Goal: Task Accomplishment & Management: Manage account settings

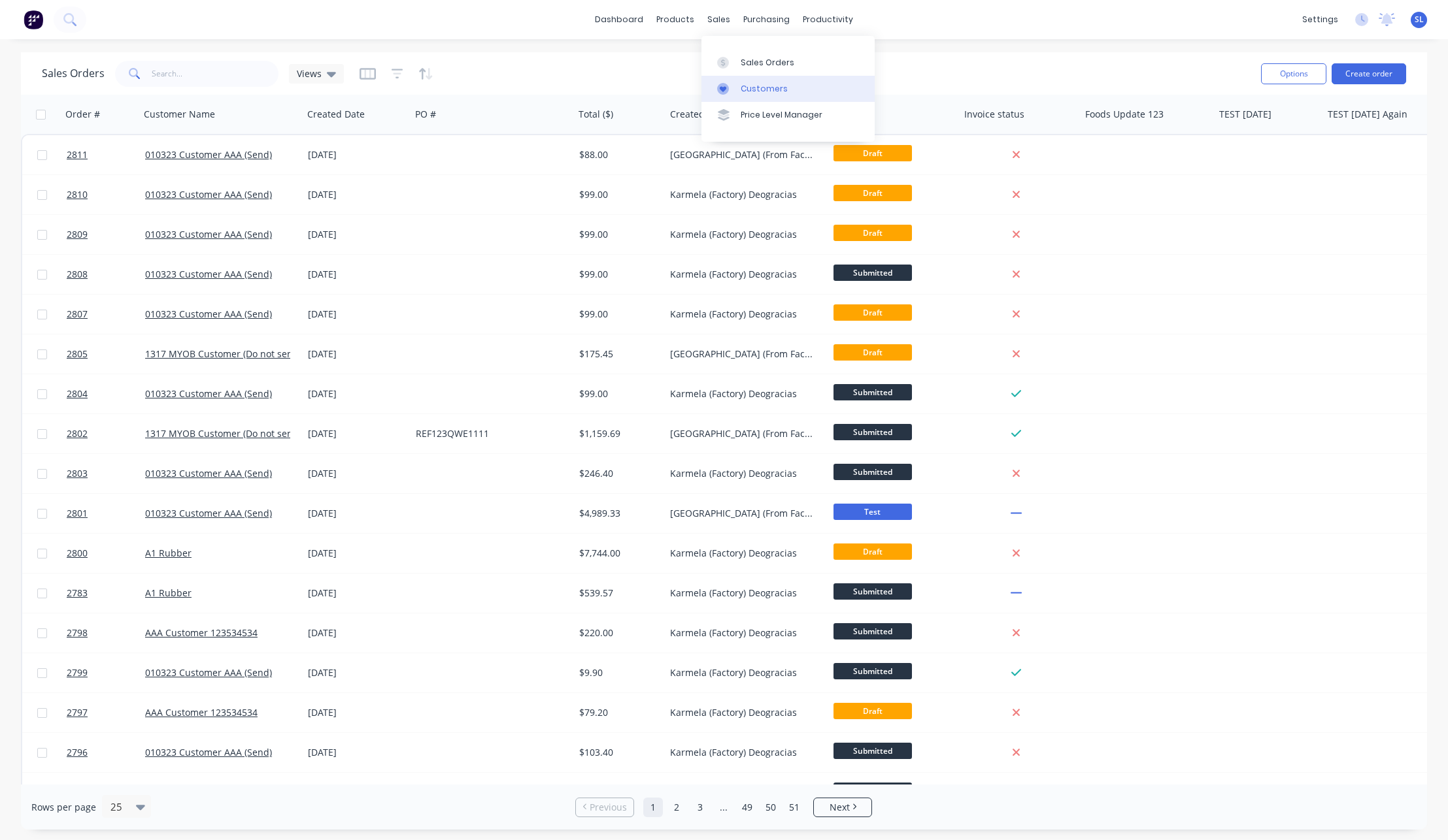
click at [719, 86] on icon at bounding box center [723, 88] width 12 height 12
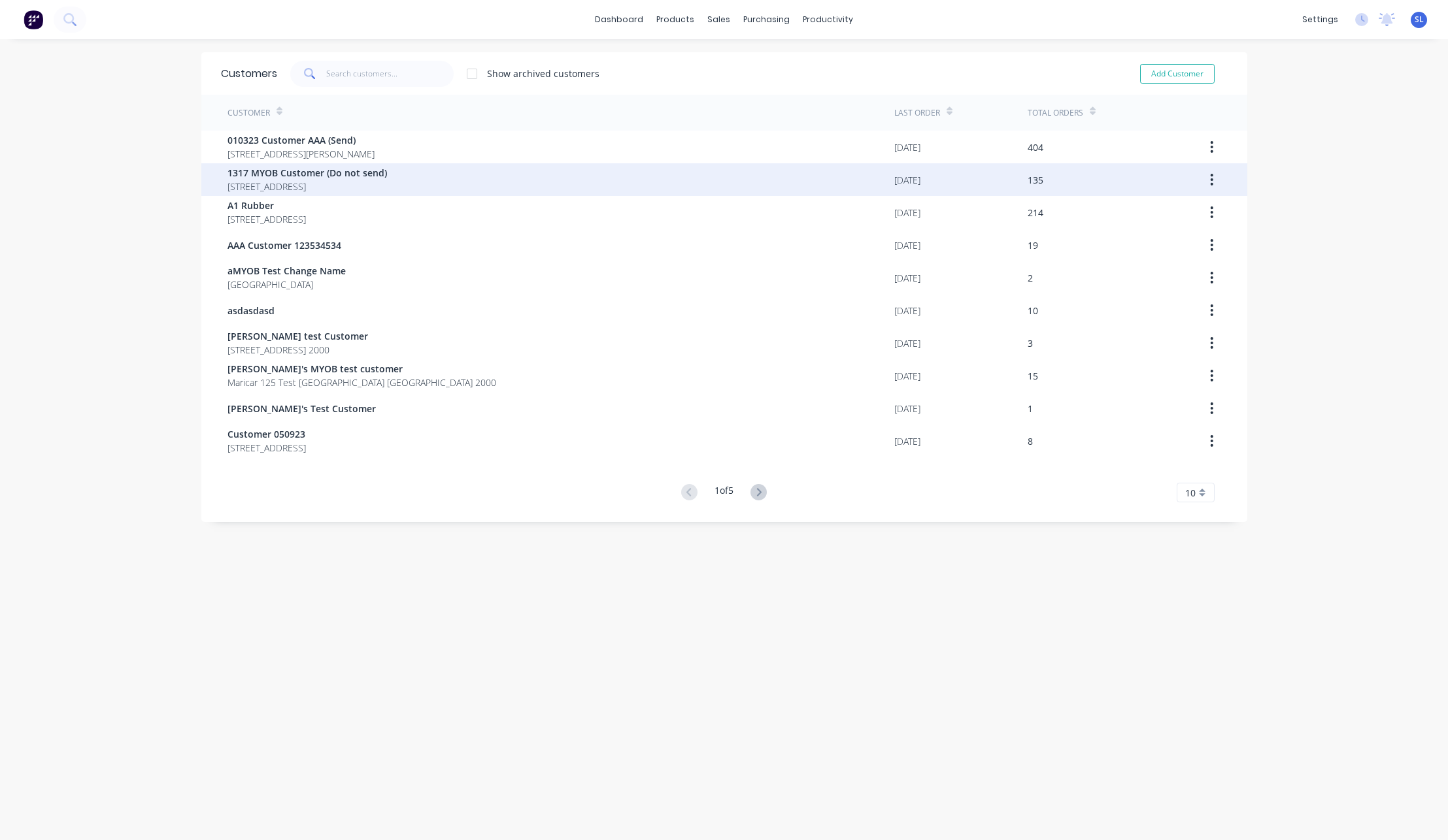
click at [352, 185] on span "[STREET_ADDRESS]" at bounding box center [307, 187] width 159 height 14
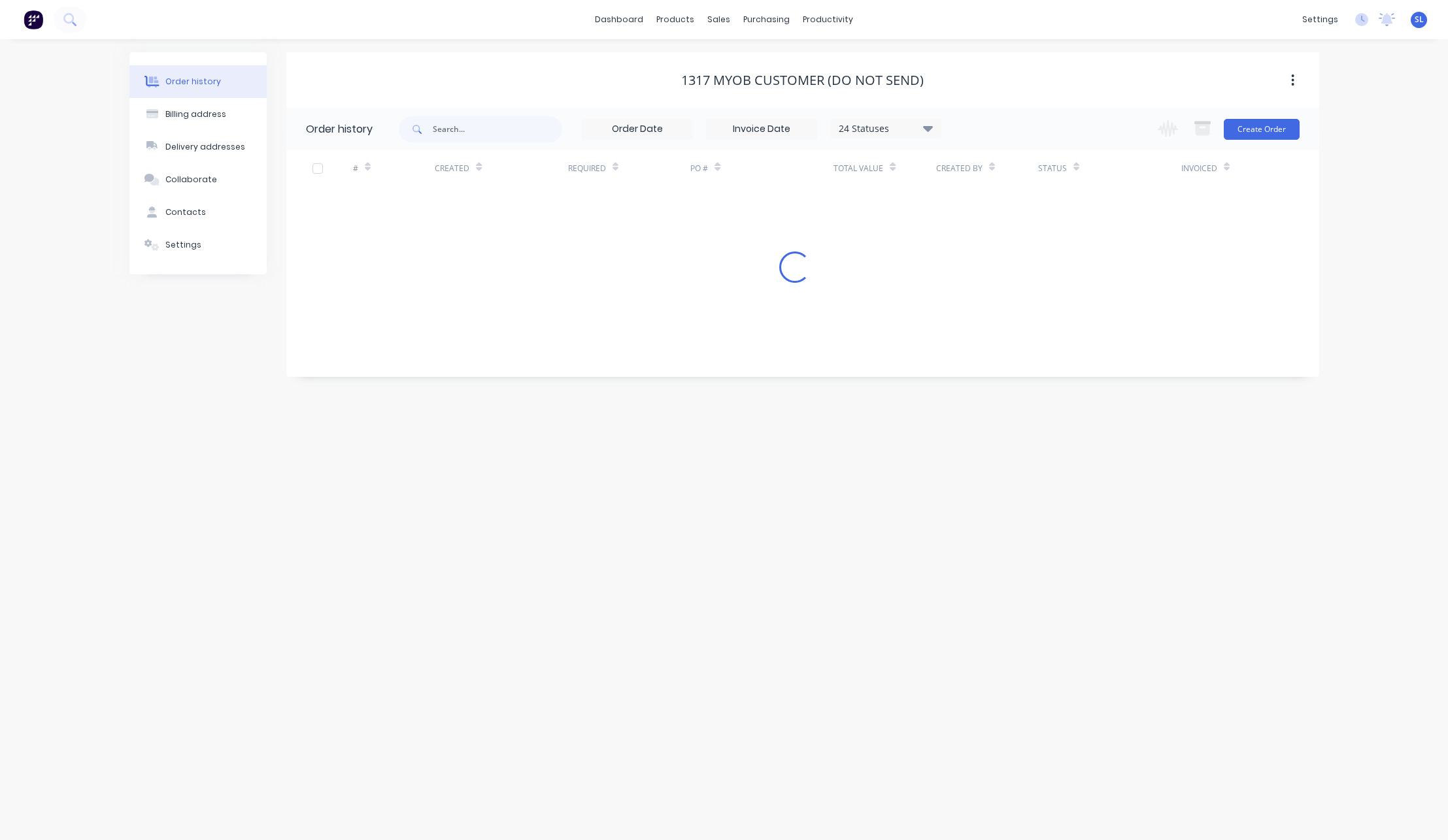
click at [1082, 53] on div "1317 MYOB Customer (Do not send)" at bounding box center [802, 79] width 1033 height 55
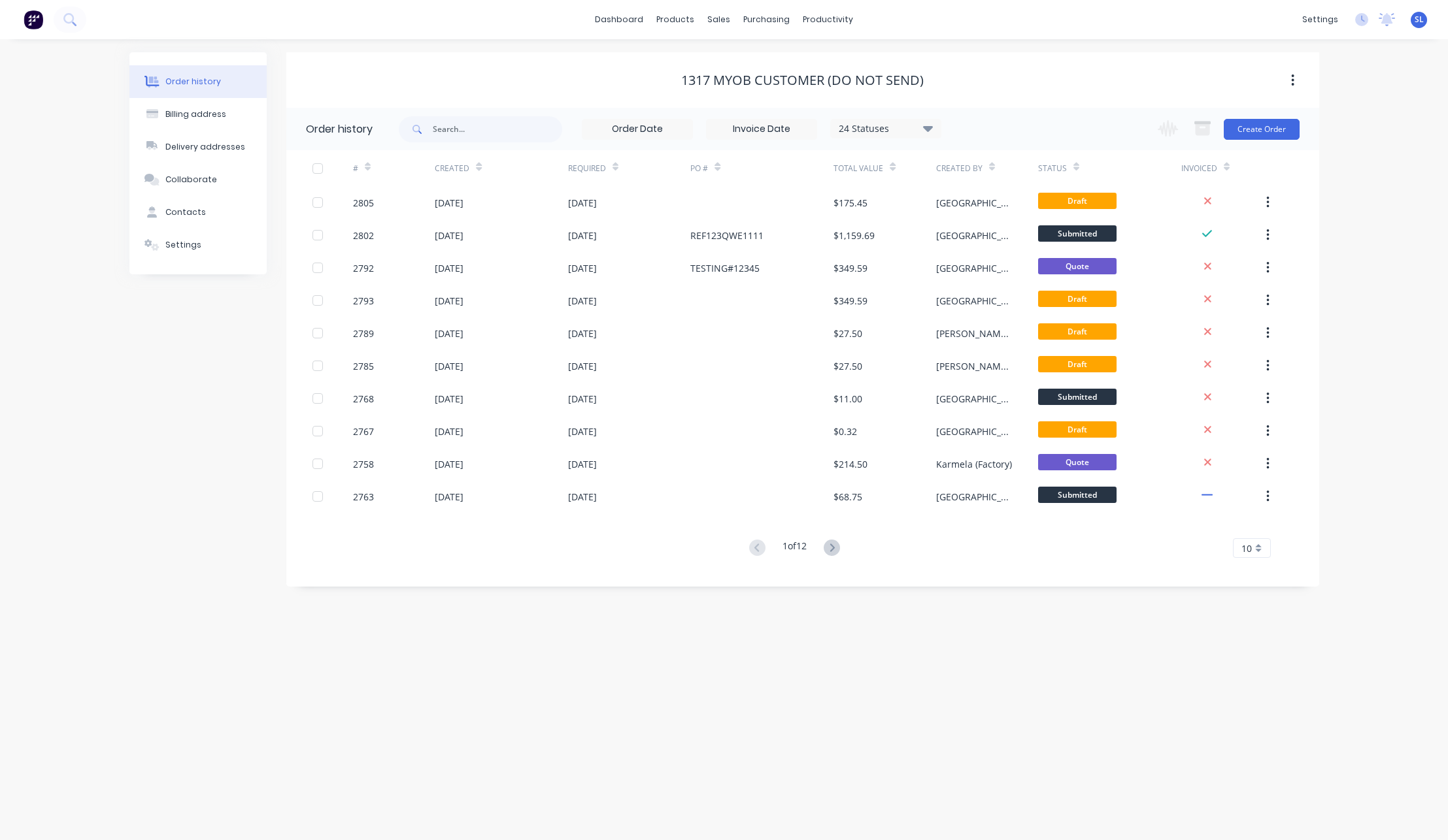
click at [1231, 142] on div "Change order status Submitted Approvedsss Test 1 Ready for Delivery Promised On…" at bounding box center [1225, 129] width 149 height 42
click at [1234, 134] on button "Create Order" at bounding box center [1262, 129] width 76 height 21
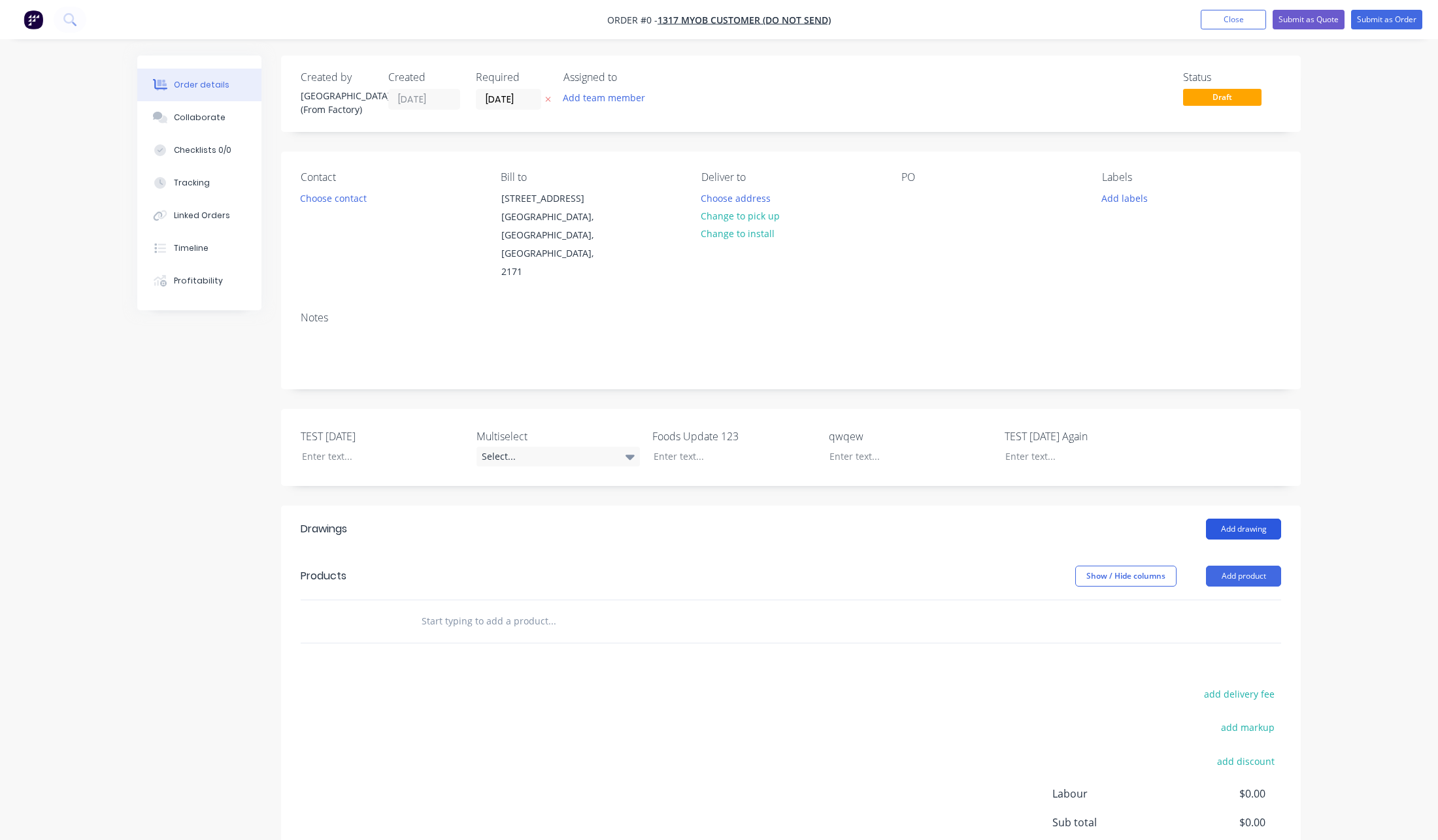
click at [1248, 519] on button "Add drawing" at bounding box center [1243, 530] width 75 height 21
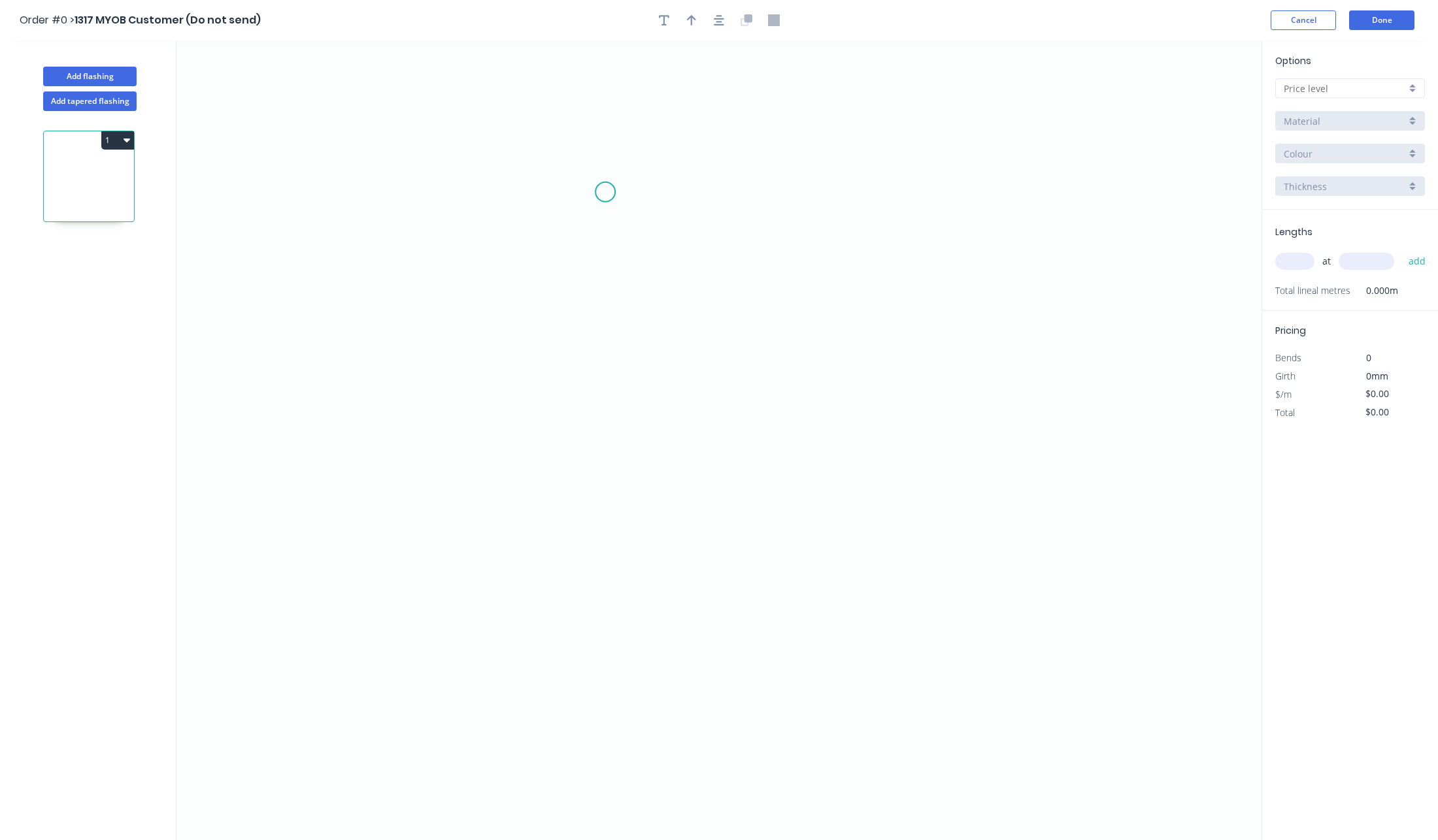
click at [606, 192] on icon "0" at bounding box center [719, 440] width 1085 height 800
click at [618, 458] on icon "0" at bounding box center [719, 440] width 1085 height 800
click at [637, 313] on rect at bounding box center [625, 320] width 26 height 18
click at [1298, 86] on input "text" at bounding box center [1345, 88] width 122 height 14
click at [1295, 115] on div "A" at bounding box center [1349, 113] width 148 height 23
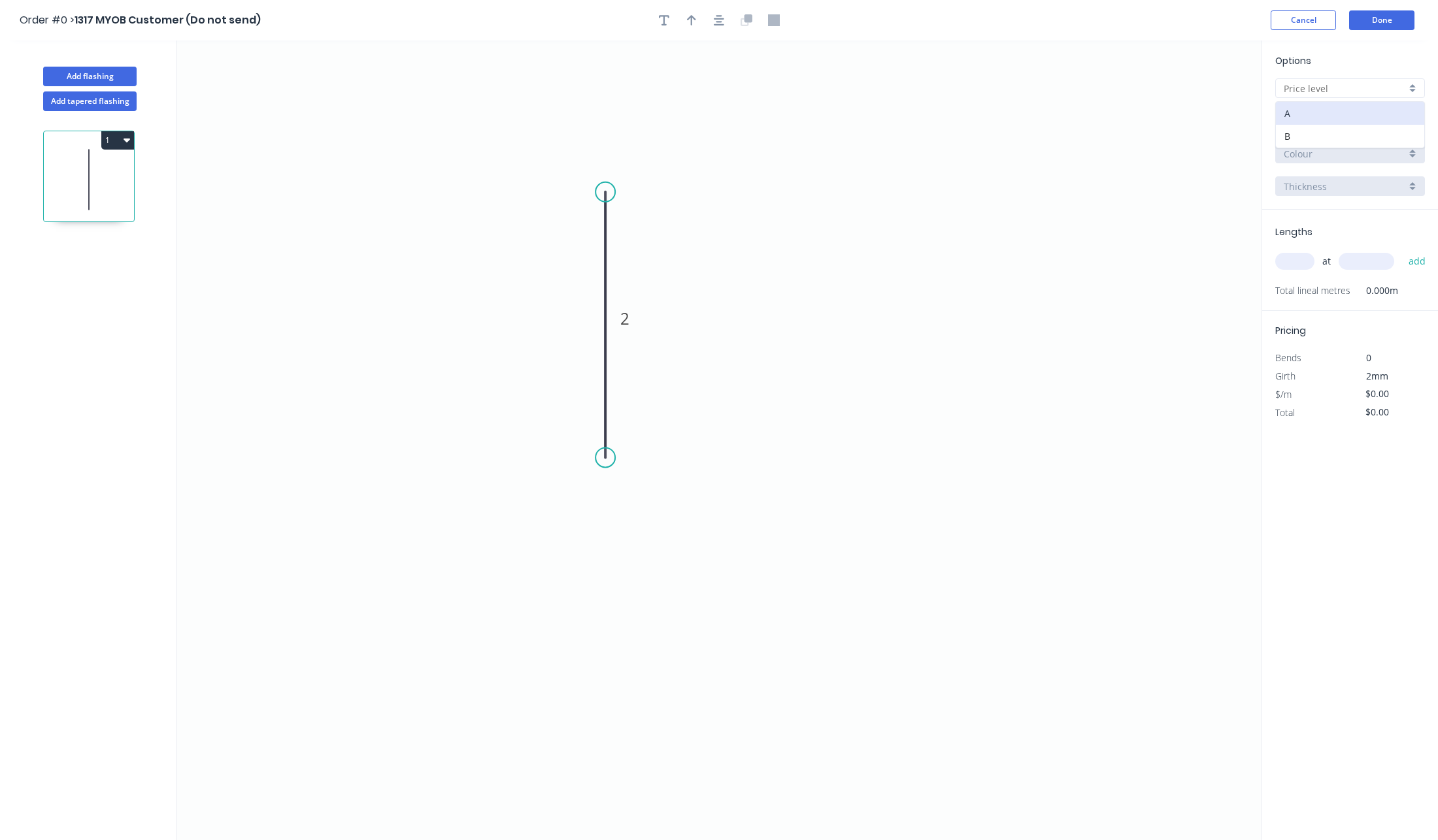
type input "A"
click at [1299, 254] on input "text" at bounding box center [1295, 261] width 39 height 17
type input "$1.00"
type input "1"
type input "10000"
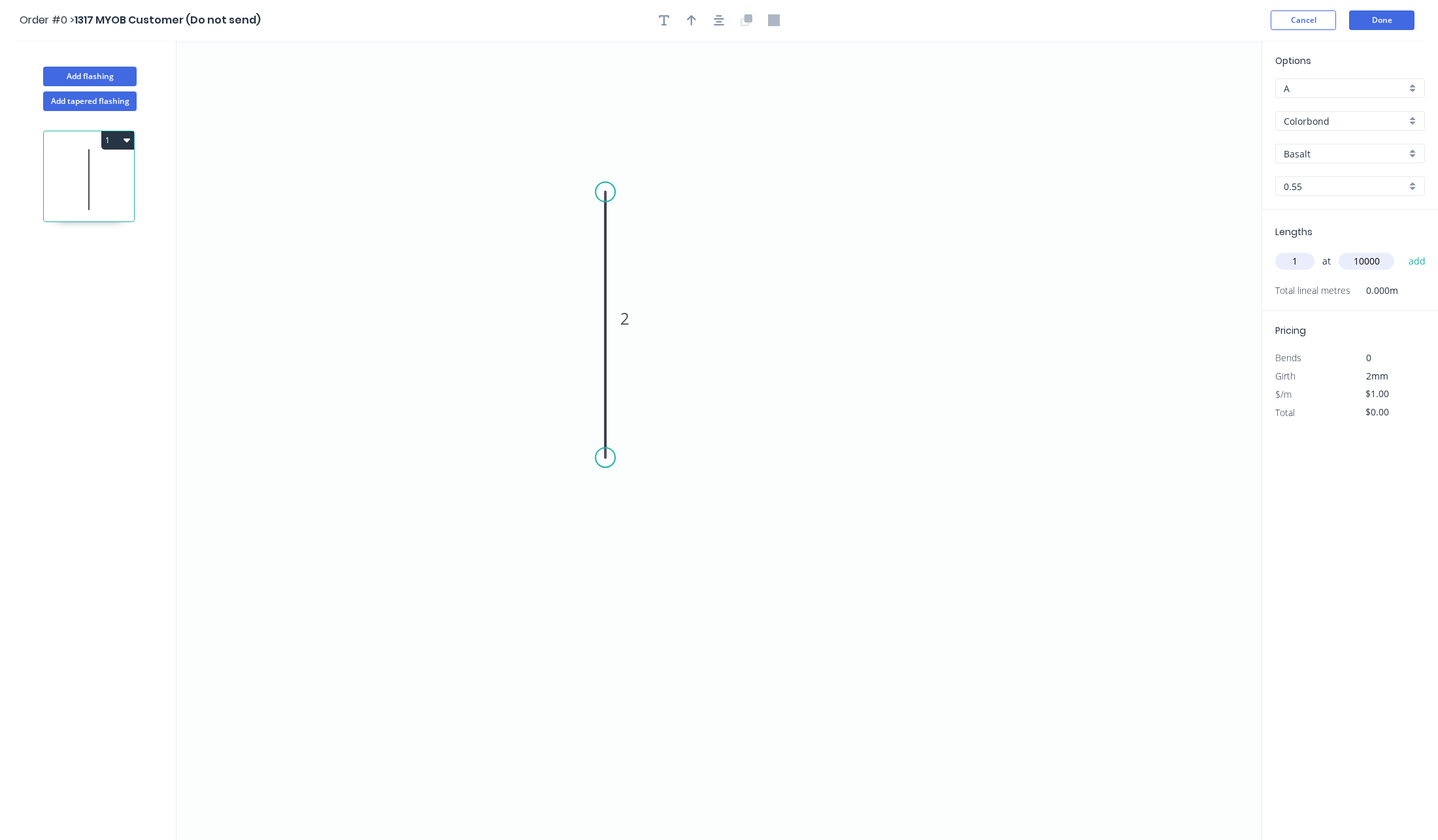
click at [1402, 250] on button "add" at bounding box center [1418, 261] width 31 height 22
type input "$10.00"
click at [1373, 414] on input "$1.00" at bounding box center [1387, 412] width 44 height 18
type input "$100.00"
type input "$1,000.00"
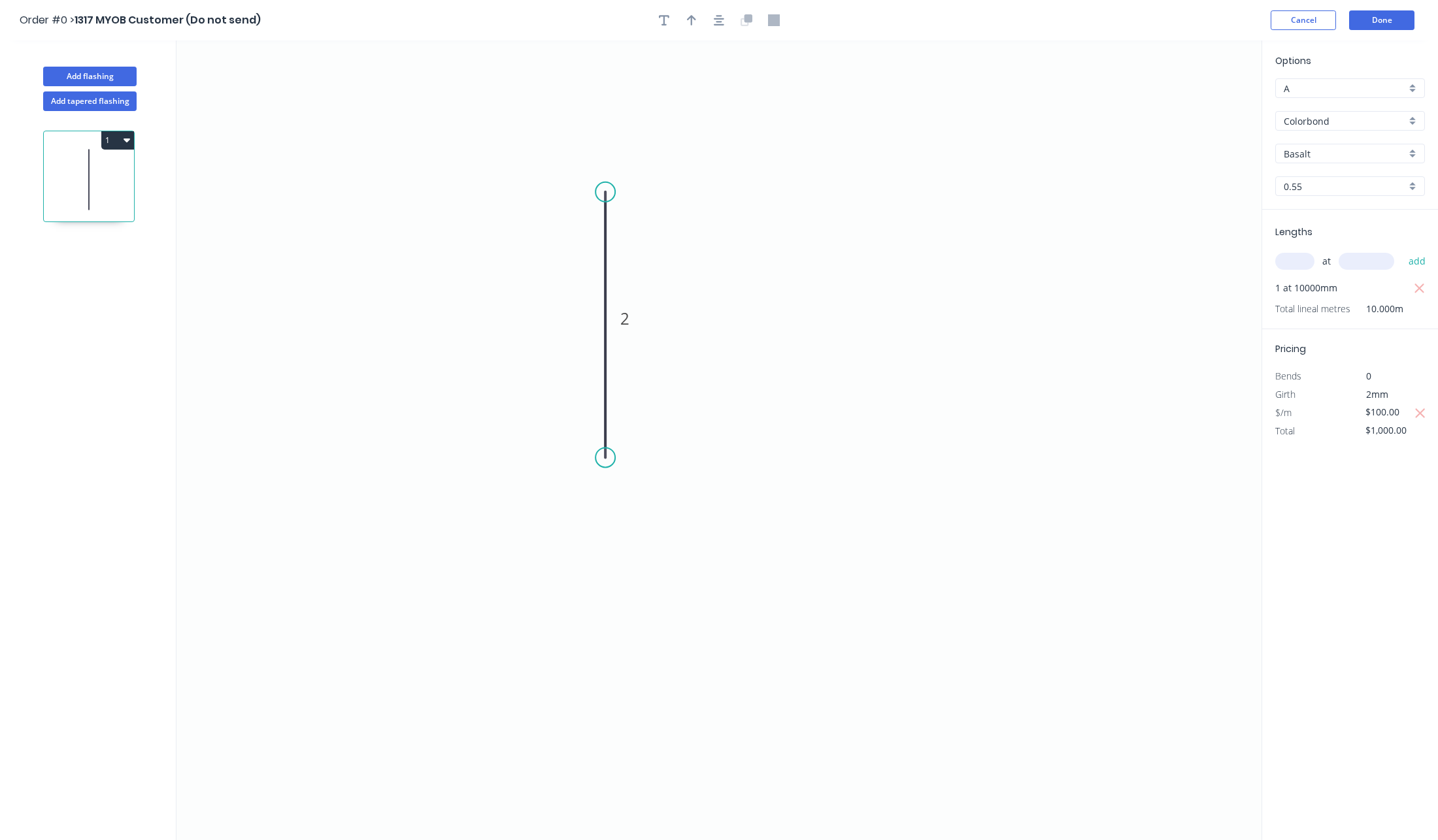
click at [1427, 589] on div "Options A A Colorbond Colorbond Colorbond Ultra Copy of Colorbond Ultra Basalt …" at bounding box center [1349, 441] width 176 height 801
click at [1339, 565] on div "Options A A Colorbond Colorbond Colorbond Ultra Copy of Colorbond Ultra Basalt …" at bounding box center [1349, 441] width 176 height 801
click at [1373, 30] on header "Order #0 > 1317 MYOB Customer (Do not send) Cancel Done" at bounding box center [719, 20] width 1438 height 41
click at [1373, 24] on button "Done" at bounding box center [1381, 20] width 65 height 20
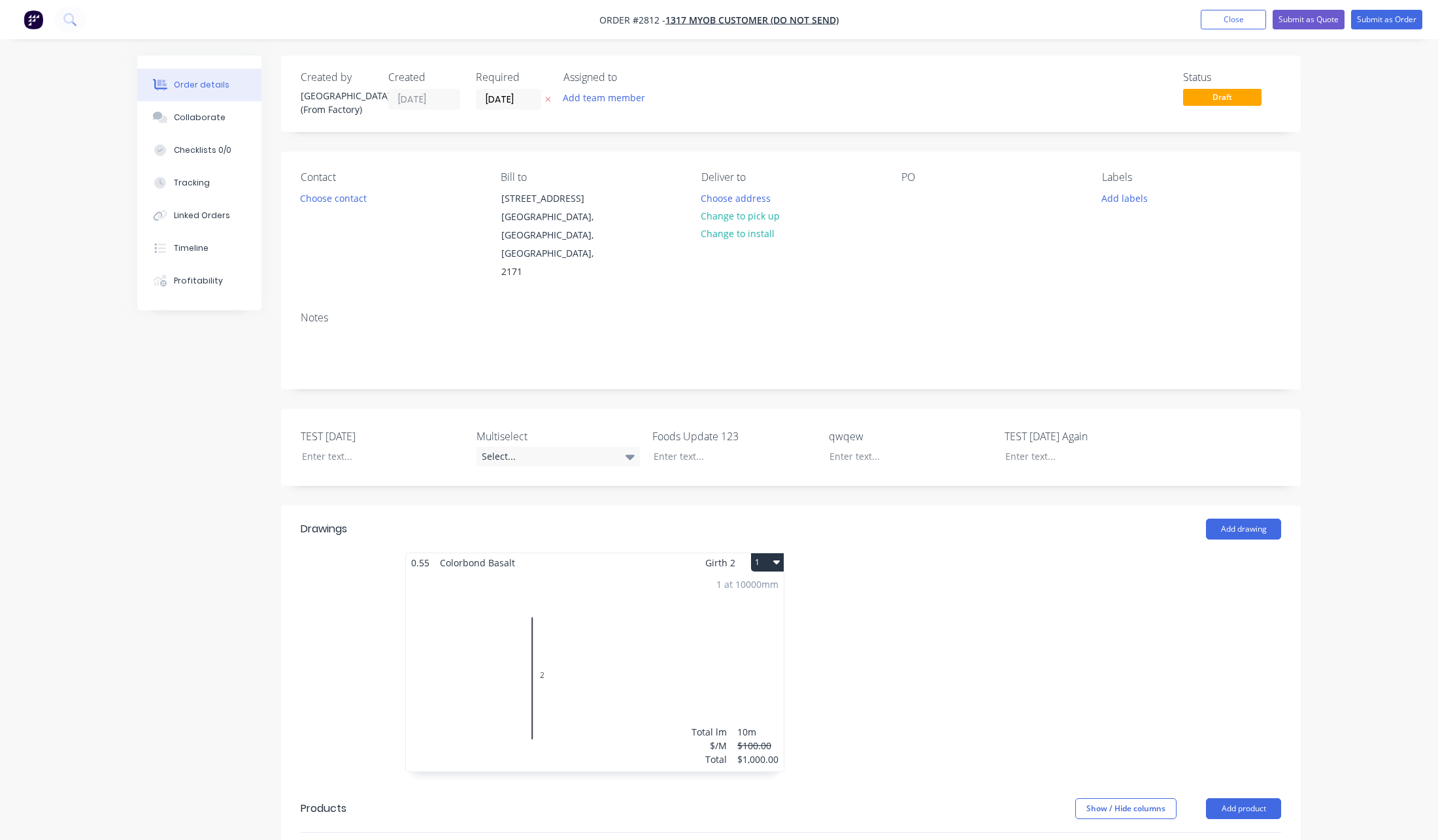
click at [702, 672] on div "1 at 10000mm Total lm $/M Total 10m $100.00 $1,000.00" at bounding box center [595, 672] width 378 height 199
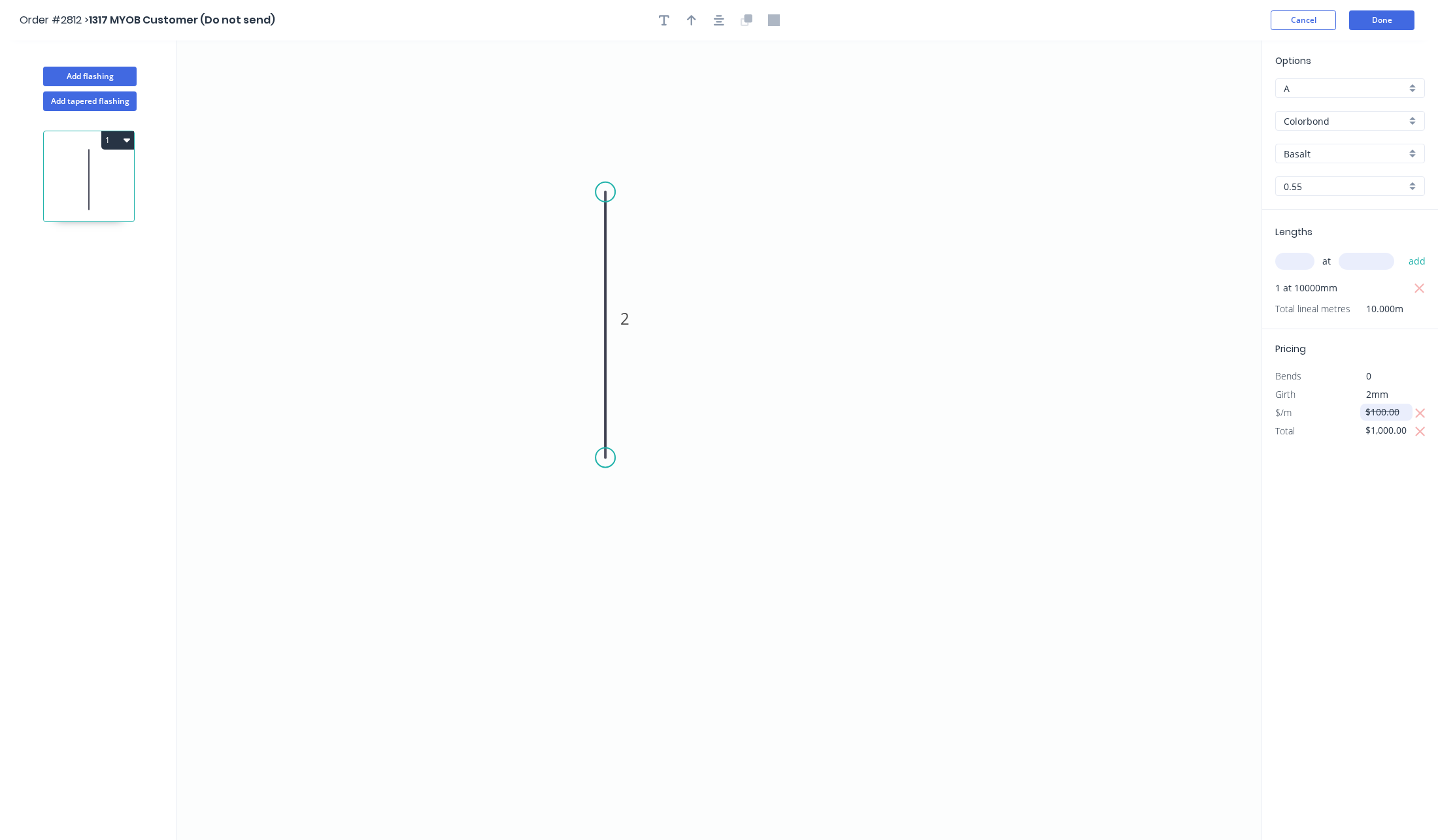
click at [1385, 407] on input "$100.00" at bounding box center [1387, 412] width 44 height 18
click at [1357, 508] on div "Options A A Colorbond Colorbond Colorbond Ultra Copy of Colorbond Ultra Basalt …" at bounding box center [1349, 441] width 176 height 801
click at [1426, 435] on button "button" at bounding box center [1420, 431] width 16 height 18
click at [1376, 412] on input "$100.00" at bounding box center [1387, 412] width 44 height 18
type input "$1,200.00"
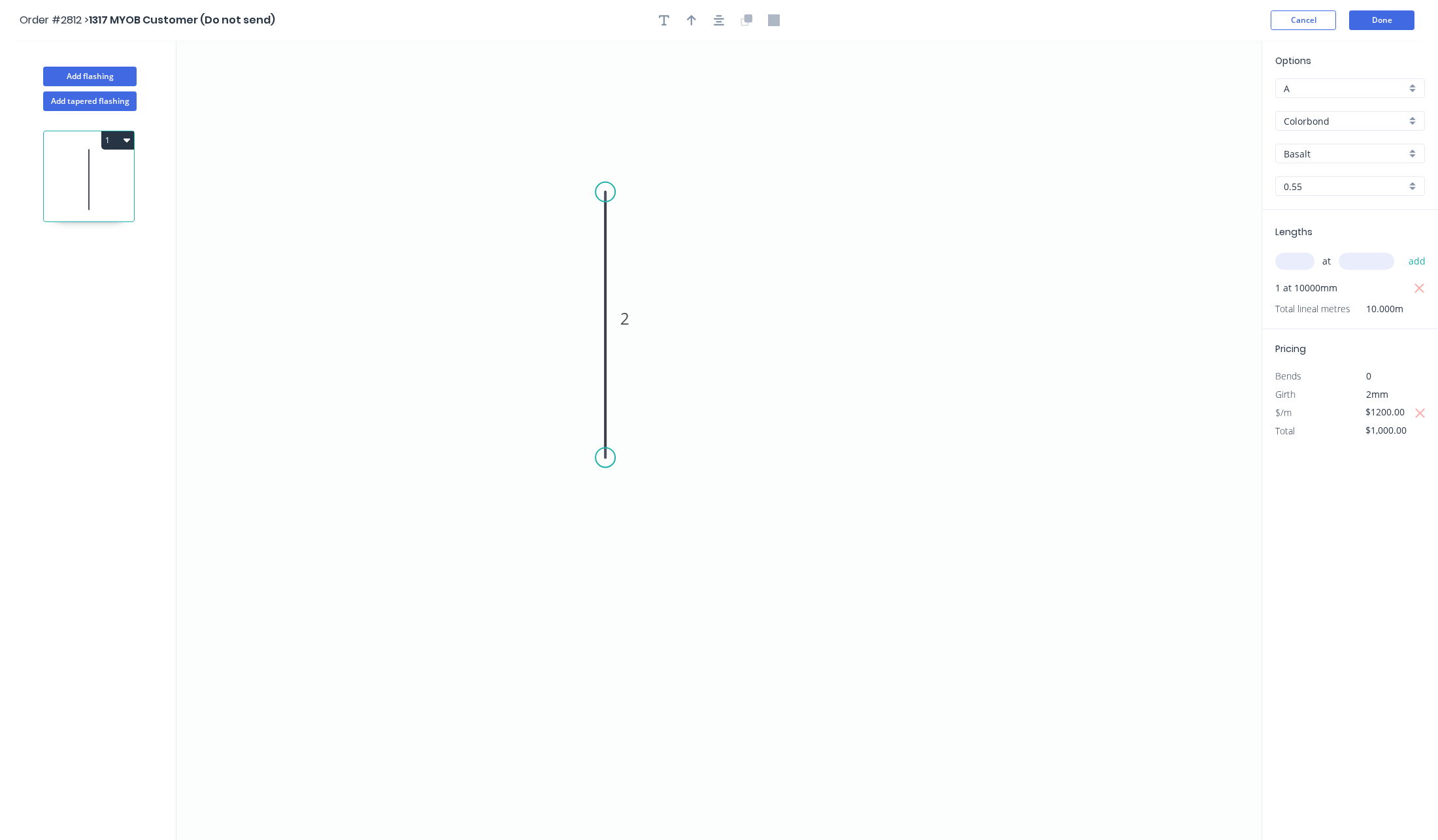
type input "$12,000.00"
click at [1379, 530] on div "Options A A Colorbond Colorbond Colorbond Ultra Copy of Colorbond Ultra Basalt …" at bounding box center [1349, 441] width 176 height 801
click at [1353, 27] on button "Done" at bounding box center [1381, 20] width 65 height 20
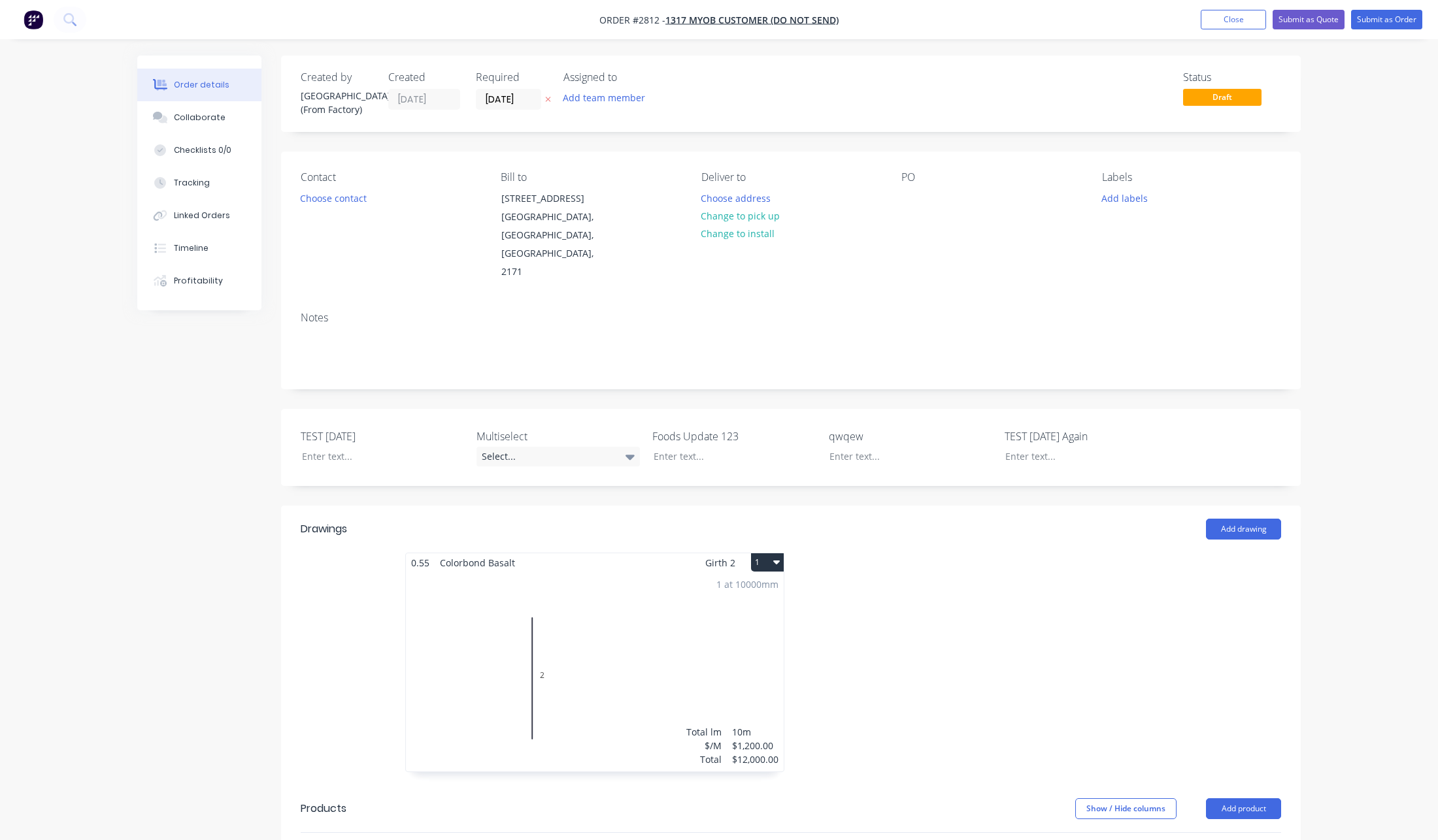
scroll to position [333, 0]
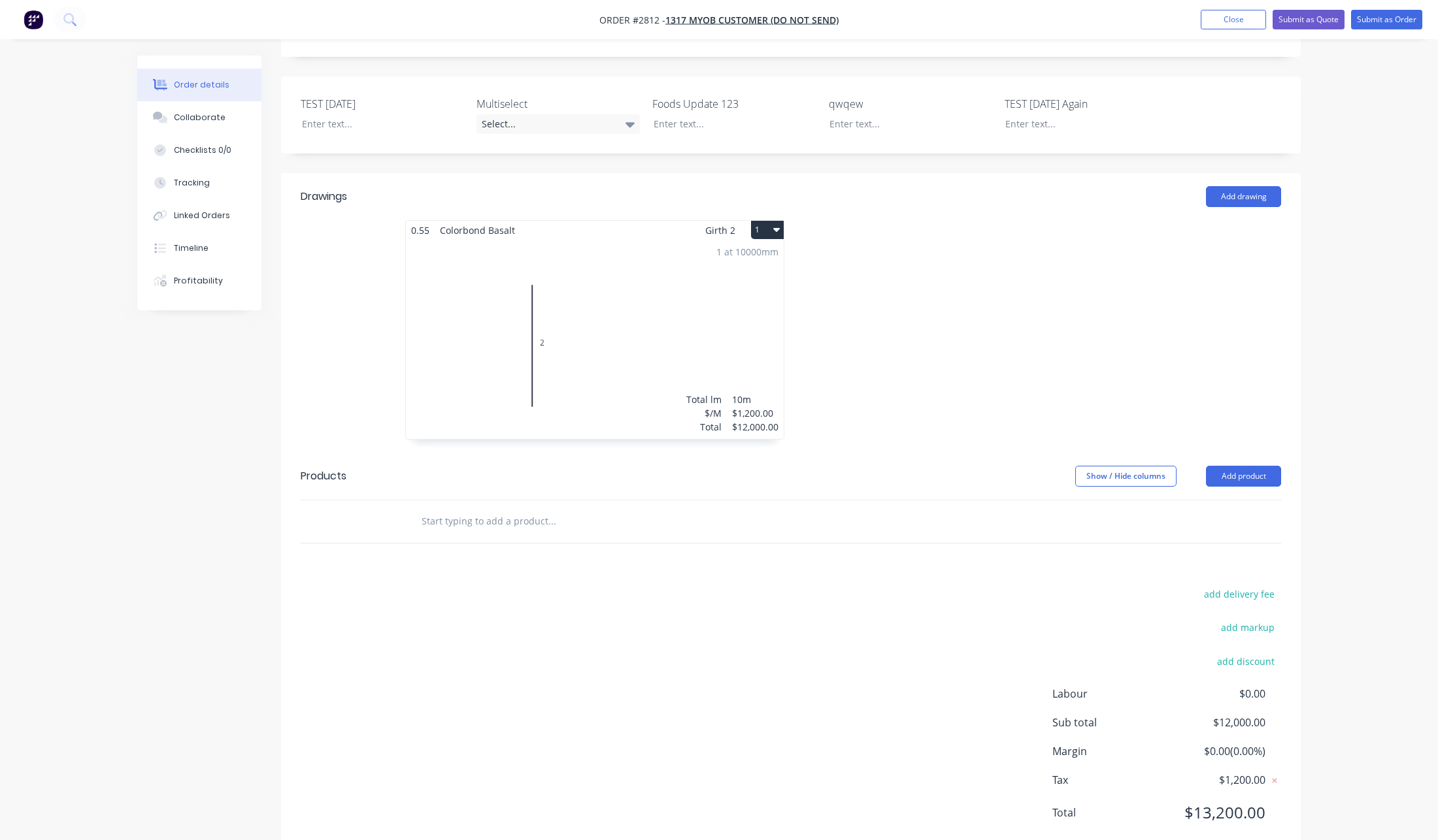
click at [678, 291] on div "1 at 10000mm Total lm $/M Total 10m $1,200.00 $12,000.00" at bounding box center [595, 339] width 378 height 199
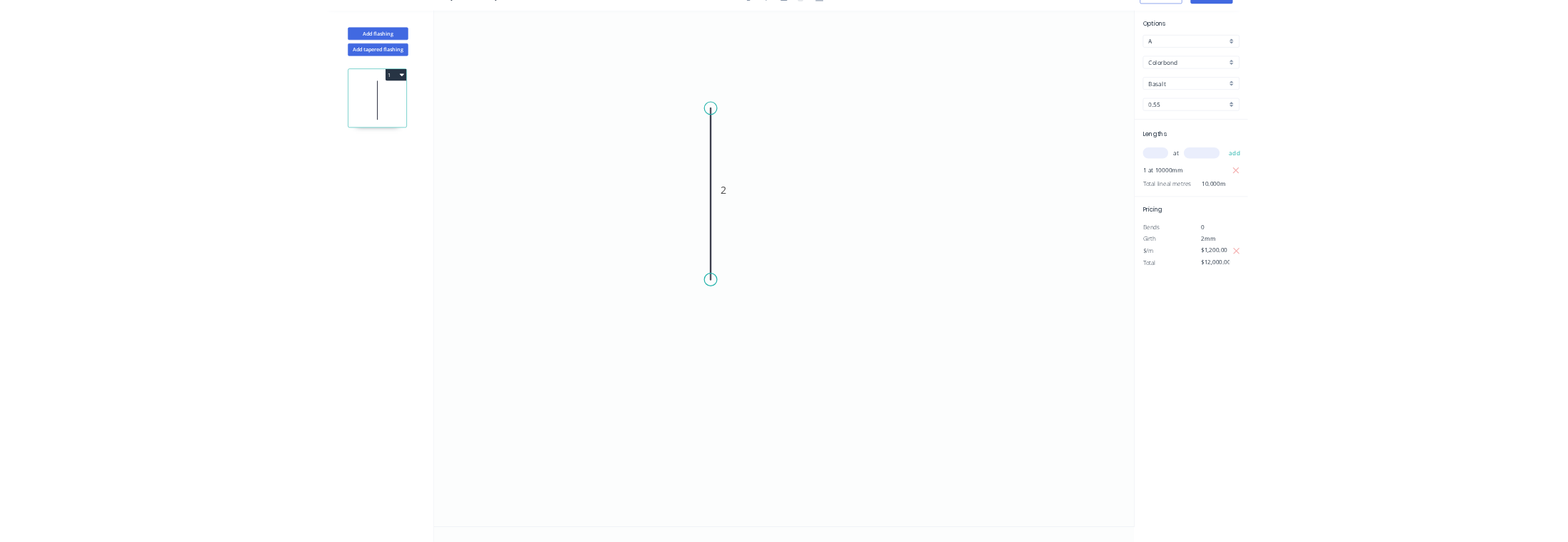
scroll to position [26, 0]
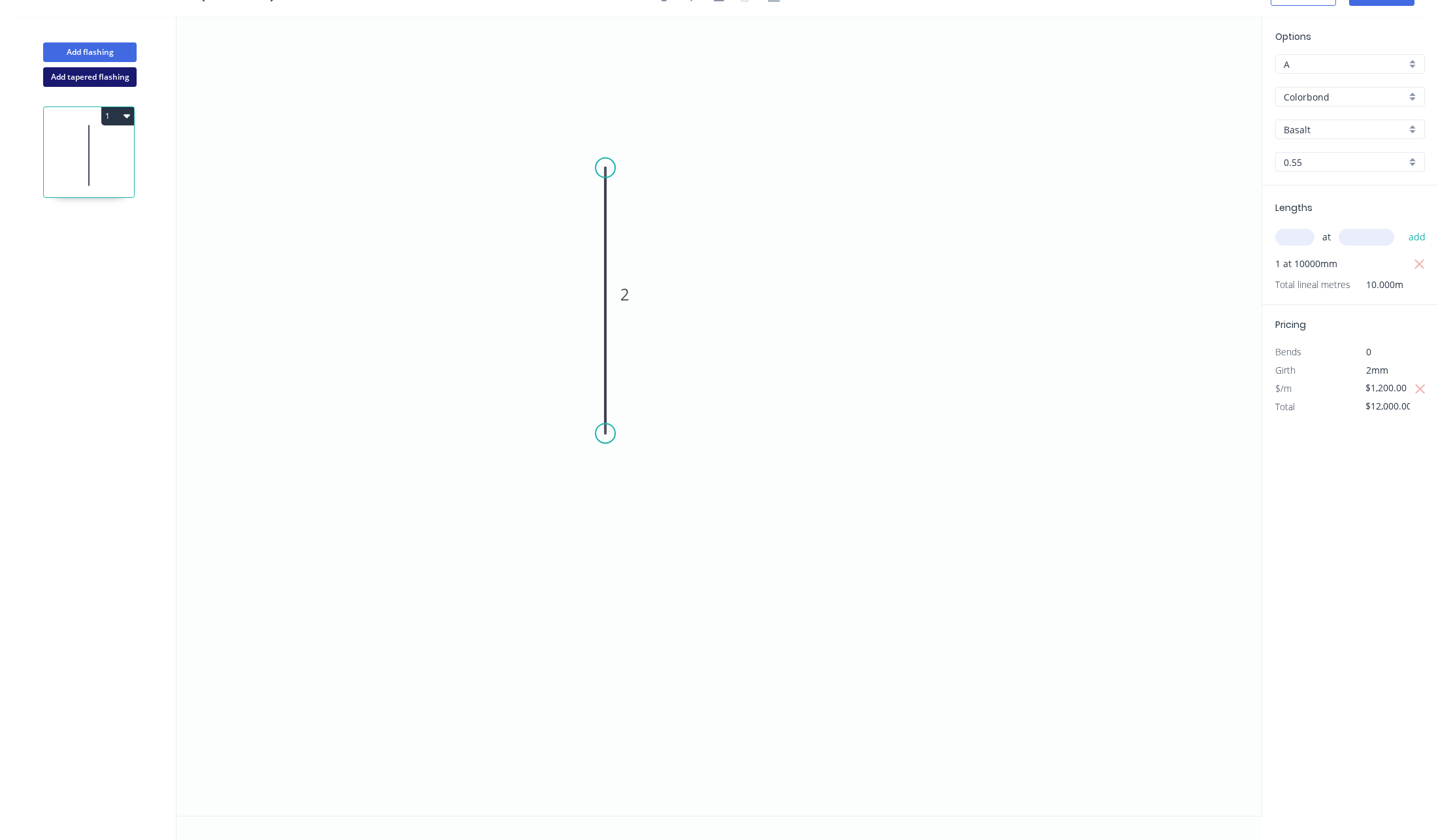
click at [98, 77] on button "Add tapered flashing" at bounding box center [89, 77] width 93 height 20
type input "$0.00"
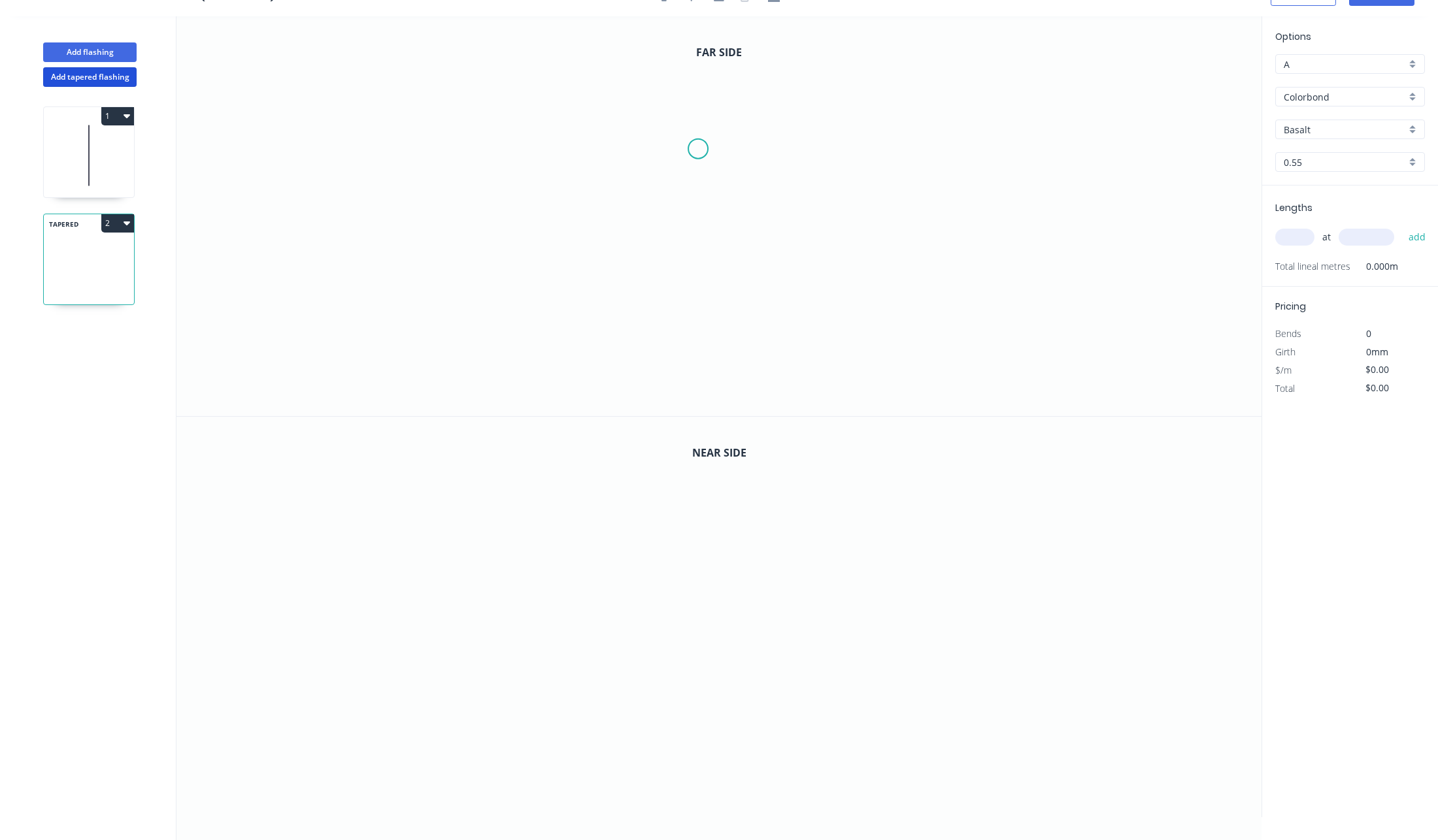
click at [679, 103] on icon "0" at bounding box center [719, 216] width 1085 height 400
click at [662, 282] on icon "0" at bounding box center [719, 216] width 1085 height 400
click at [616, 554] on icon "0" at bounding box center [719, 617] width 1085 height 400
click at [911, 695] on icon "0" at bounding box center [719, 617] width 1085 height 400
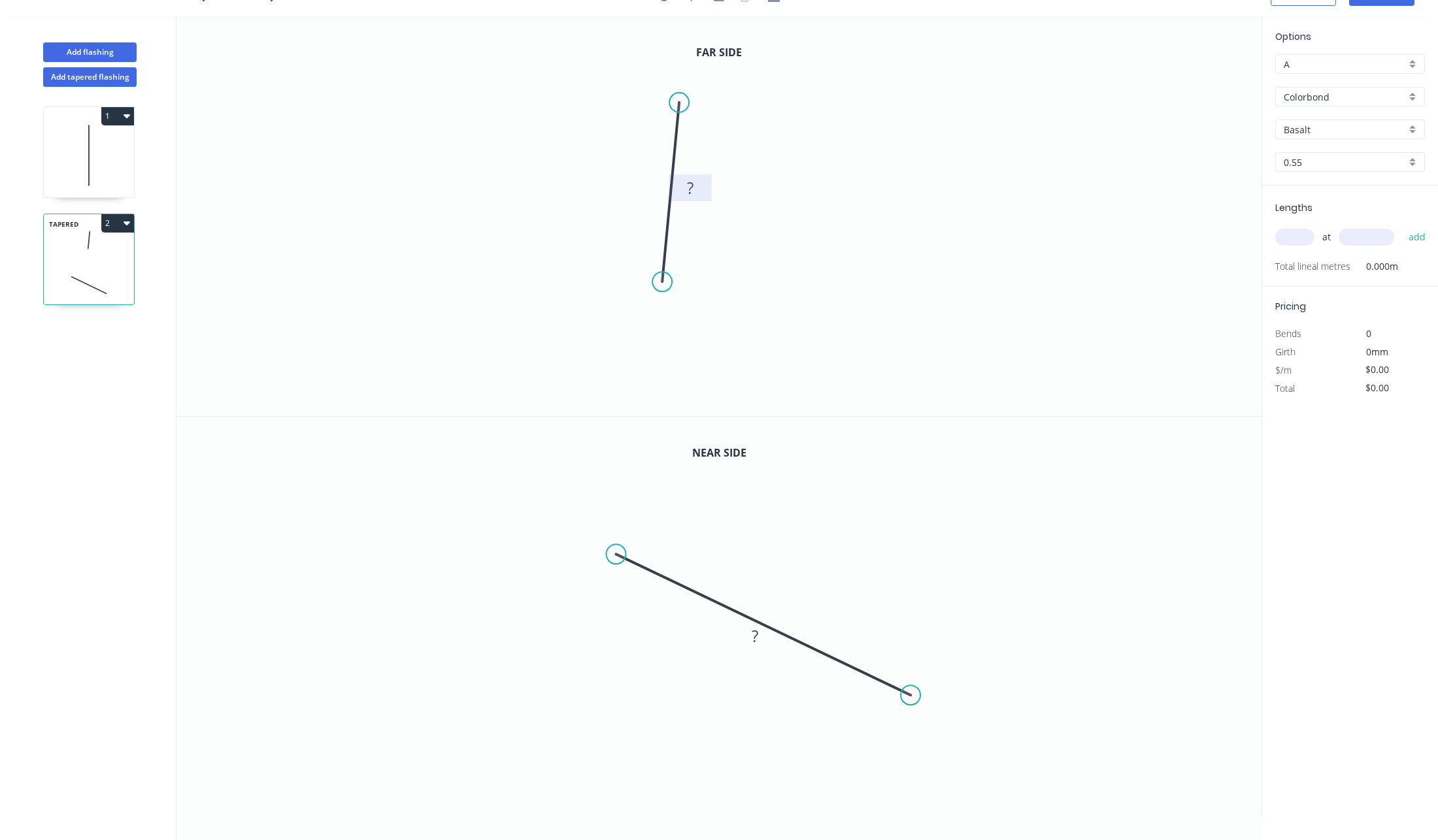
click at [687, 185] on tspan "?" at bounding box center [690, 188] width 6 height 22
click at [765, 638] on rect at bounding box center [755, 637] width 26 height 18
click at [1300, 240] on input "text" at bounding box center [1295, 237] width 39 height 17
type input "$1.00"
type input "1"
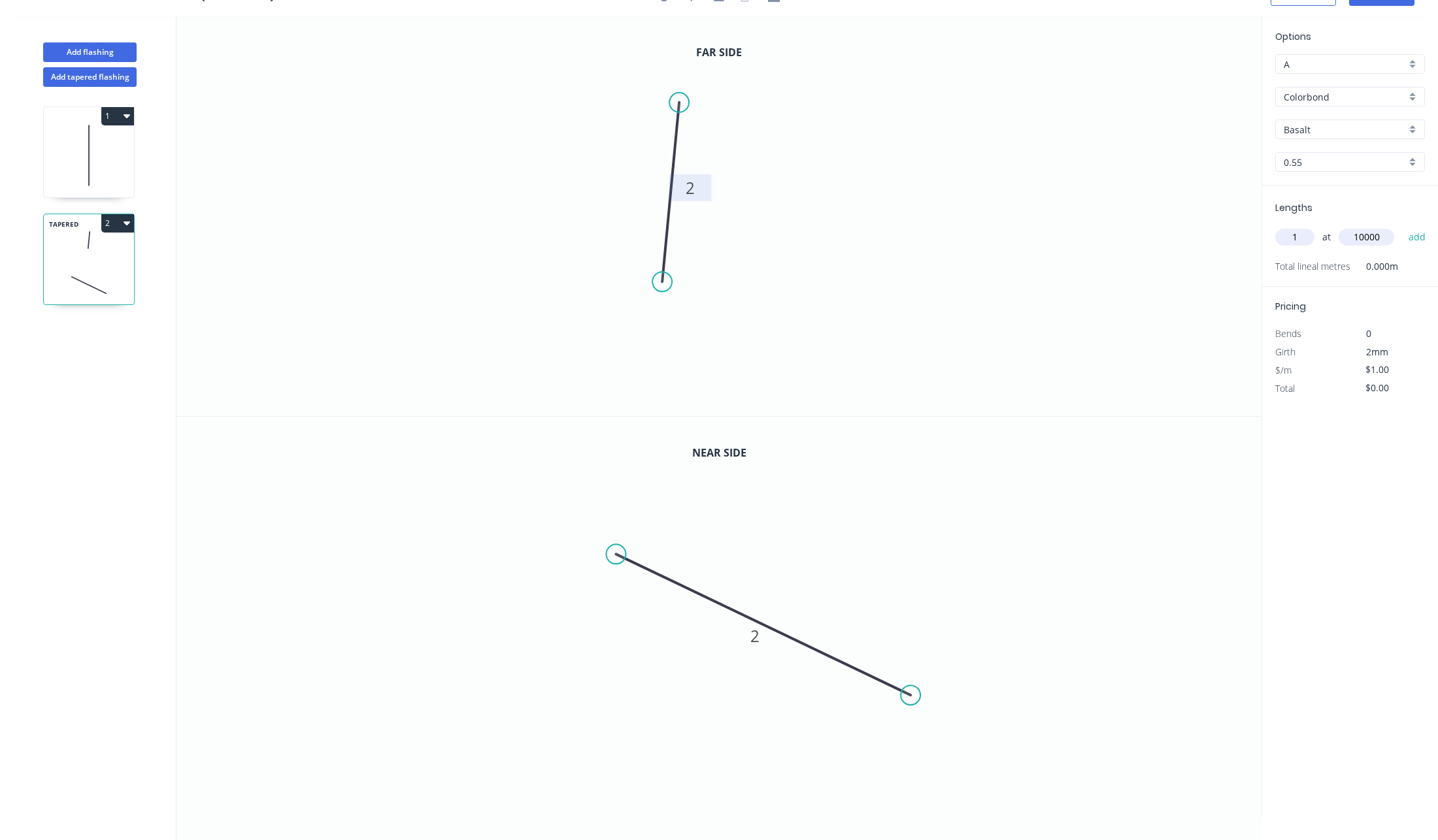
type input "10000"
click at [1402, 226] on button "add" at bounding box center [1418, 237] width 31 height 22
type input "$10.00"
click at [1375, 387] on input "$1.00" at bounding box center [1387, 388] width 44 height 18
type input "$200.00"
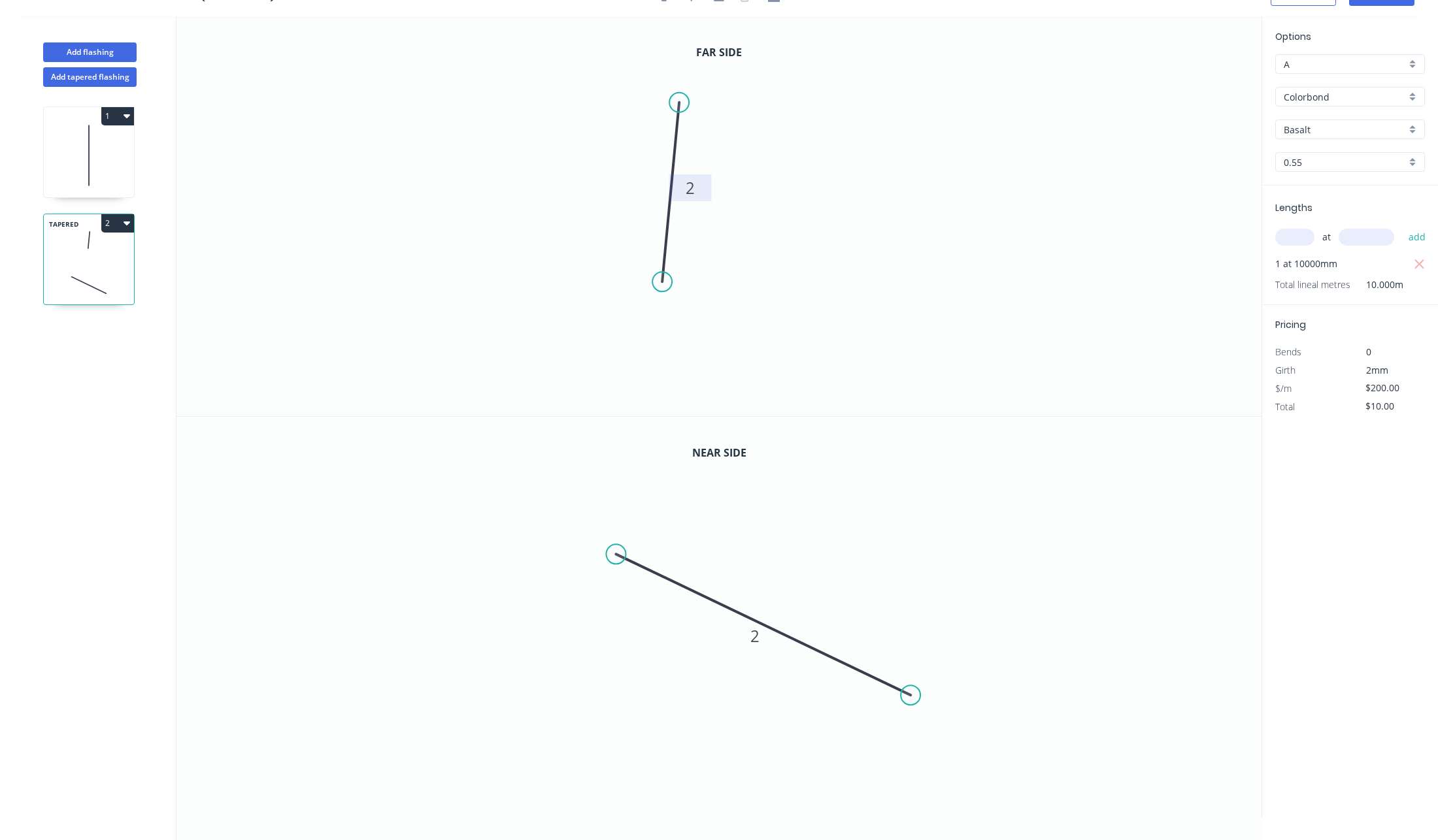
type input "$2,000.00"
click at [1375, 502] on div "Options A A Colorbond Colorbond Colorbond Ultra Copy of Colorbond Ultra Basalt …" at bounding box center [1349, 416] width 176 height 801
click at [77, 173] on icon at bounding box center [89, 155] width 90 height 84
type input "$1,200.00"
type input "$12,000.00"
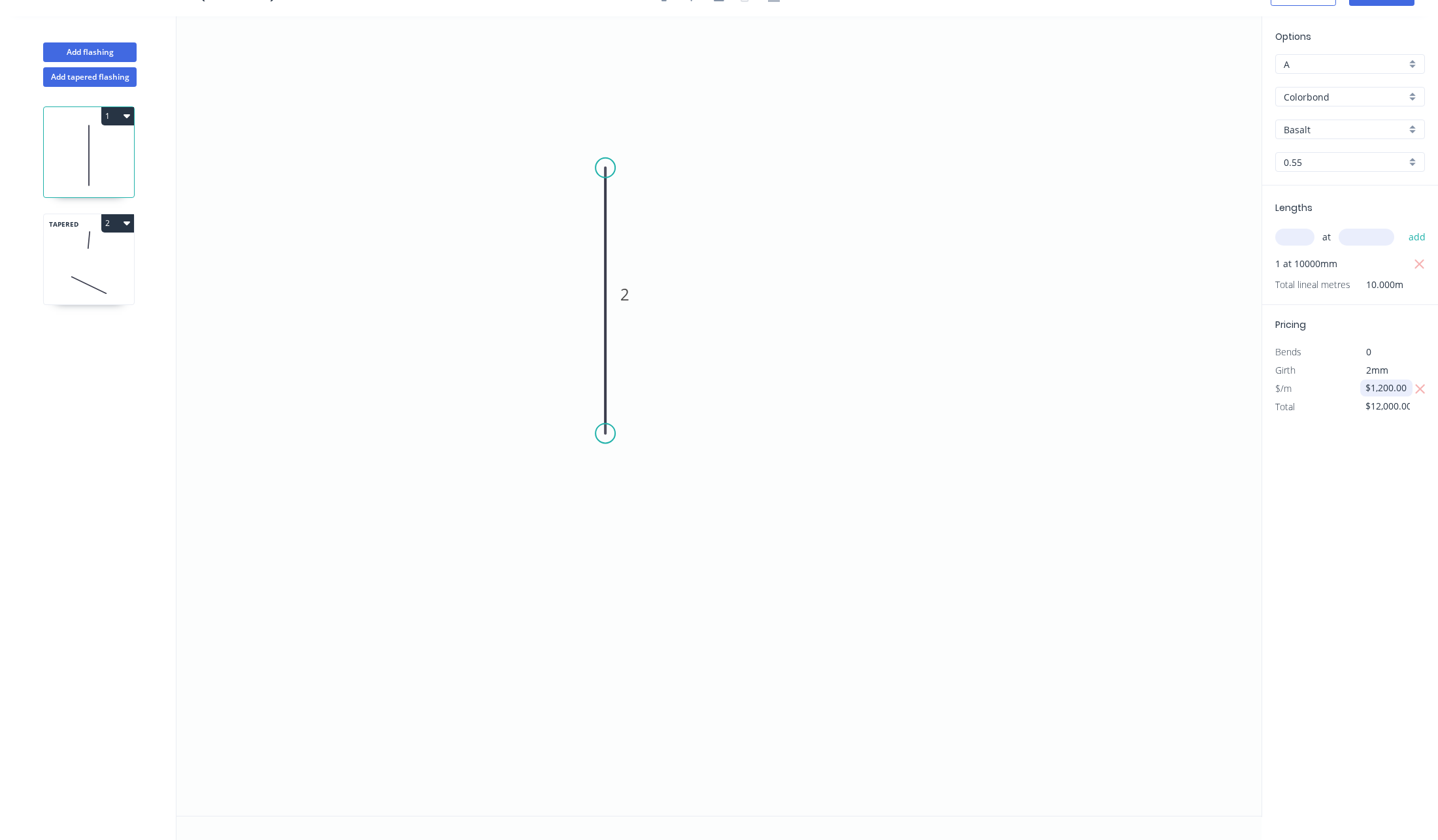
click at [1380, 388] on input "$1,200.00" at bounding box center [1387, 388] width 44 height 18
type input "$200.00"
type input "$2,000.00"
click at [1401, 610] on div "Options A A Colorbond Colorbond Colorbond Ultra Copy of Colorbond Ultra Basalt …" at bounding box center [1349, 416] width 176 height 801
drag, startPoint x: 765, startPoint y: 481, endPoint x: 774, endPoint y: 546, distance: 65.6
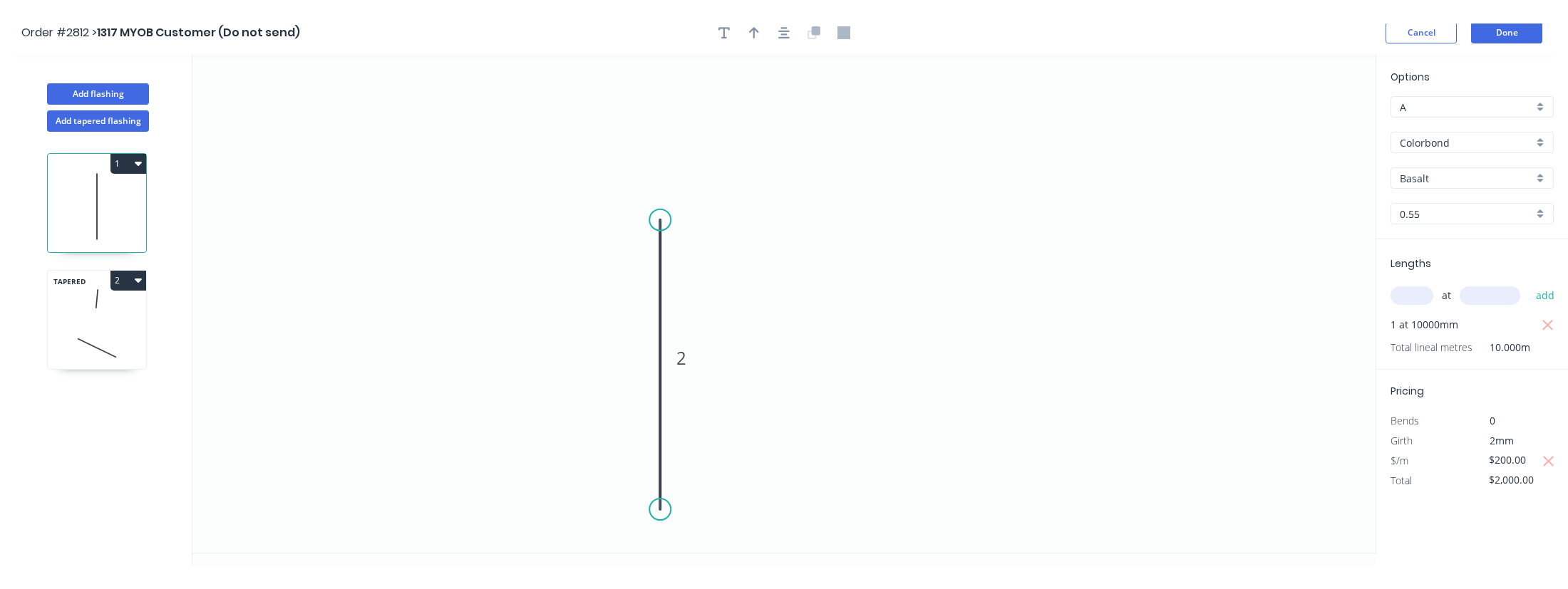
scroll to position [0, 0]
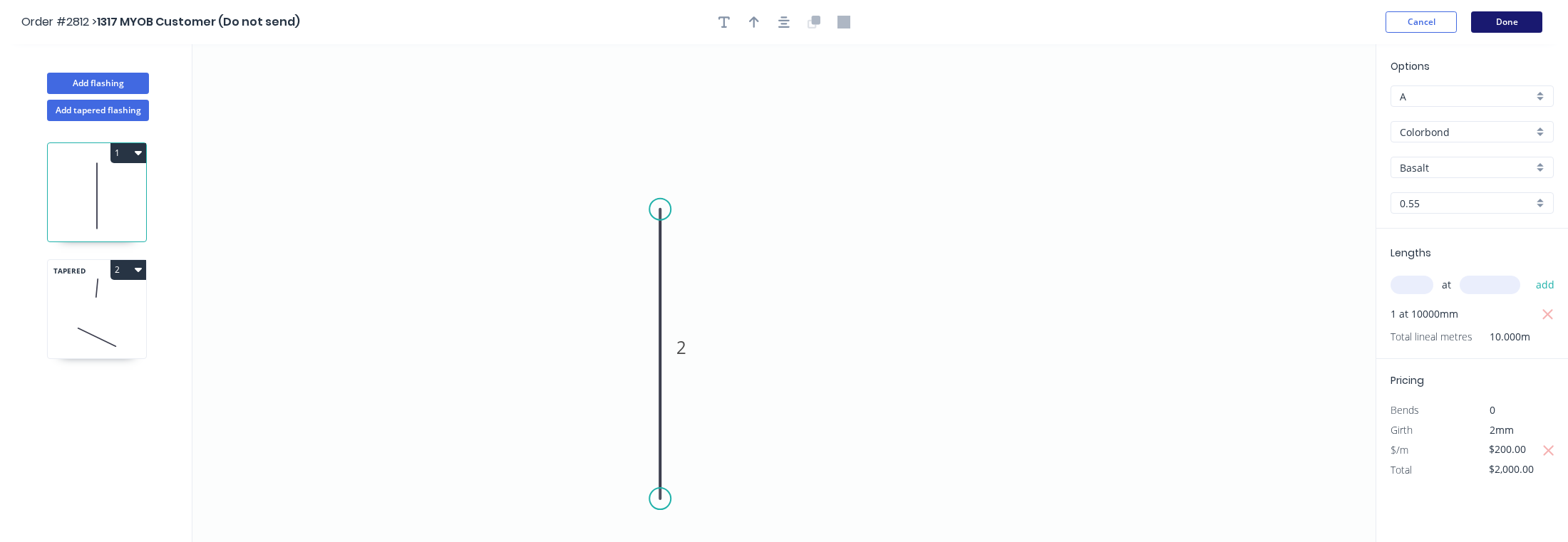
click at [1526, 23] on button "Done" at bounding box center [1506, 22] width 71 height 21
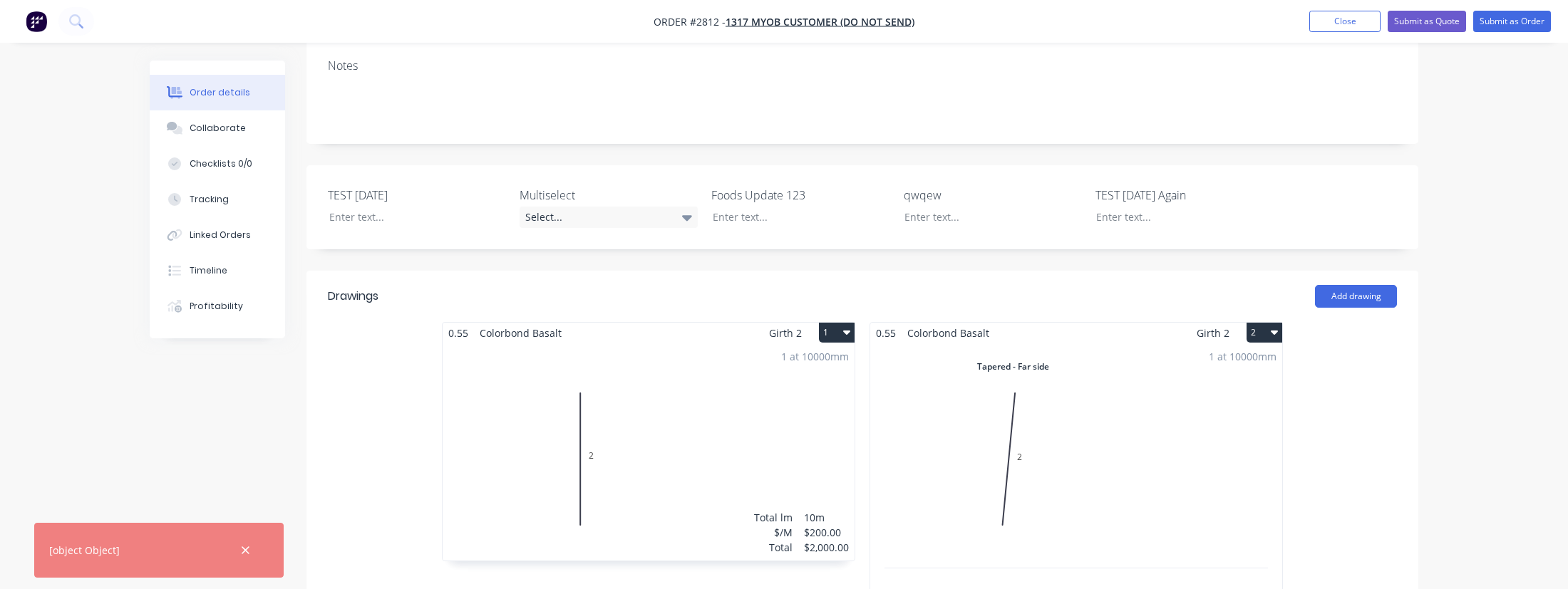
scroll to position [284, 0]
click at [1273, 322] on icon "button" at bounding box center [1274, 328] width 7 height 11
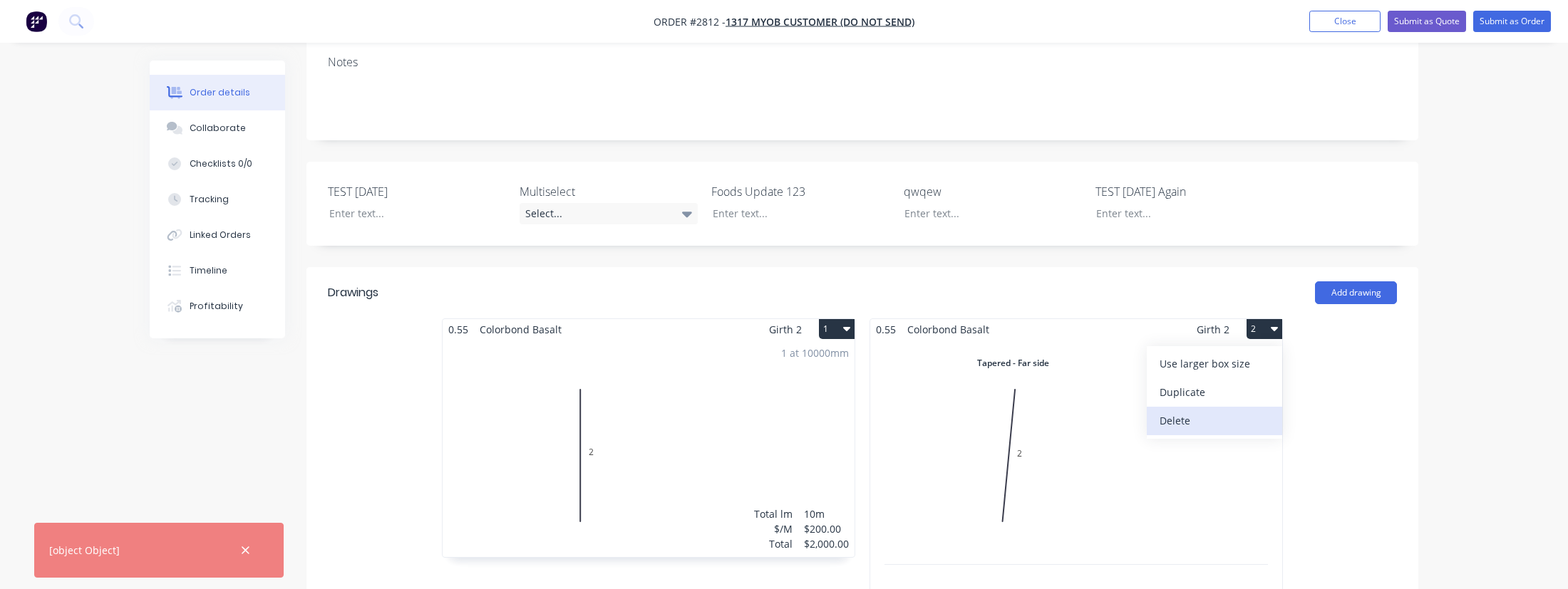
click at [1240, 411] on div "Delete" at bounding box center [1214, 420] width 110 height 21
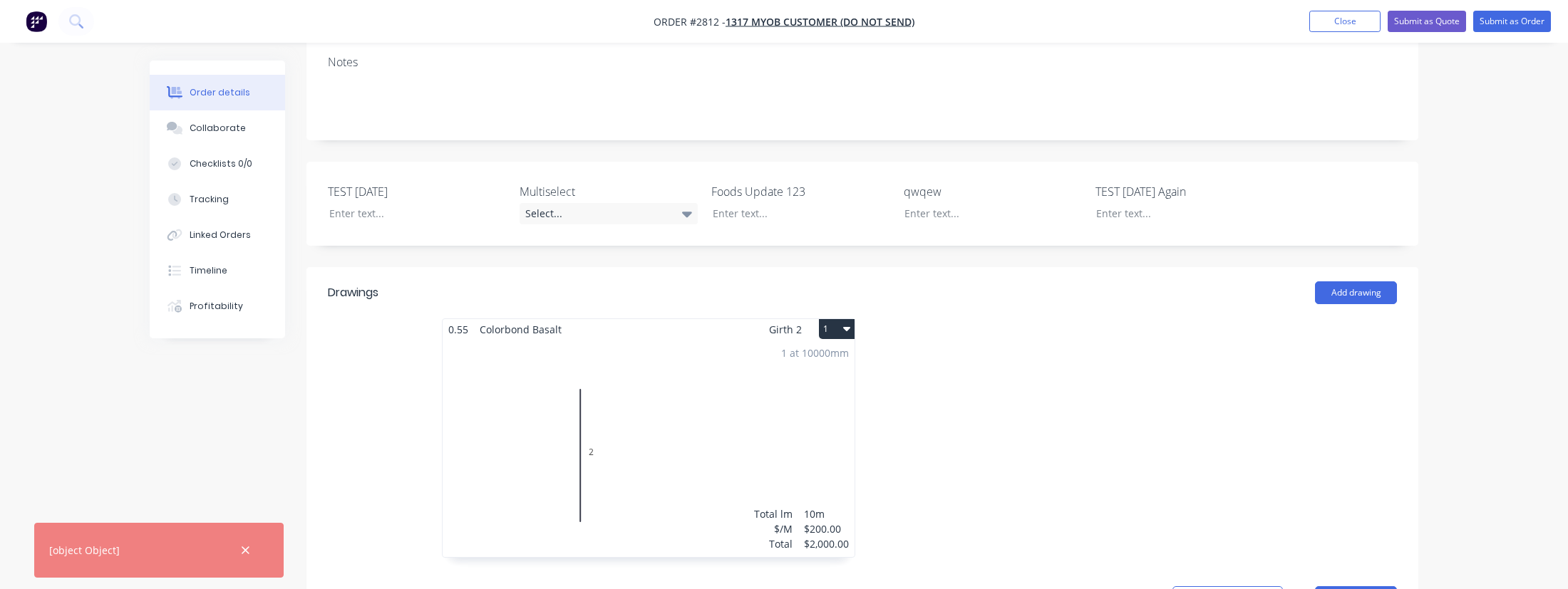
click at [823, 319] on button "1" at bounding box center [836, 329] width 36 height 20
click at [828, 411] on div "Delete" at bounding box center [786, 420] width 110 height 21
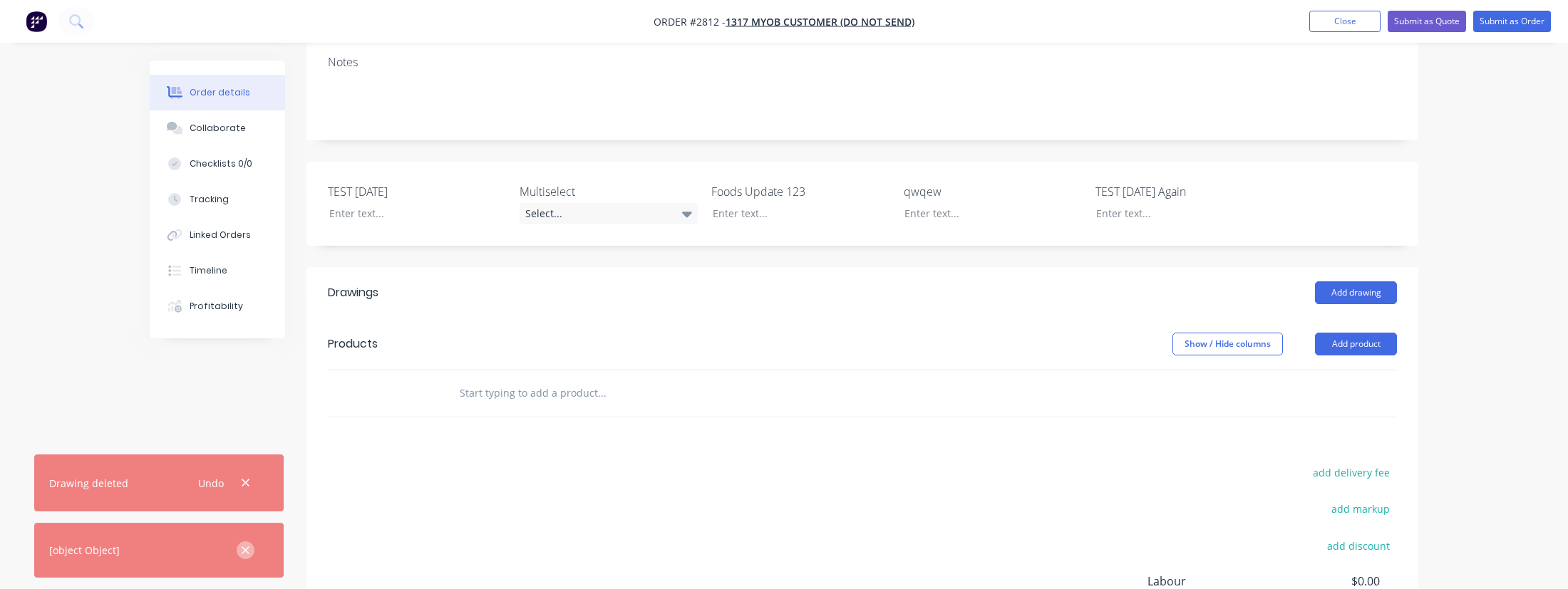
click at [241, 551] on icon "button" at bounding box center [245, 551] width 9 height 13
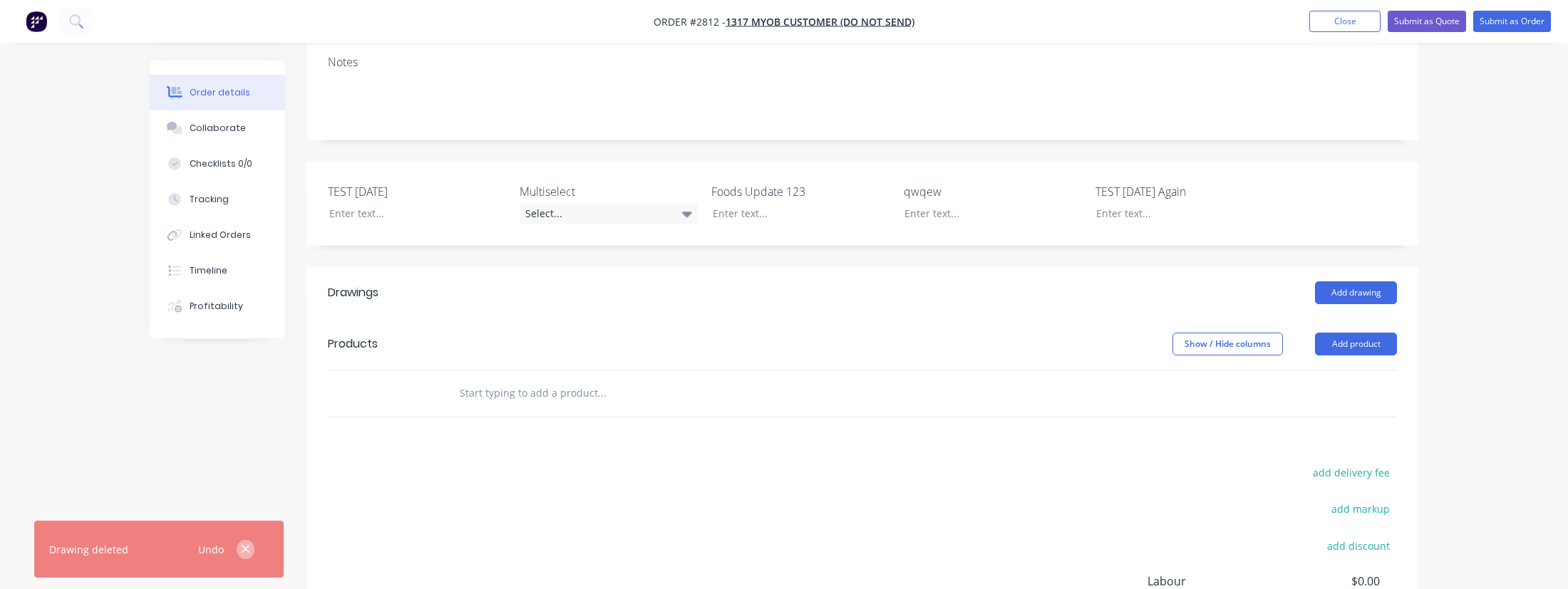
click at [242, 548] on icon "button" at bounding box center [245, 549] width 9 height 13
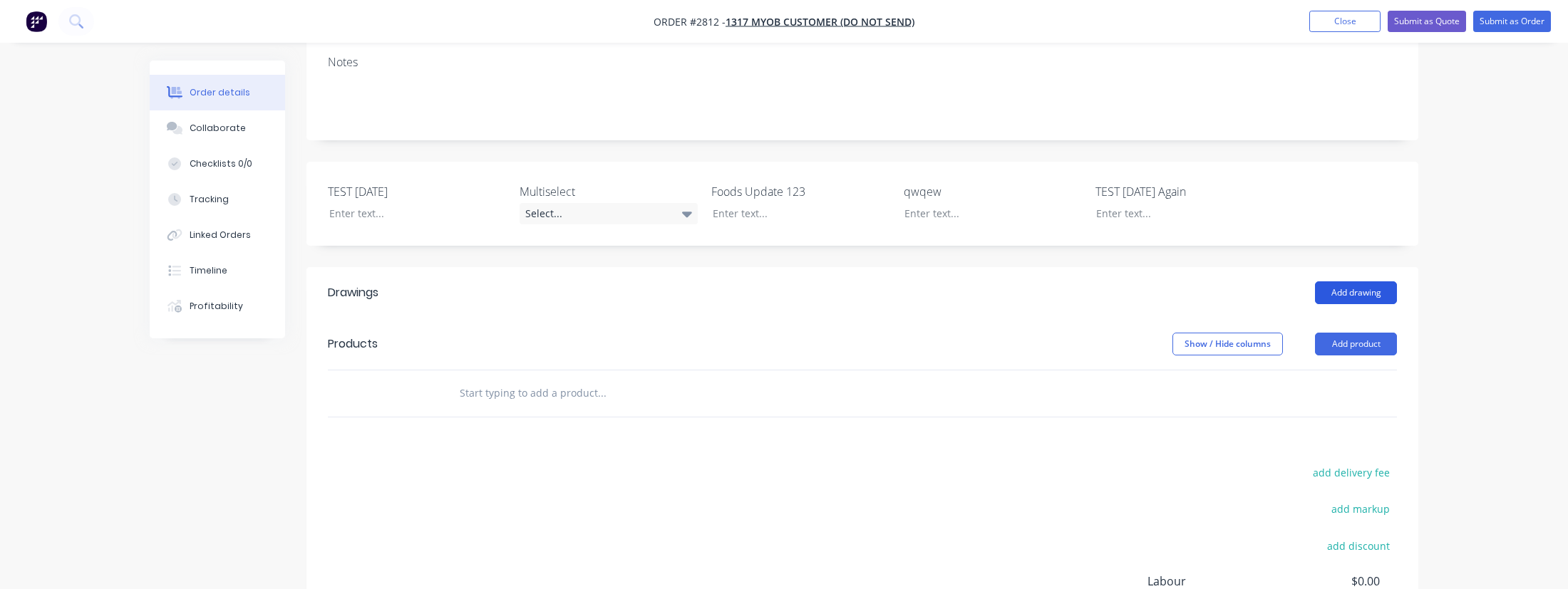
click at [1360, 281] on button "Add drawing" at bounding box center [1356, 293] width 82 height 23
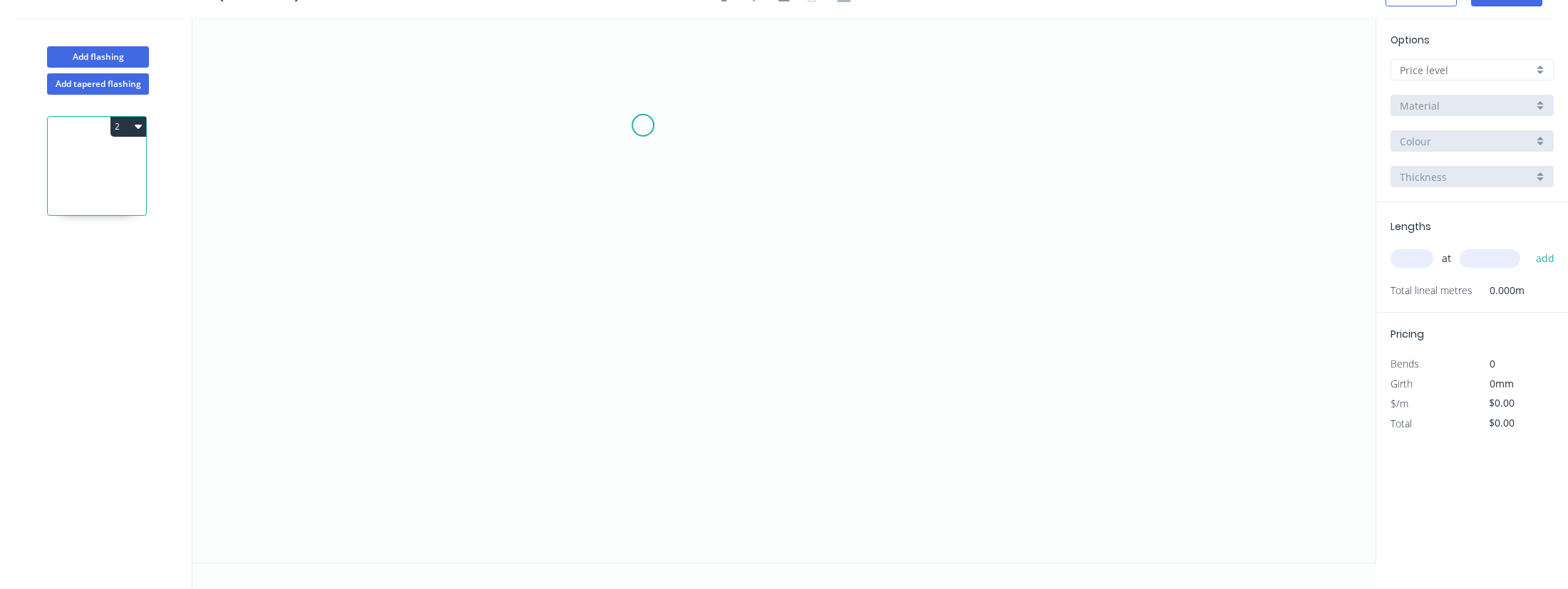
click at [645, 125] on icon "0" at bounding box center [784, 290] width 1183 height 545
click at [630, 318] on icon "0" at bounding box center [784, 290] width 1183 height 545
click at [123, 132] on button "2" at bounding box center [128, 127] width 36 height 20
click at [115, 192] on div "Delete" at bounding box center [78, 190] width 110 height 21
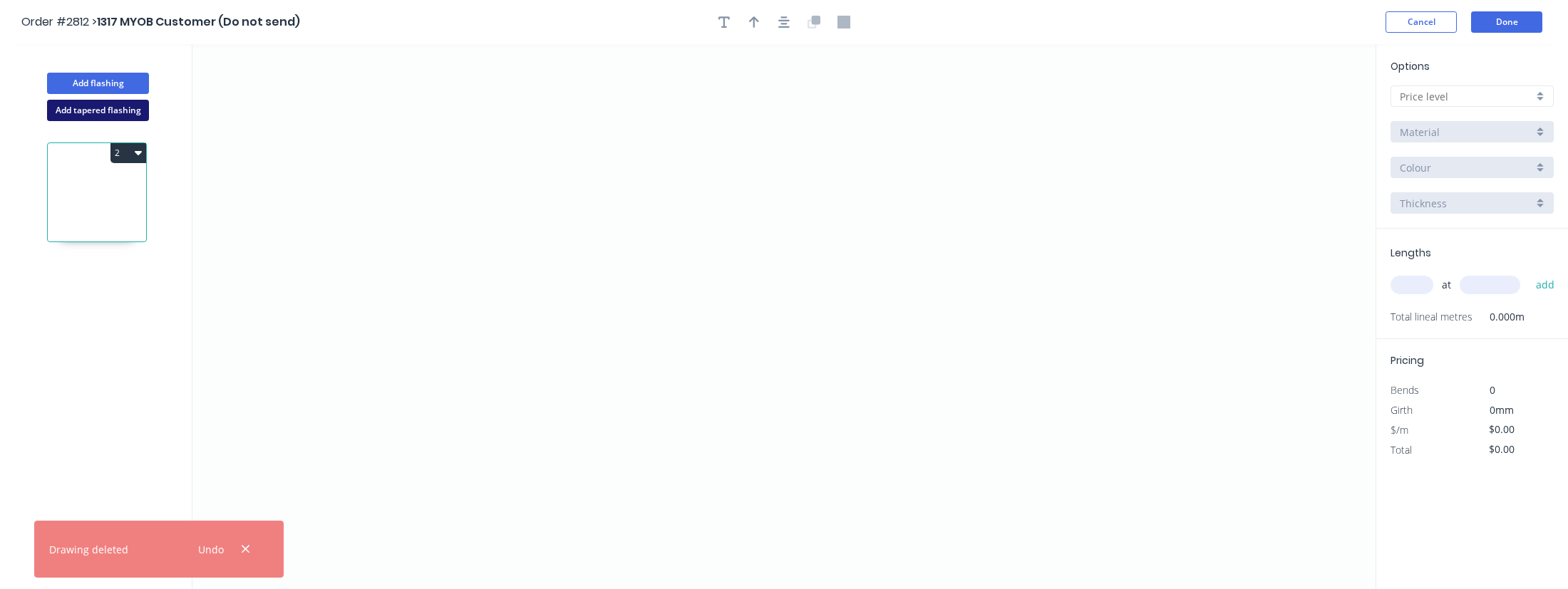
click at [107, 116] on button "Add tapered flashing" at bounding box center [97, 110] width 102 height 21
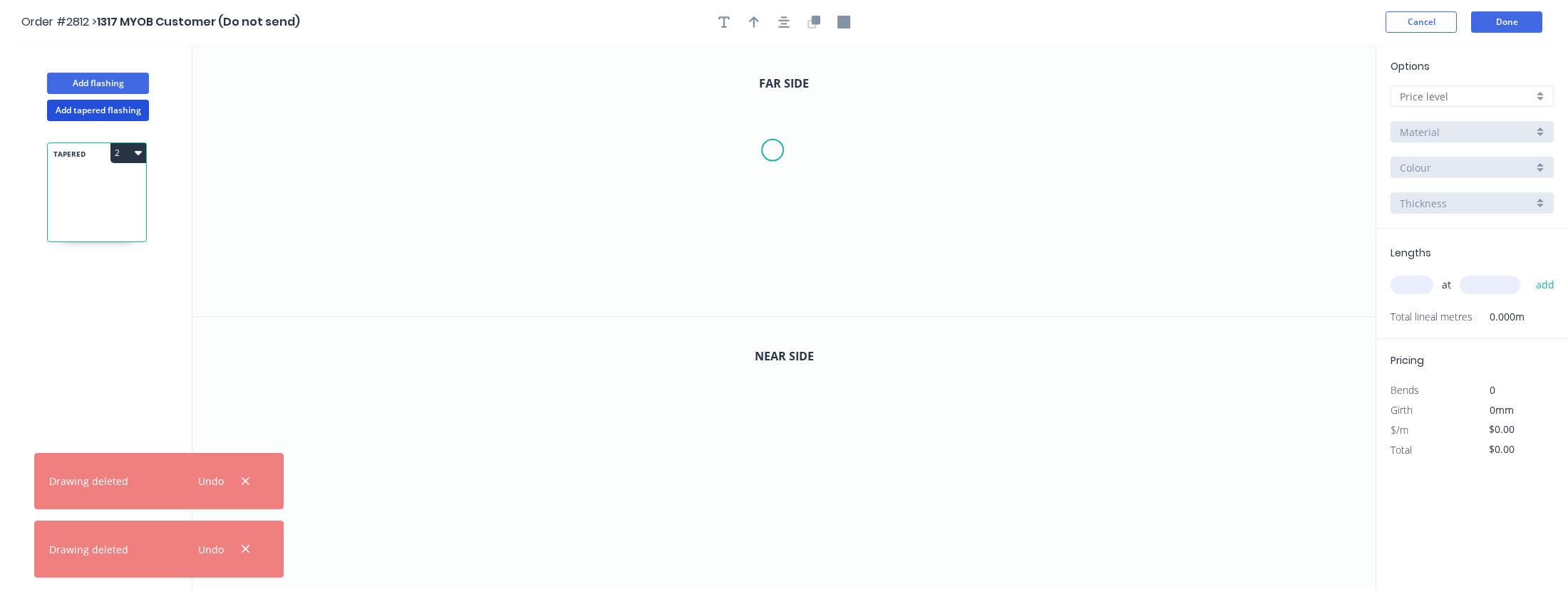
click at [745, 154] on icon "0" at bounding box center [784, 180] width 1183 height 272
click at [1072, 155] on icon "0" at bounding box center [784, 180] width 1183 height 272
click at [609, 526] on icon "0" at bounding box center [784, 453] width 1183 height 273
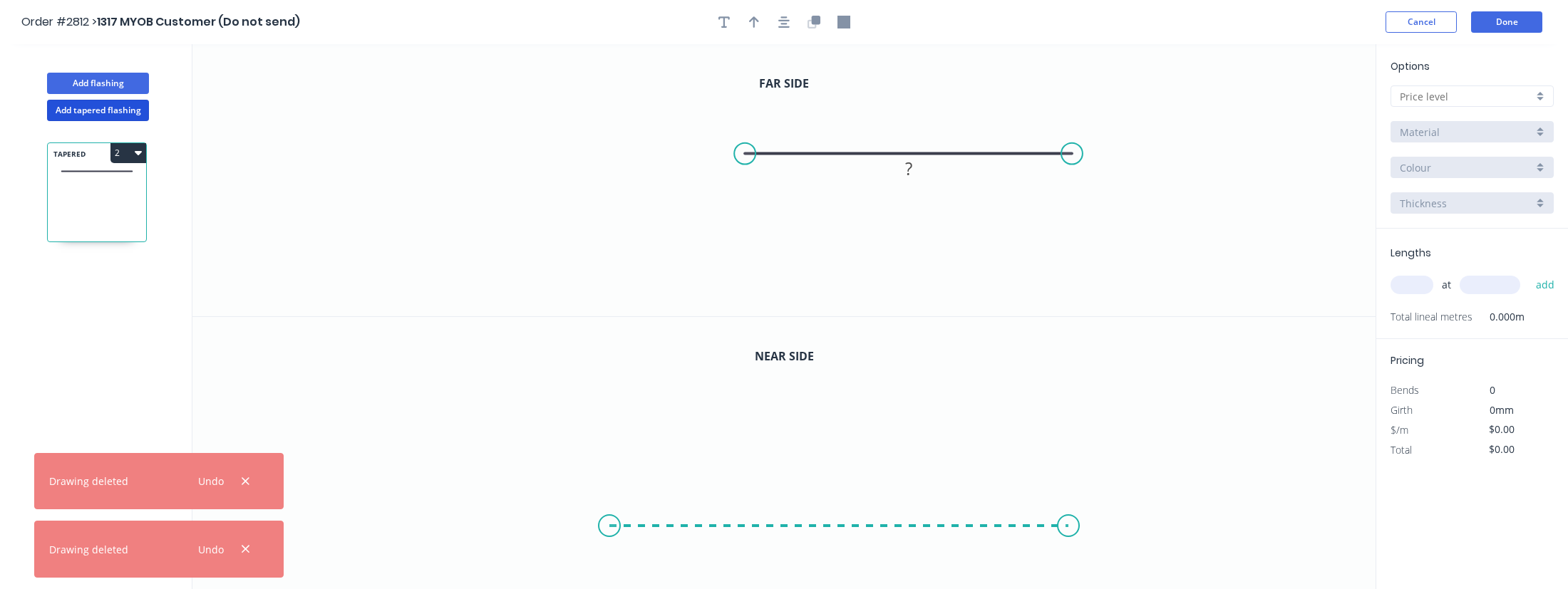
click at [1069, 512] on icon "0" at bounding box center [784, 453] width 1183 height 273
click at [912, 169] on rect at bounding box center [908, 169] width 28 height 20
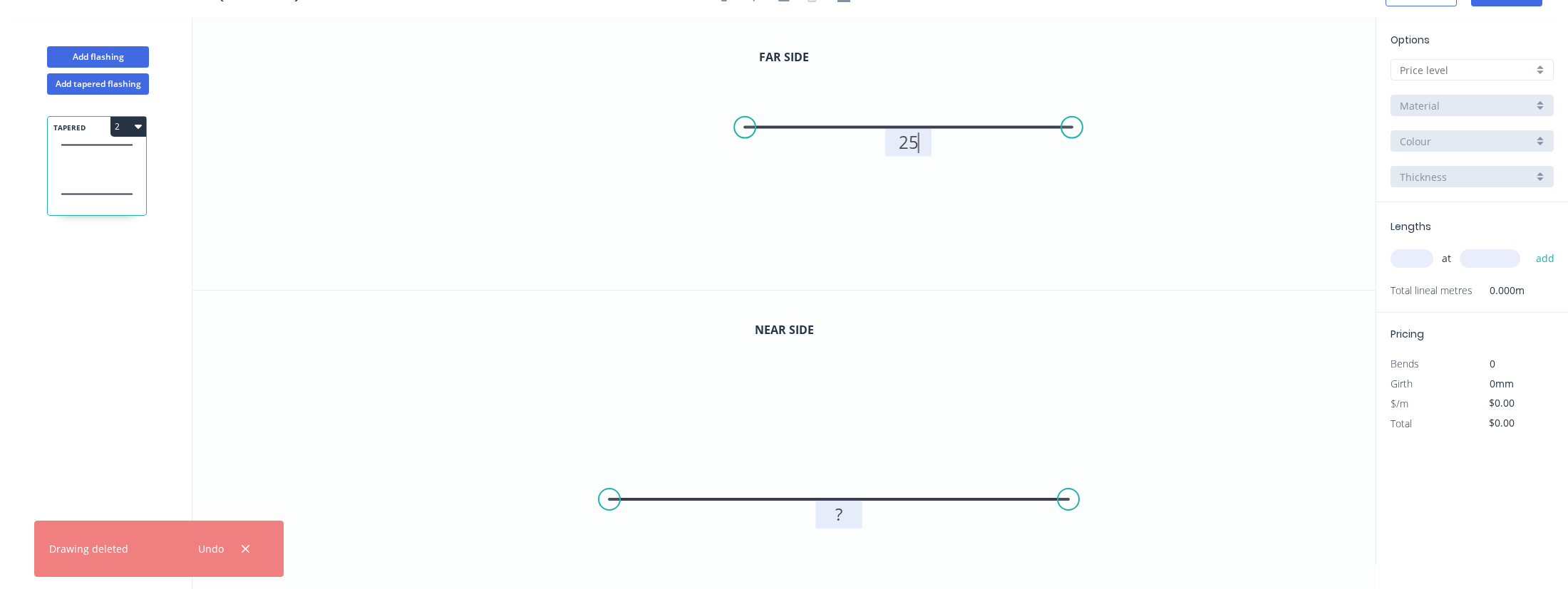
click at [838, 512] on tspan "?" at bounding box center [838, 514] width 7 height 24
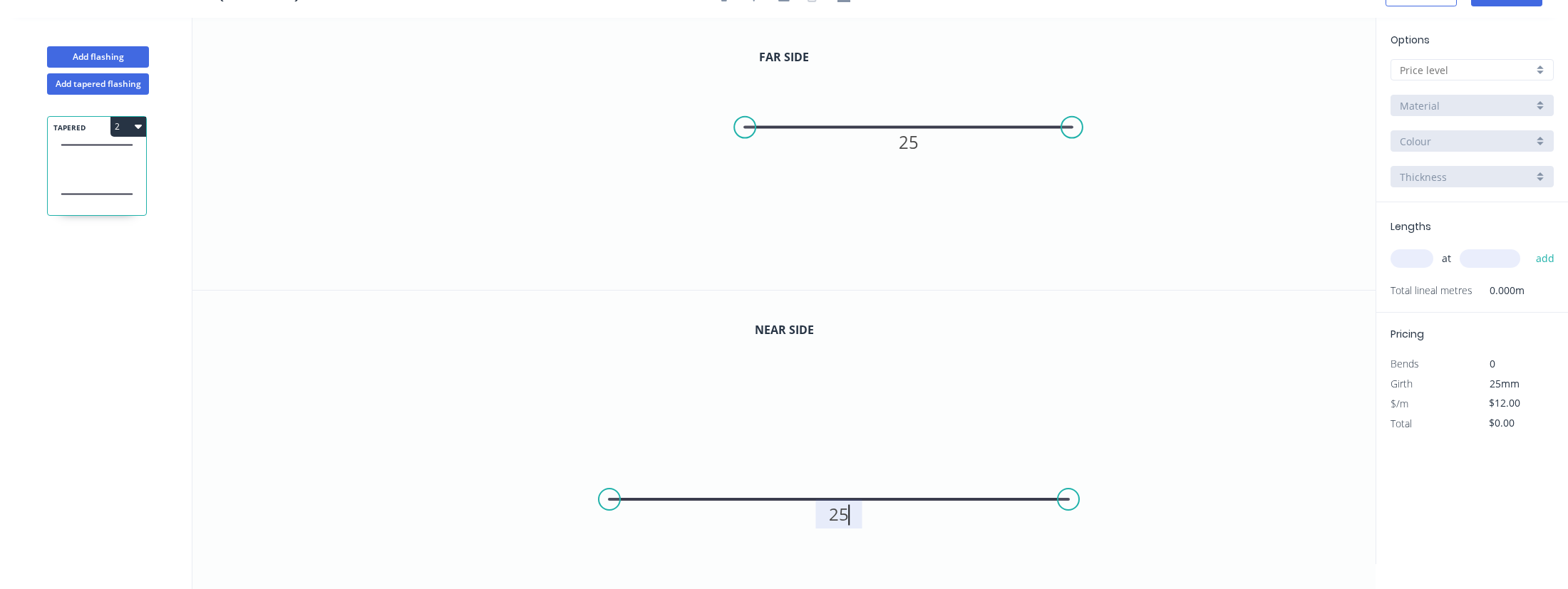
click at [1502, 61] on div at bounding box center [1471, 70] width 163 height 21
type input "$1.00"
click at [1475, 97] on div "A" at bounding box center [1471, 97] width 162 height 25
type input "A"
click at [1403, 259] on input "text" at bounding box center [1412, 259] width 43 height 18
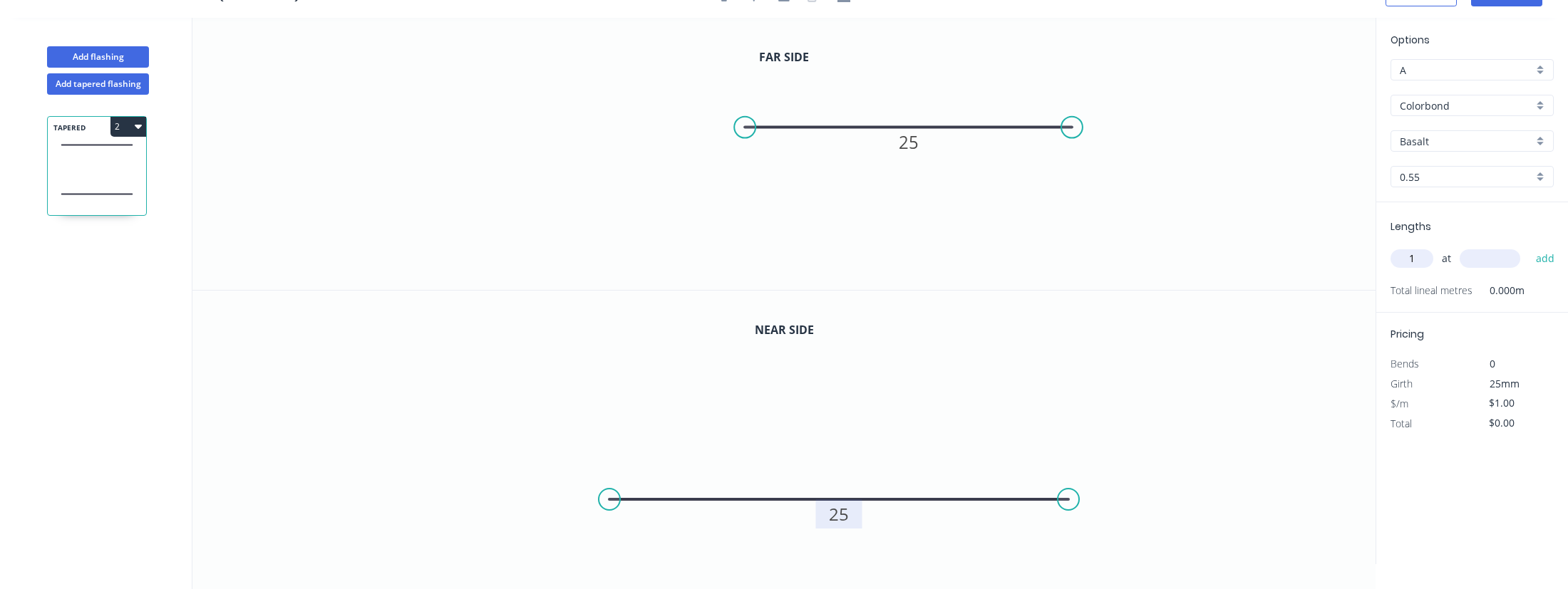
type input "1"
type input "10000"
click at [1529, 247] on button "add" at bounding box center [1546, 259] width 34 height 25
type input "$10.00"
click at [1504, 429] on input "$1.00" at bounding box center [1513, 424] width 48 height 20
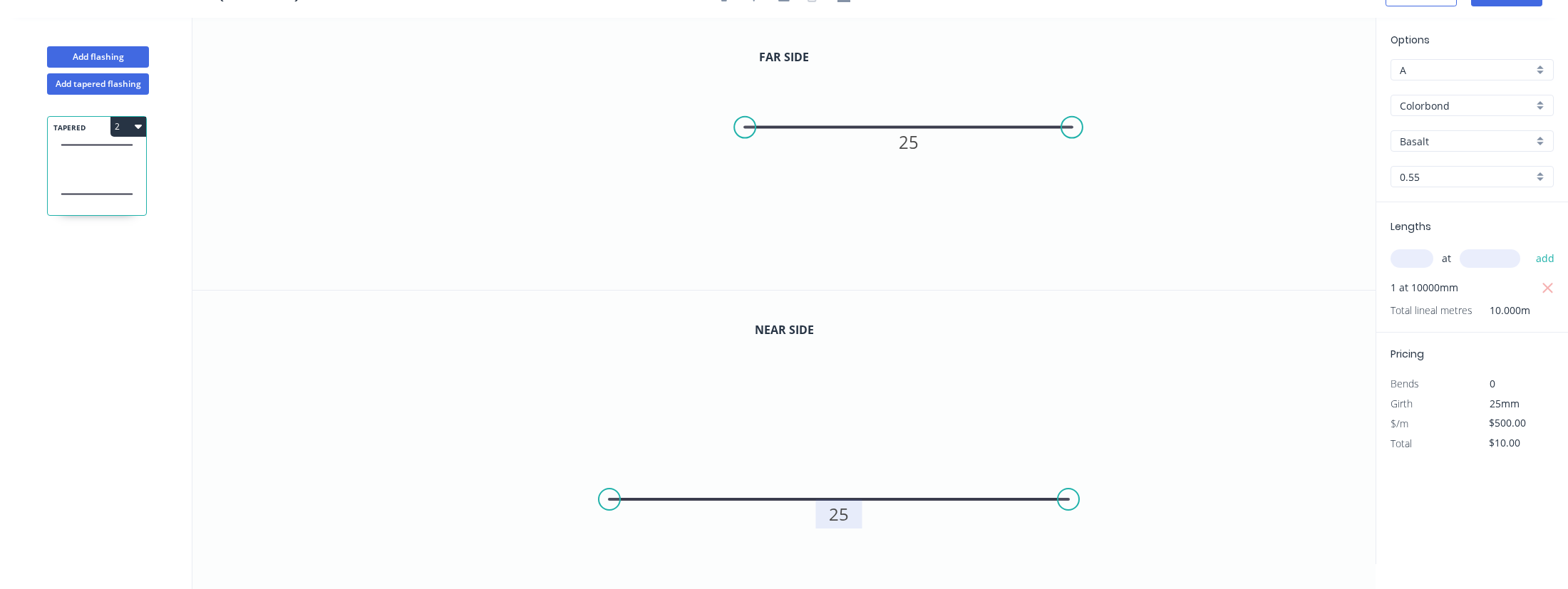
type input "$500.00"
type input "$5,000.00"
click at [1448, 539] on div "Options A A Colorbond Colorbond Colorbond Ultra Copy of Colorbond Ultra Basalt …" at bounding box center [1471, 291] width 192 height 547
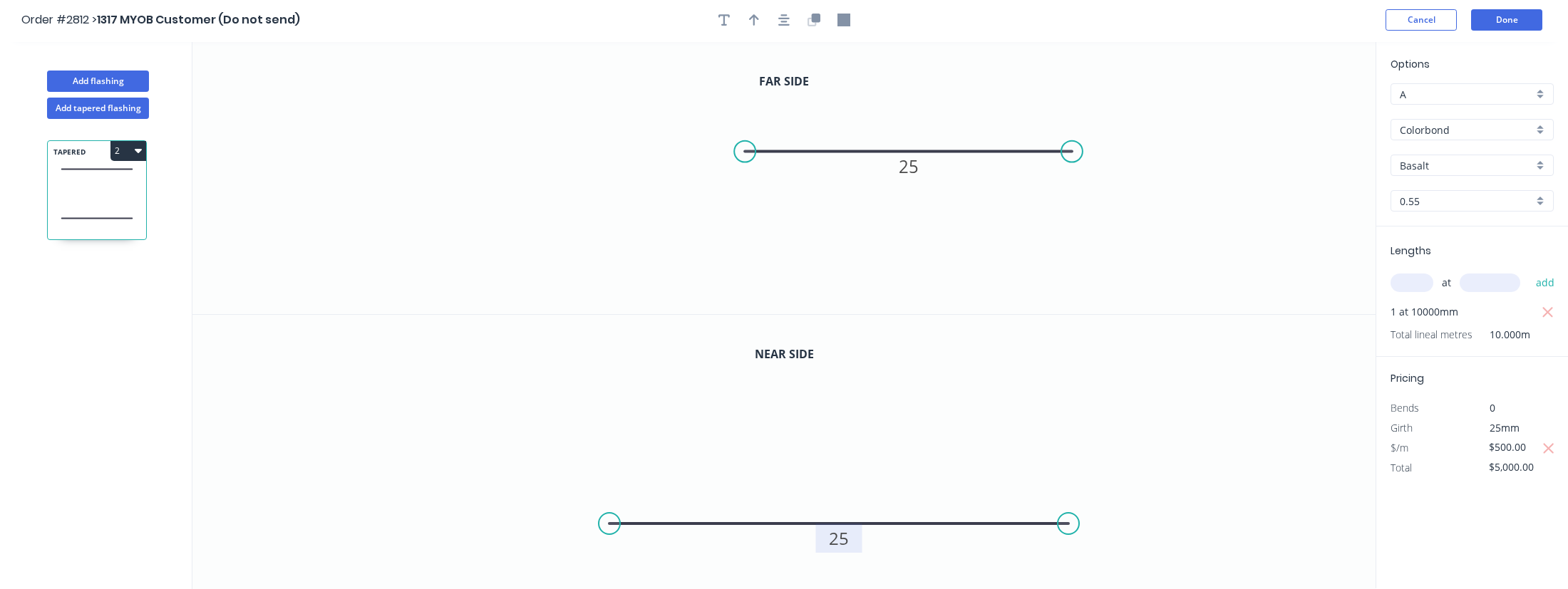
scroll to position [0, 0]
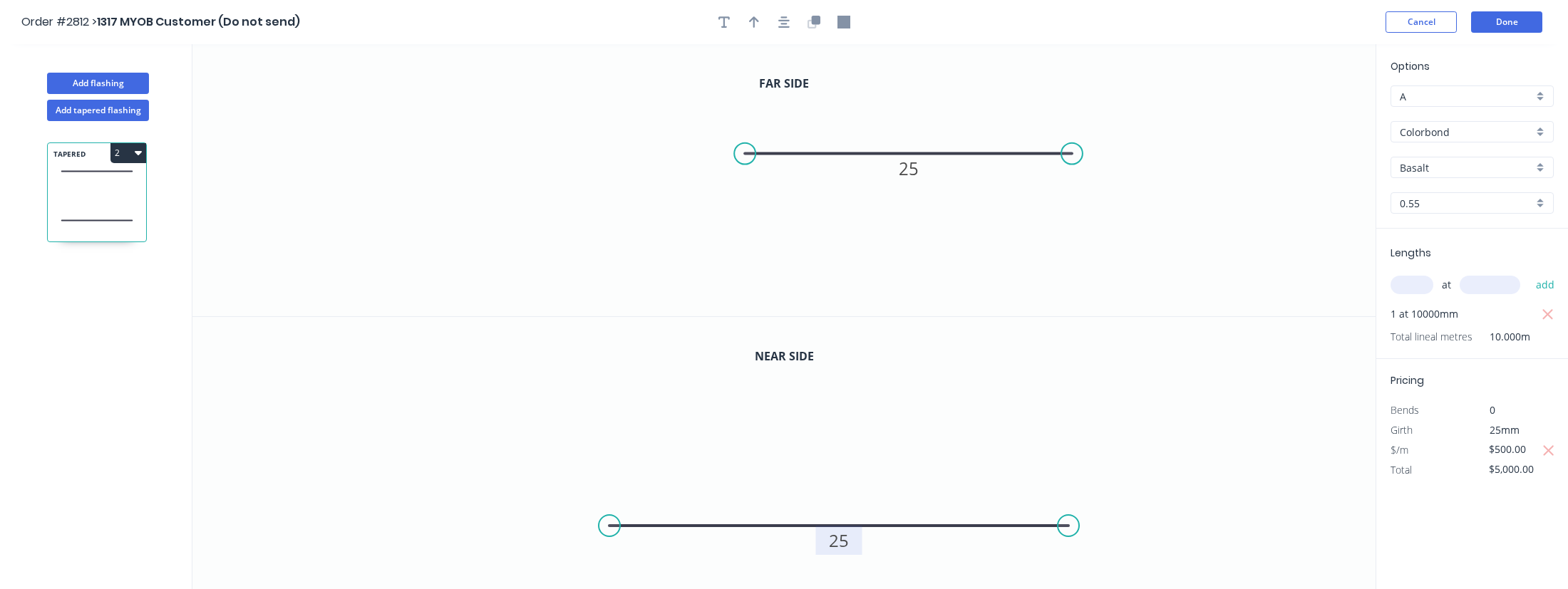
click at [1511, 46] on div "Options A A Colorbond Colorbond Colorbond Ultra Copy of Colorbond Ultra Basalt …" at bounding box center [1471, 318] width 192 height 547
click at [1511, 24] on button "Done" at bounding box center [1506, 22] width 71 height 21
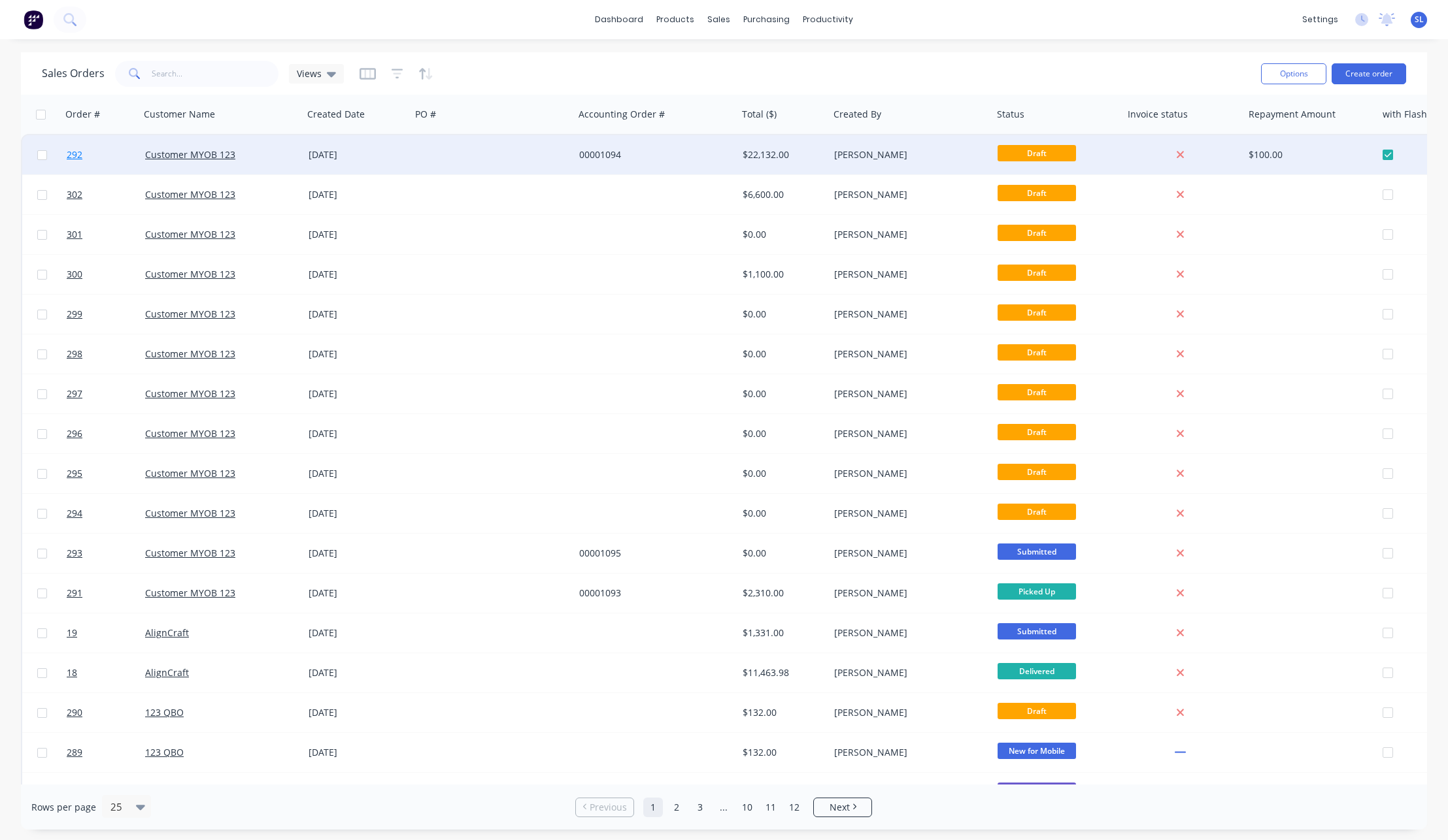
click at [72, 157] on span "292" at bounding box center [74, 155] width 15 height 13
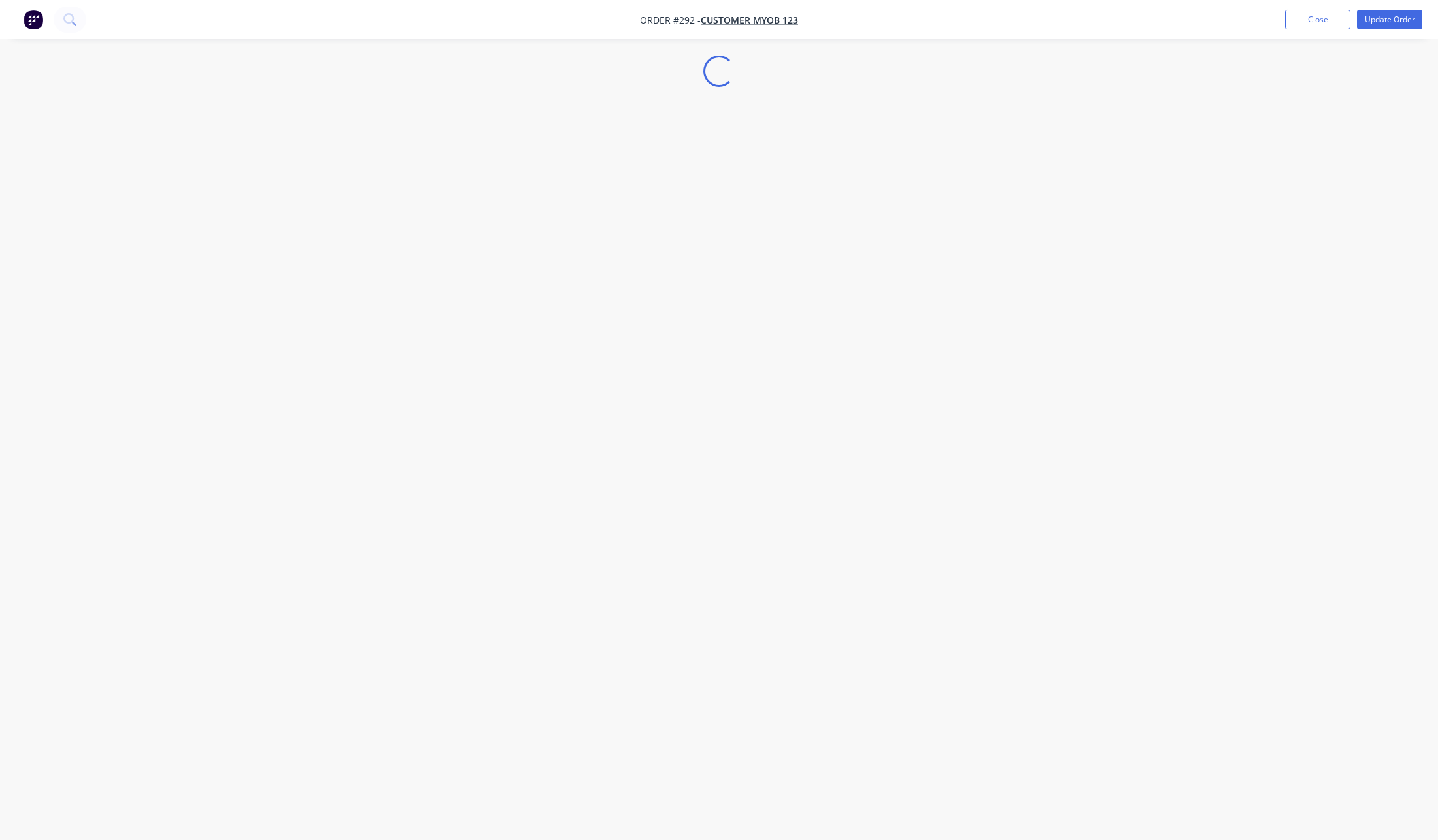
select select "AU"
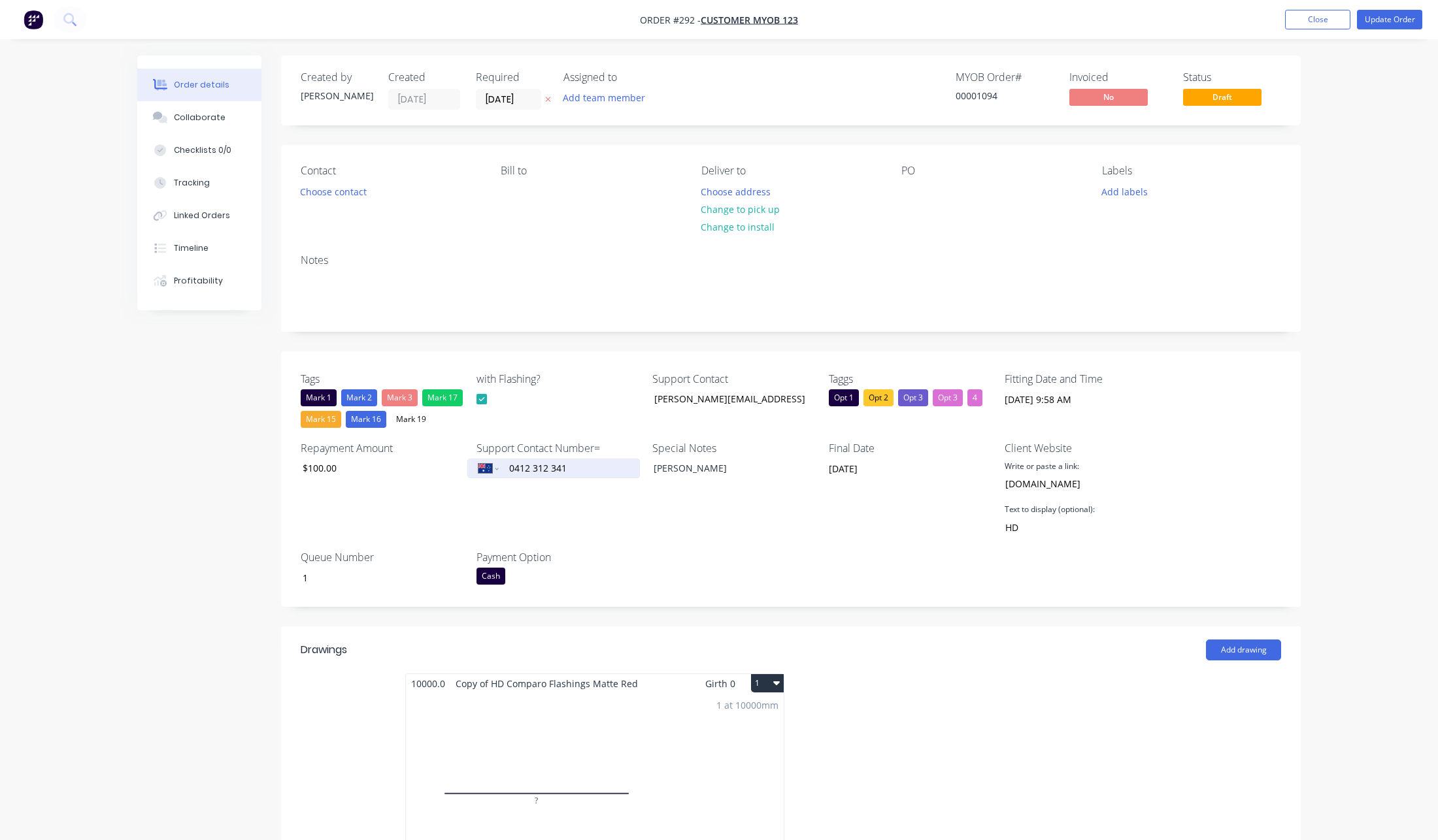
scroll to position [260, 0]
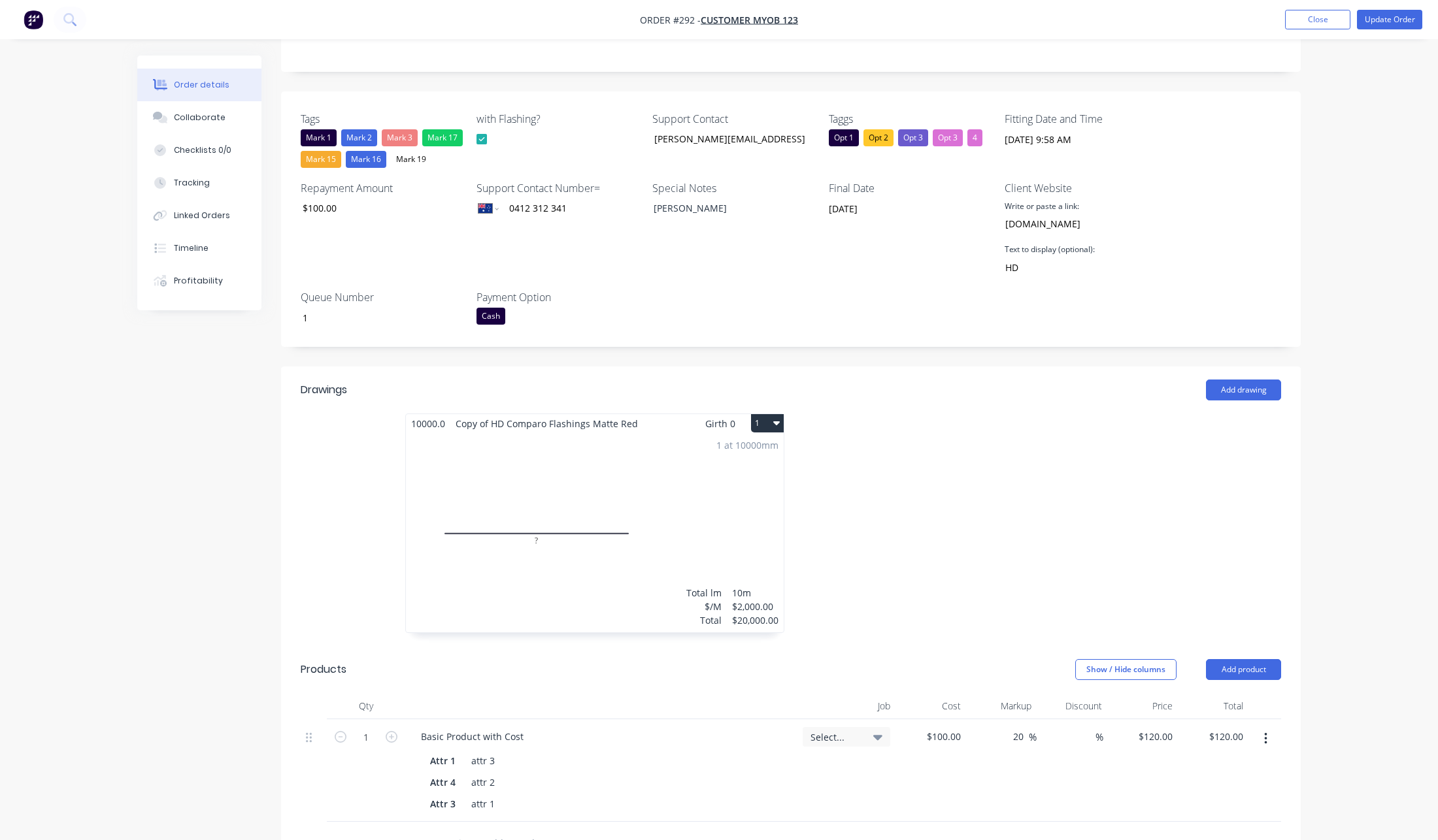
click at [662, 483] on div "1 at 10000mm Total lm $/M Total 10m $2,000.00 $20,000.00" at bounding box center [595, 533] width 378 height 199
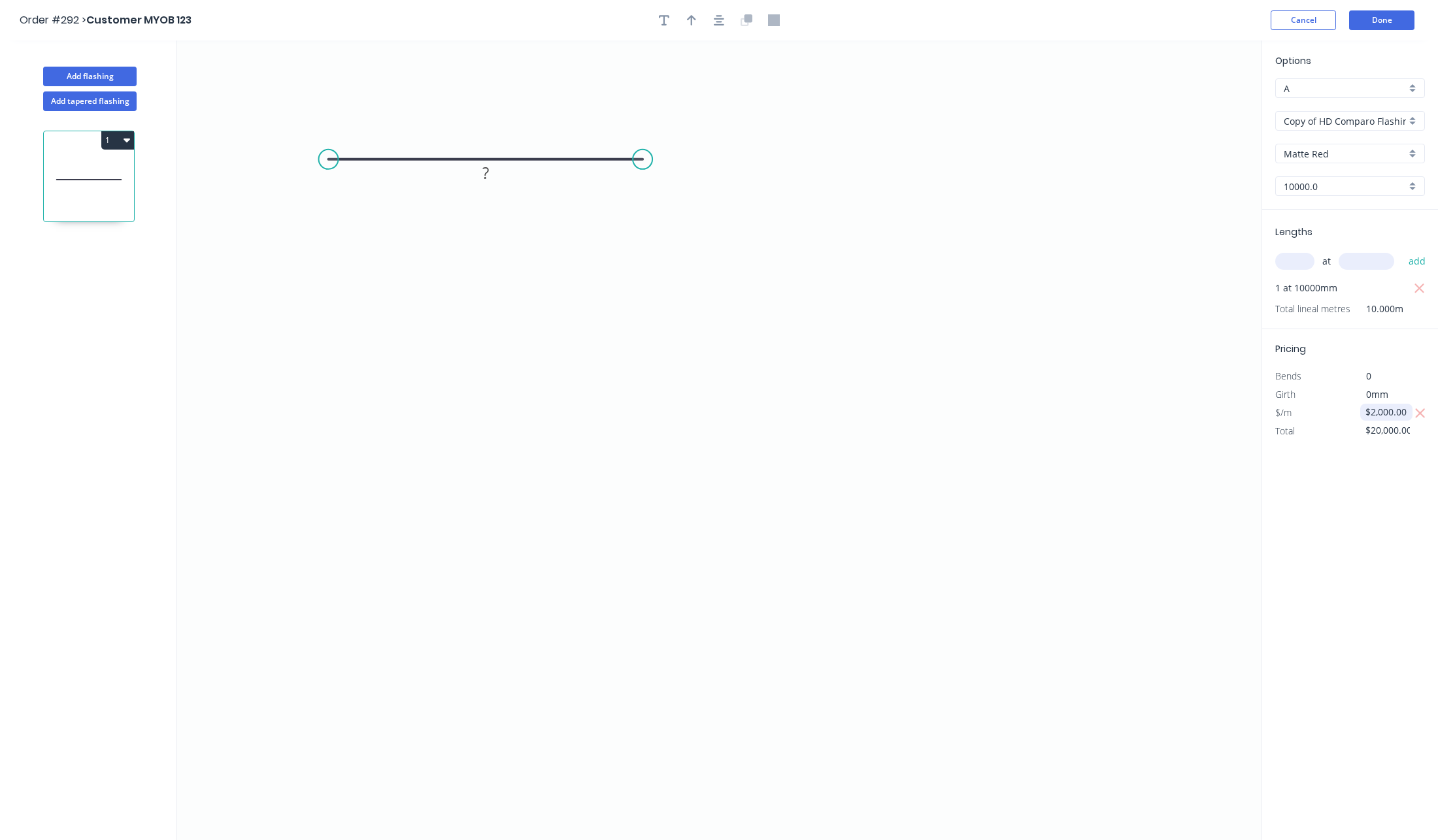
click at [1397, 417] on input "$2,000.00" at bounding box center [1387, 412] width 44 height 18
type input "$200.00"
type input "$2,000.00"
click at [1354, 510] on div "Options A A Copy of HD Comparo Flashings Copy of HD Comparo Flashings Matte Red…" at bounding box center [1349, 441] width 176 height 801
click at [1391, 27] on button "Done" at bounding box center [1381, 20] width 65 height 20
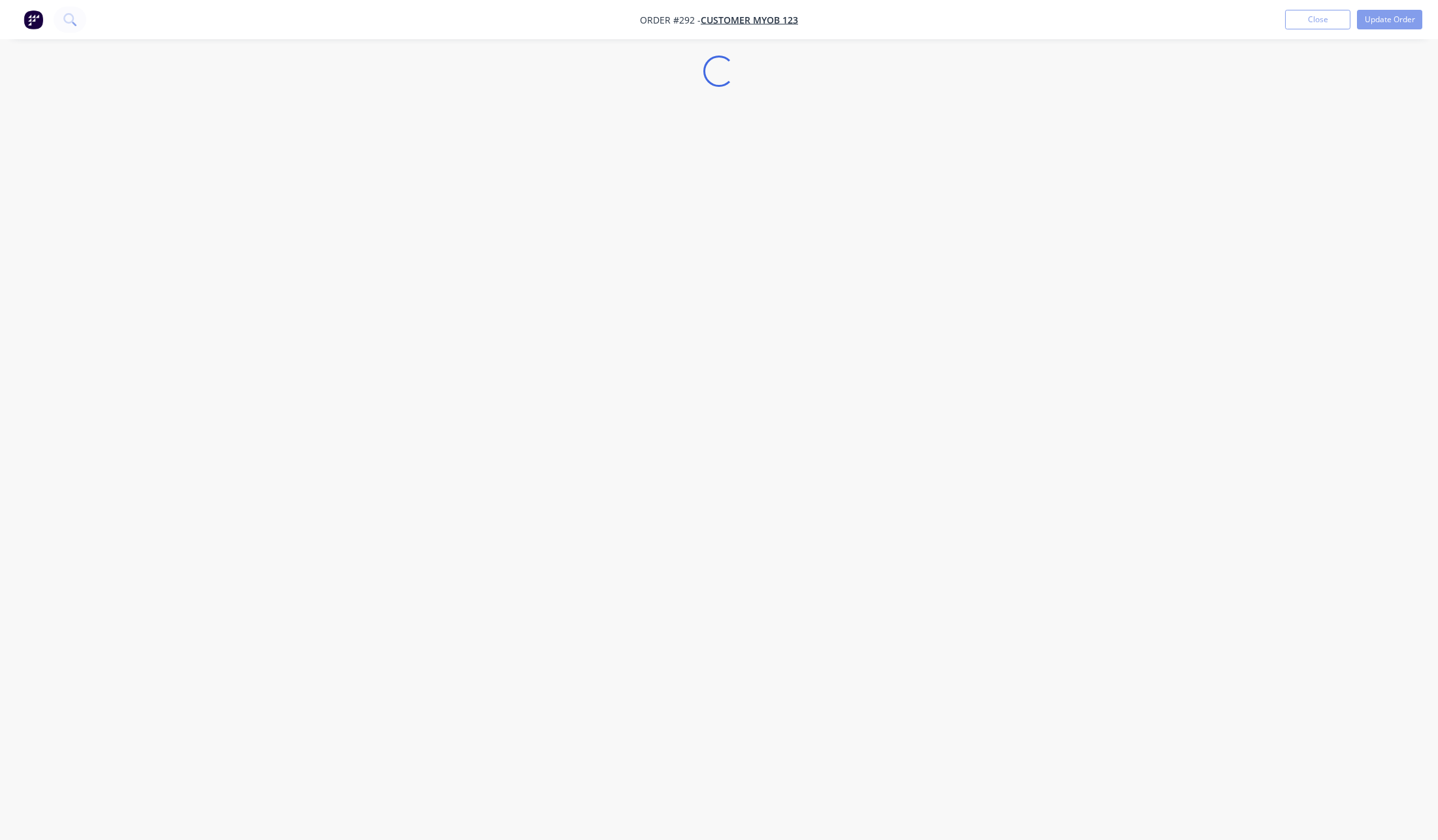
select select "AU"
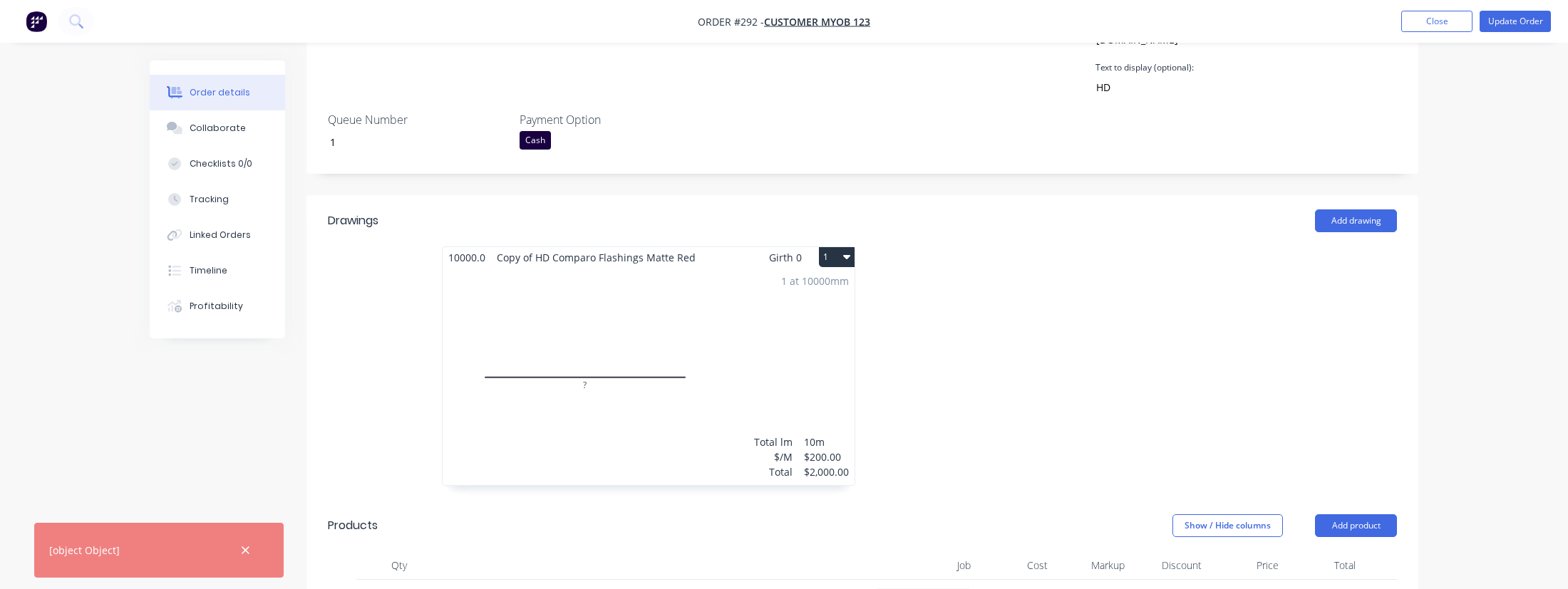
click at [617, 253] on span "Copy of HD Comparo Flashings Matte Red" at bounding box center [596, 257] width 210 height 21
click at [619, 339] on div "1 at 10000mm Total lm $/M Total 10m $200.00 $2,000.00" at bounding box center [649, 377] width 412 height 218
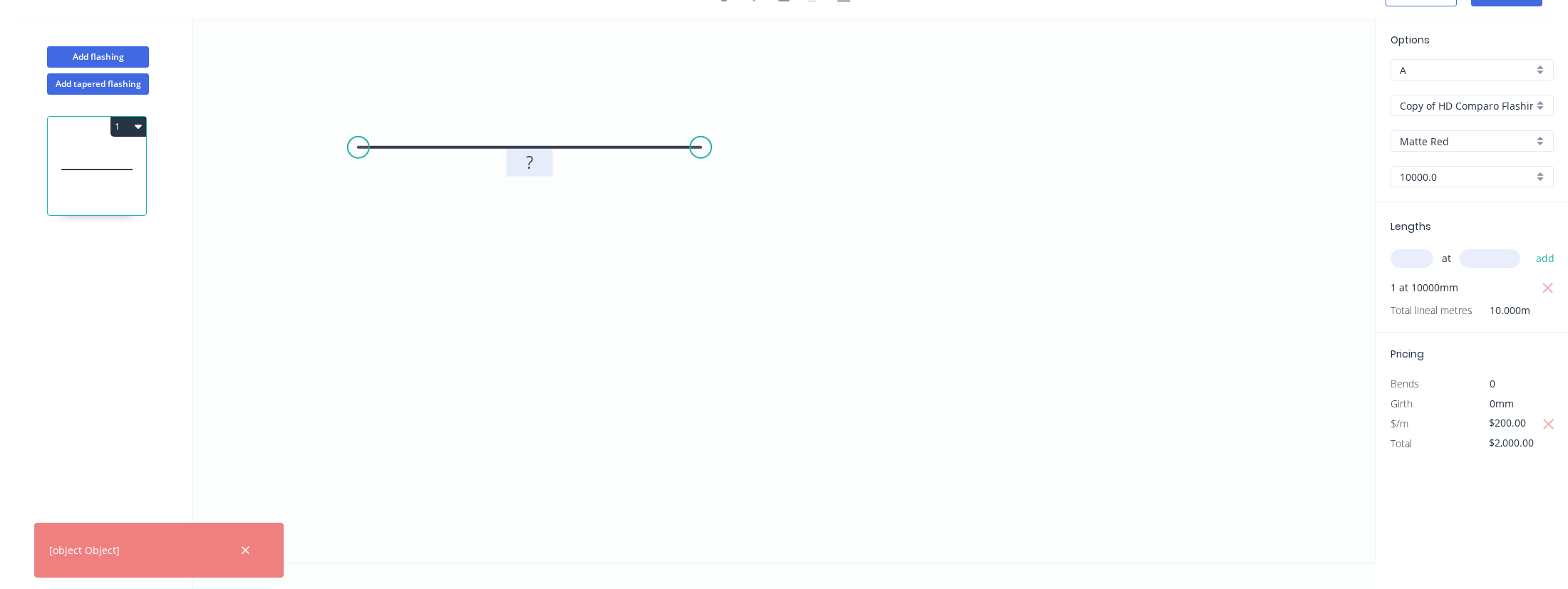
click at [512, 165] on rect at bounding box center [529, 162] width 46 height 29
click at [519, 170] on rect at bounding box center [529, 163] width 28 height 20
click at [662, 232] on icon "0 25" at bounding box center [784, 290] width 1183 height 545
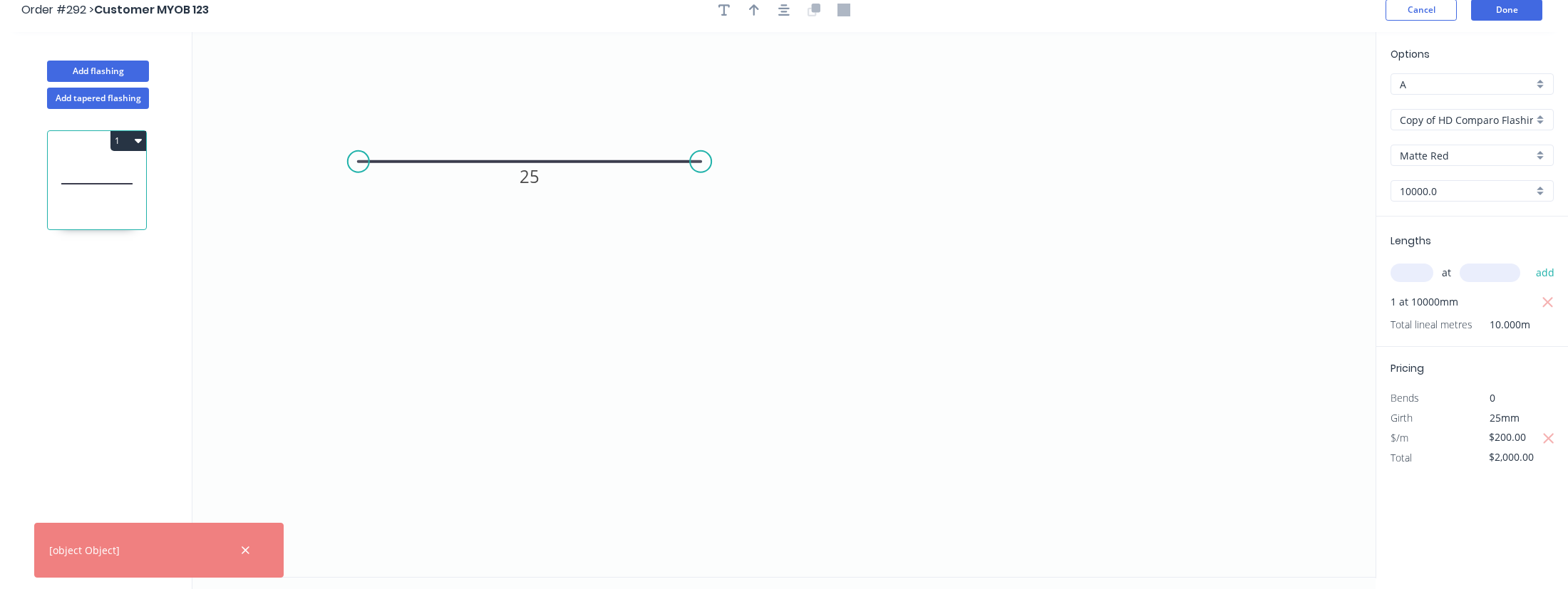
scroll to position [0, 0]
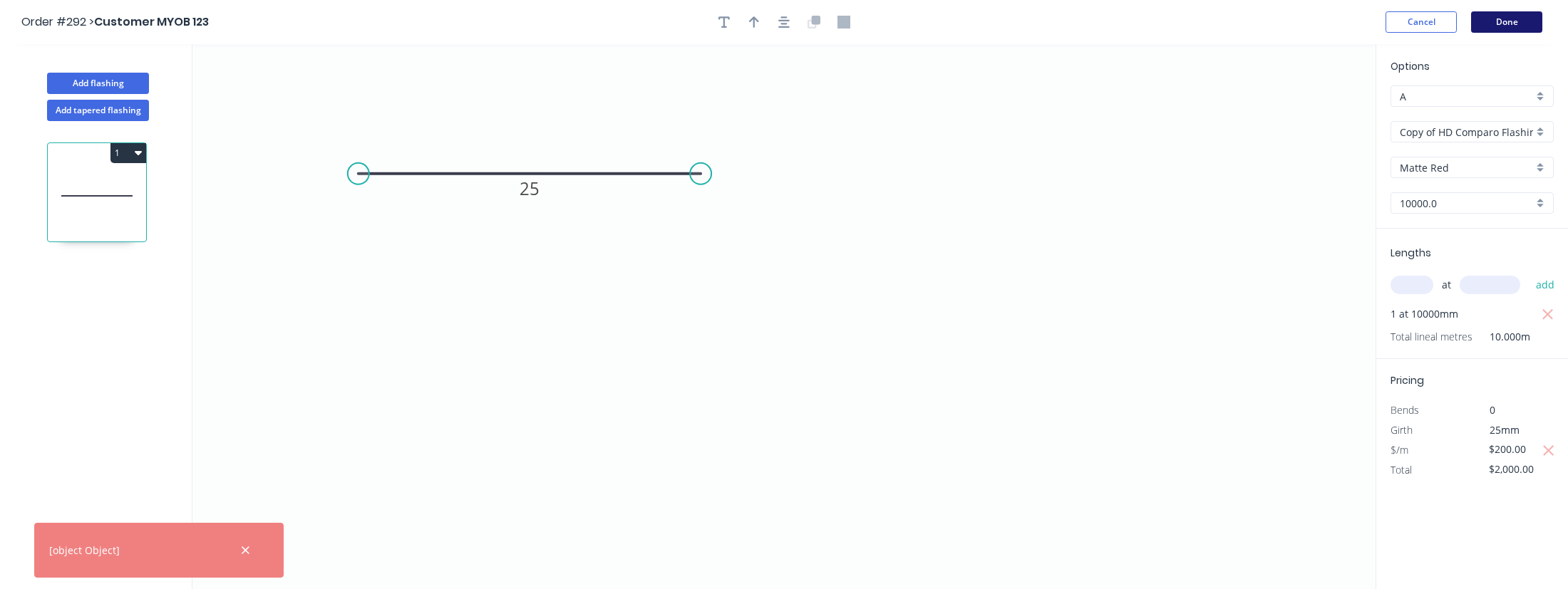
click at [1509, 21] on button "Done" at bounding box center [1506, 22] width 71 height 21
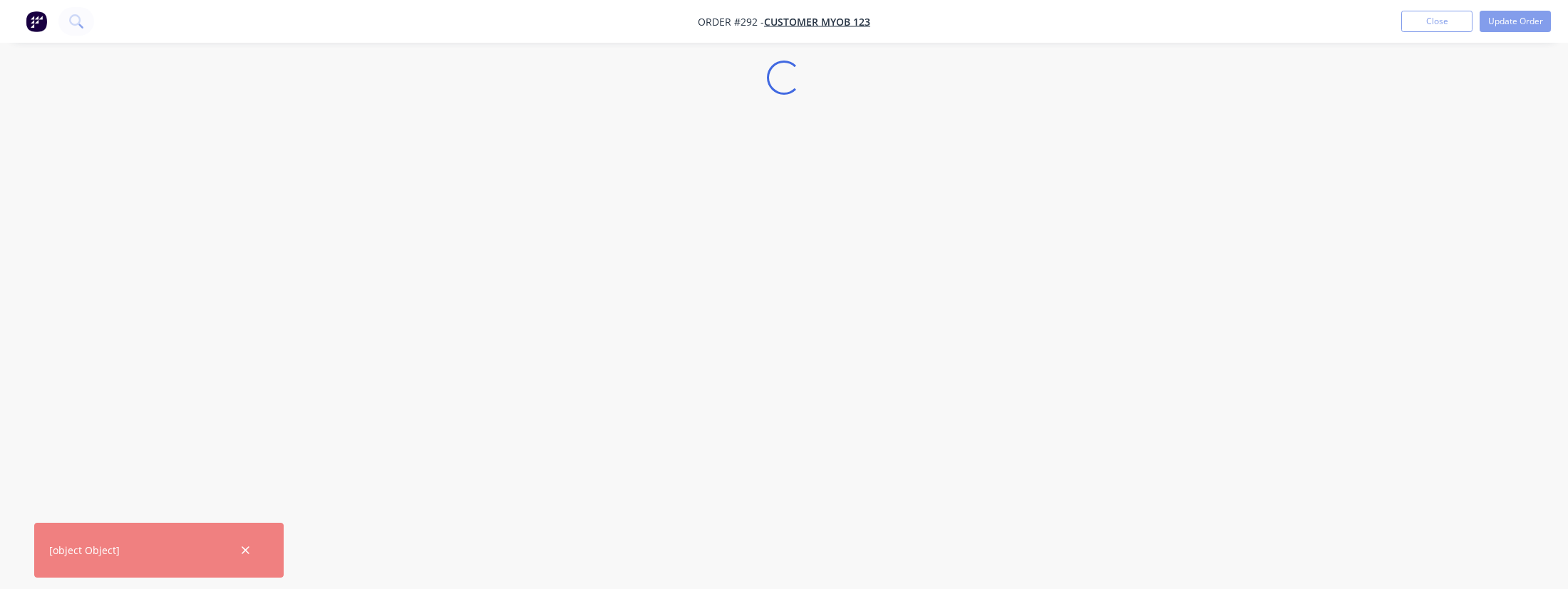
select select "AU"
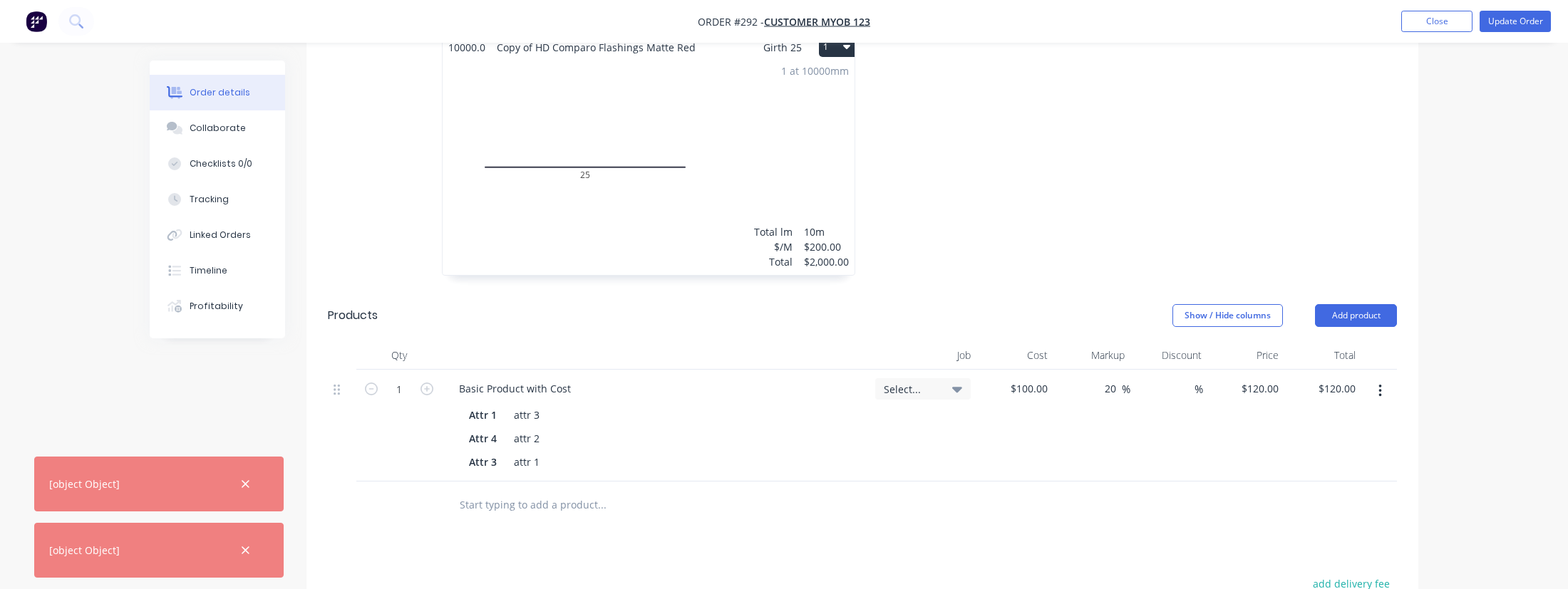
scroll to position [699, 0]
click at [1375, 392] on button "button" at bounding box center [1380, 390] width 34 height 25
click at [1308, 516] on div "Delete" at bounding box center [1328, 513] width 110 height 21
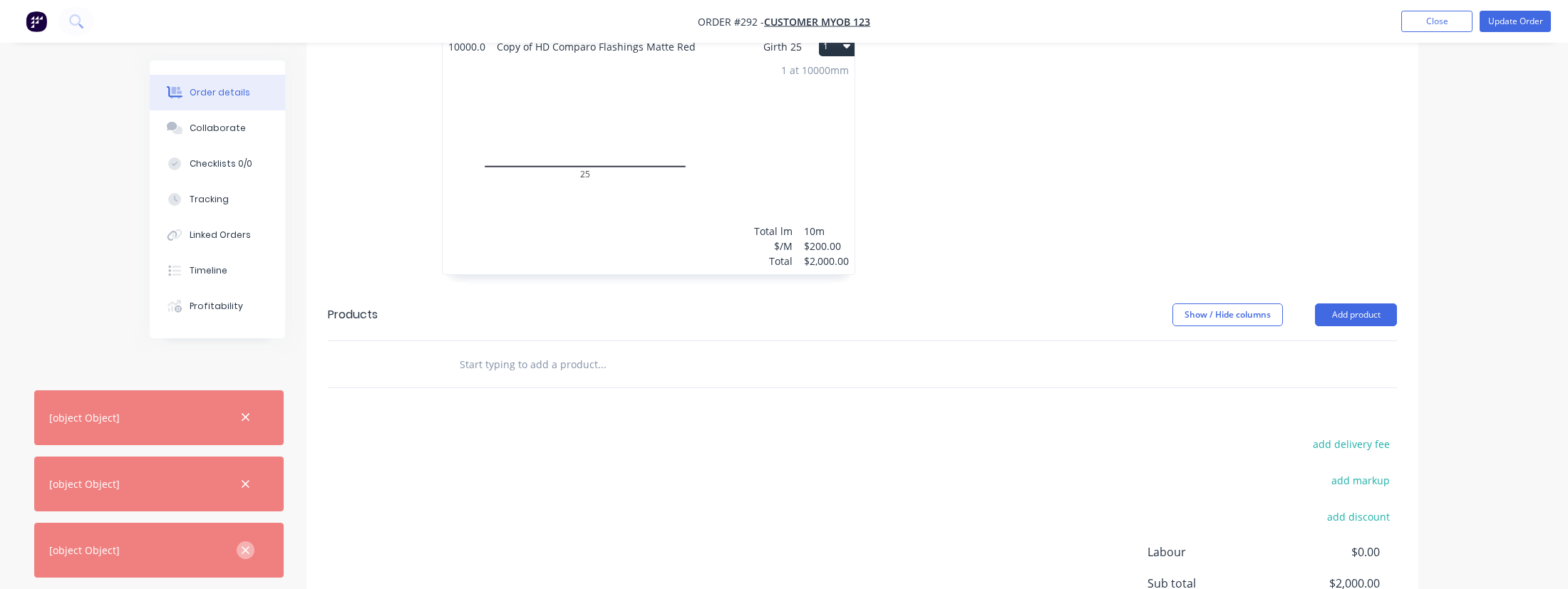
click at [250, 554] on button "button" at bounding box center [245, 550] width 18 height 18
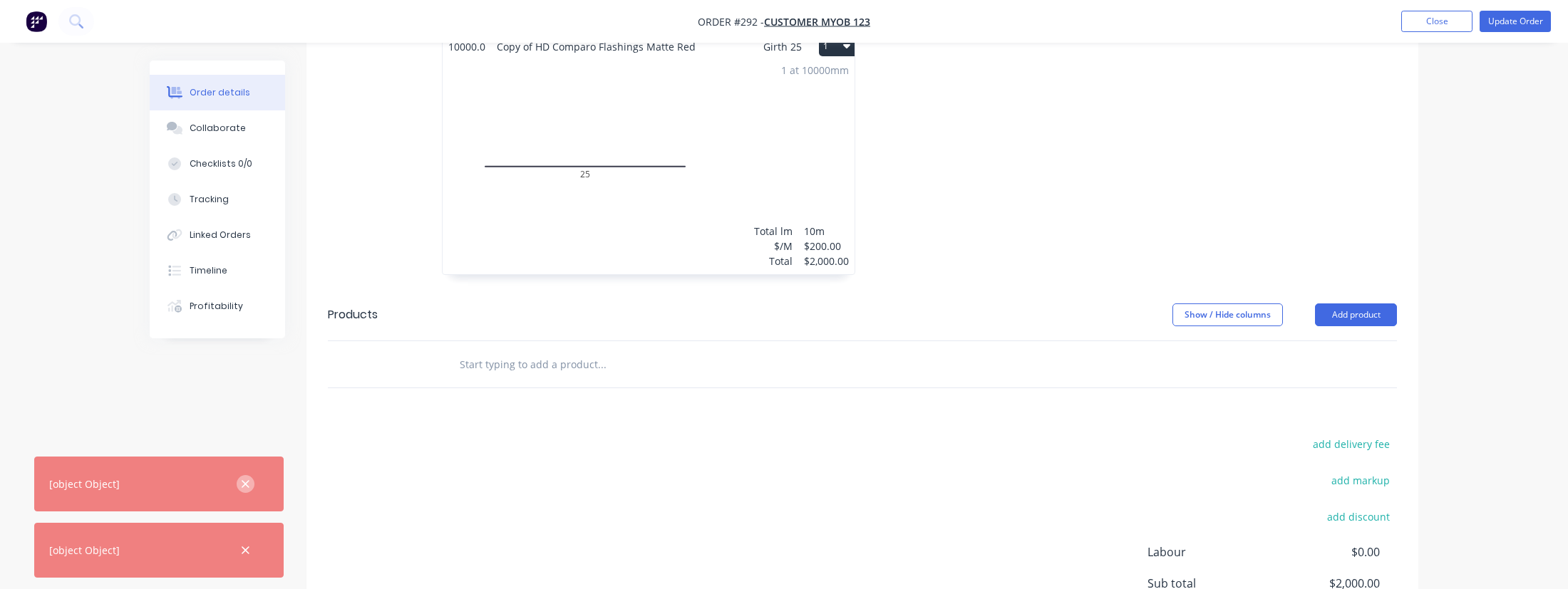
click at [241, 481] on icon "button" at bounding box center [245, 484] width 9 height 13
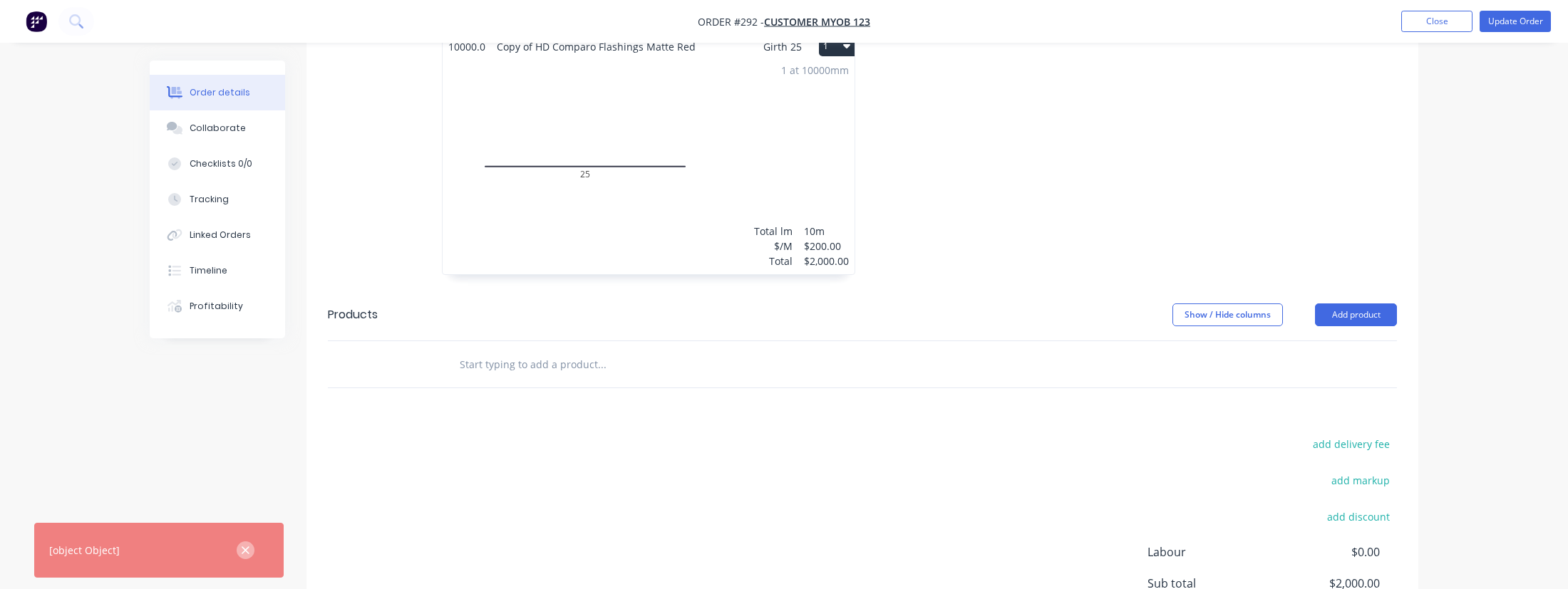
click at [244, 552] on icon "button" at bounding box center [245, 551] width 9 height 13
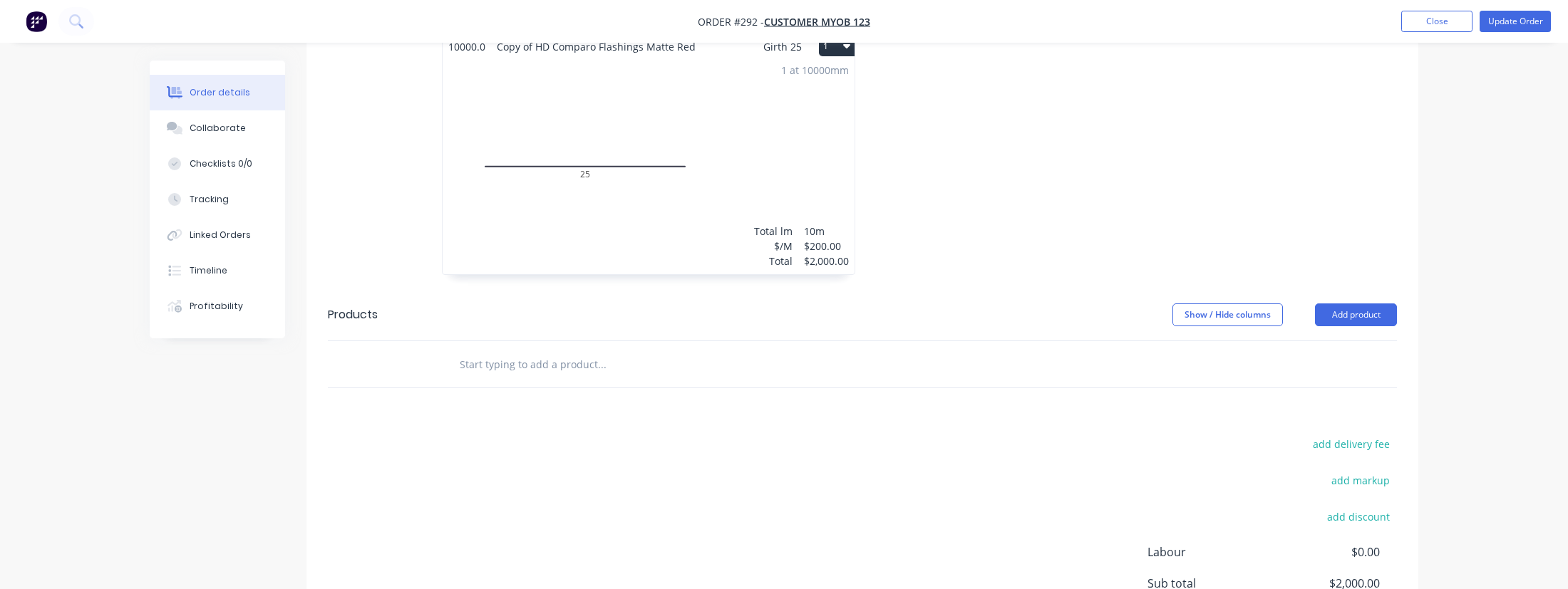
click at [758, 185] on div "1 at 10000mm Total lm $/M Total 10m $200.00 $2,000.00" at bounding box center [649, 165] width 412 height 218
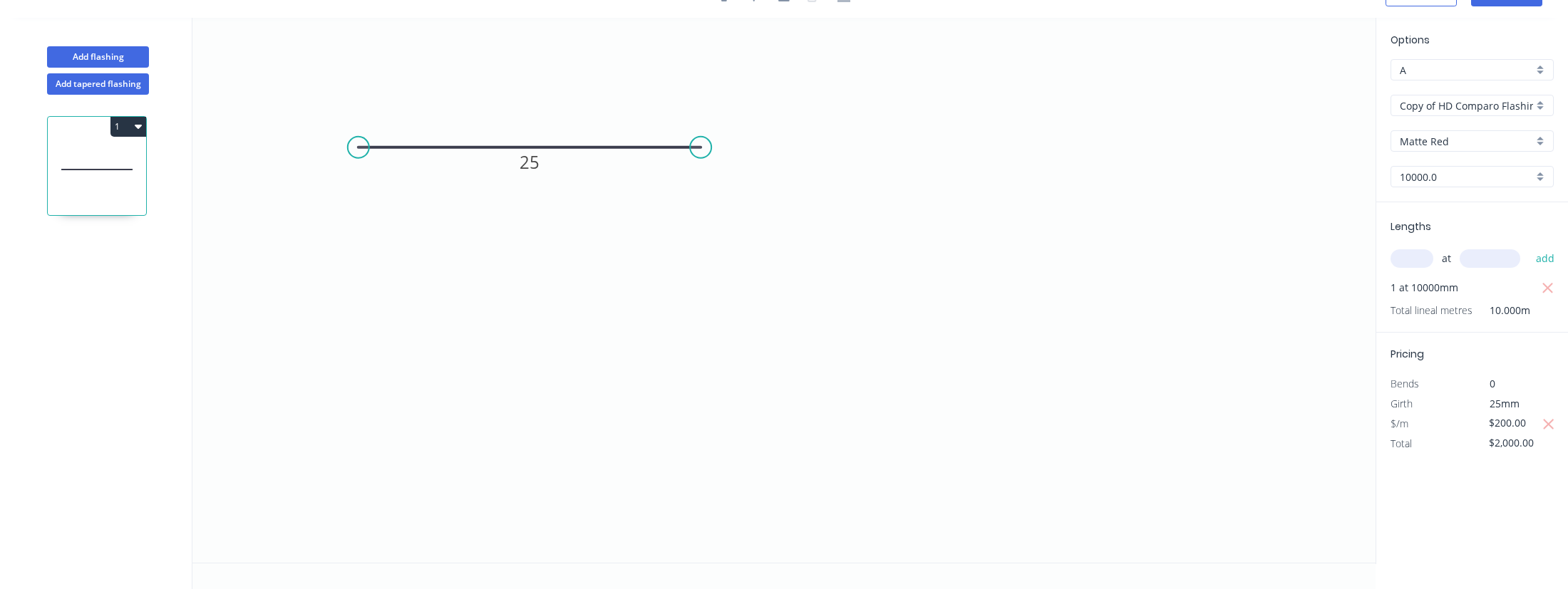
scroll to position [26, 0]
click at [1549, 421] on icon "button" at bounding box center [1548, 424] width 13 height 17
type input "$100.00"
type input "$1,000.00"
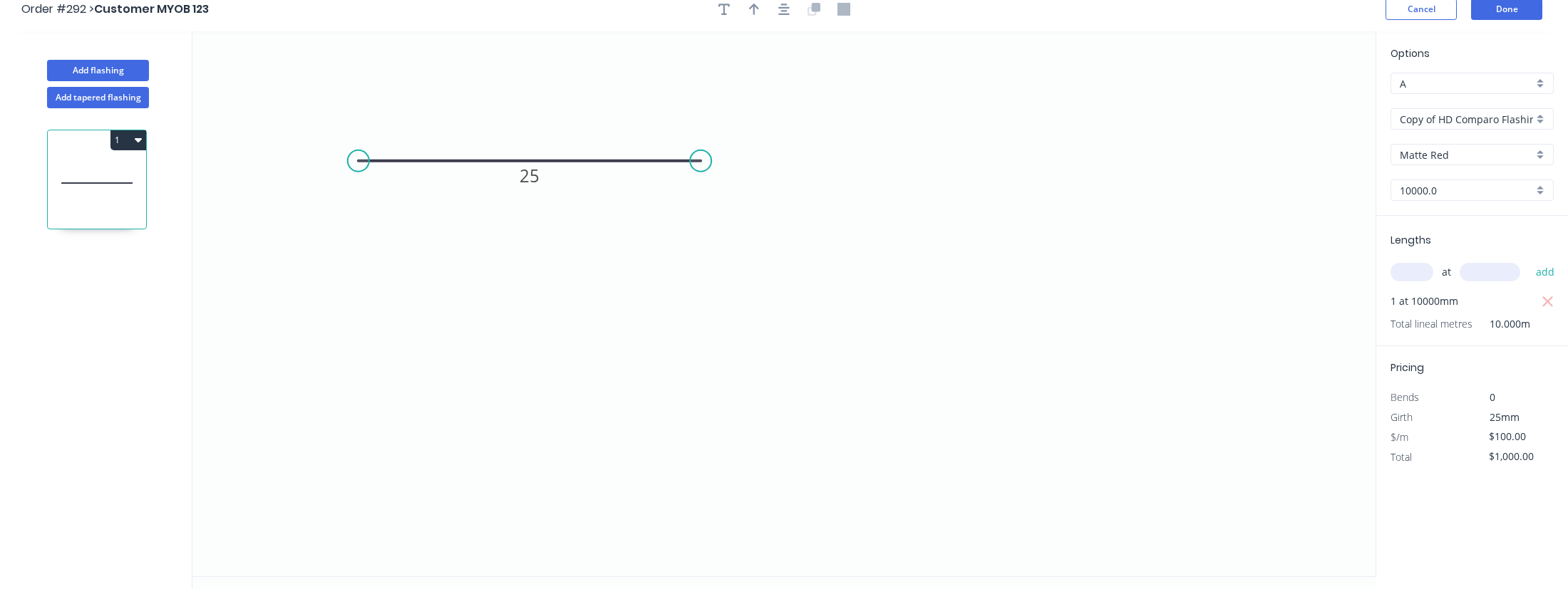
scroll to position [0, 0]
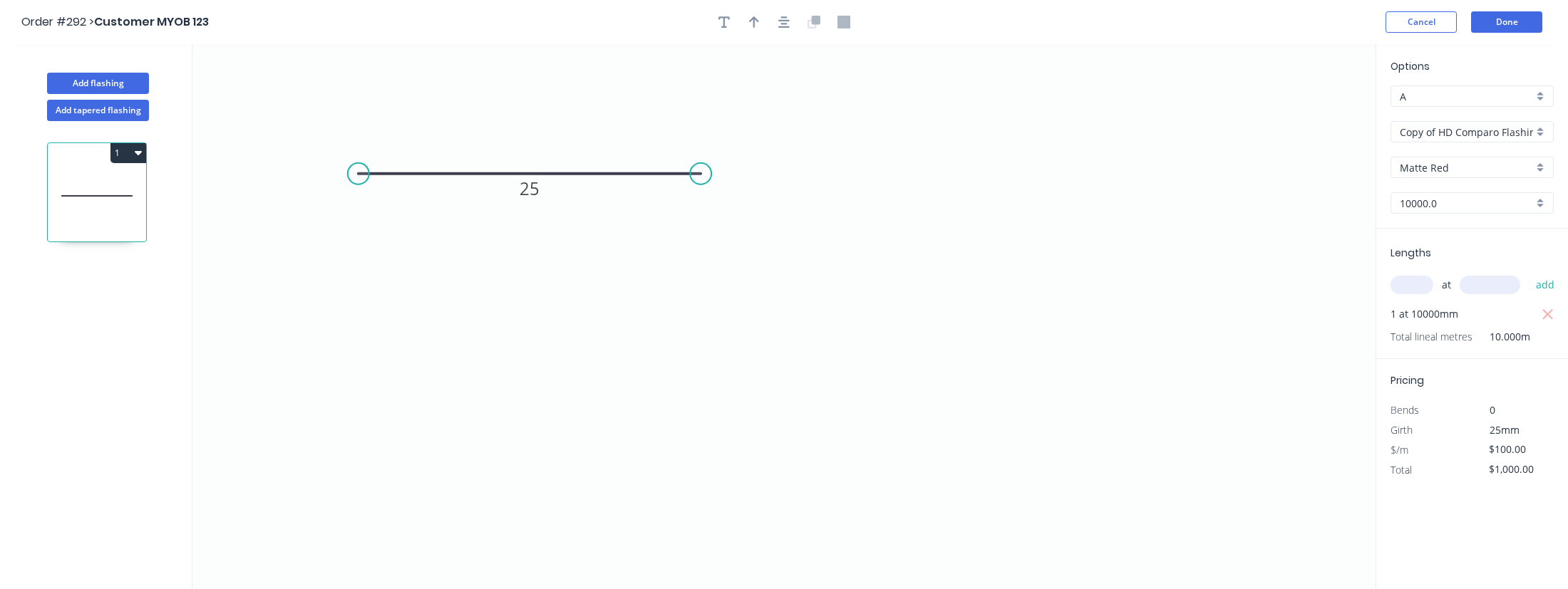
drag, startPoint x: 1424, startPoint y: 217, endPoint x: 1423, endPoint y: 202, distance: 15.0
click at [1424, 217] on div "Options A A Copy of HD Comparo Flashings Copy of HD Comparo Flashings Matte Red…" at bounding box center [1472, 143] width 191 height 170
click at [1423, 202] on input "10000.0" at bounding box center [1466, 204] width 133 height 15
click at [1346, 40] on header "Order #292 > Customer MYOB 123 Cancel Done" at bounding box center [784, 22] width 1568 height 44
drag, startPoint x: 1468, startPoint y: 206, endPoint x: 1454, endPoint y: 221, distance: 20.5
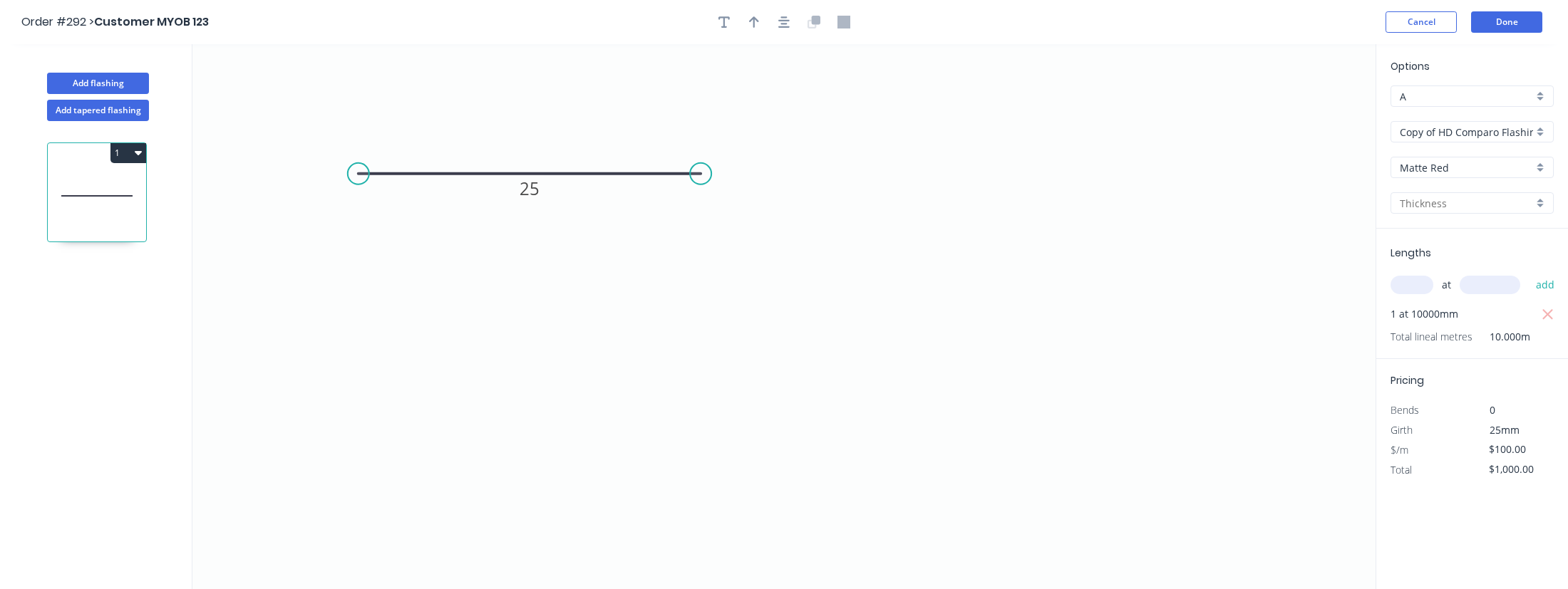
click at [1460, 216] on div "Options A A Copy of HD Comparo Flashings Copy of HD Comparo Flashings Matte Red…" at bounding box center [1472, 143] width 191 height 170
click at [1438, 203] on input "text" at bounding box center [1466, 204] width 133 height 15
click at [1435, 235] on div "10000.0" at bounding box center [1471, 231] width 162 height 25
type input "10000.0"
click at [1478, 17] on button "Done" at bounding box center [1506, 22] width 71 height 21
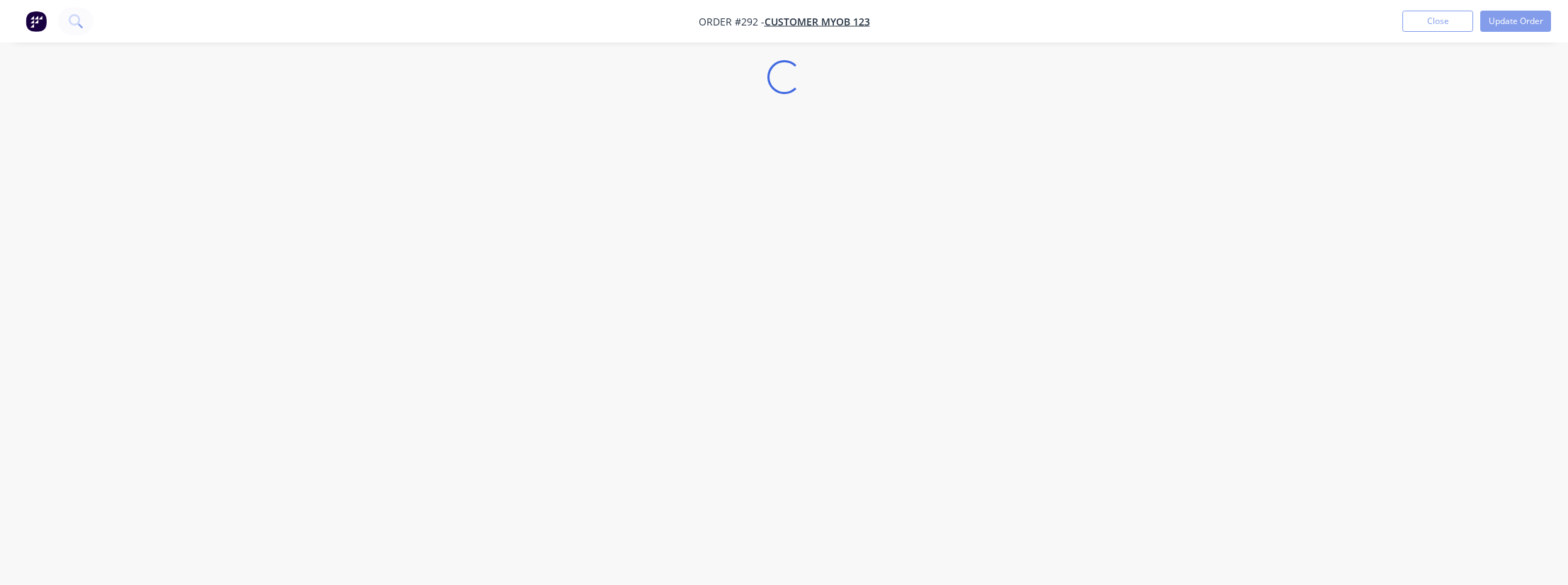
select select "AU"
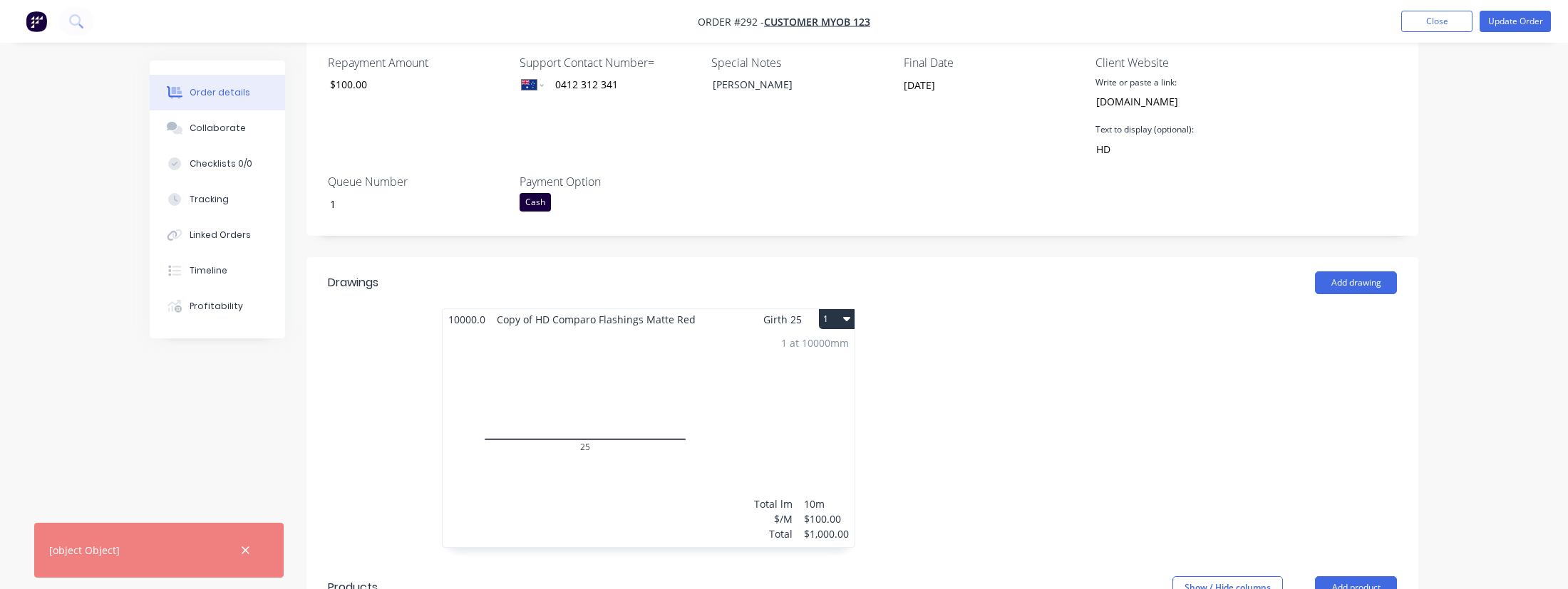
click at [676, 454] on div "1 at 10000mm Total lm $/M Total 10m $100.00 $1,000.00" at bounding box center [649, 439] width 412 height 218
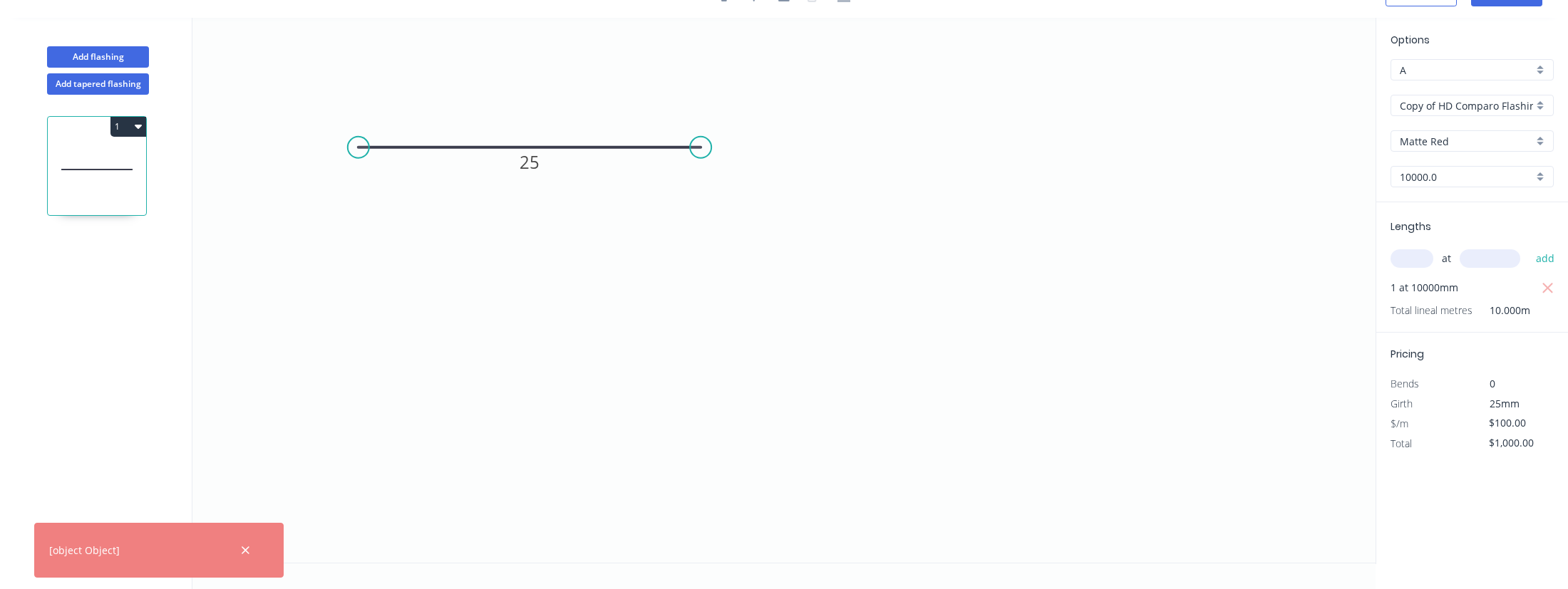
click at [1489, 174] on input "10000.0" at bounding box center [1466, 177] width 133 height 15
click at [1468, 70] on input "A" at bounding box center [1466, 70] width 133 height 15
click at [1437, 113] on div "B" at bounding box center [1471, 122] width 162 height 25
type input "B"
type input "$80.00"
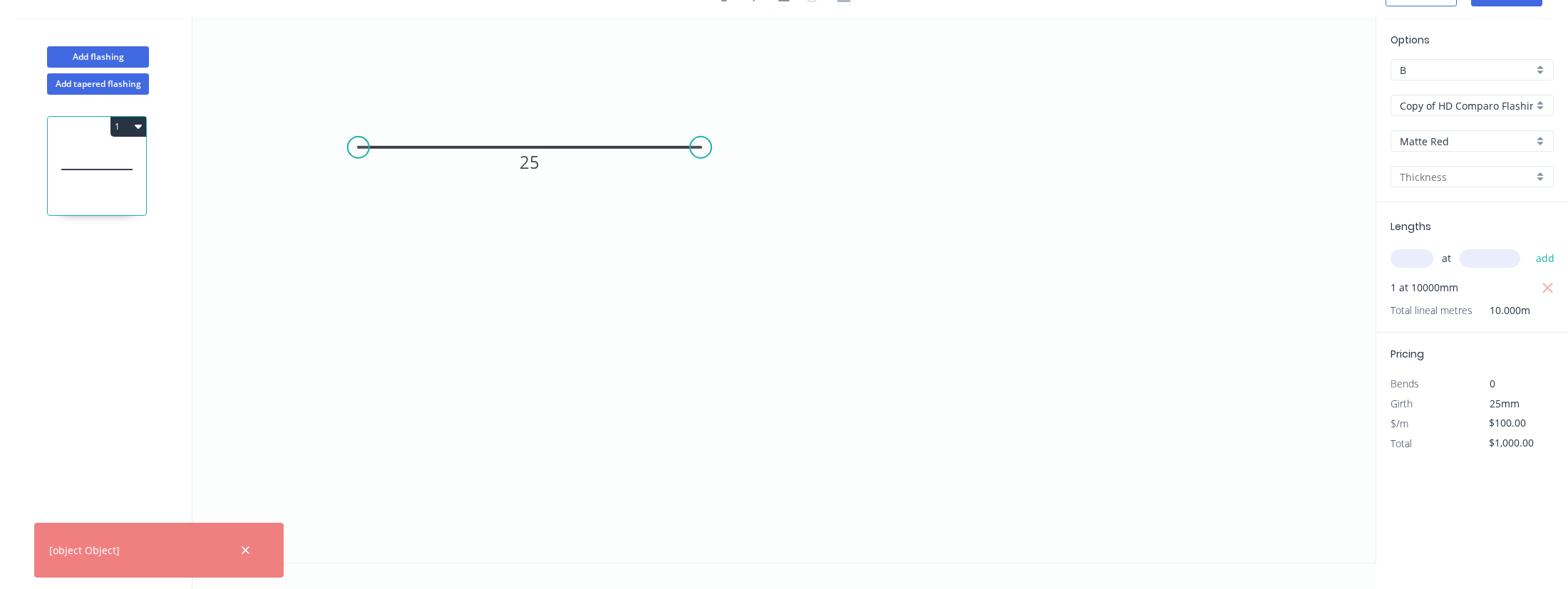
type input "$800.00"
click at [1429, 178] on input "text" at bounding box center [1466, 177] width 133 height 15
click at [1424, 210] on div "10000.0" at bounding box center [1471, 204] width 162 height 25
type input "10000.0"
click at [1549, 283] on icon "button" at bounding box center [1547, 289] width 13 height 17
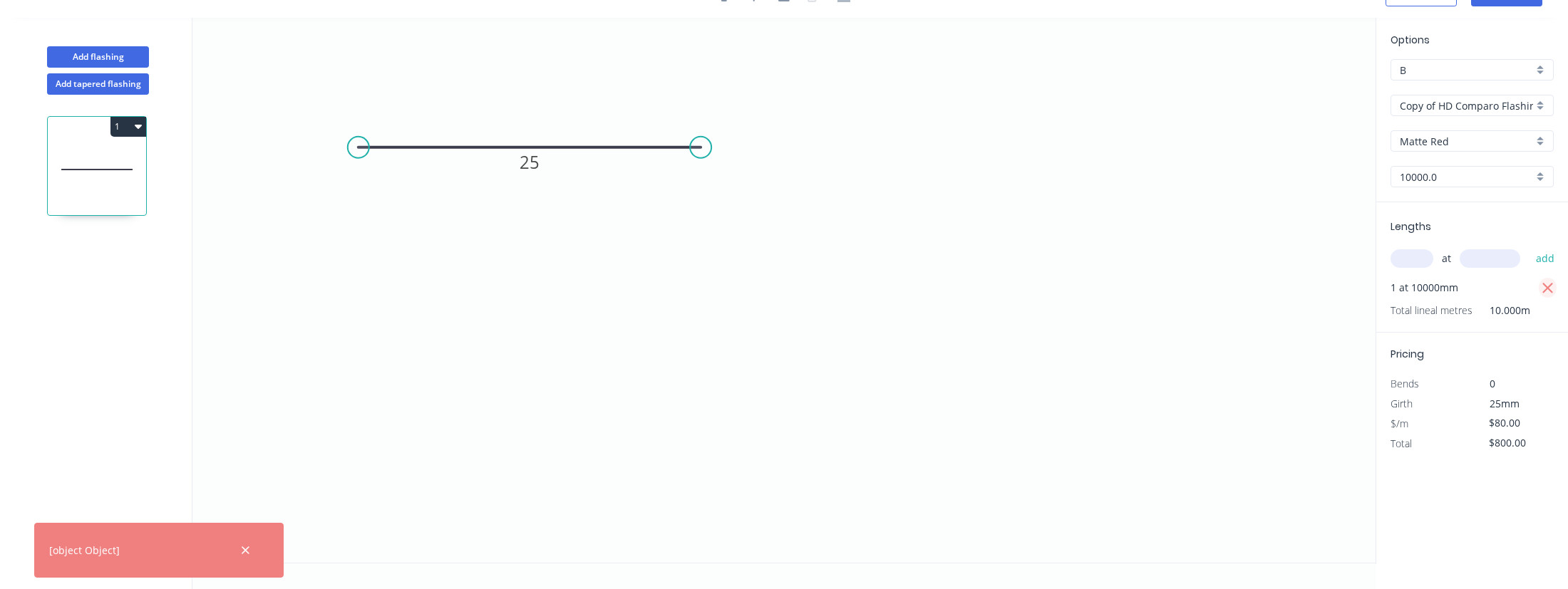
type input "$0.00"
click at [1422, 254] on input "text" at bounding box center [1412, 259] width 43 height 18
type input "1"
type input "1000"
click at [1529, 247] on button "add" at bounding box center [1546, 259] width 34 height 25
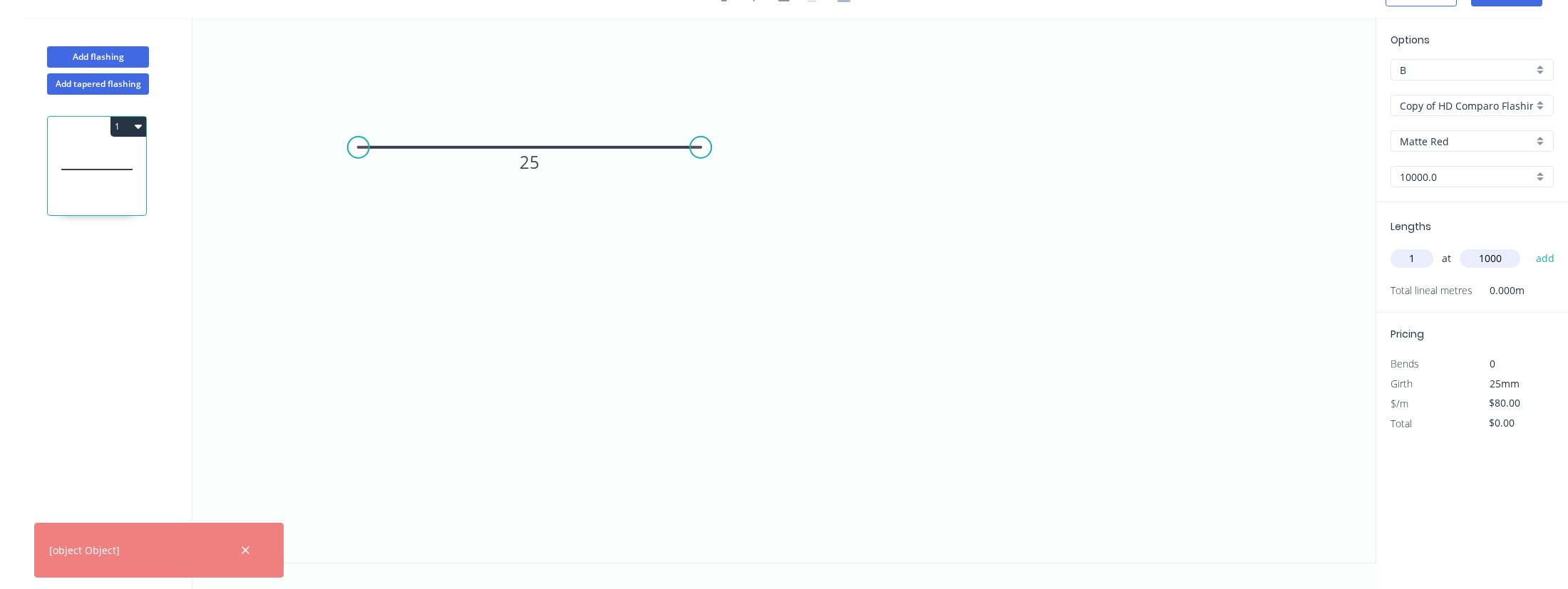
type input "$80.00"
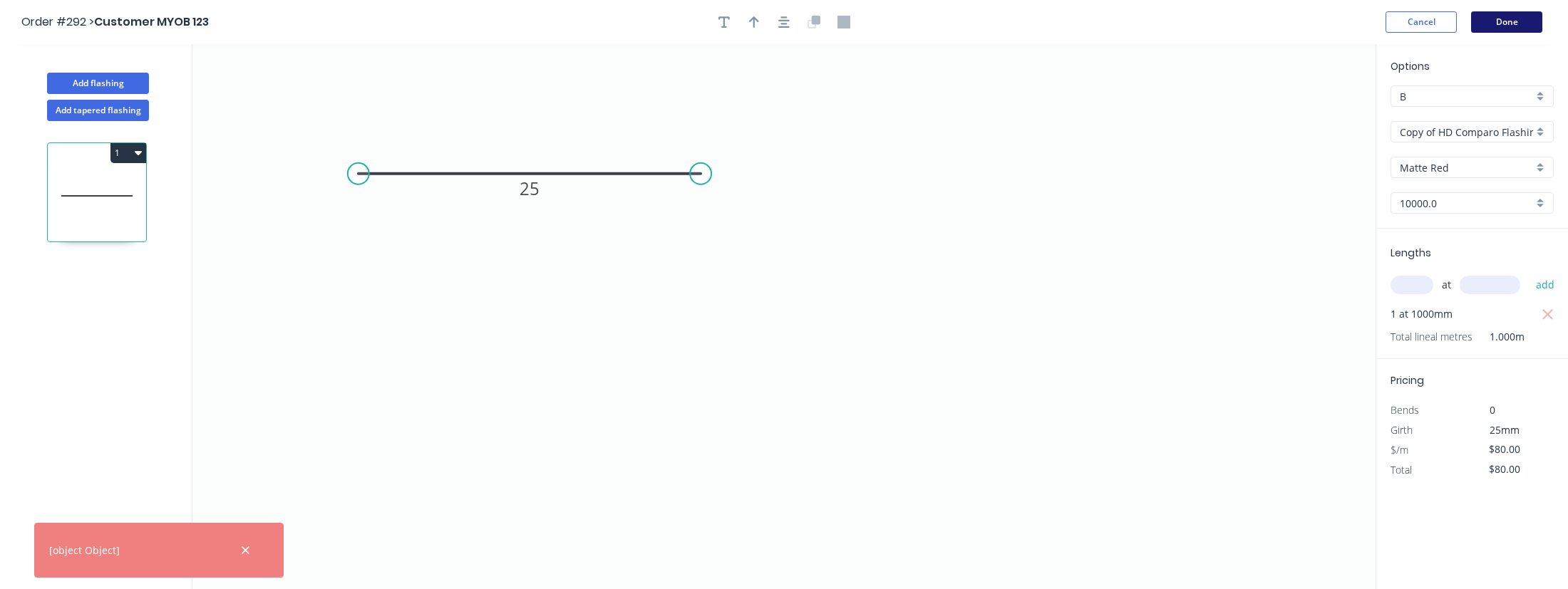
click at [1498, 25] on button "Done" at bounding box center [1506, 22] width 71 height 21
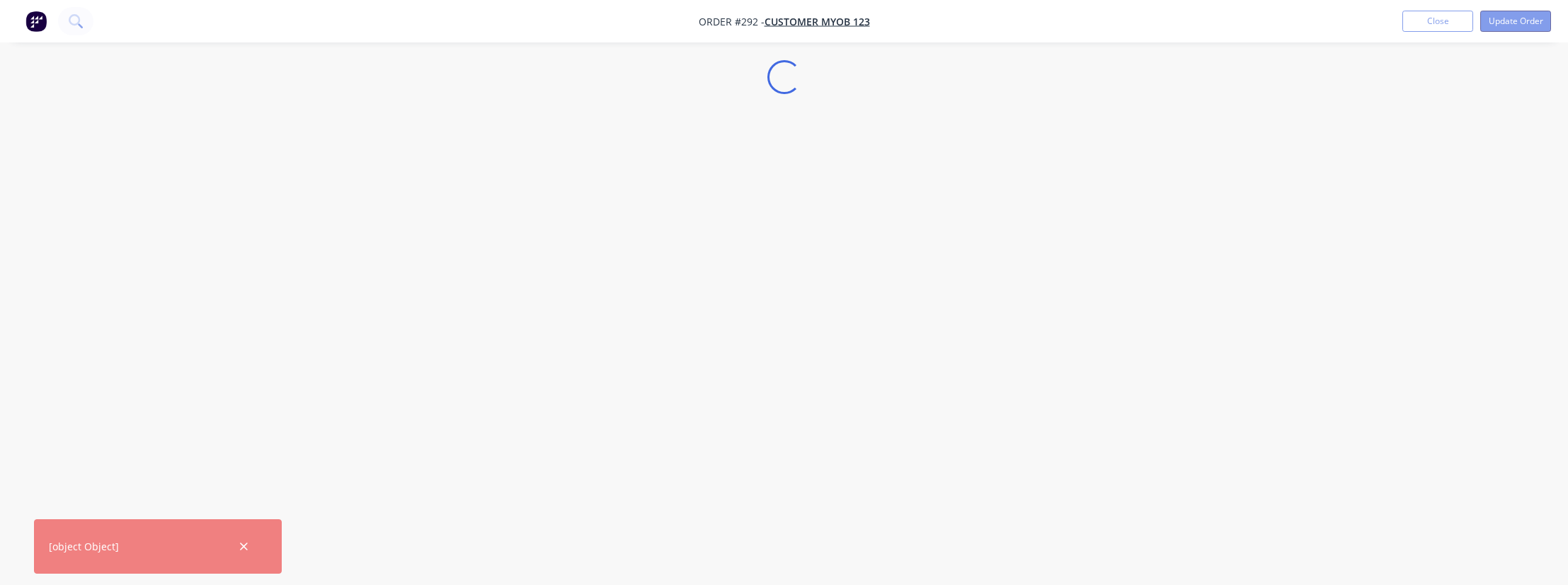
select select "AU"
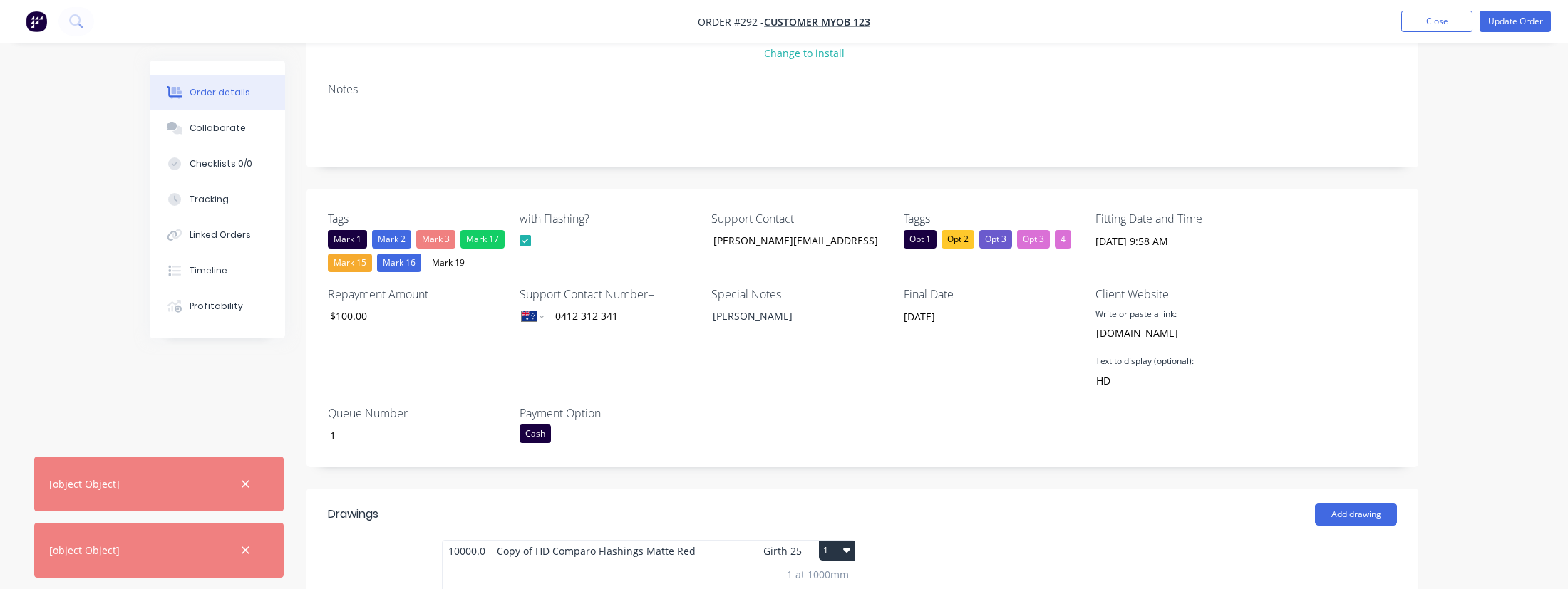
scroll to position [195, 0]
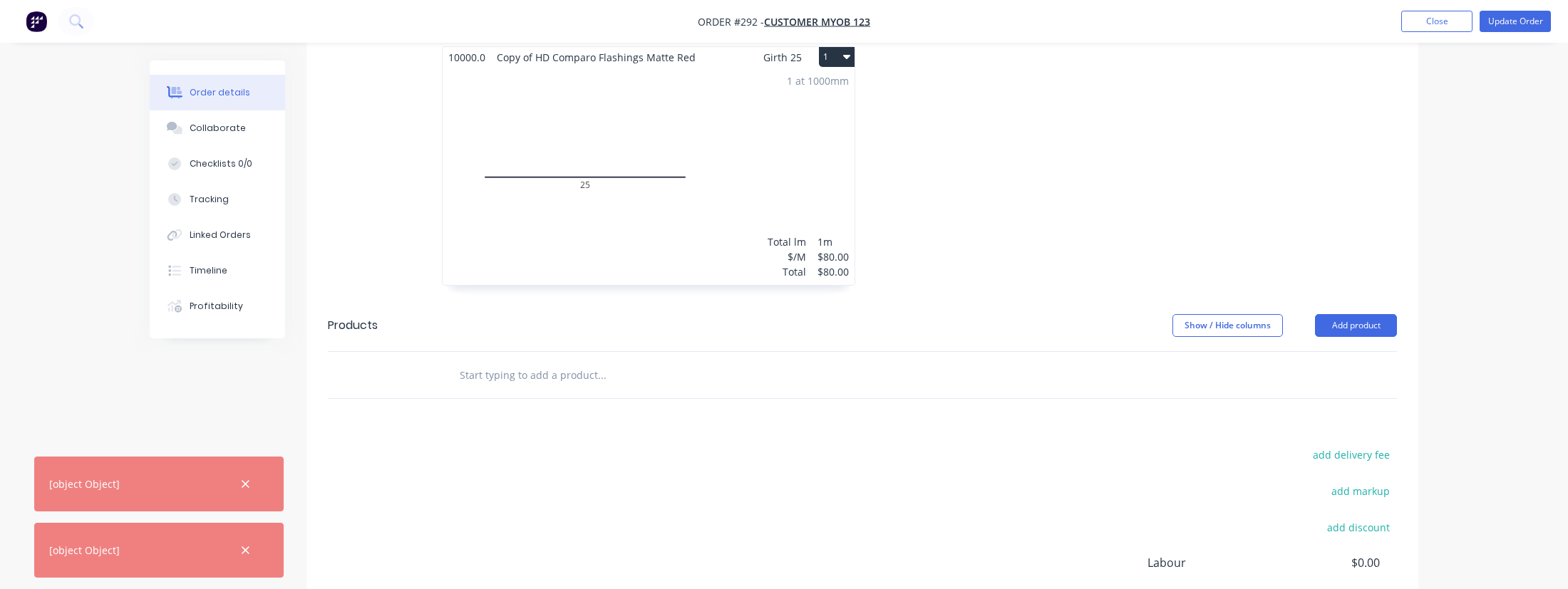
click at [679, 195] on div "1 at 1000mm Total lm $/M Total 1m $80.00 $80.00" at bounding box center [649, 176] width 412 height 218
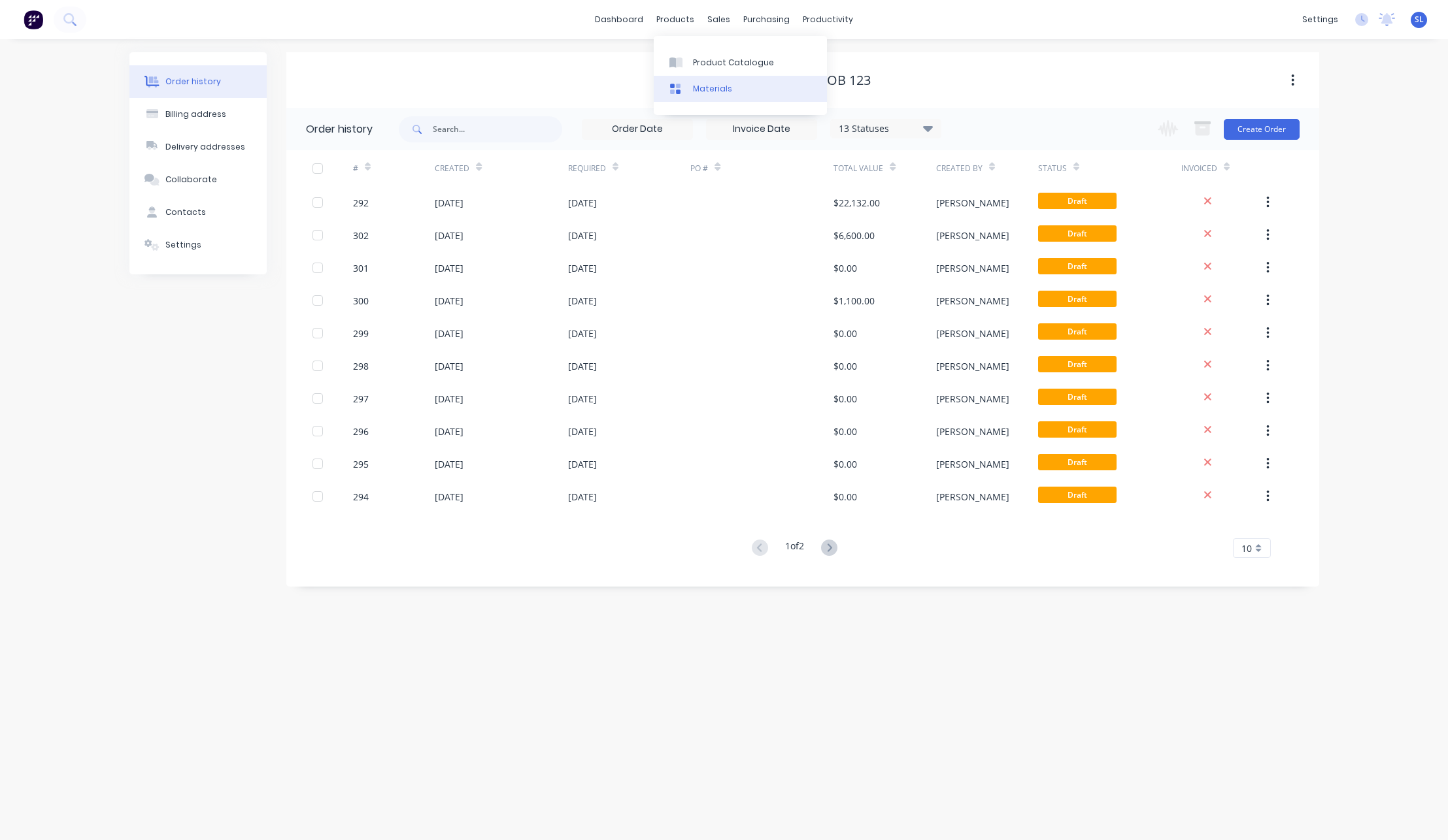
click at [678, 87] on icon at bounding box center [675, 88] width 11 height 11
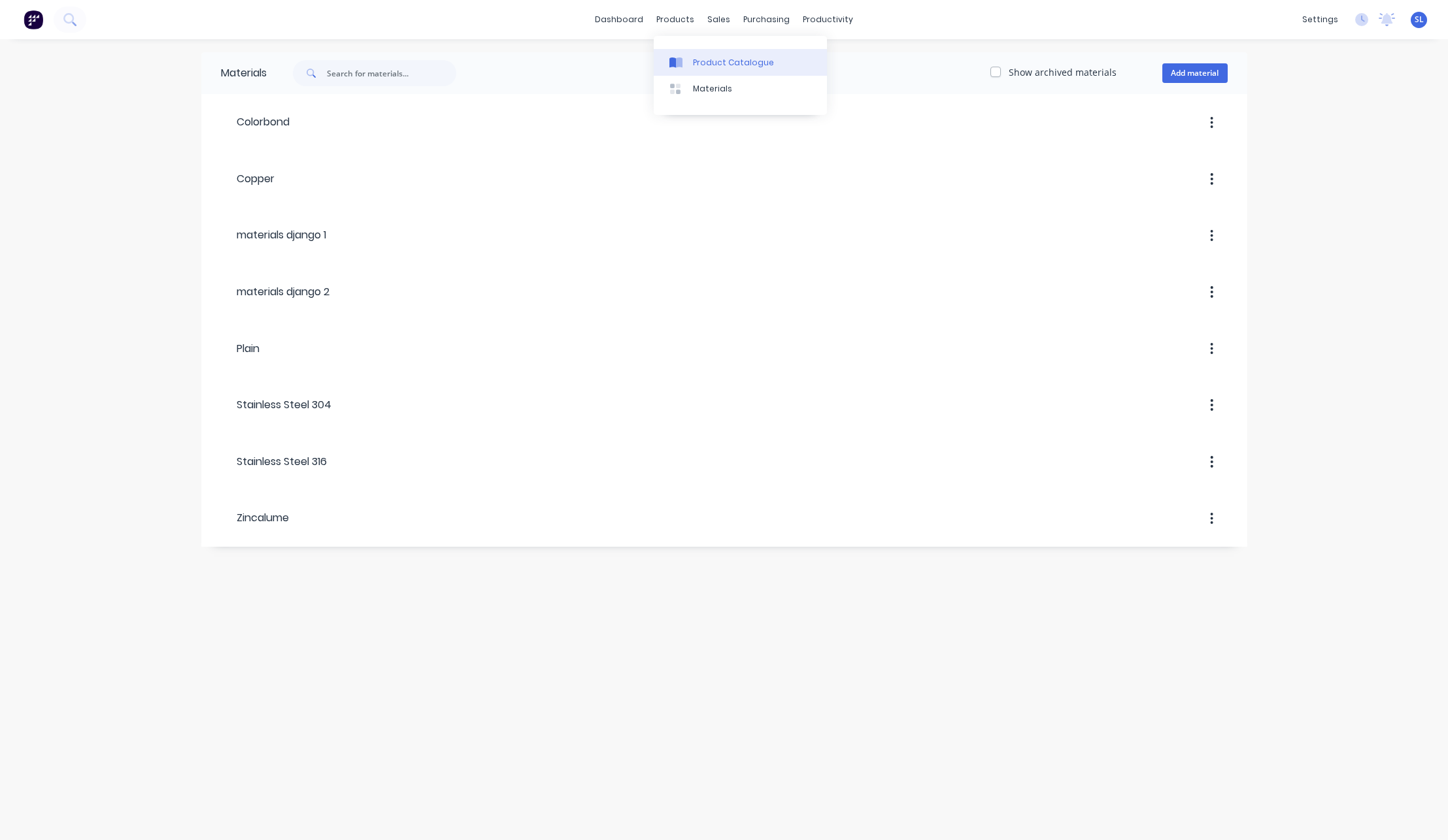
click at [693, 67] on div "Product Catalogue" at bounding box center [733, 63] width 81 height 12
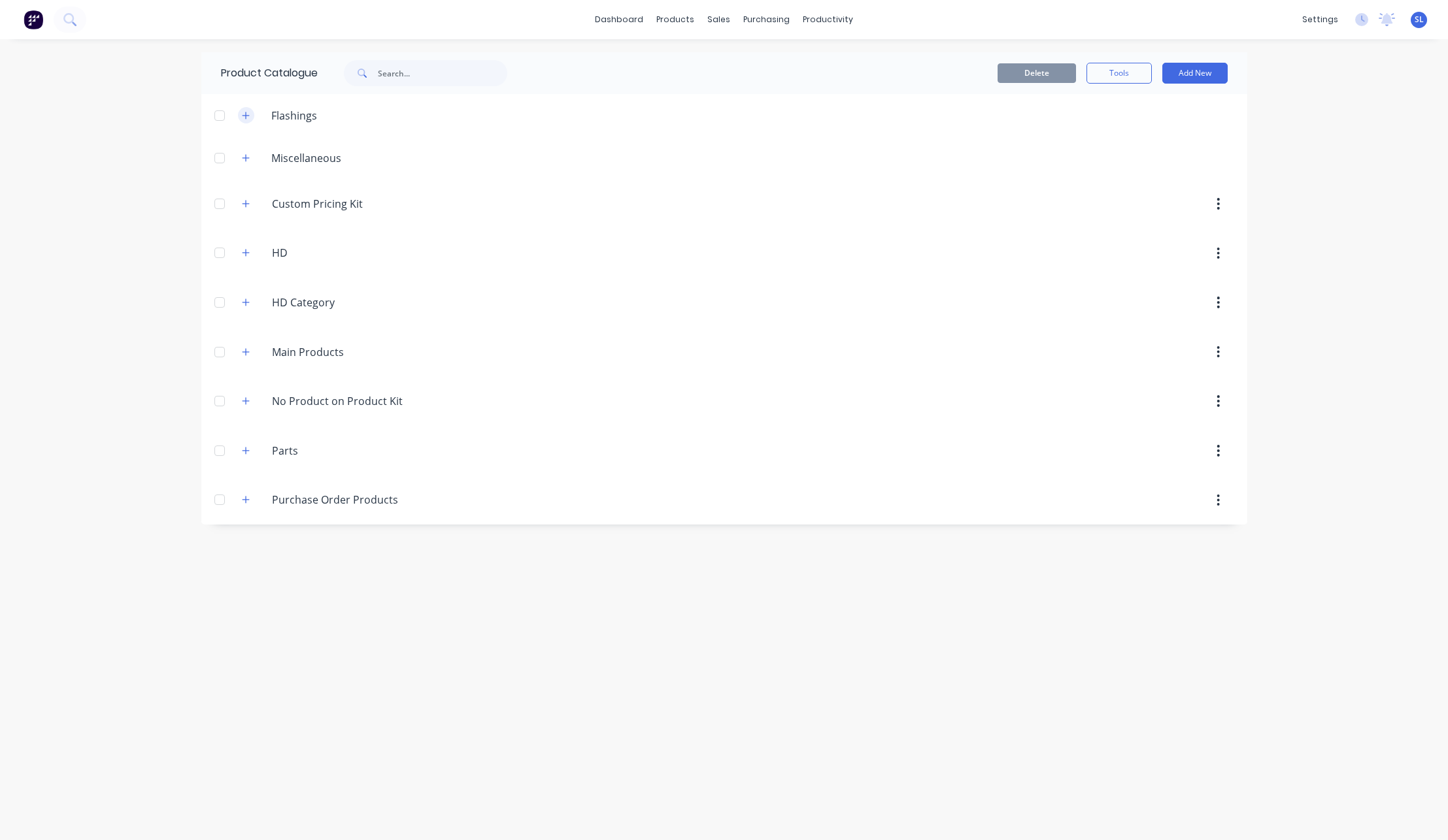
click at [248, 113] on icon "button" at bounding box center [245, 115] width 8 height 9
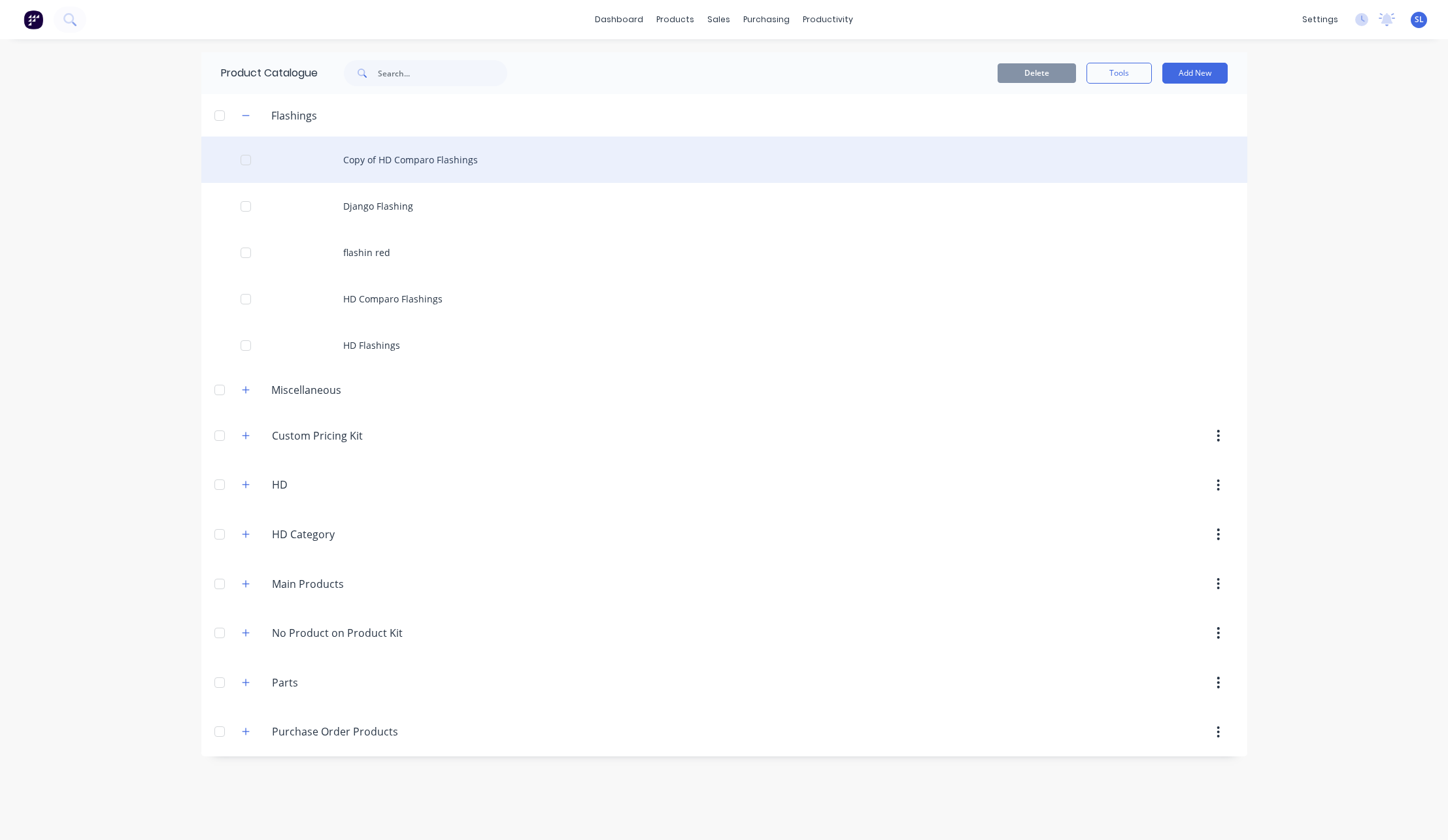
click at [484, 164] on div "Copy of HD Comparo Flashings" at bounding box center [724, 159] width 1046 height 46
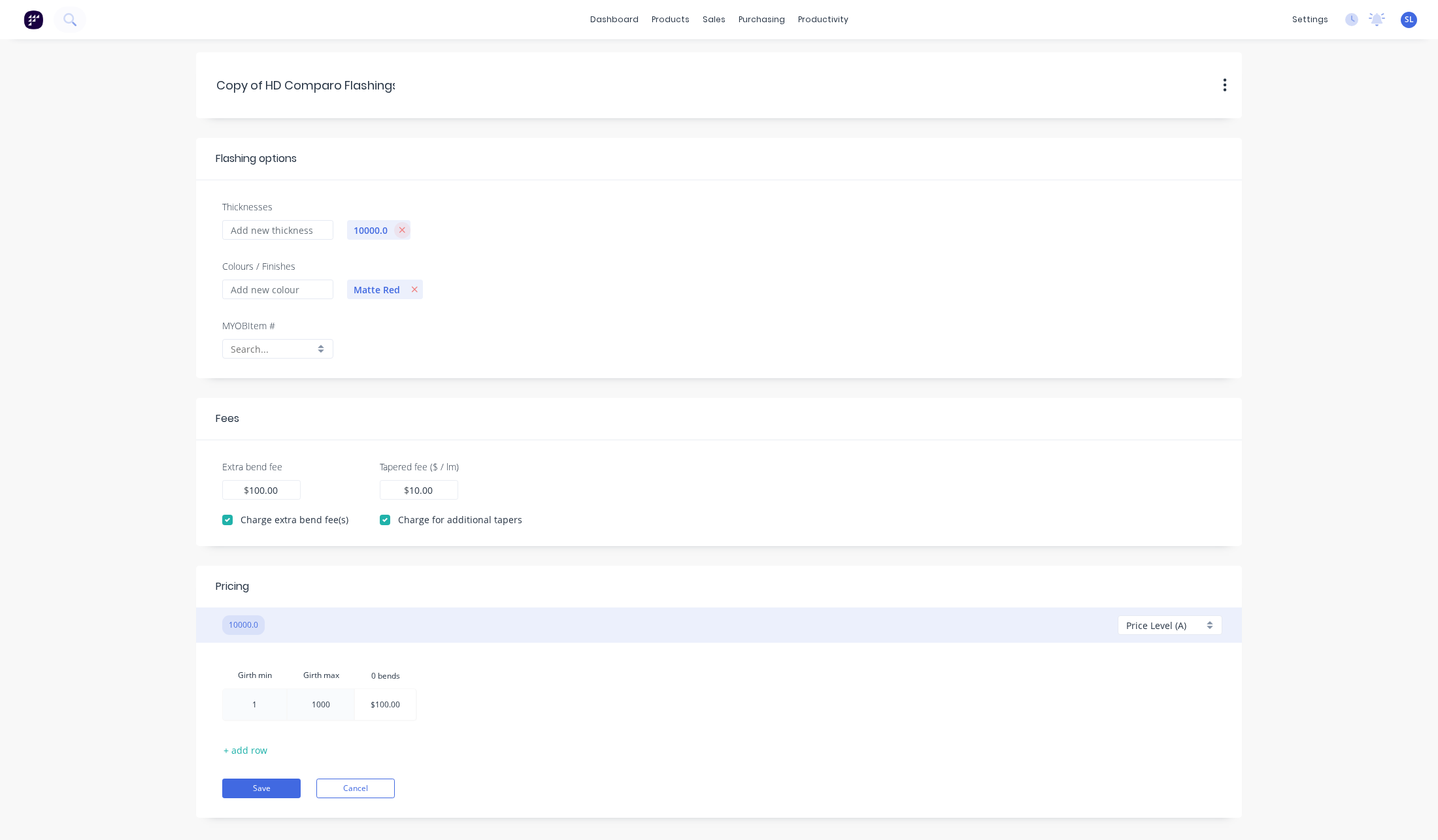
click at [398, 223] on button "button" at bounding box center [402, 230] width 16 height 16
checkbox input "false"
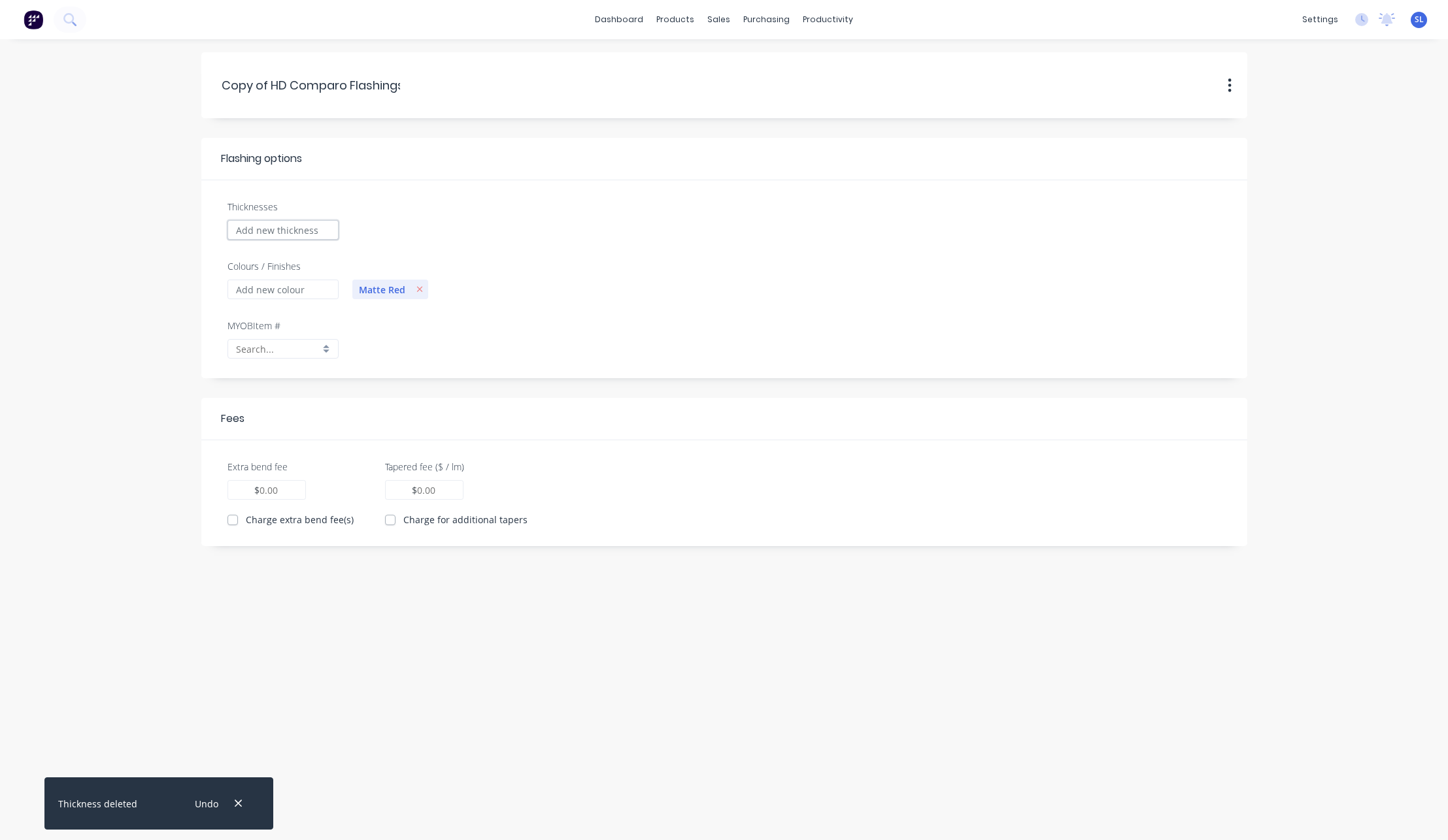
click at [262, 234] on input "Thicknesses" at bounding box center [283, 230] width 111 height 20
type input "1"
type input "0.00"
checkbox input "true"
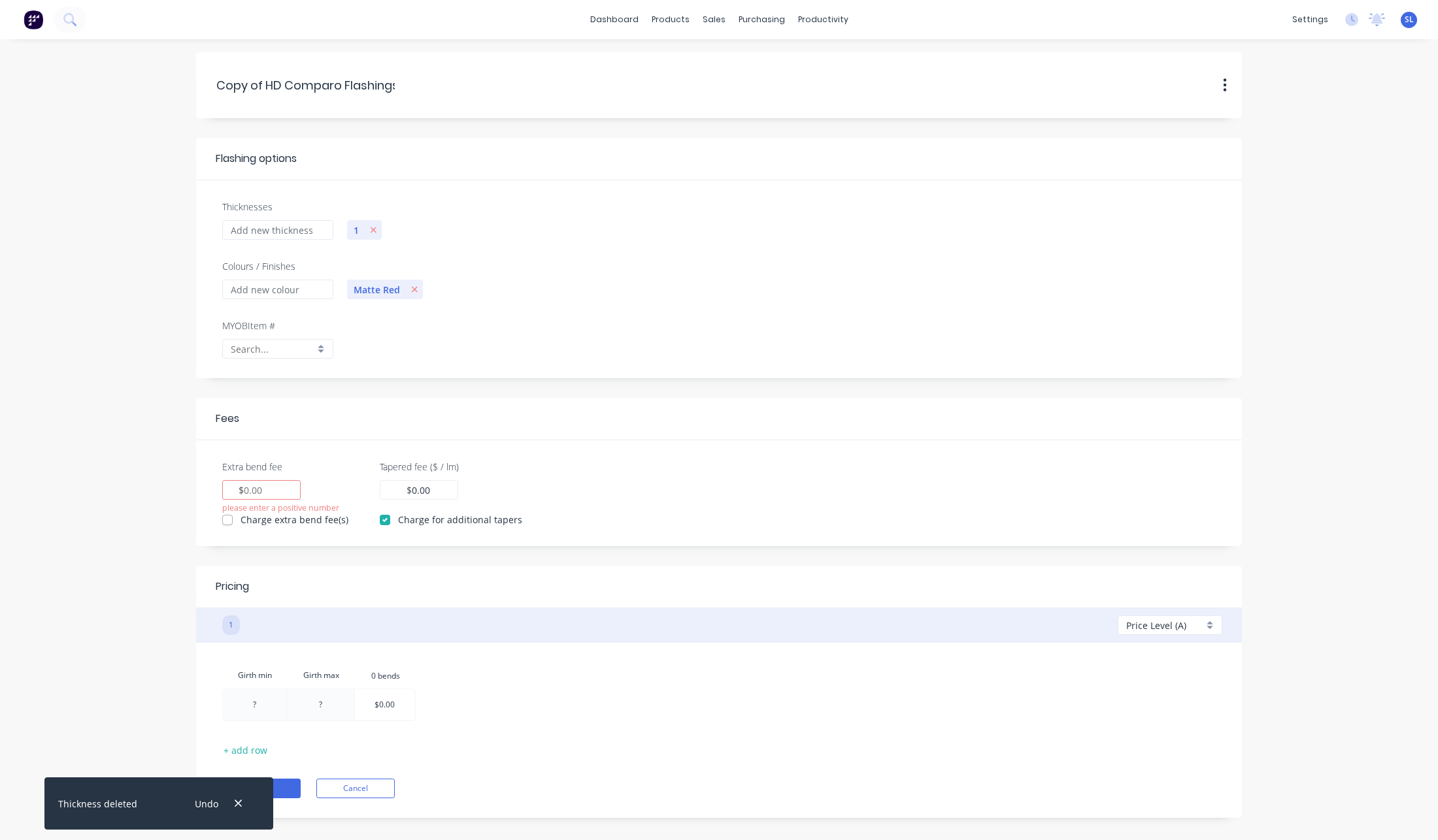
click at [280, 485] on div "$" at bounding box center [261, 490] width 79 height 20
type input "1"
click at [131, 496] on form "Copy.of.HD.Comparo.Flashings Copy of HD Comparo Flashings Duplicate Delete Flas…" at bounding box center [719, 435] width 1412 height 766
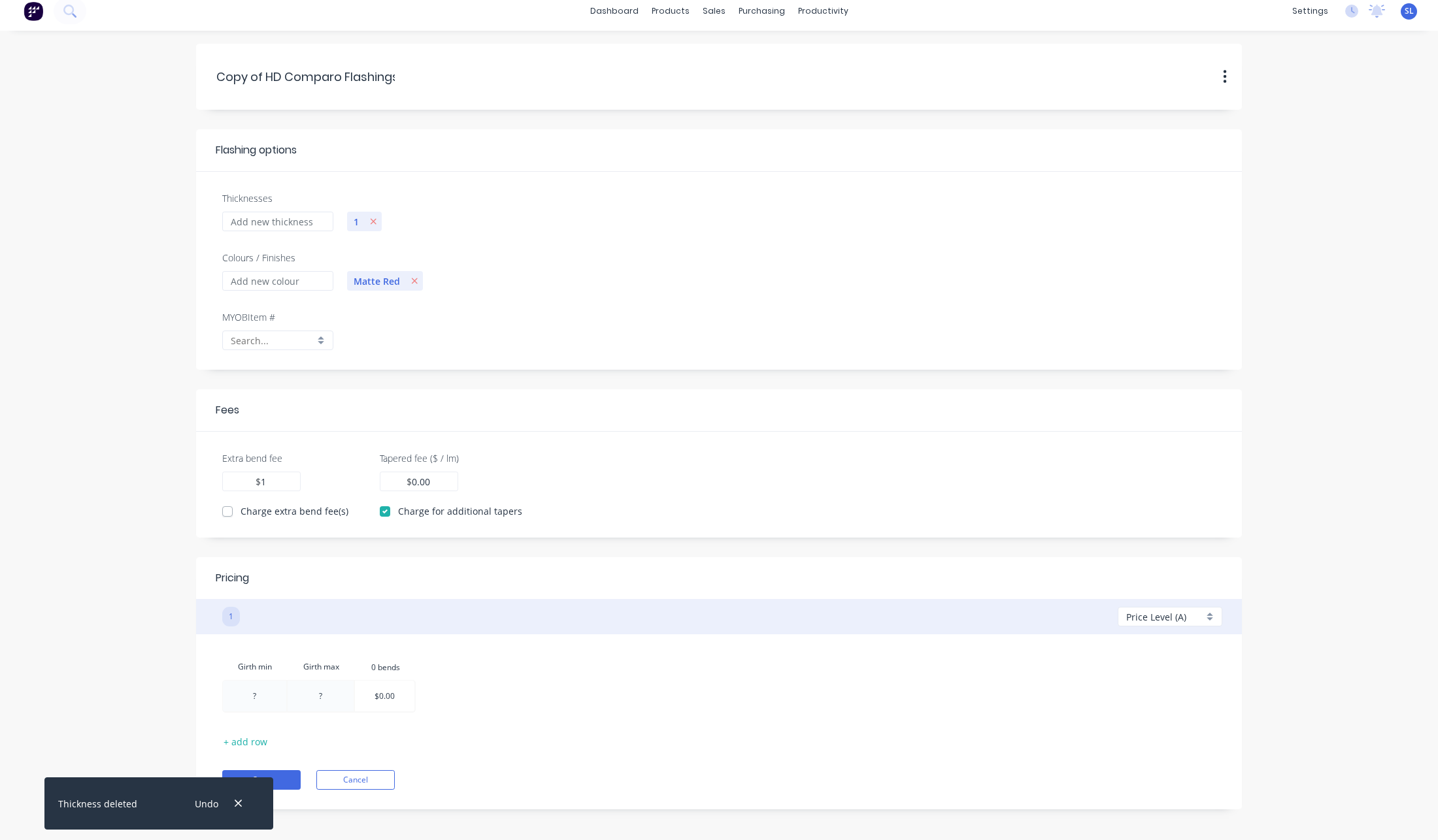
scroll to position [17, 0]
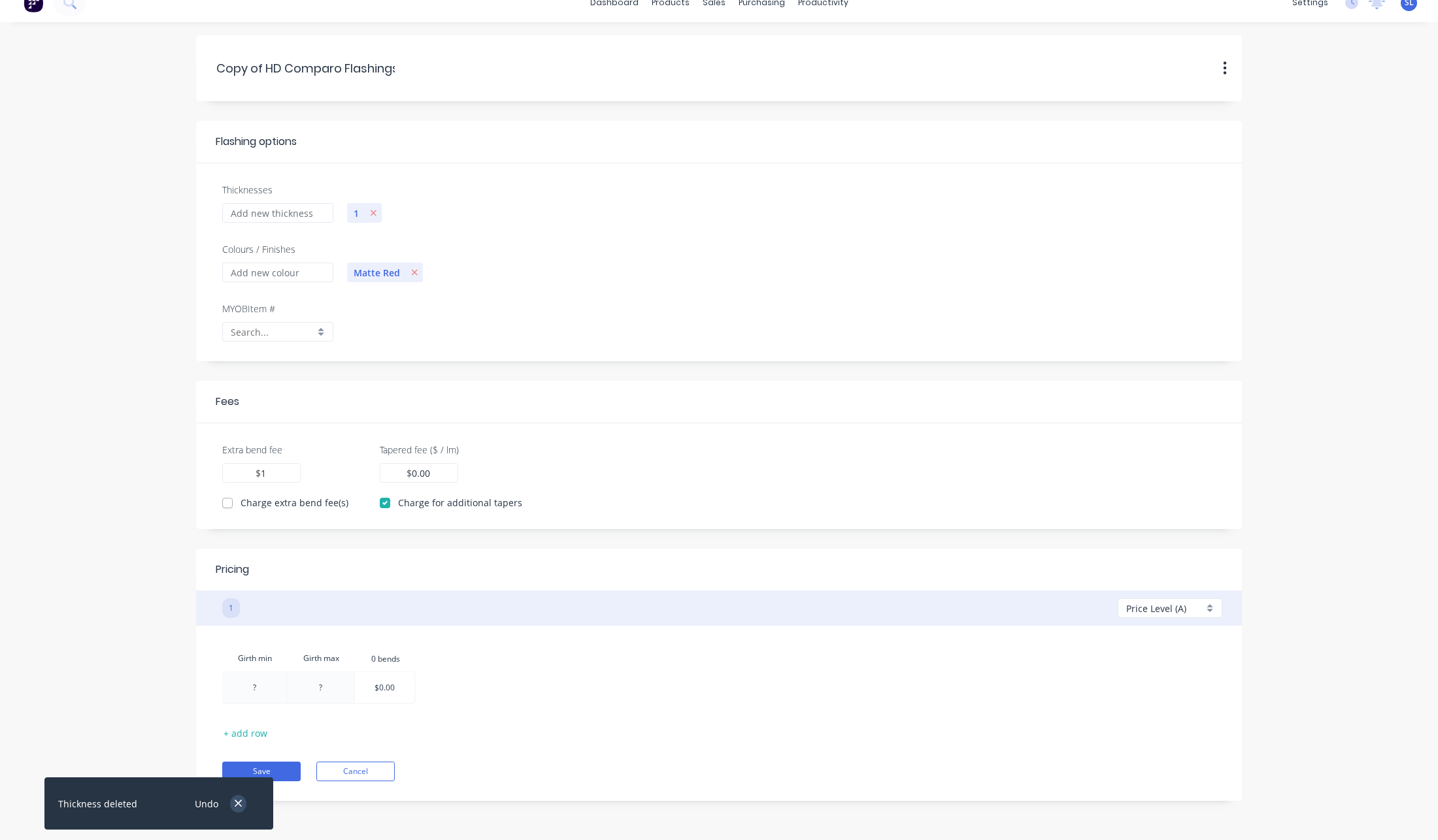
click at [242, 806] on icon "button" at bounding box center [238, 803] width 8 height 12
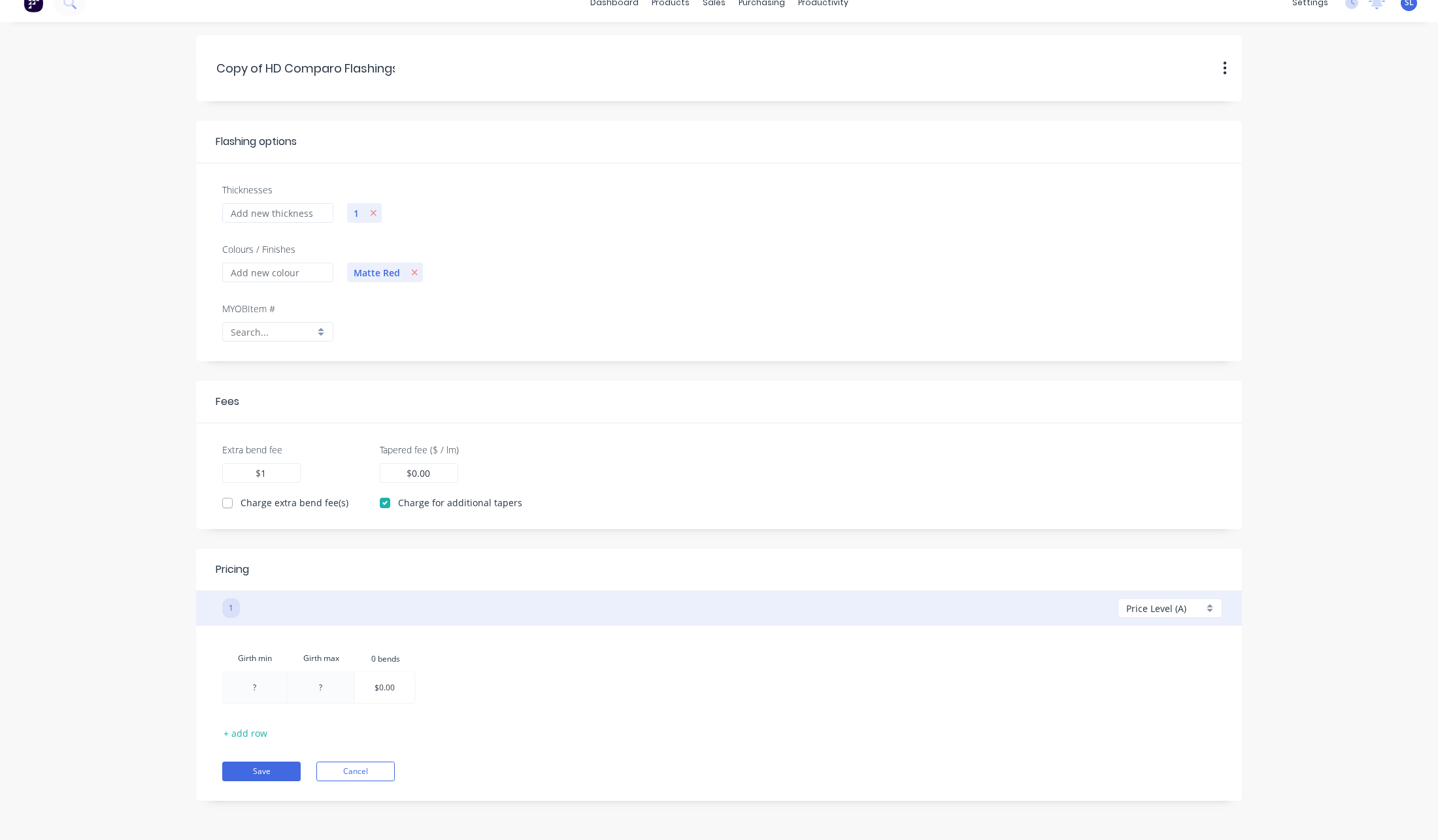
click at [390, 678] on div at bounding box center [384, 688] width 60 height 31
click at [391, 688] on input "$0.00" at bounding box center [384, 688] width 20 height 31
type input "25"
click at [495, 744] on div "Save Cancel" at bounding box center [719, 762] width 993 height 39
click at [253, 774] on button "Save" at bounding box center [261, 772] width 79 height 20
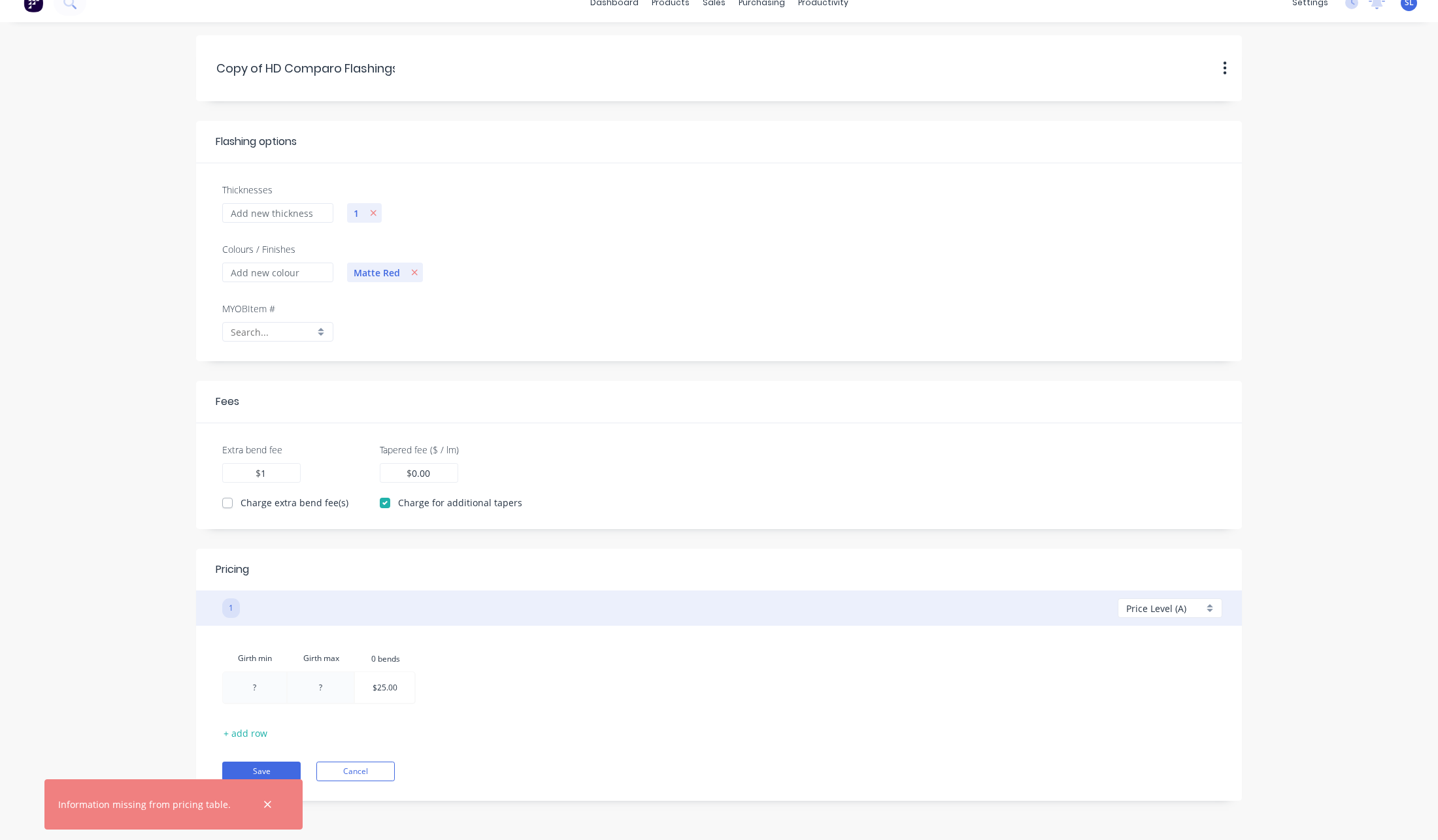
click at [332, 684] on div at bounding box center [320, 688] width 66 height 31
type input "5"
click at [254, 681] on div at bounding box center [254, 688] width 63 height 31
type input "1"
click at [176, 657] on form "Copy.of.HD.Comparo.Flashings Copy of HD Comparo Flashings Duplicate Delete Flas…" at bounding box center [719, 418] width 1412 height 766
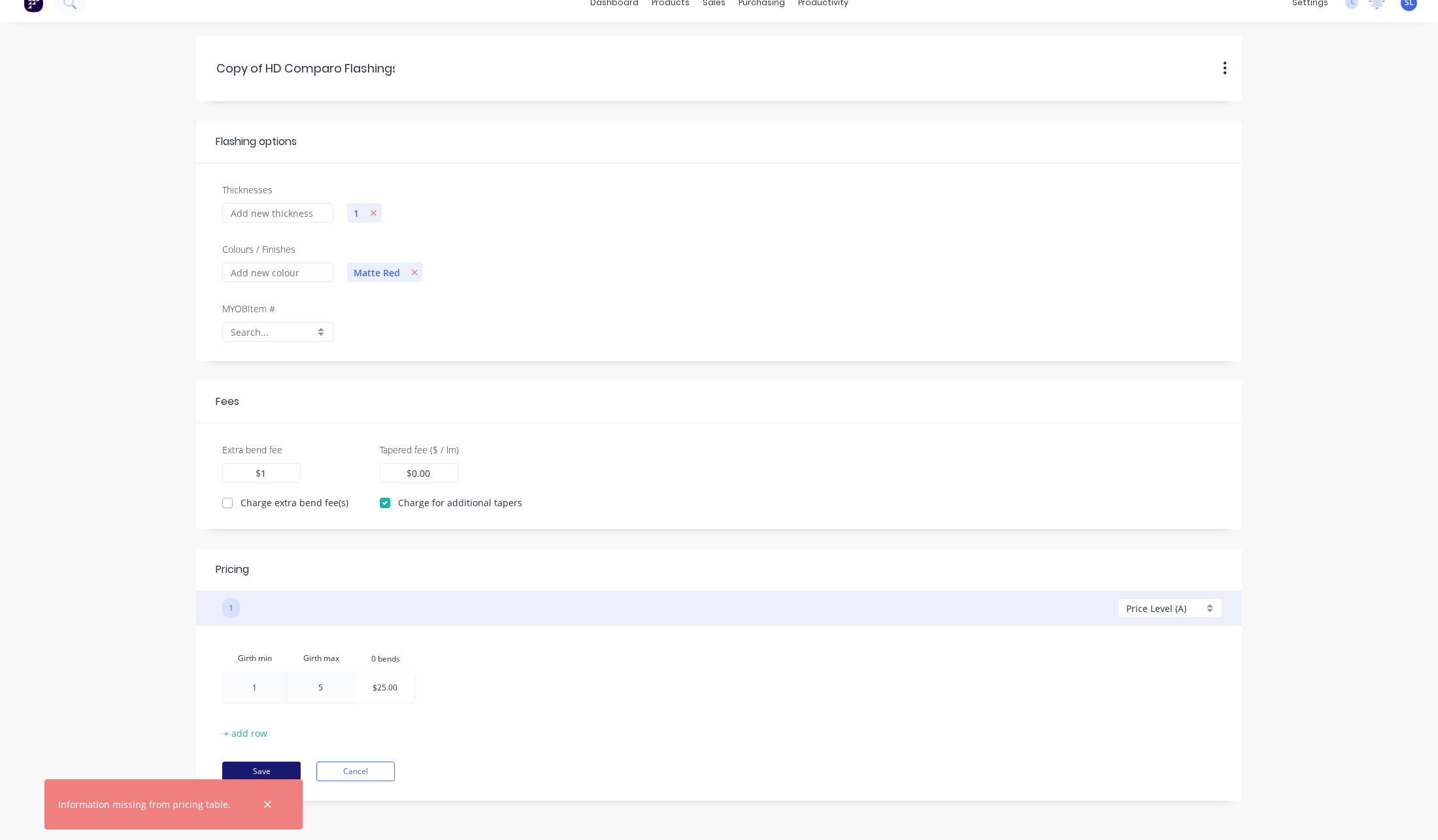
click at [249, 763] on button "Save" at bounding box center [261, 772] width 79 height 20
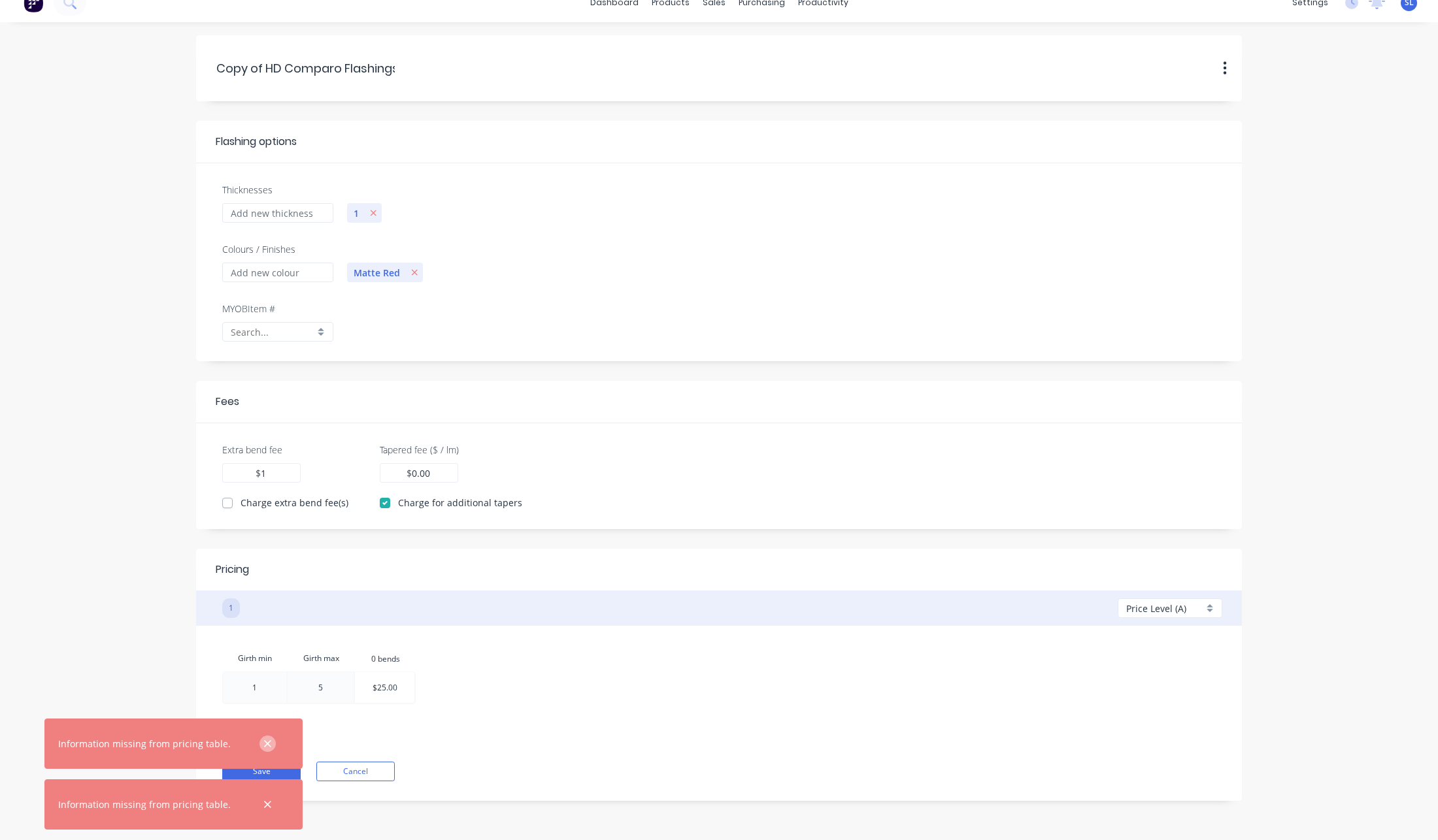
click at [263, 741] on icon "button" at bounding box center [268, 744] width 8 height 12
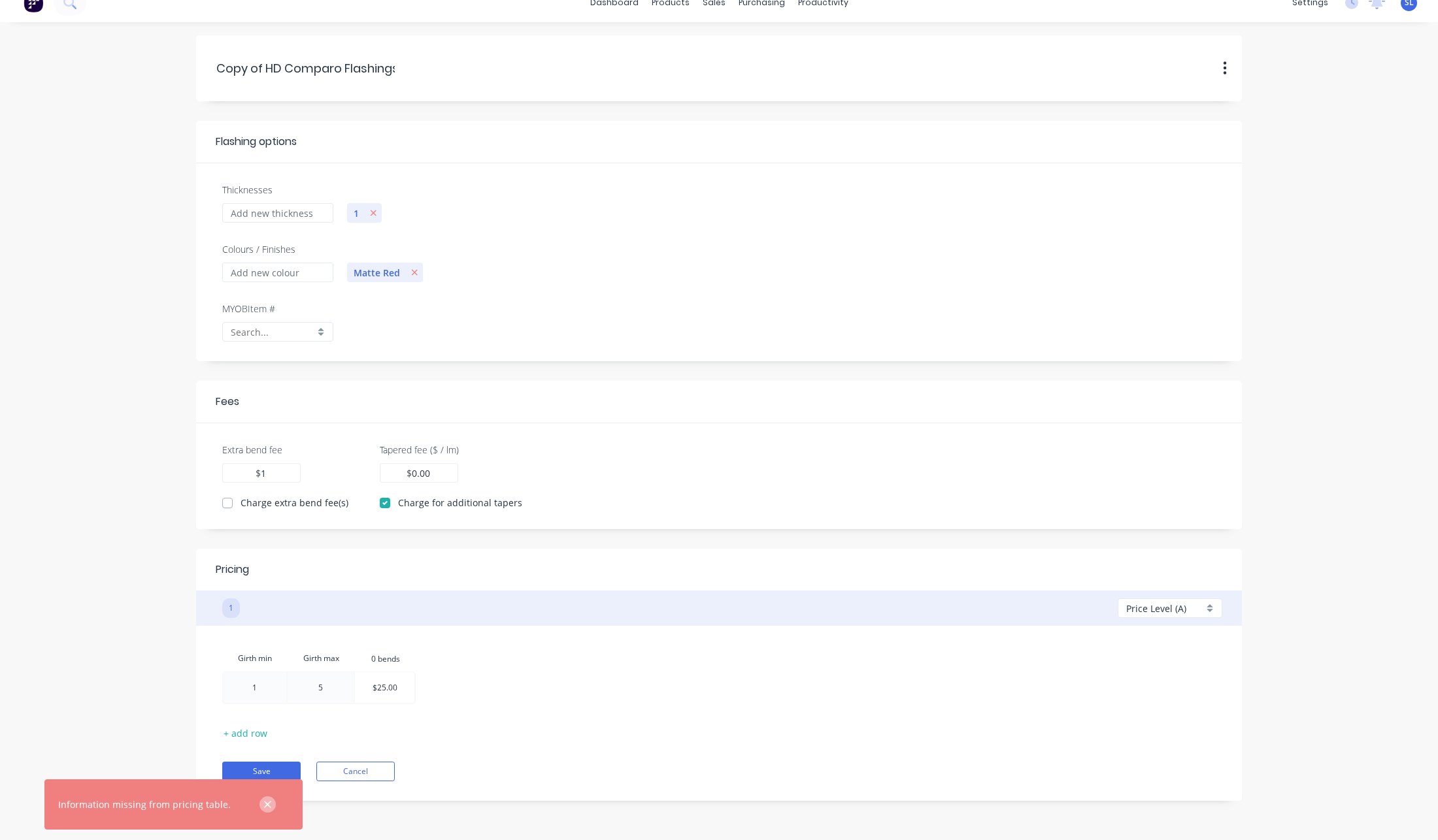
click at [264, 802] on icon "button" at bounding box center [268, 805] width 7 height 7
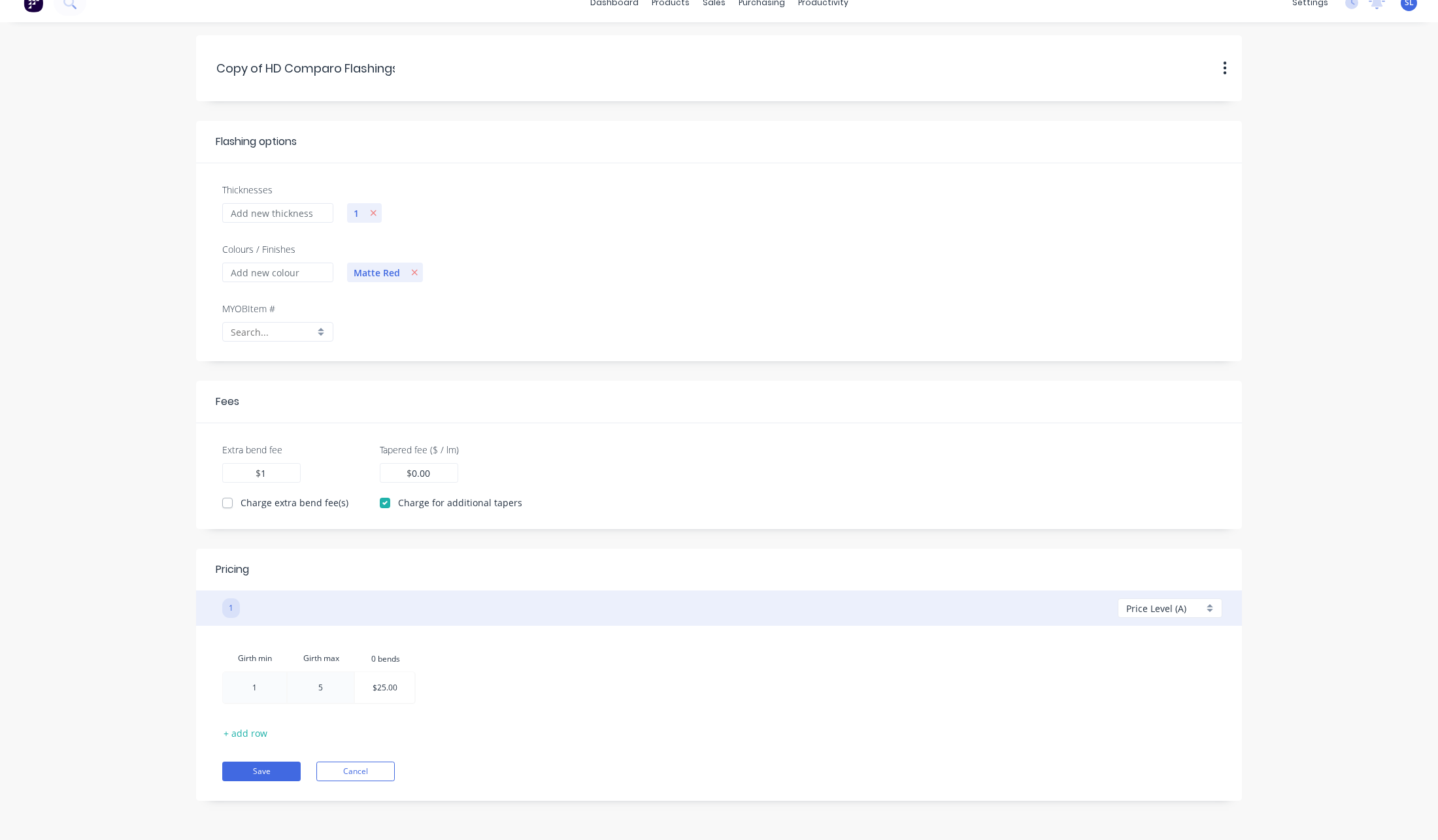
click at [1149, 607] on span "Price Level (A)" at bounding box center [1156, 609] width 60 height 14
click at [1136, 682] on div at bounding box center [1174, 684] width 94 height 16
click at [377, 682] on div at bounding box center [384, 688] width 60 height 31
click at [404, 690] on div "$0.00 $0.00" at bounding box center [384, 688] width 60 height 31
type input "25"
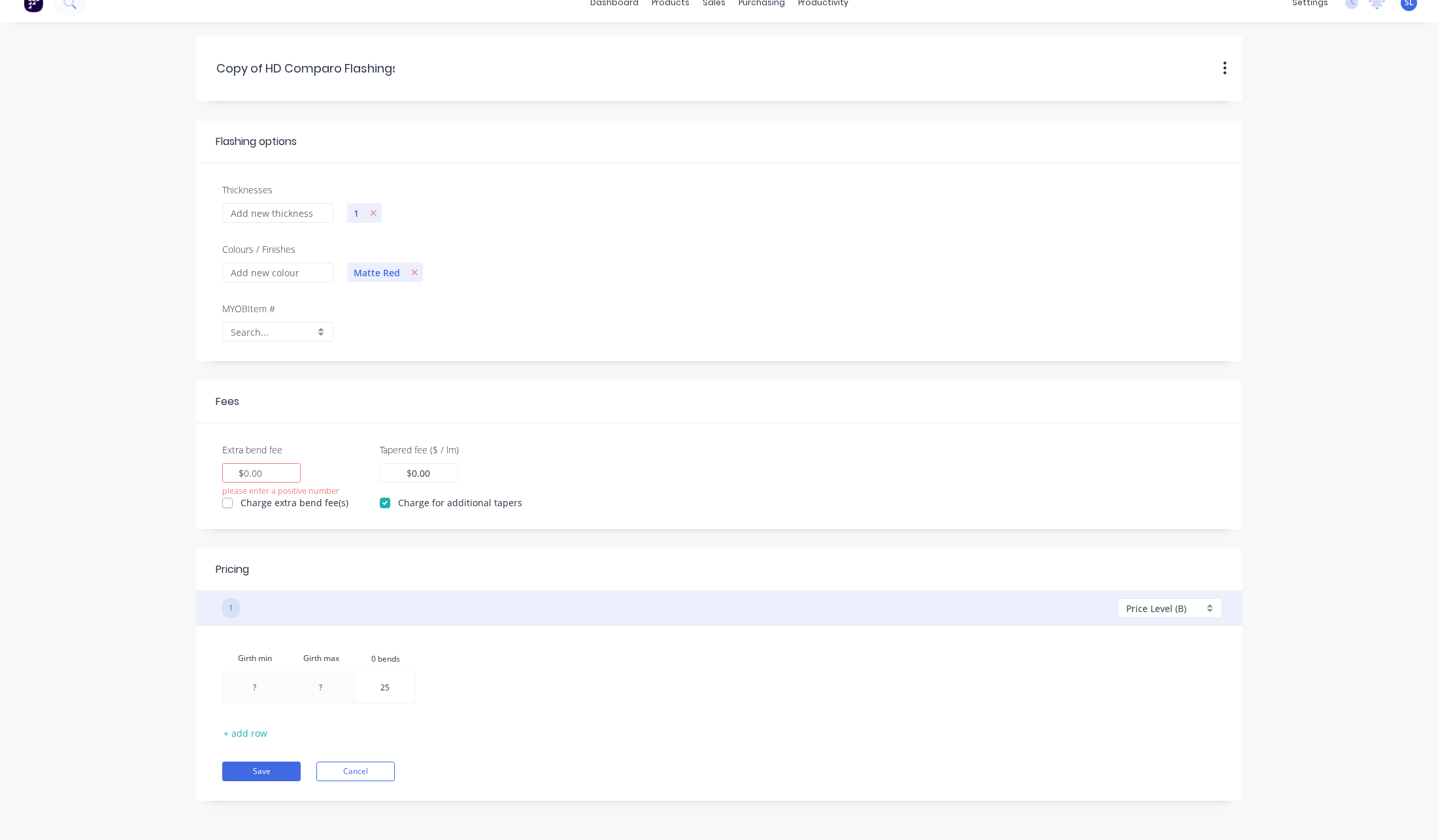
click at [441, 706] on div "Girth min Girth max 0.bends 0 bends ? ? 25 25" at bounding box center [719, 676] width 993 height 63
click at [261, 678] on div at bounding box center [254, 688] width 63 height 31
type input "1"
click at [319, 688] on div at bounding box center [321, 688] width 66 height 31
type input "5"
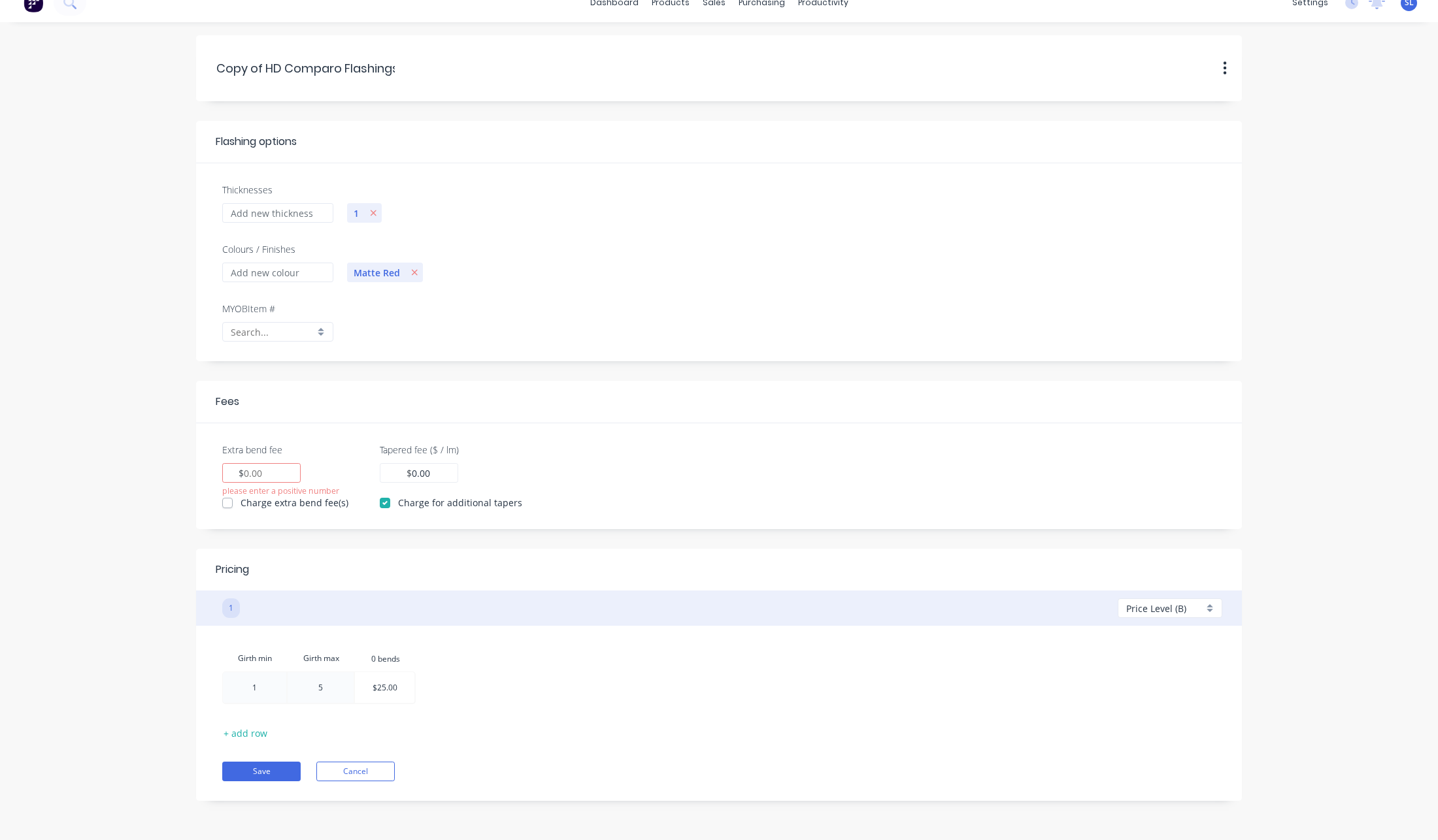
click at [578, 701] on div "Girth min Girth max 0.bends 0 bends 1 5 $25.00" at bounding box center [719, 676] width 993 height 63
click at [291, 480] on div "$" at bounding box center [261, 473] width 79 height 20
type input "1"
click at [122, 484] on form "Copy.of.HD.Comparo.Flashings Copy of HD Comparo Flashings Duplicate Delete Flas…" at bounding box center [719, 418] width 1412 height 766
click at [256, 770] on button "Save" at bounding box center [261, 772] width 79 height 20
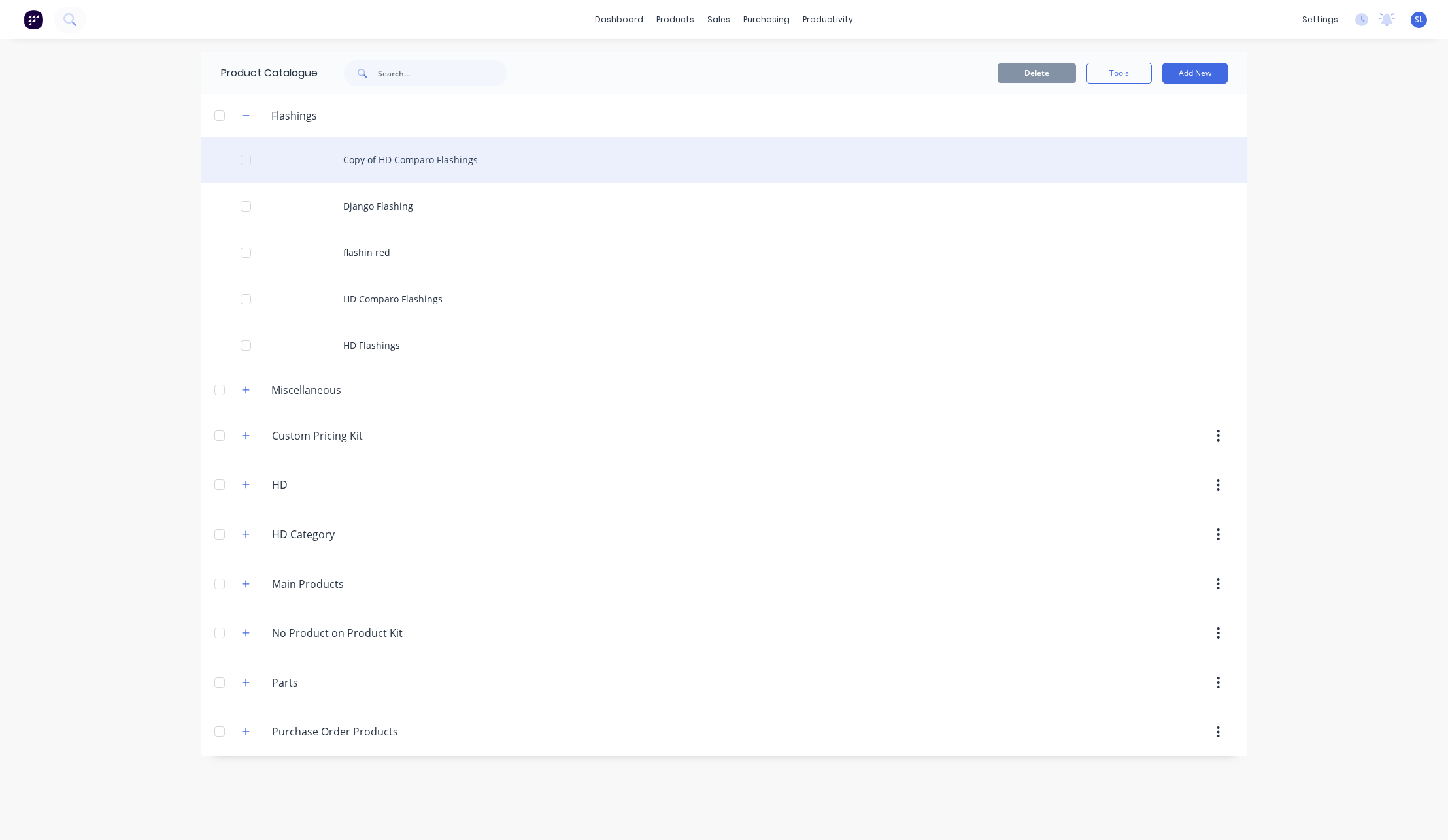
click at [432, 155] on div "Copy of HD Comparo Flashings" at bounding box center [724, 159] width 1046 height 46
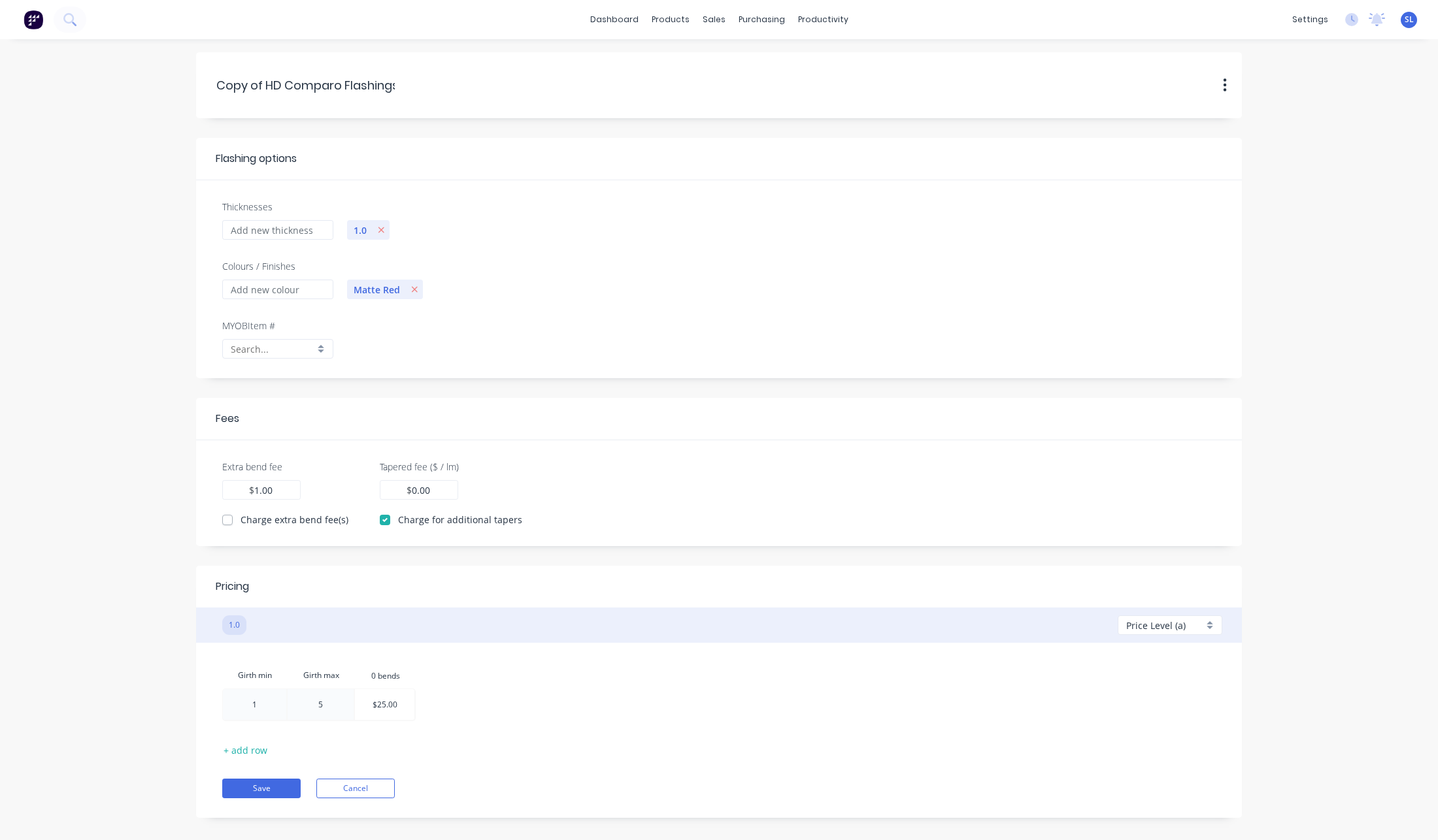
click at [1200, 624] on div "Price Level (a)" at bounding box center [1165, 626] width 77 height 14
click at [1169, 623] on span "Price Level (a)" at bounding box center [1156, 626] width 60 height 14
click at [1168, 622] on span "Price Level (a)" at bounding box center [1156, 626] width 60 height 14
click at [1209, 700] on icon "button" at bounding box center [1210, 702] width 7 height 7
click at [1212, 678] on icon "button" at bounding box center [1210, 676] width 7 height 7
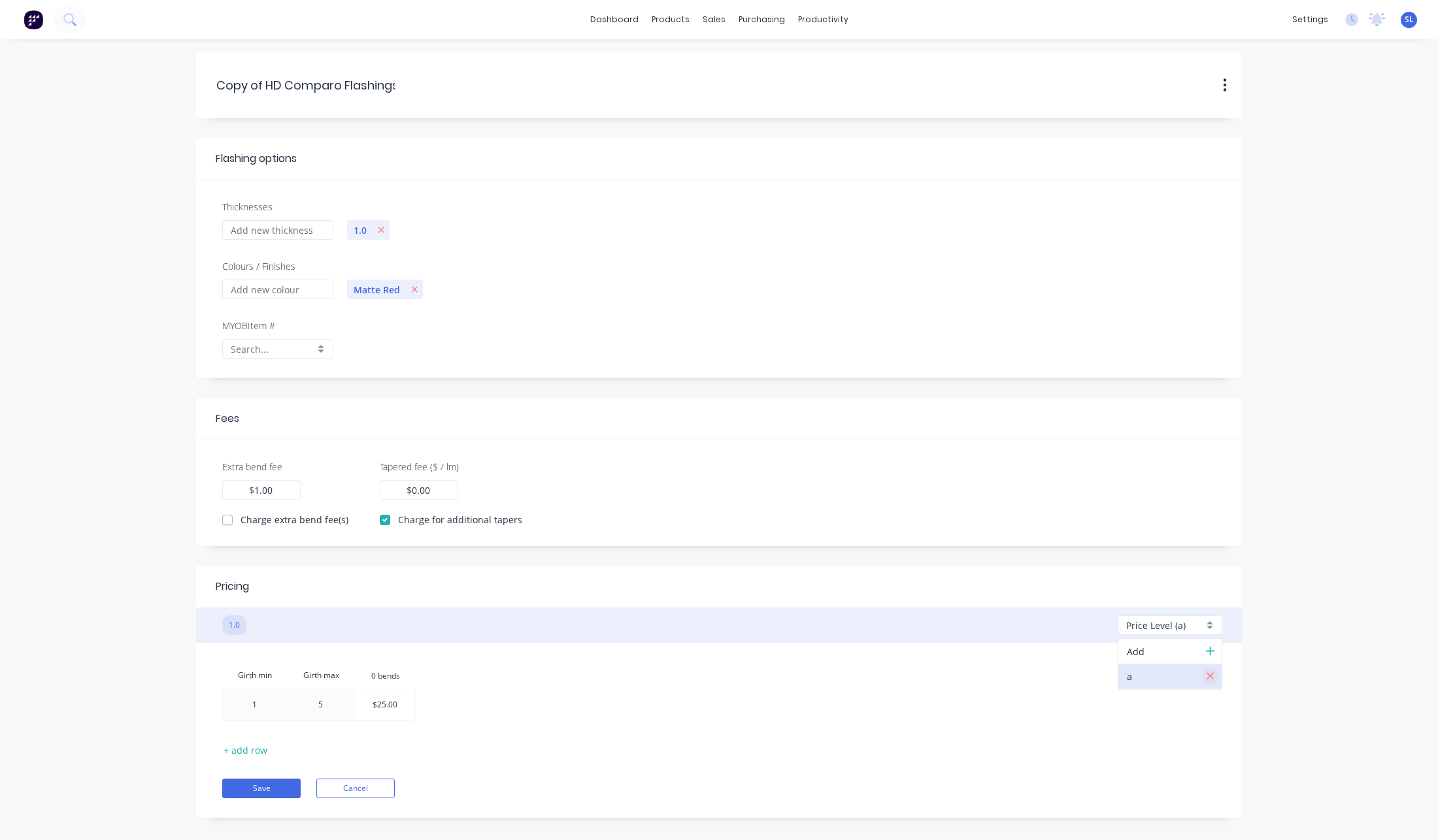
click at [1211, 673] on icon "button" at bounding box center [1210, 676] width 8 height 12
click at [1210, 652] on icon "button" at bounding box center [1210, 651] width 10 height 12
click at [1208, 654] on icon "button" at bounding box center [1210, 651] width 10 height 12
click at [1212, 722] on icon "button" at bounding box center [1210, 726] width 8 height 12
click at [1144, 669] on div at bounding box center [1174, 676] width 94 height 16
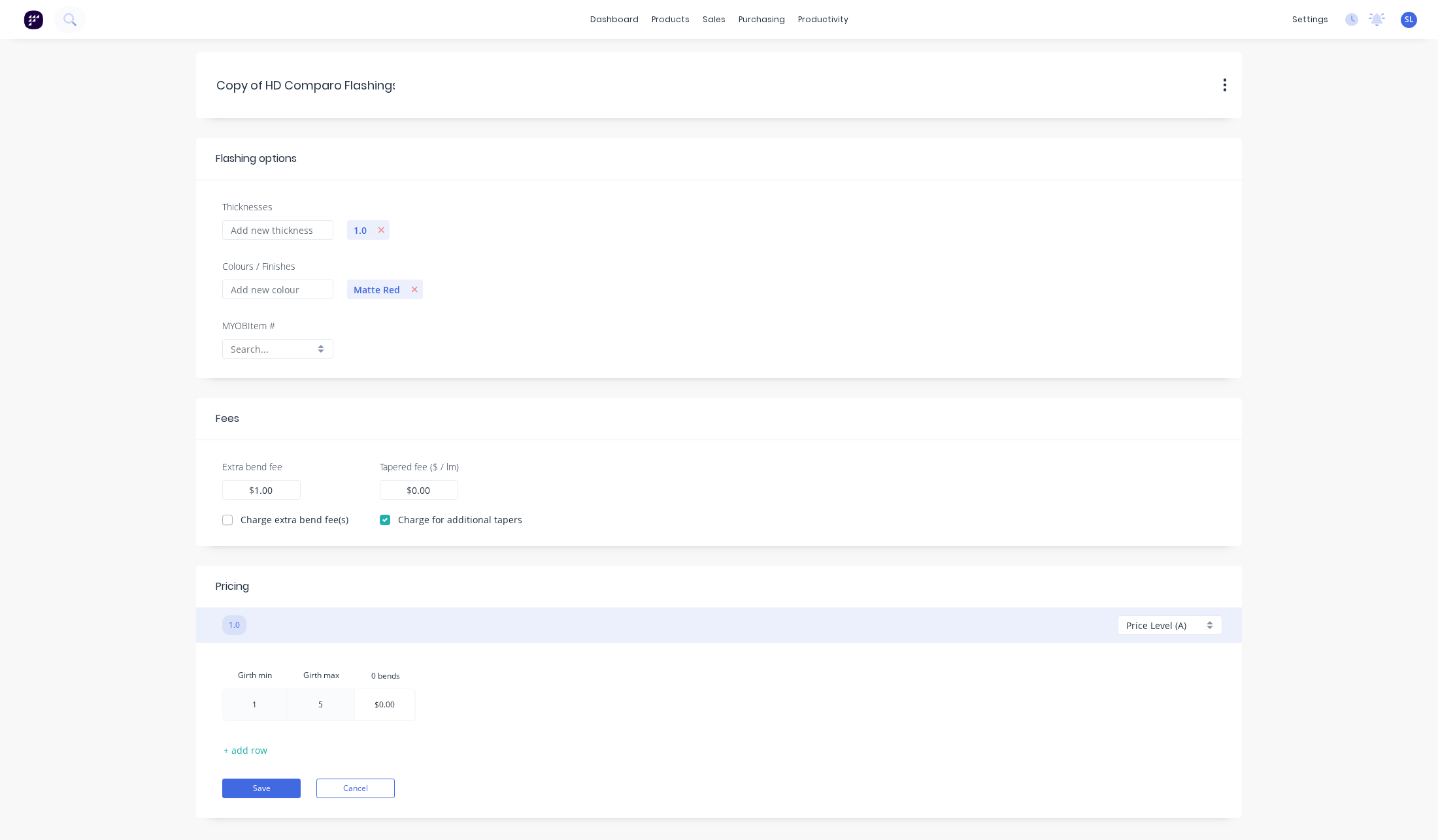
click at [395, 704] on div at bounding box center [384, 705] width 60 height 31
type input "1000"
click at [544, 739] on div "Girth min Girth max 0.bends 0 bends 1 5 1000 1000 + add row Save Cancel" at bounding box center [719, 730] width 1007 height 136
click at [1185, 626] on div "Price Level (A)" at bounding box center [1165, 626] width 77 height 14
click at [1131, 695] on div at bounding box center [1174, 701] width 94 height 16
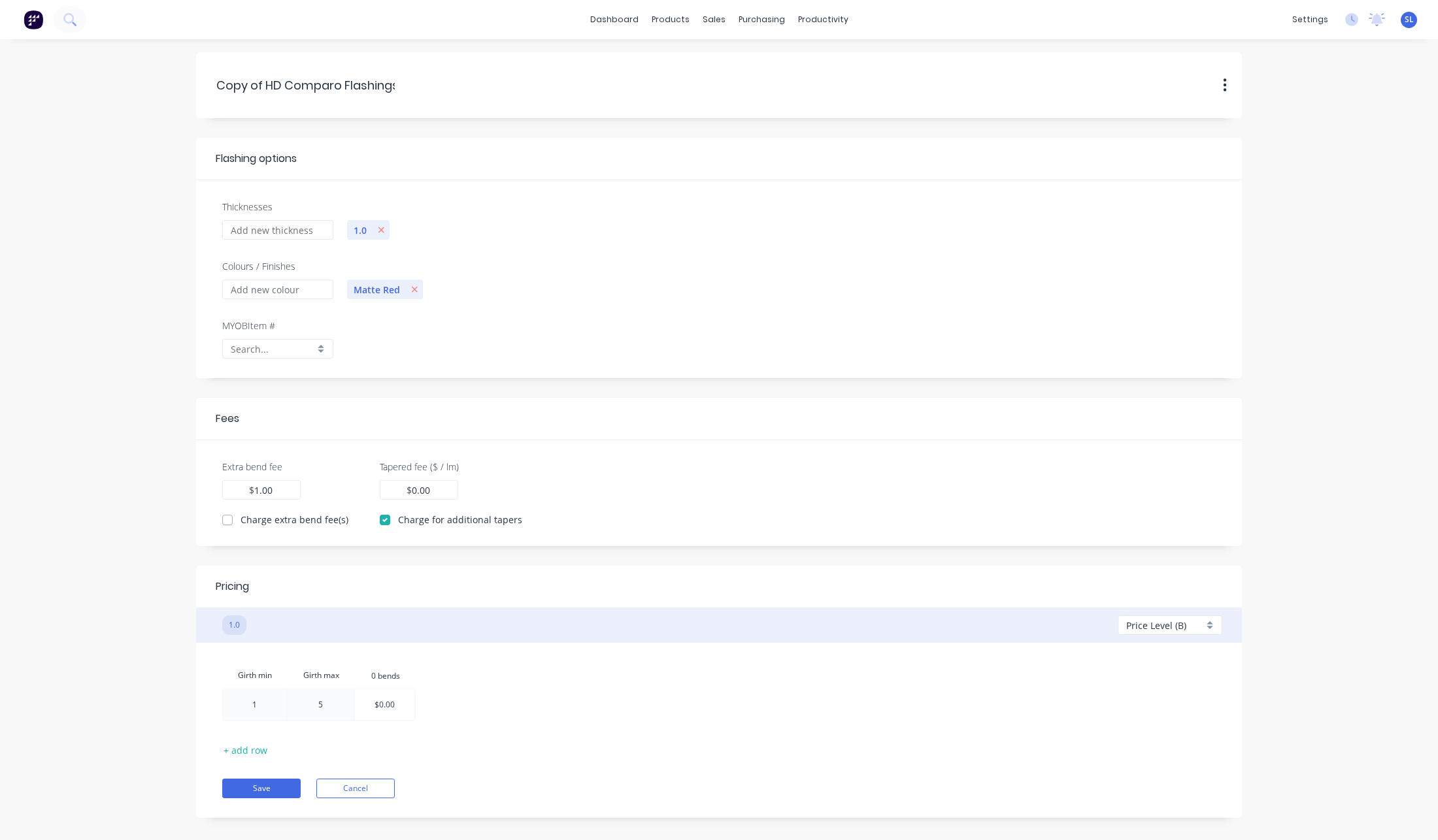
click at [374, 695] on div at bounding box center [384, 705] width 60 height 31
click at [388, 701] on input "$0.00" at bounding box center [384, 705] width 20 height 31
type input "10000"
click at [471, 725] on div "Girth min Girth max 0.bends 0 bends 1 5 10000 10000" at bounding box center [719, 693] width 993 height 63
click at [414, 704] on div at bounding box center [391, 705] width 72 height 31
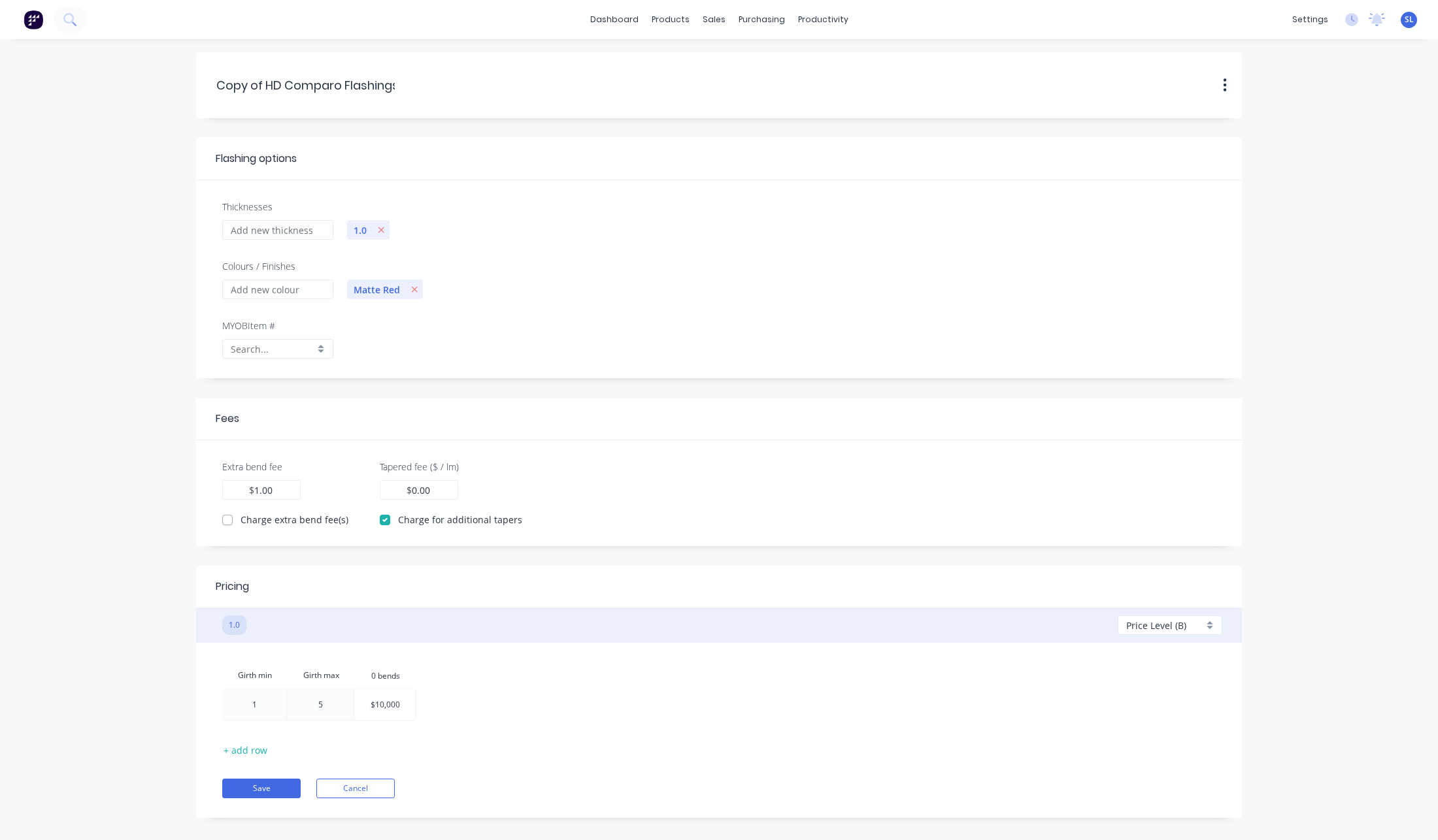
type input "$10,00"
click at [581, 749] on div "Girth min Girth max 0.bends 0 bends 1 5 $10,00 $10,00 + add row Save Cancel" at bounding box center [719, 730] width 1007 height 136
click at [282, 779] on button "Save" at bounding box center [261, 789] width 79 height 20
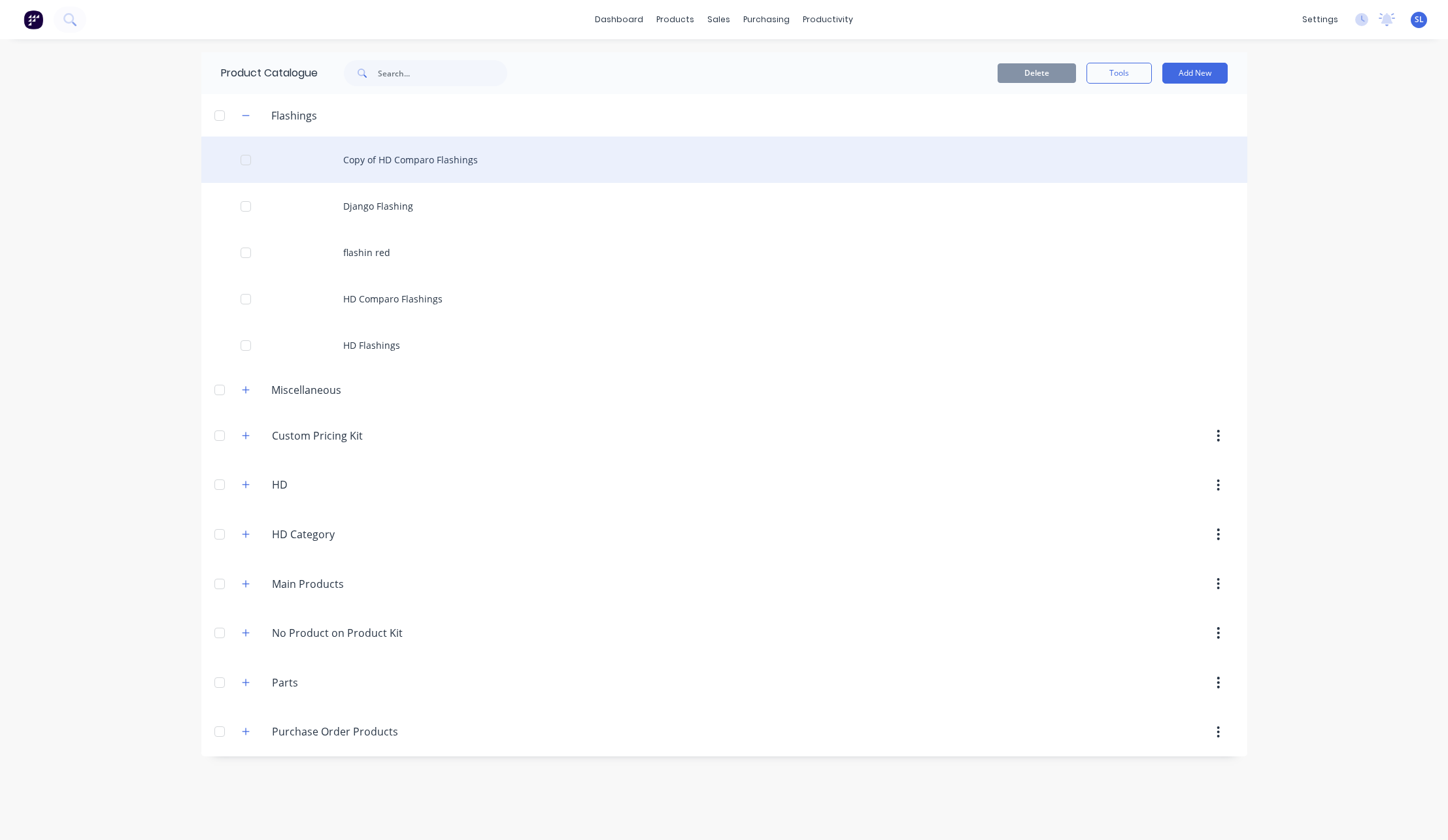
click at [524, 178] on div "Copy of HD Comparo Flashings" at bounding box center [724, 159] width 1046 height 46
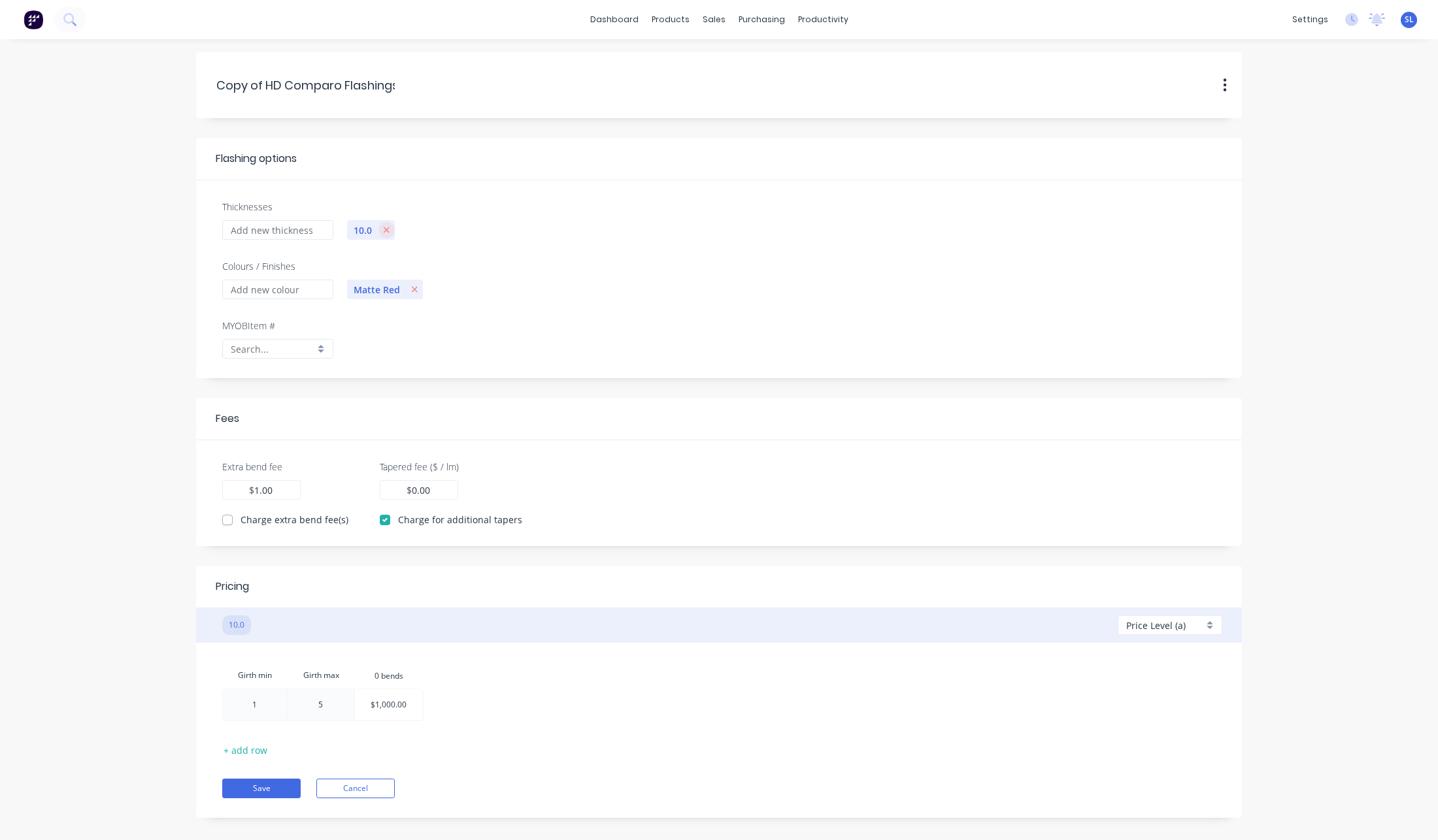
click at [389, 230] on icon "button" at bounding box center [386, 230] width 7 height 9
checkbox input "false"
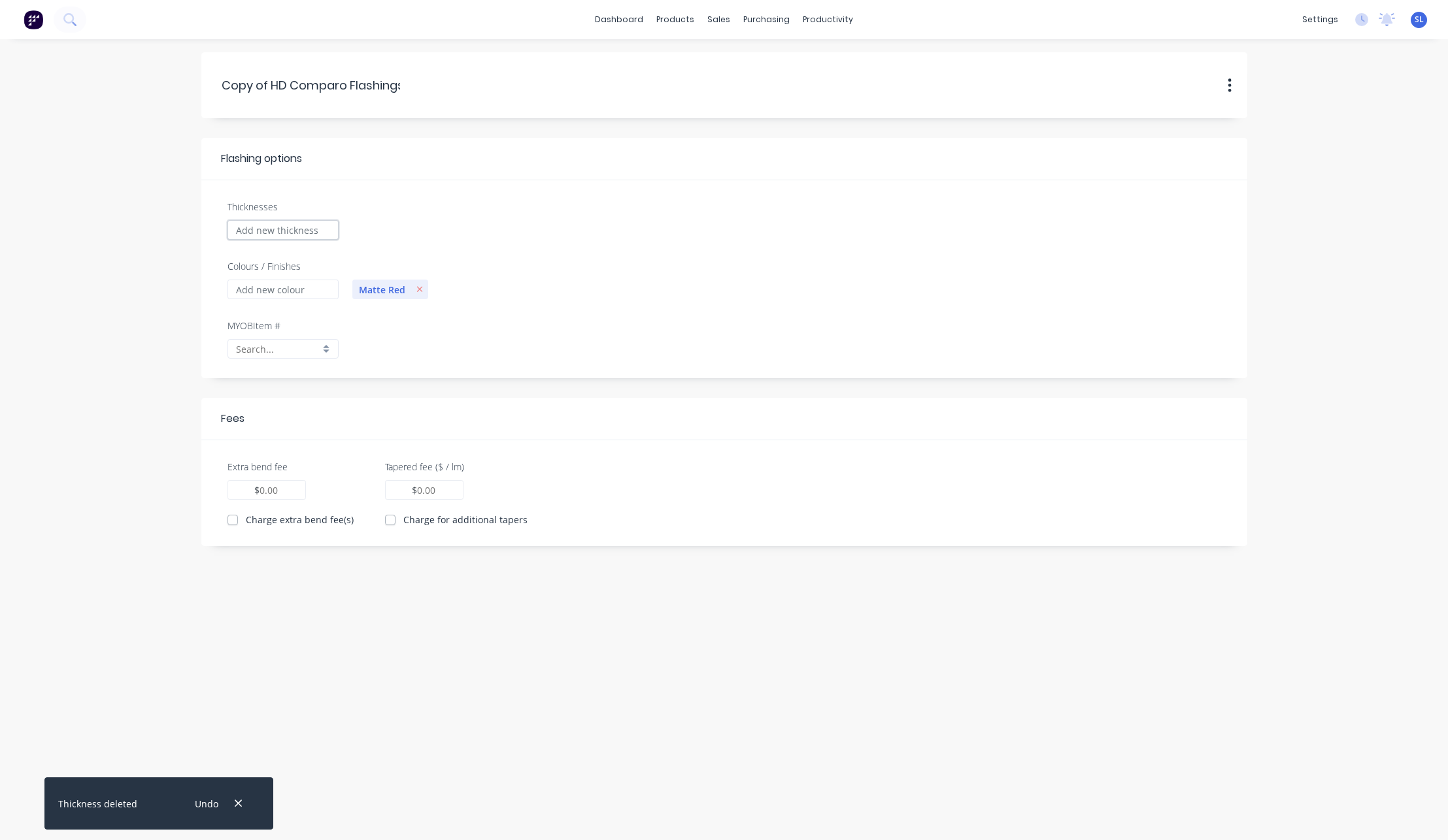
click at [278, 231] on input "Thicknesses" at bounding box center [283, 230] width 111 height 20
type input "10000"
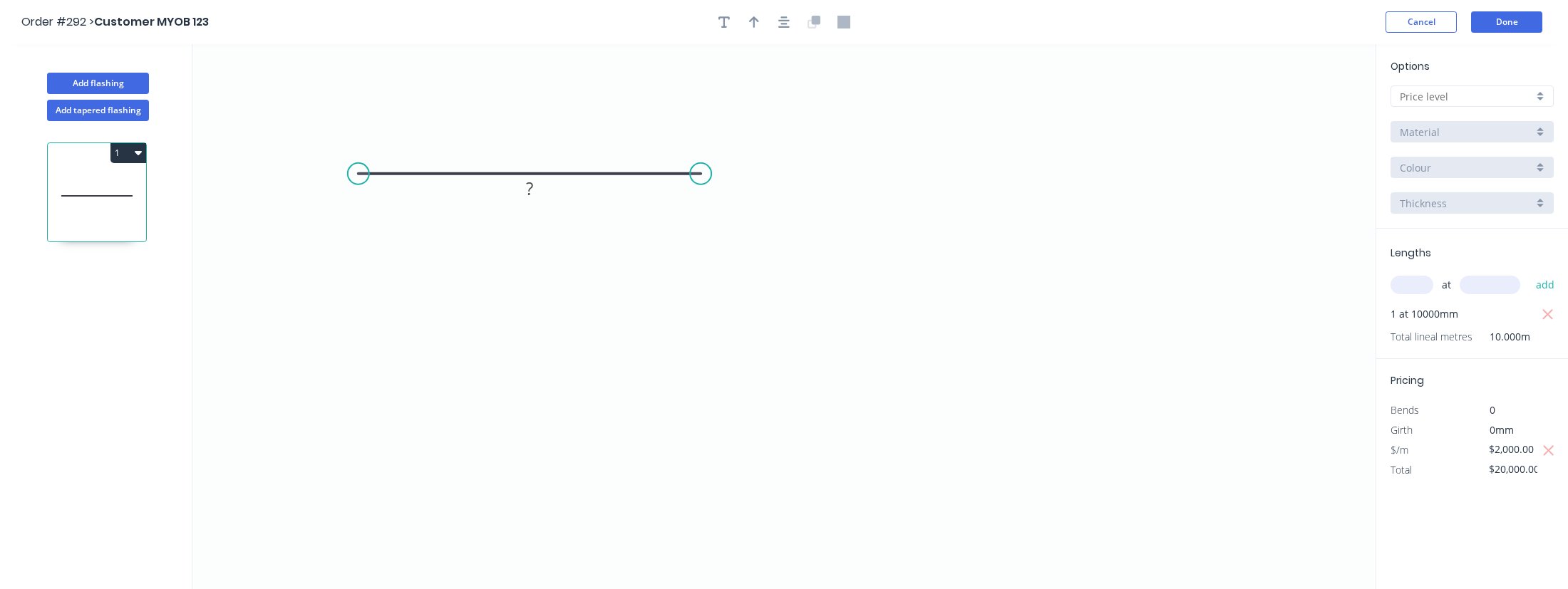
click at [1420, 97] on input "text" at bounding box center [1466, 97] width 133 height 15
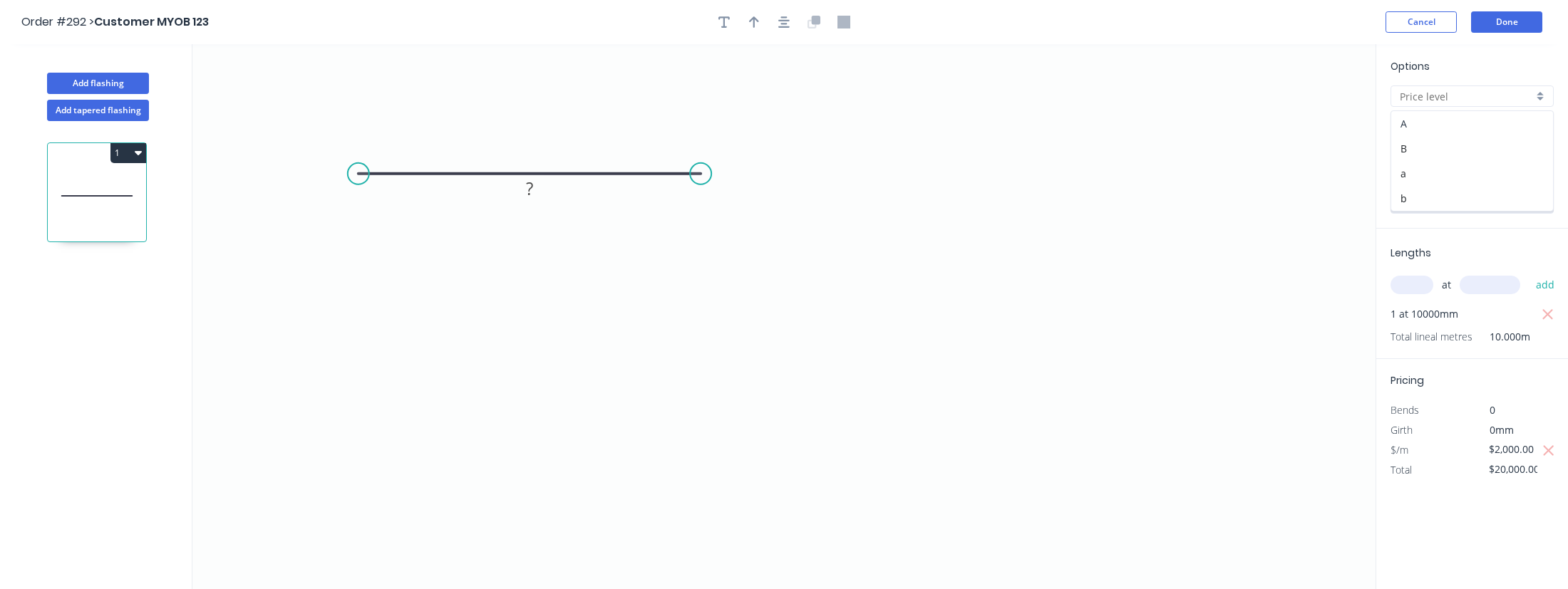
click at [1419, 126] on div "A" at bounding box center [1471, 123] width 162 height 25
type input "A"
click at [1435, 84] on div "Options A A a Django Flashing Django Flashing red red 10000.0 10000.0" at bounding box center [1472, 143] width 191 height 170
click at [1430, 99] on input "A" at bounding box center [1466, 97] width 133 height 15
click at [1421, 172] on div "a" at bounding box center [1471, 173] width 162 height 25
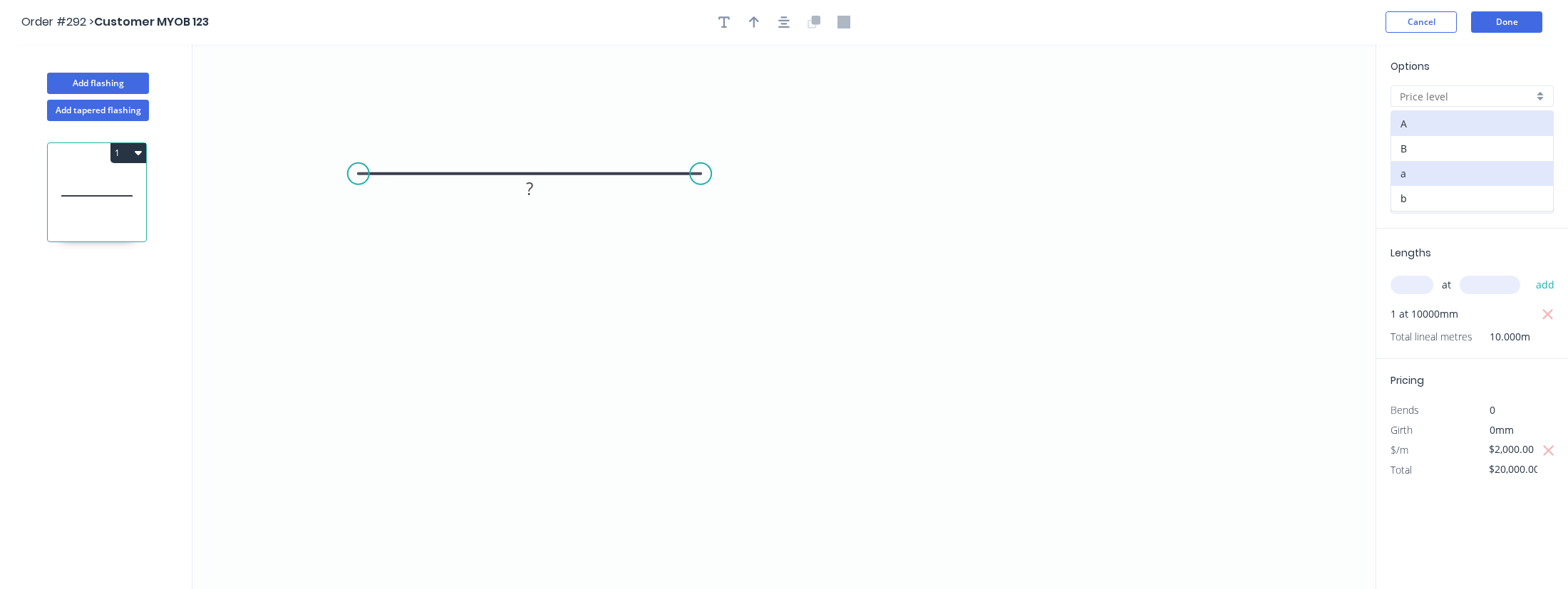
type input "a"
type input "Copy of HD Comparo Flashings"
type input "Matte Red"
type input "1.0"
click at [1430, 209] on input "1.0" at bounding box center [1466, 204] width 133 height 15
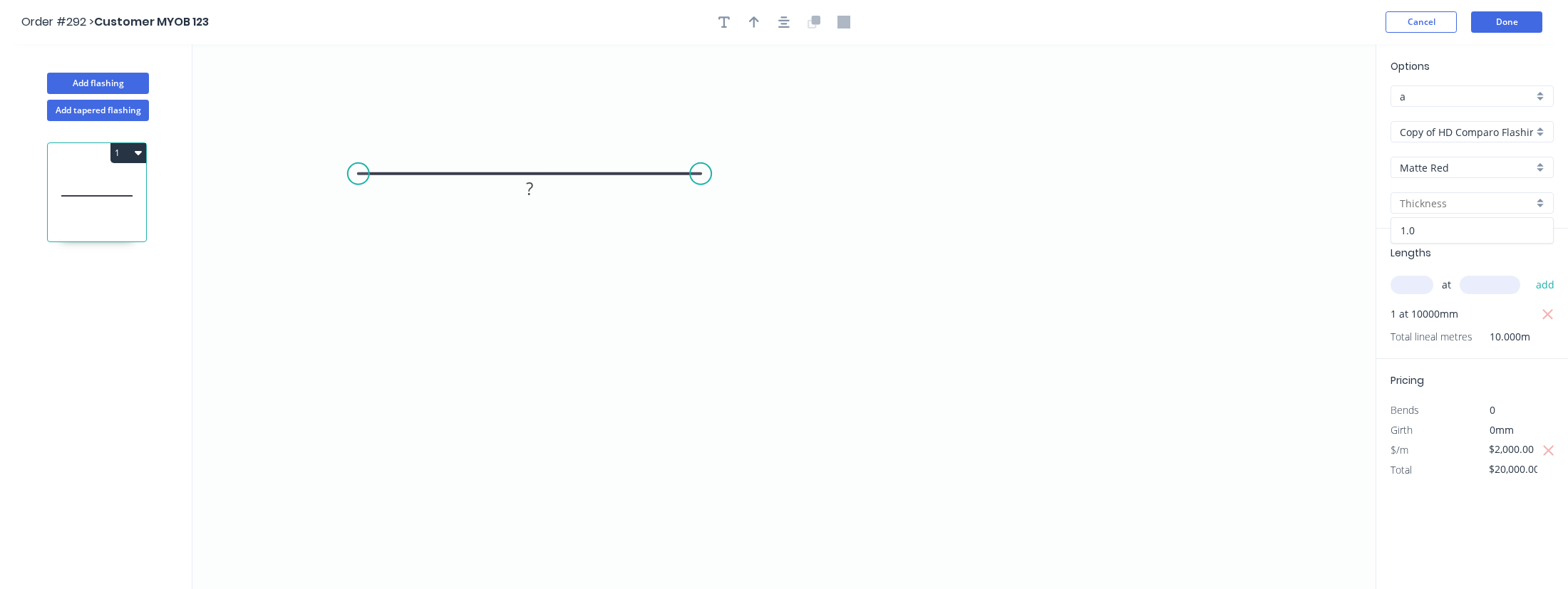
click at [1429, 222] on div "1.0" at bounding box center [1471, 231] width 162 height 25
type input "1.0"
click at [1487, 19] on button "Done" at bounding box center [1506, 22] width 71 height 21
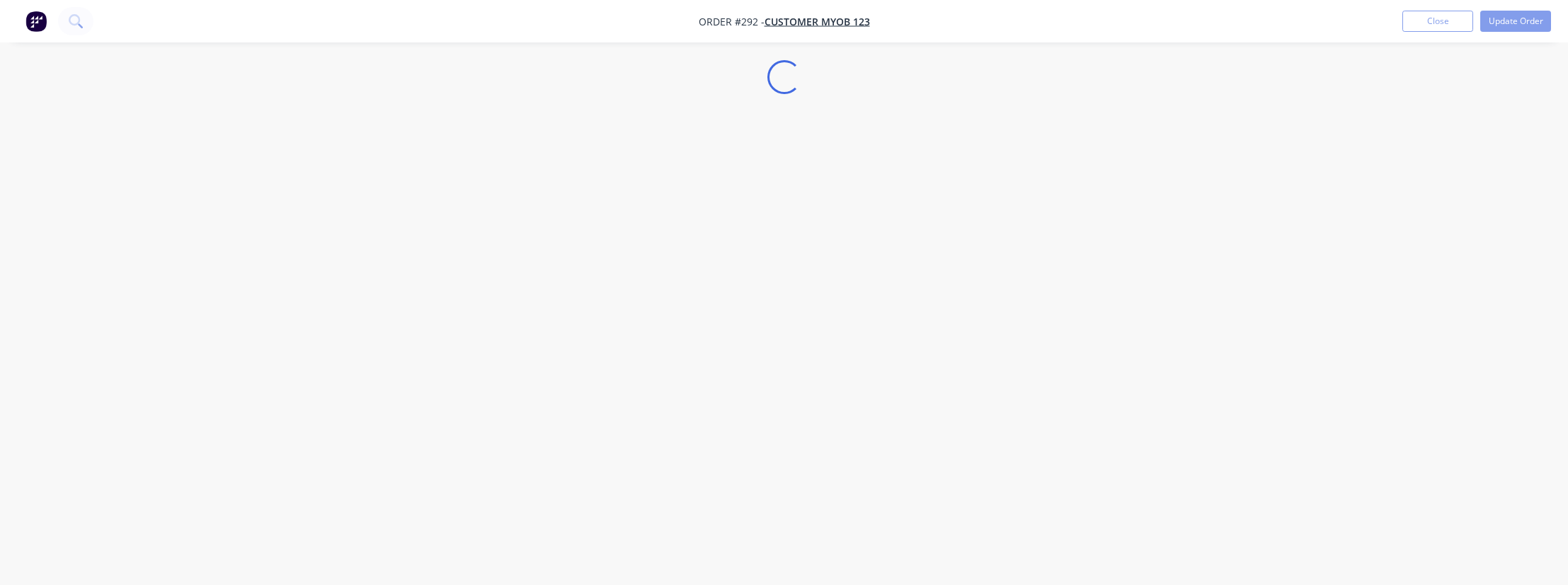
select select "AU"
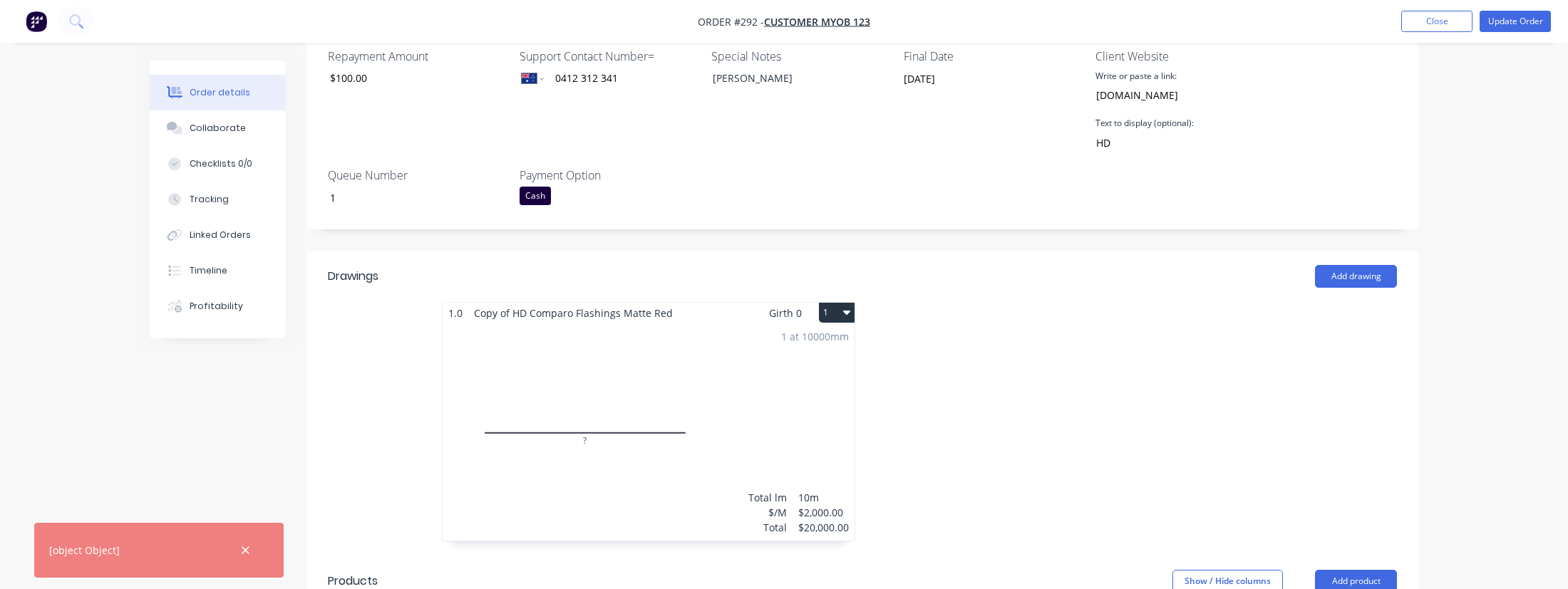
scroll to position [467, 0]
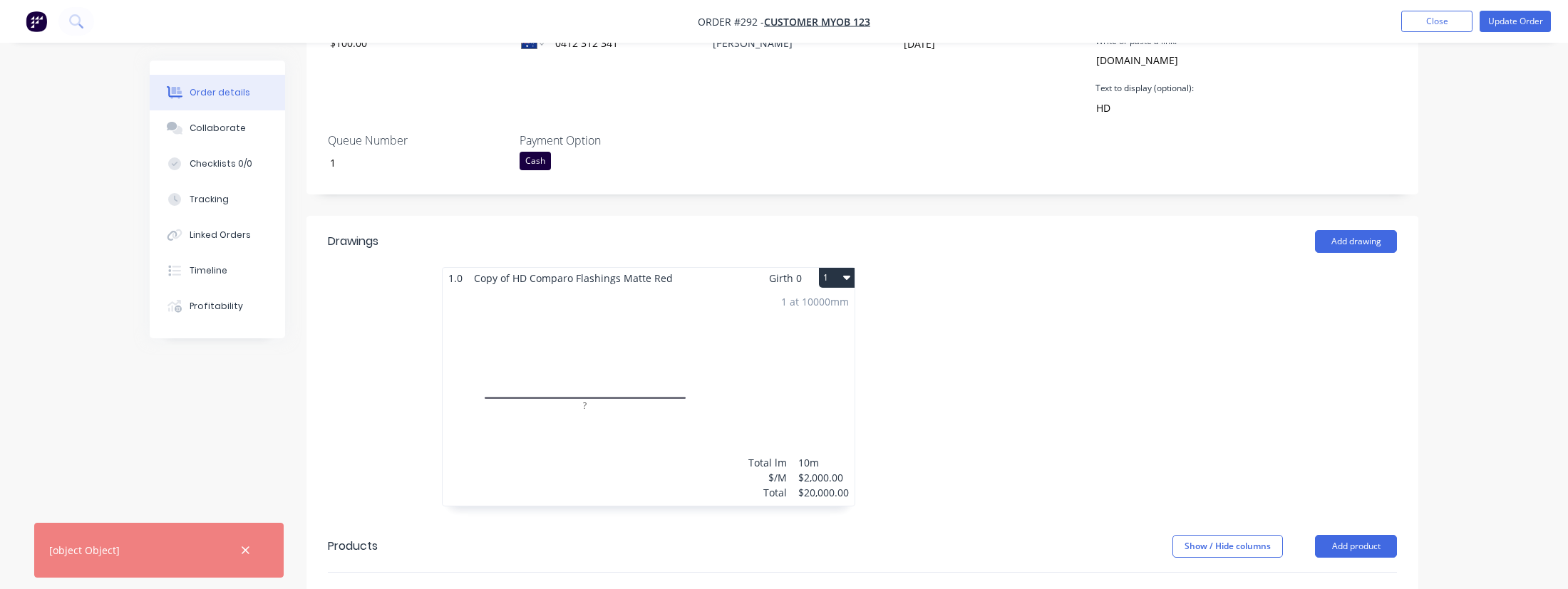
click at [832, 276] on button "1" at bounding box center [836, 278] width 36 height 20
click at [830, 356] on button "Delete" at bounding box center [787, 369] width 136 height 28
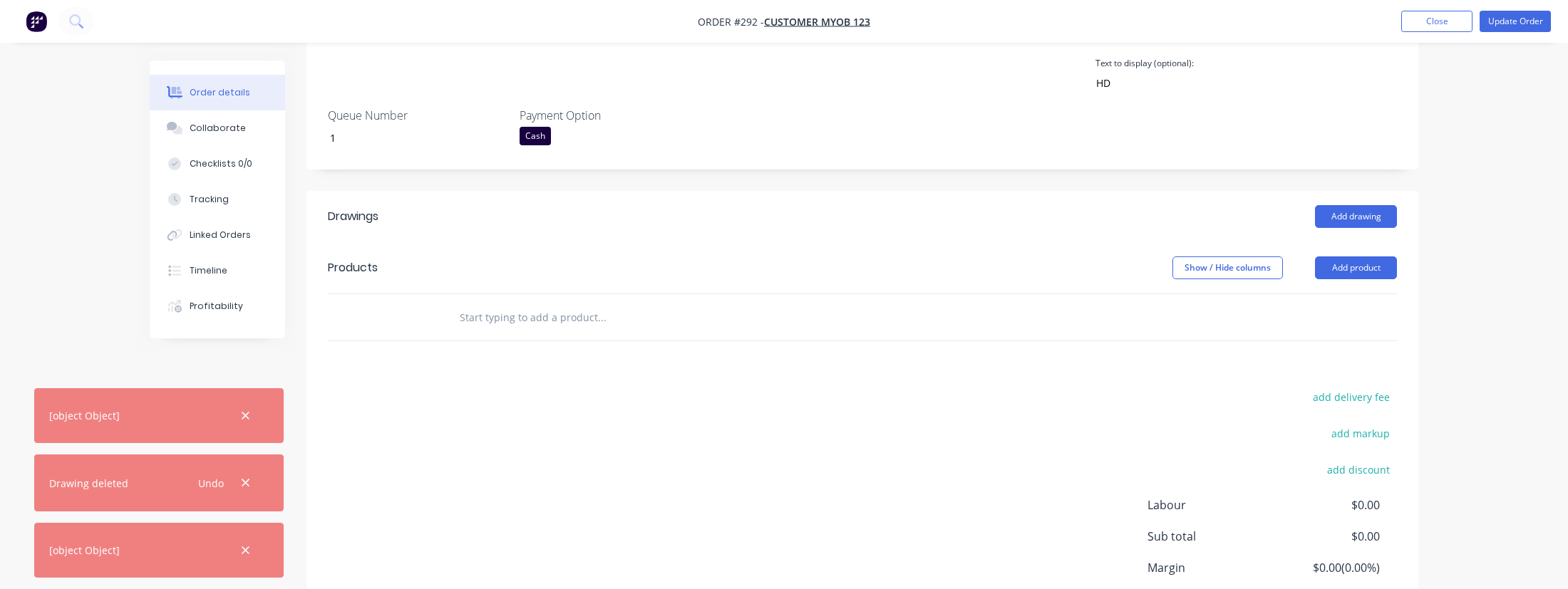
scroll to position [496, 0]
click at [237, 479] on button "button" at bounding box center [245, 483] width 18 height 19
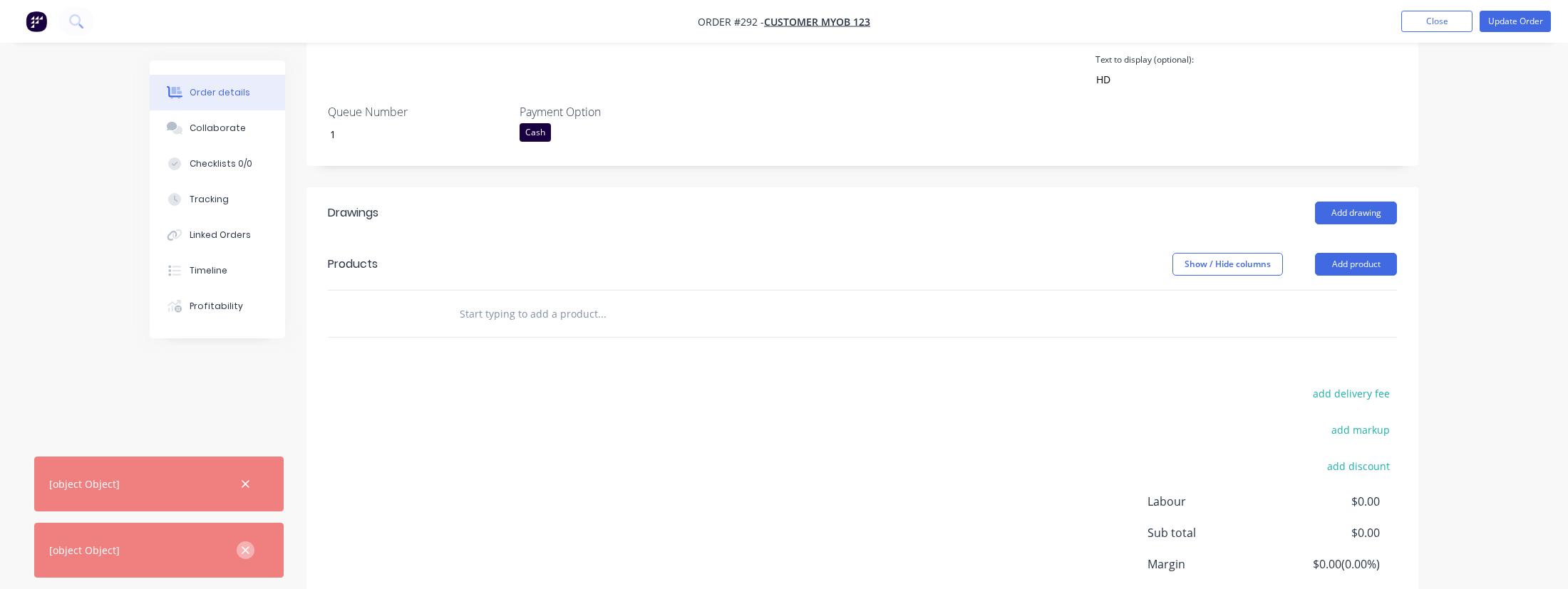
click at [247, 547] on icon "button" at bounding box center [245, 551] width 9 height 13
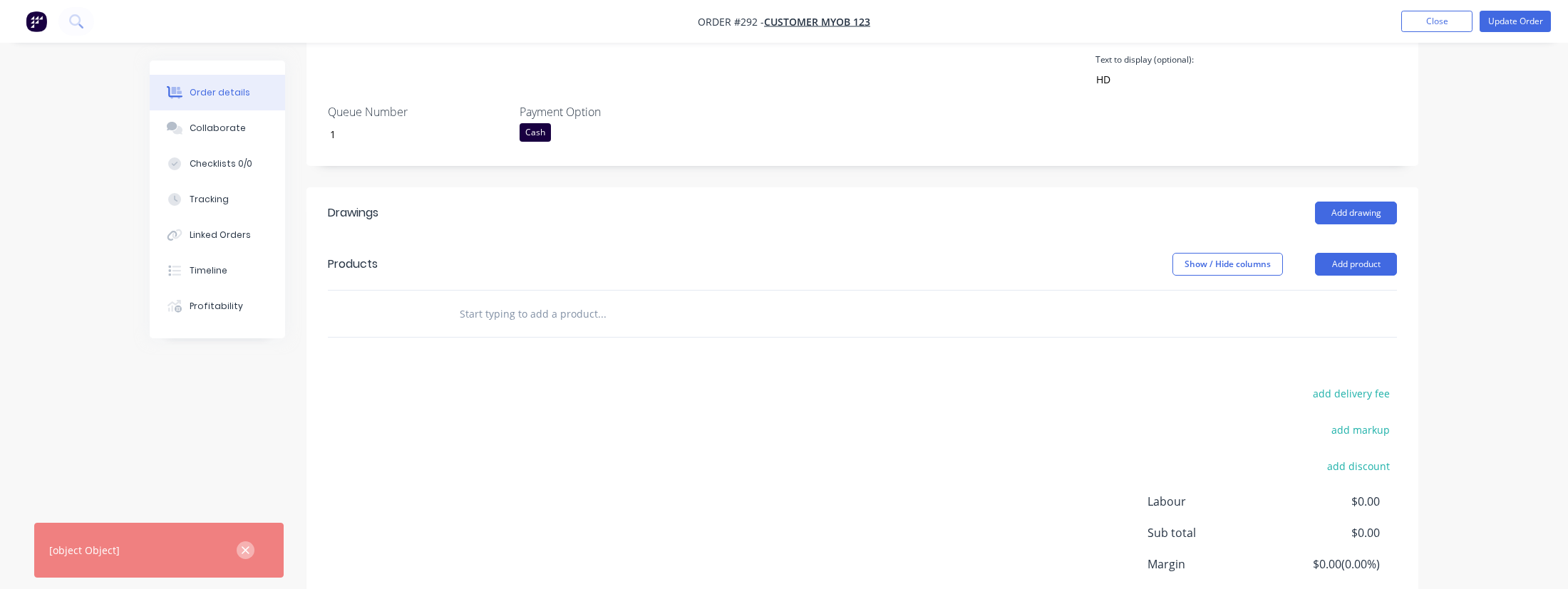
click at [241, 545] on icon "button" at bounding box center [245, 551] width 9 height 13
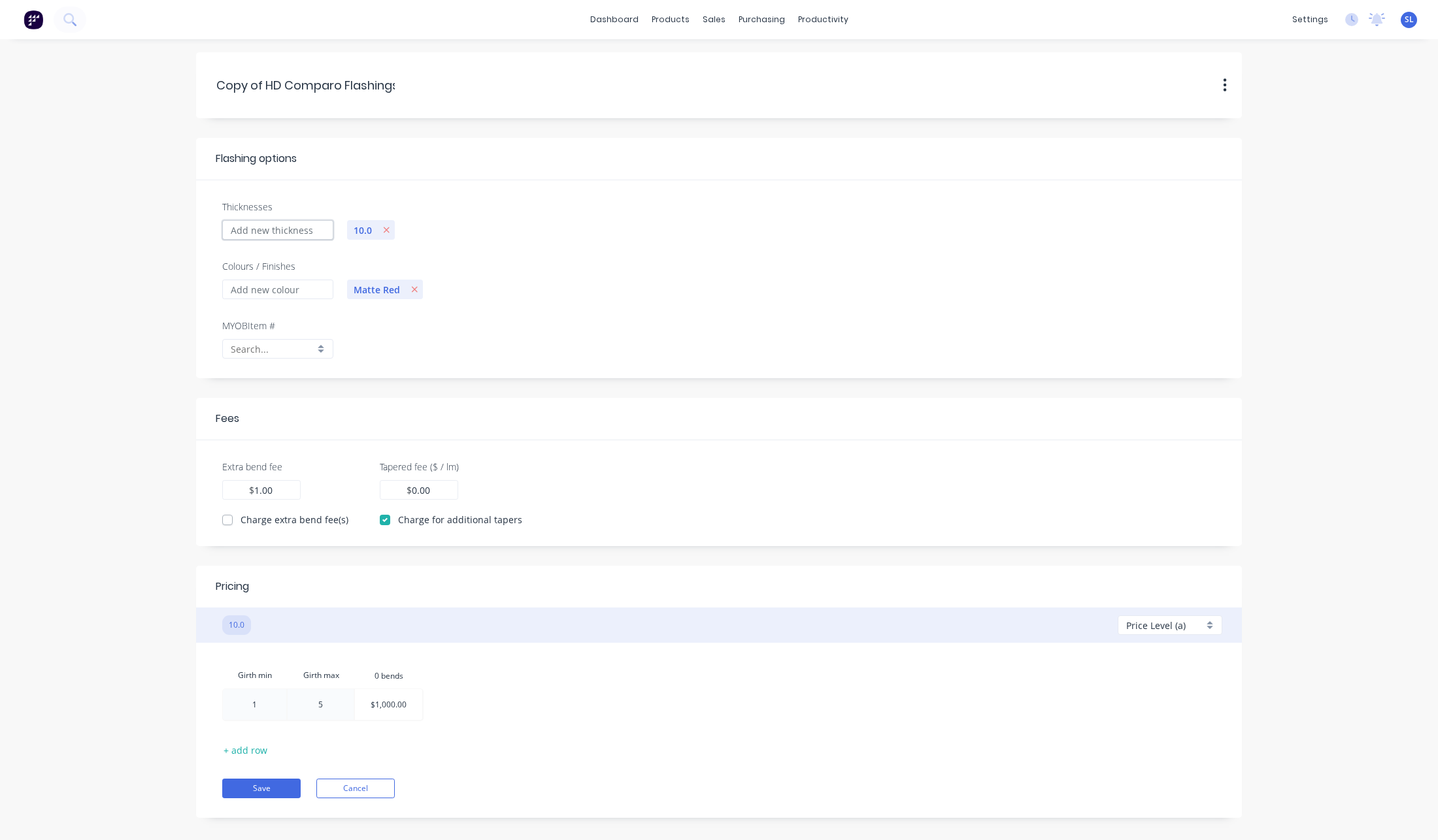
click at [310, 224] on input "Thicknesses" at bounding box center [277, 230] width 111 height 20
type input "10000"
click at [388, 225] on icon "button" at bounding box center [386, 230] width 7 height 9
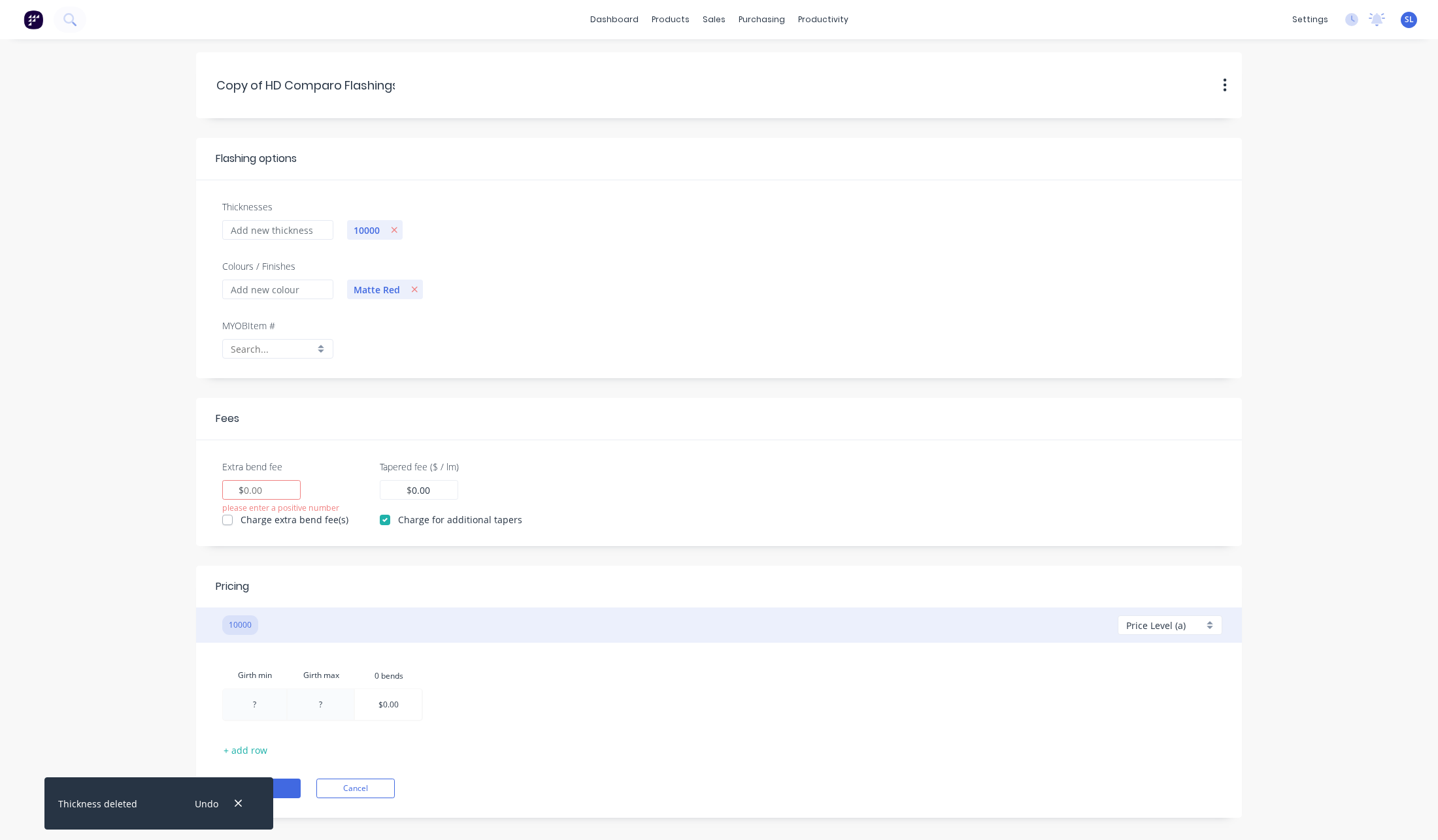
click at [262, 497] on div "$" at bounding box center [261, 490] width 79 height 20
type input "1"
click at [78, 542] on form "Copy.of.HD.Comparo.Flashings Copy of HD Comparo Flashings Duplicate Delete Flas…" at bounding box center [719, 435] width 1412 height 766
click at [388, 713] on div at bounding box center [388, 705] width 67 height 31
type input "1000"
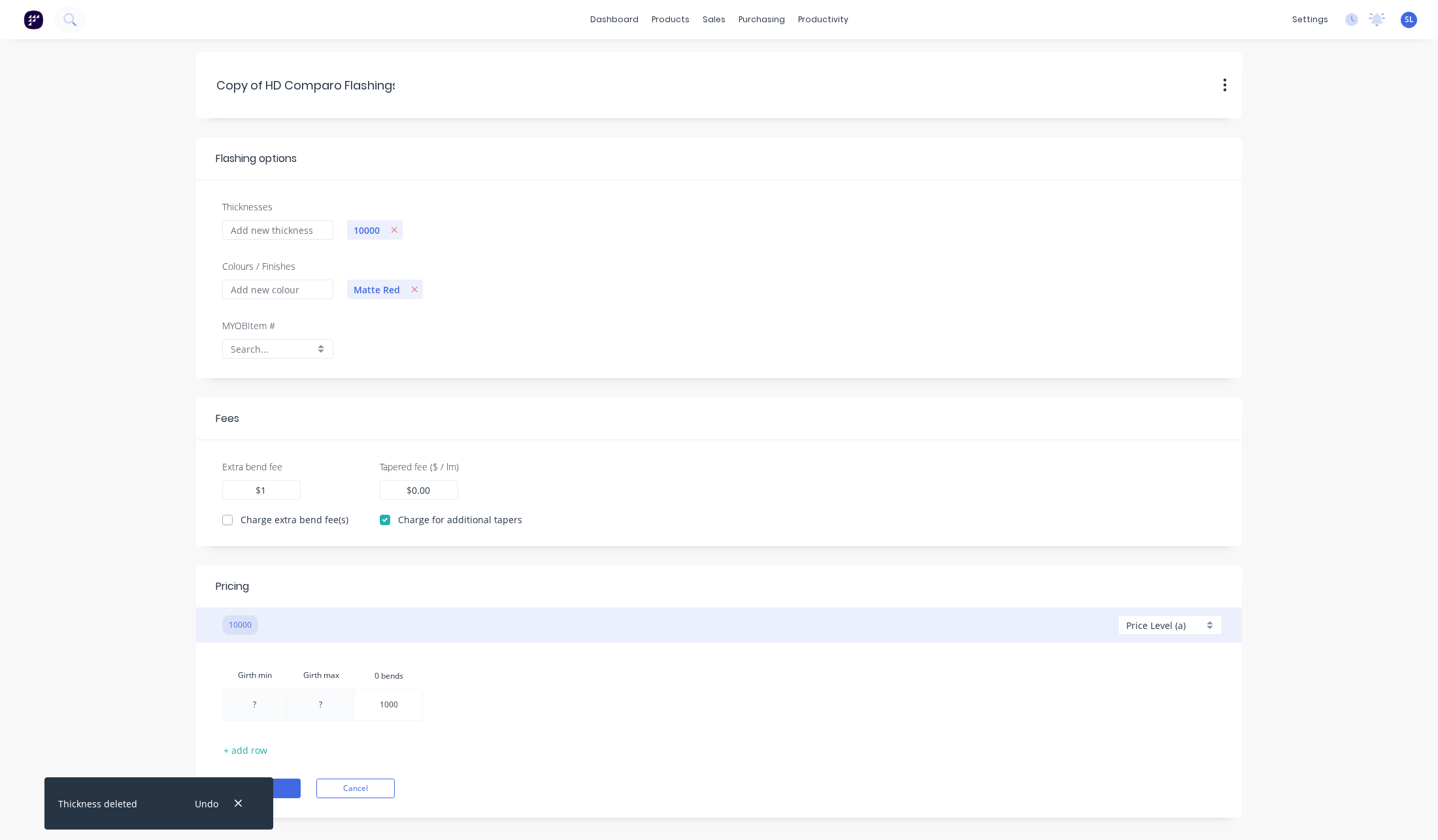
click at [279, 707] on div at bounding box center [254, 705] width 63 height 31
type input "1"
click at [327, 704] on div at bounding box center [321, 705] width 66 height 31
type input "2"
click at [581, 742] on div "Girth min Girth max 0.bends 0 bends 1 2 2 $1,000.00 + add row Save Cancel" at bounding box center [719, 730] width 1007 height 136
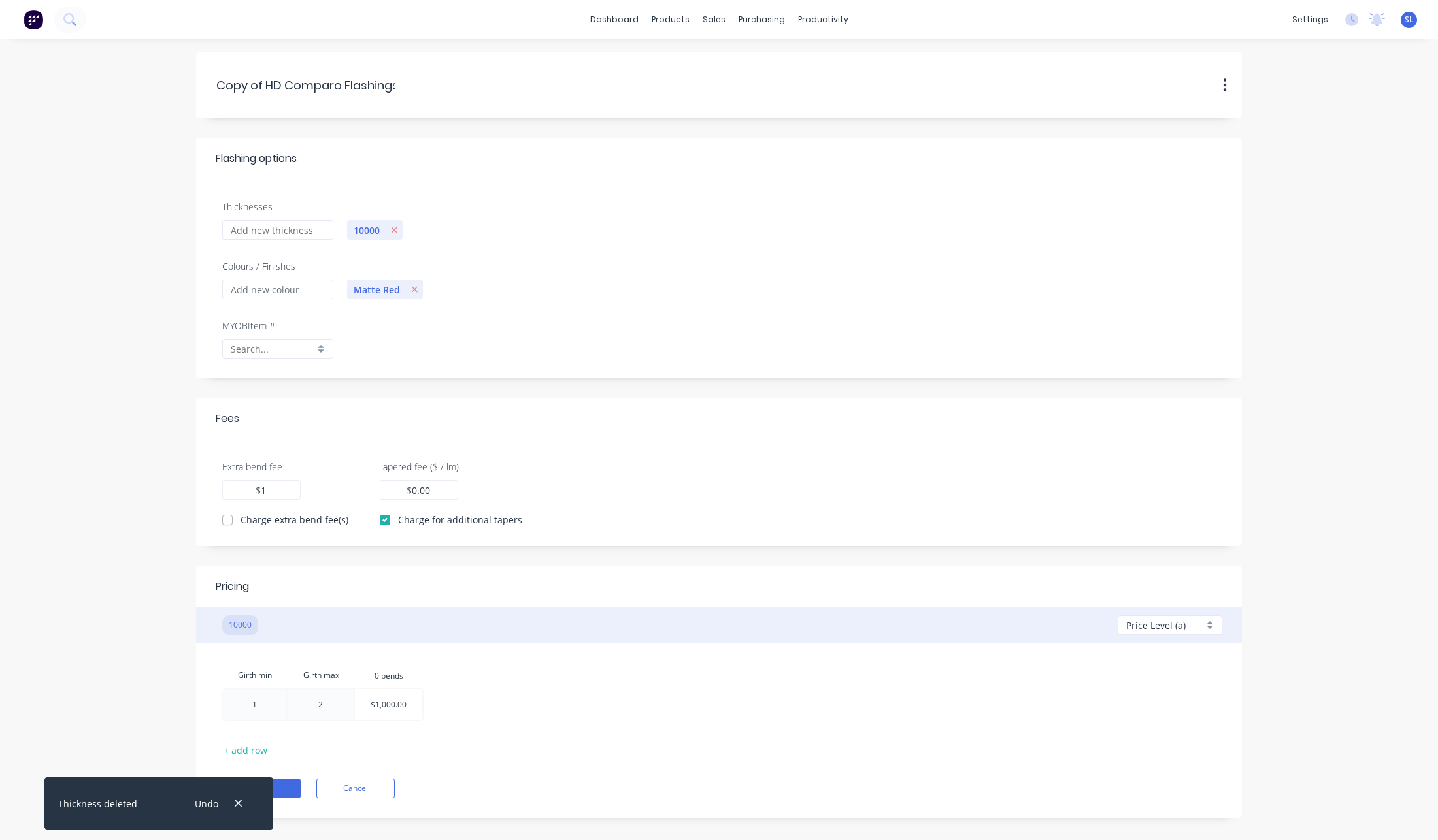
click at [1144, 624] on span "Price Level (a)" at bounding box center [1156, 626] width 60 height 14
click at [1207, 678] on icon "button" at bounding box center [1210, 676] width 8 height 12
click at [1224, 624] on div "Price Level (b) Add b" at bounding box center [1179, 625] width 124 height 27
click at [1213, 624] on div "Price Level (b)" at bounding box center [1170, 625] width 105 height 20
click at [1178, 648] on div at bounding box center [1174, 651] width 94 height 16
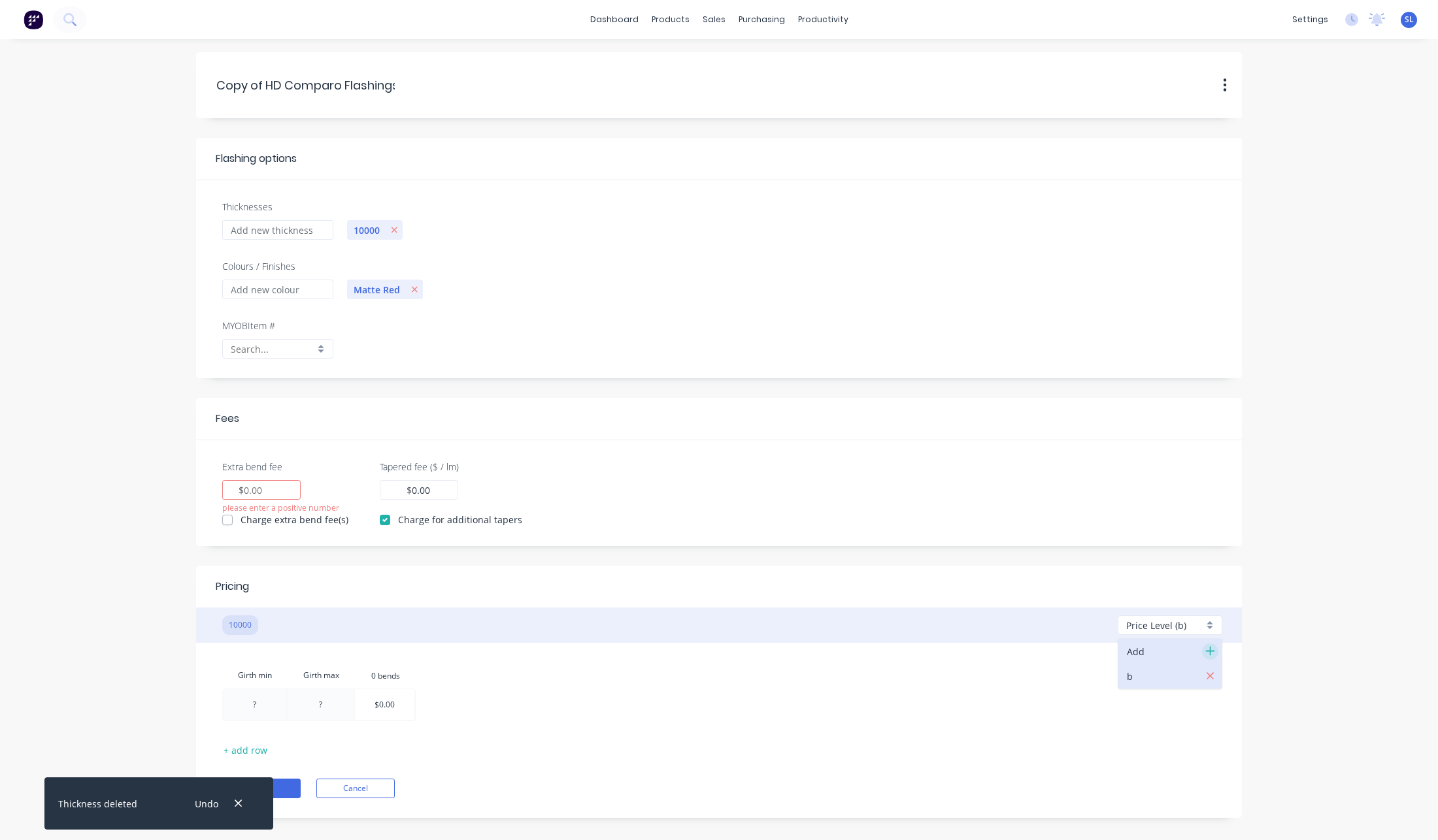
click at [1208, 650] on icon "button" at bounding box center [1210, 651] width 10 height 12
click at [1161, 624] on span "Price Level (A)" at bounding box center [1156, 626] width 60 height 14
click at [1200, 634] on div "Price Level (A)" at bounding box center [1170, 625] width 105 height 20
click at [1209, 655] on icon "button" at bounding box center [1210, 651] width 10 height 12
click at [1206, 720] on icon "button" at bounding box center [1210, 726] width 8 height 12
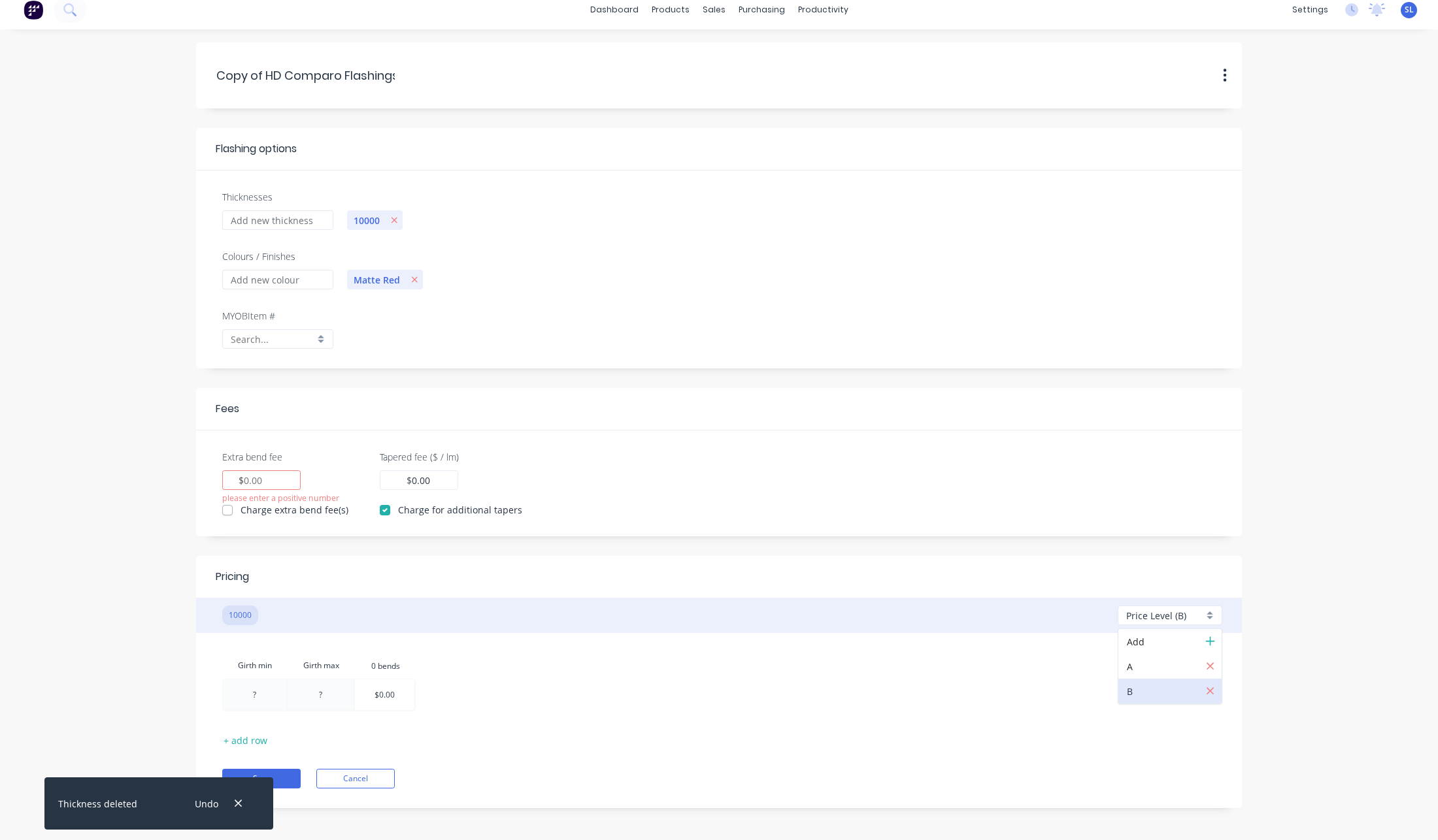
scroll to position [17, 0]
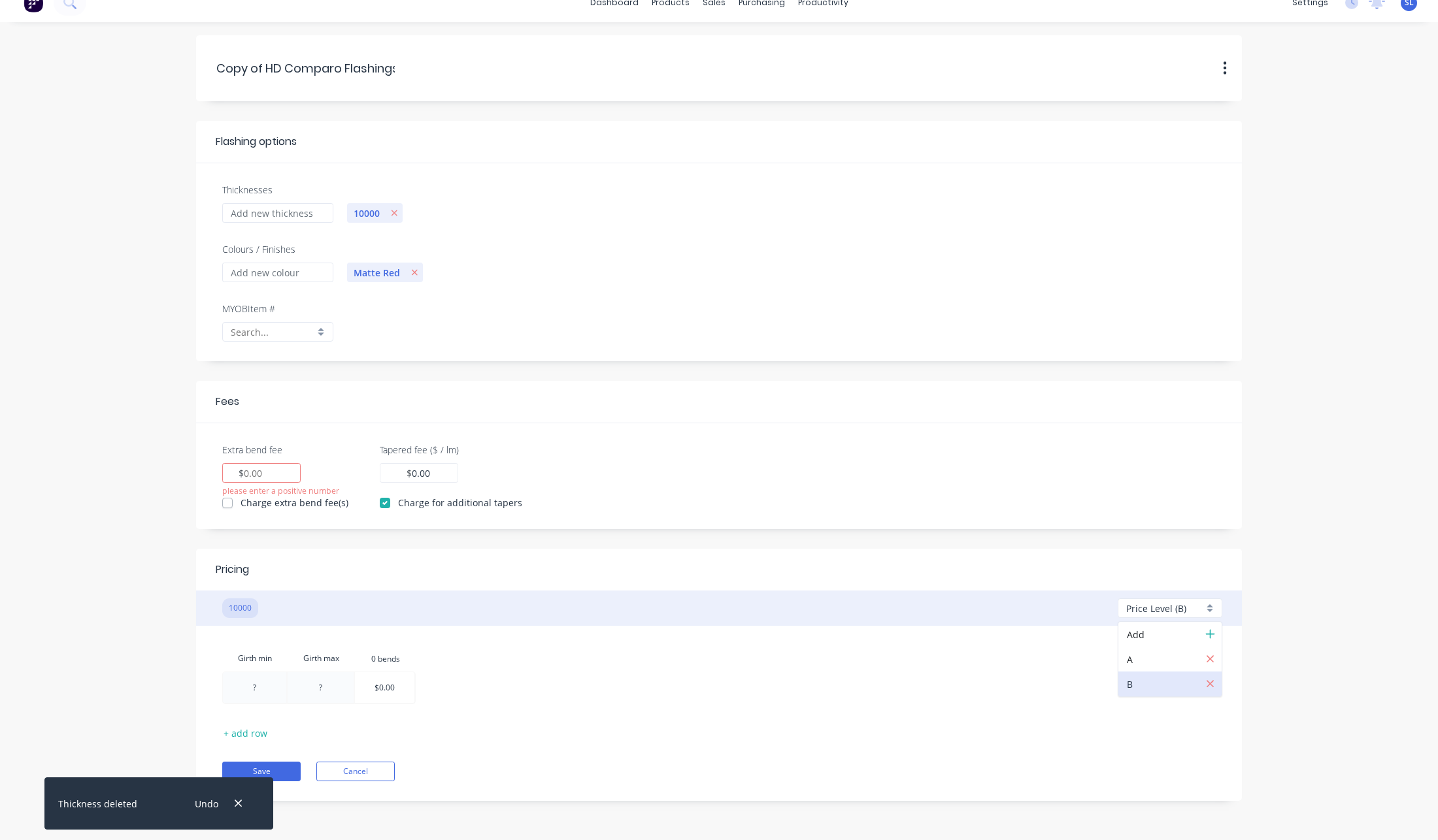
click at [266, 685] on div at bounding box center [254, 688] width 63 height 31
type input "1"
click at [334, 690] on div at bounding box center [321, 688] width 66 height 31
type input "5"
drag, startPoint x: 540, startPoint y: 722, endPoint x: 446, endPoint y: 695, distance: 97.8
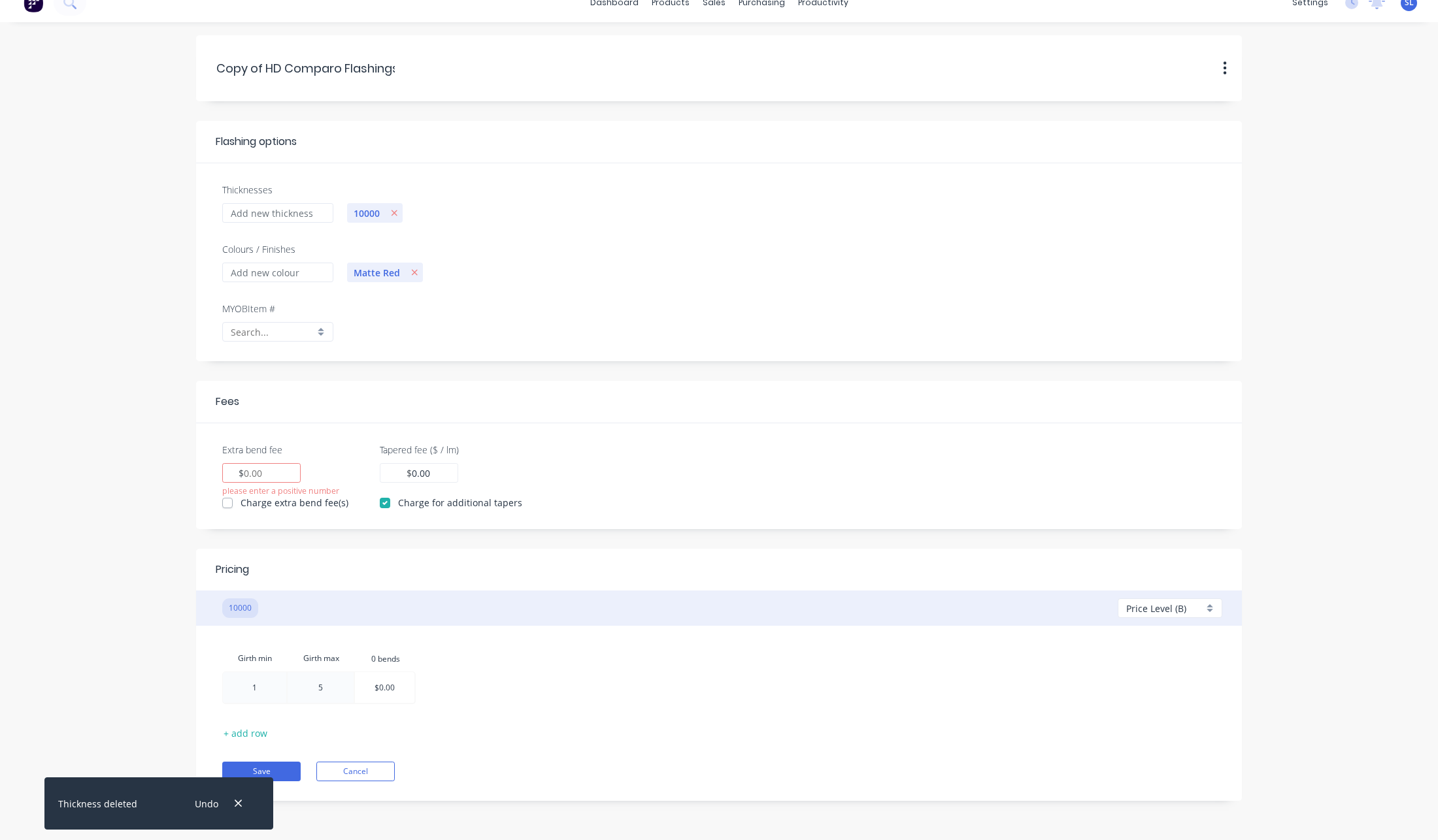
click at [540, 721] on div "Girth min Girth max 0.bends 0 bends 1 5 $0.00 + add row Save Cancel" at bounding box center [719, 713] width 1007 height 136
click at [393, 685] on div at bounding box center [384, 688] width 60 height 31
type input "1000"
click at [554, 654] on div "Girth min Girth max 0.bends 0 bends 1 5 $1,000.00" at bounding box center [719, 676] width 993 height 63
click at [279, 467] on div "$" at bounding box center [261, 473] width 79 height 20
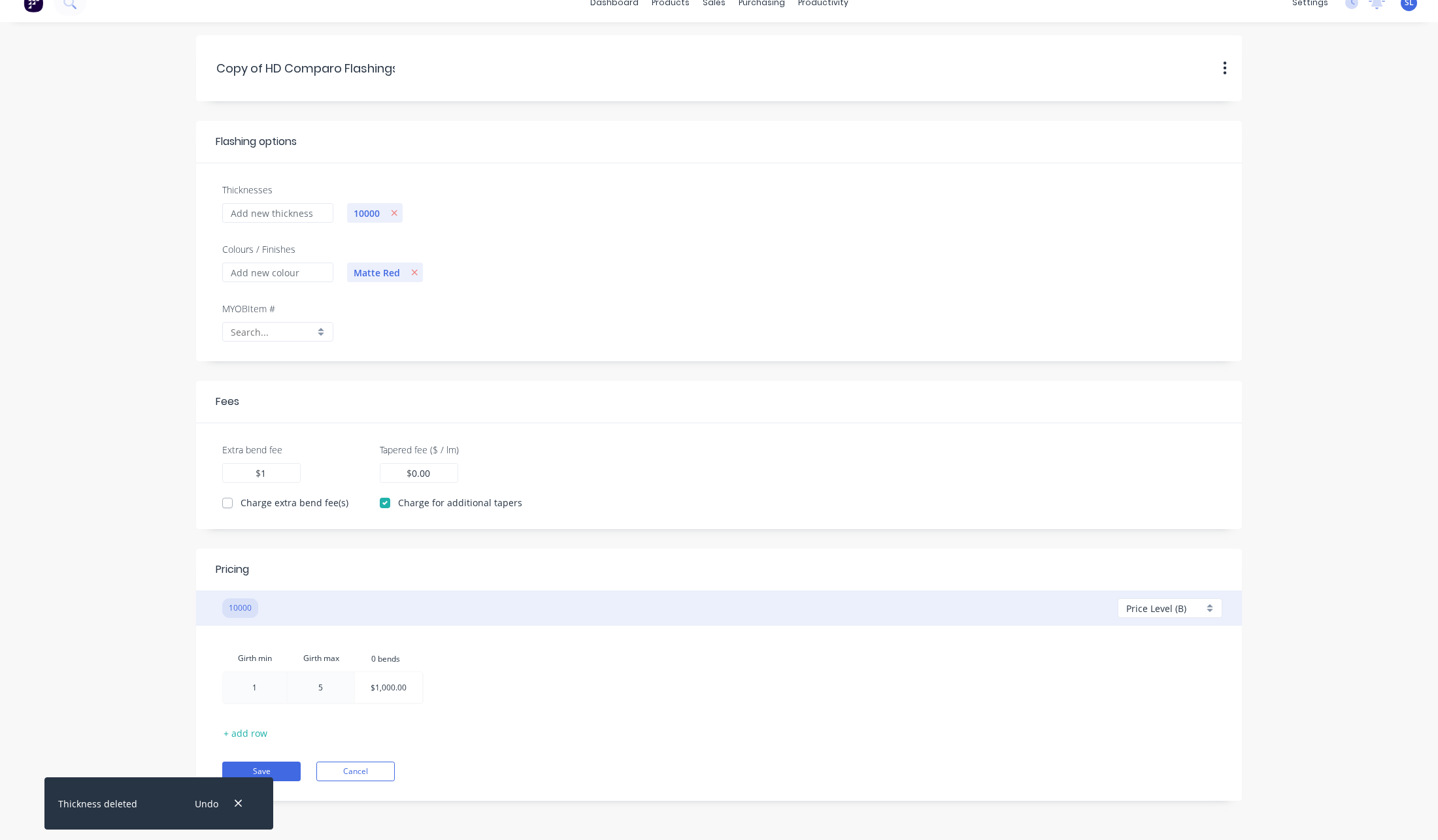
type input "1"
click at [89, 490] on form "Copy.of.HD.Comparo.Flashings Copy of HD Comparo Flashings Duplicate Delete Flas…" at bounding box center [719, 418] width 1412 height 766
drag, startPoint x: 1176, startPoint y: 600, endPoint x: 1175, endPoint y: 611, distance: 11.0
click at [1175, 604] on div "Price Level (B)" at bounding box center [1170, 608] width 105 height 20
click at [1156, 658] on div at bounding box center [1174, 659] width 94 height 16
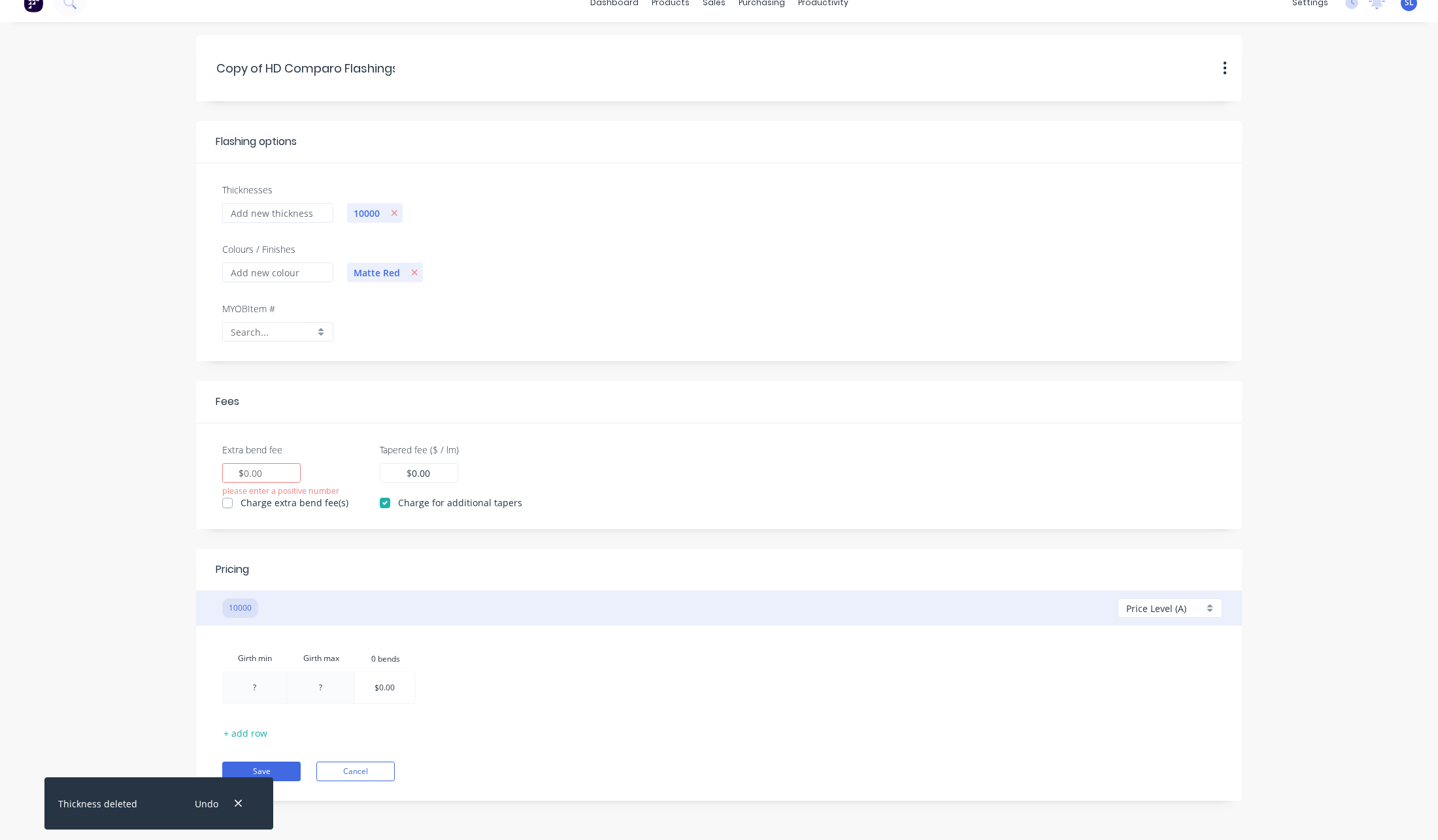
click at [261, 680] on div at bounding box center [254, 688] width 63 height 31
type input "2"
click at [325, 690] on div at bounding box center [321, 688] width 66 height 31
type input "5"
click at [393, 688] on div at bounding box center [385, 688] width 60 height 31
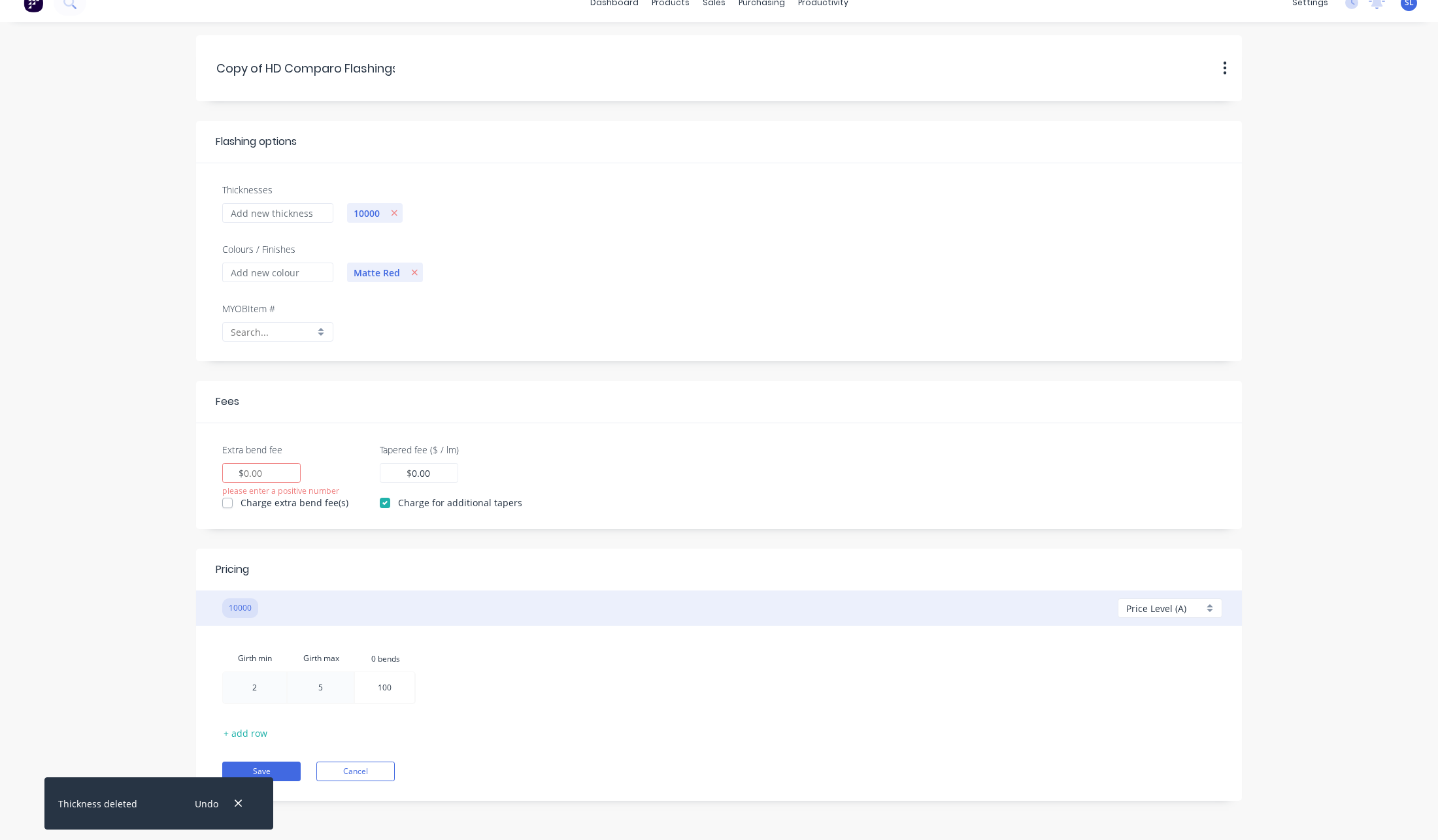
type input "1000"
click at [648, 714] on div "Girth min Girth max 0.bends 0 bends 2 5 1000 1000 + add row Save Cancel" at bounding box center [719, 713] width 1007 height 136
click at [246, 802] on button "button" at bounding box center [237, 803] width 16 height 18
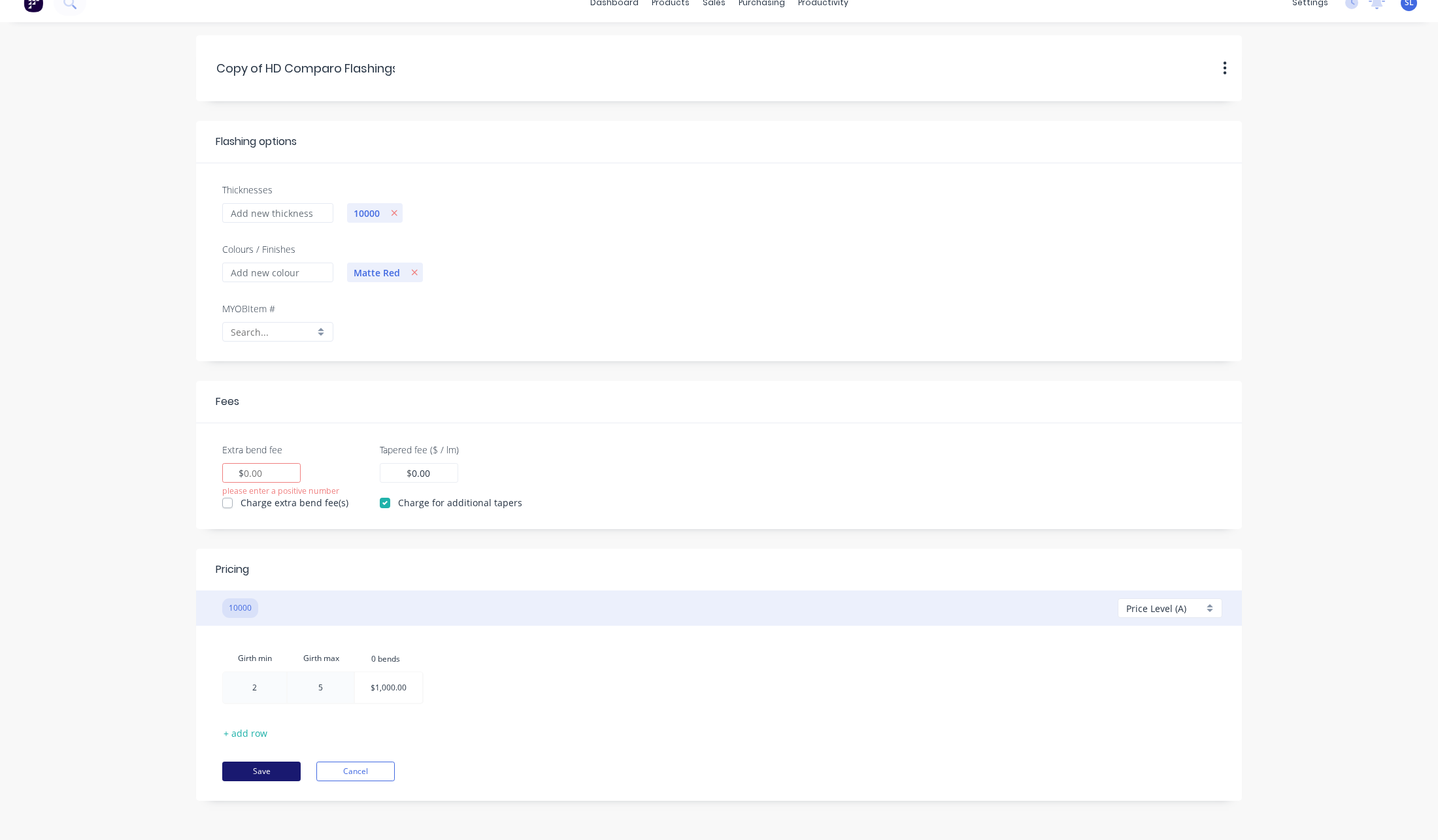
click at [252, 770] on button "Save" at bounding box center [261, 772] width 79 height 20
click at [277, 471] on div "$" at bounding box center [261, 473] width 79 height 20
type input "2"
click at [100, 548] on form "Copy.of.HD.Comparo.Flashings Copy of HD Comparo Flashings Duplicate Delete Flas…" at bounding box center [719, 418] width 1412 height 766
click at [259, 773] on button "Save" at bounding box center [261, 772] width 79 height 20
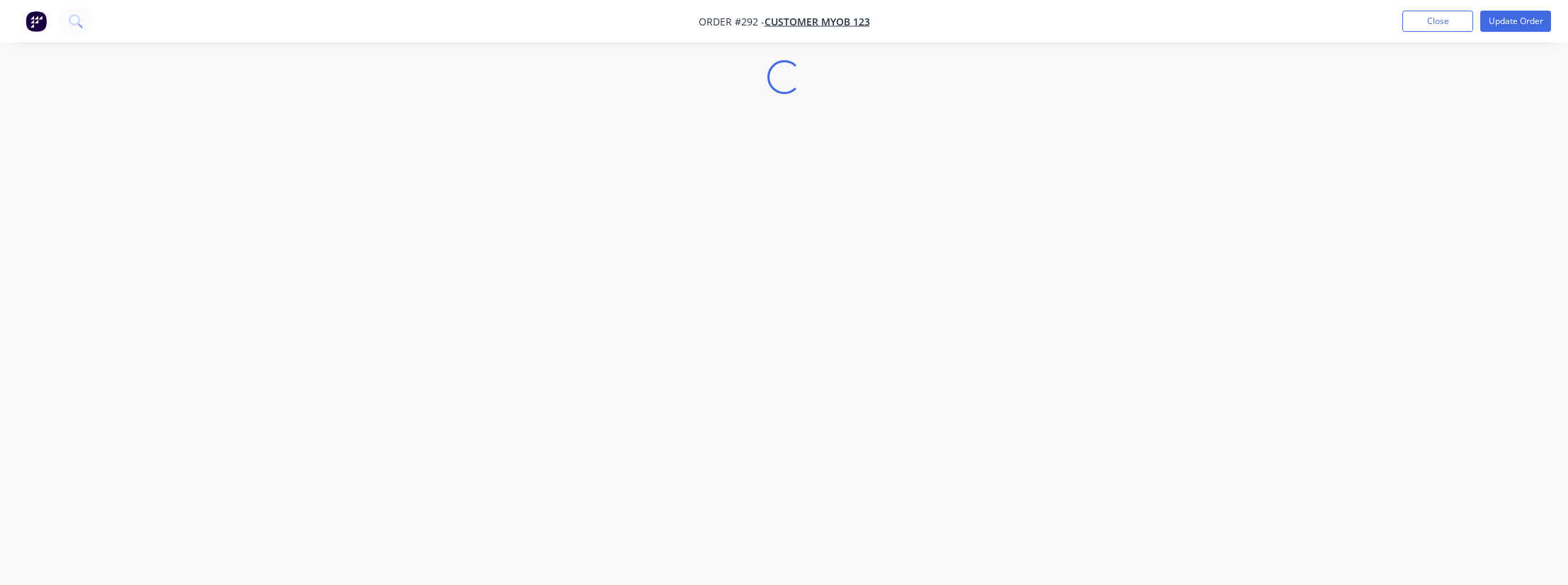
select select "AU"
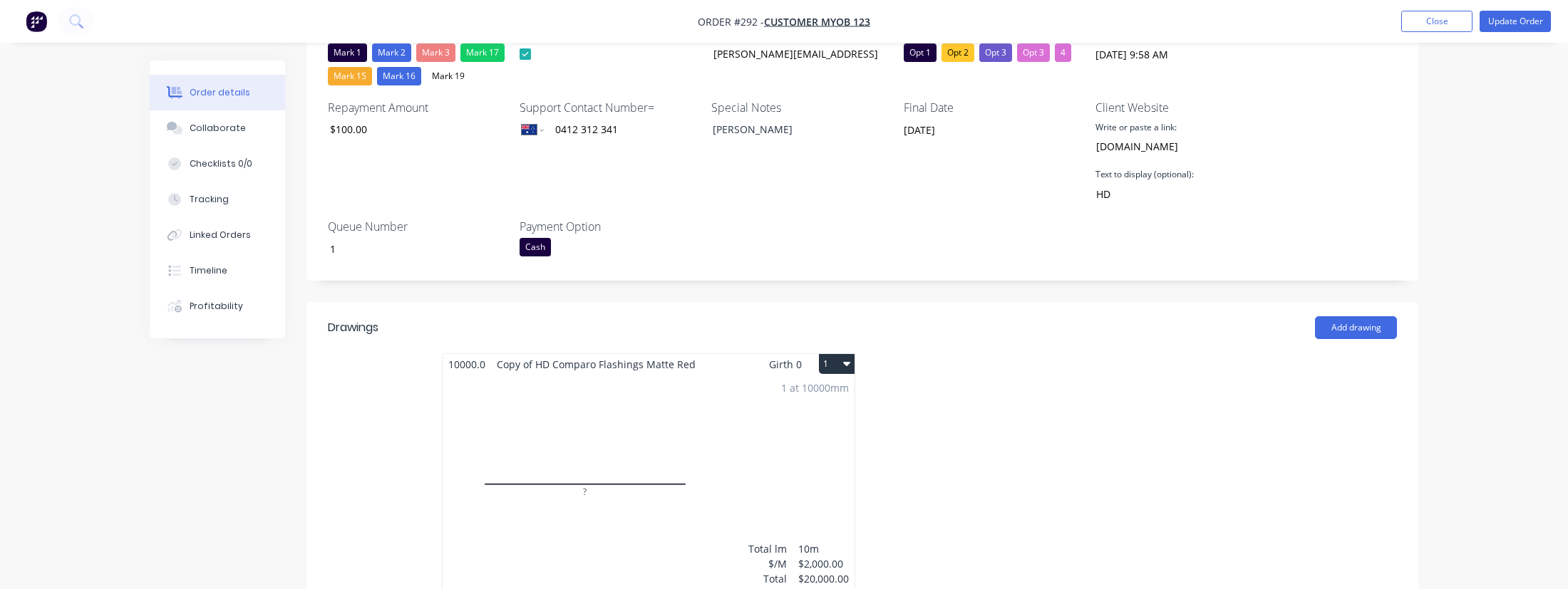
scroll to position [599, 0]
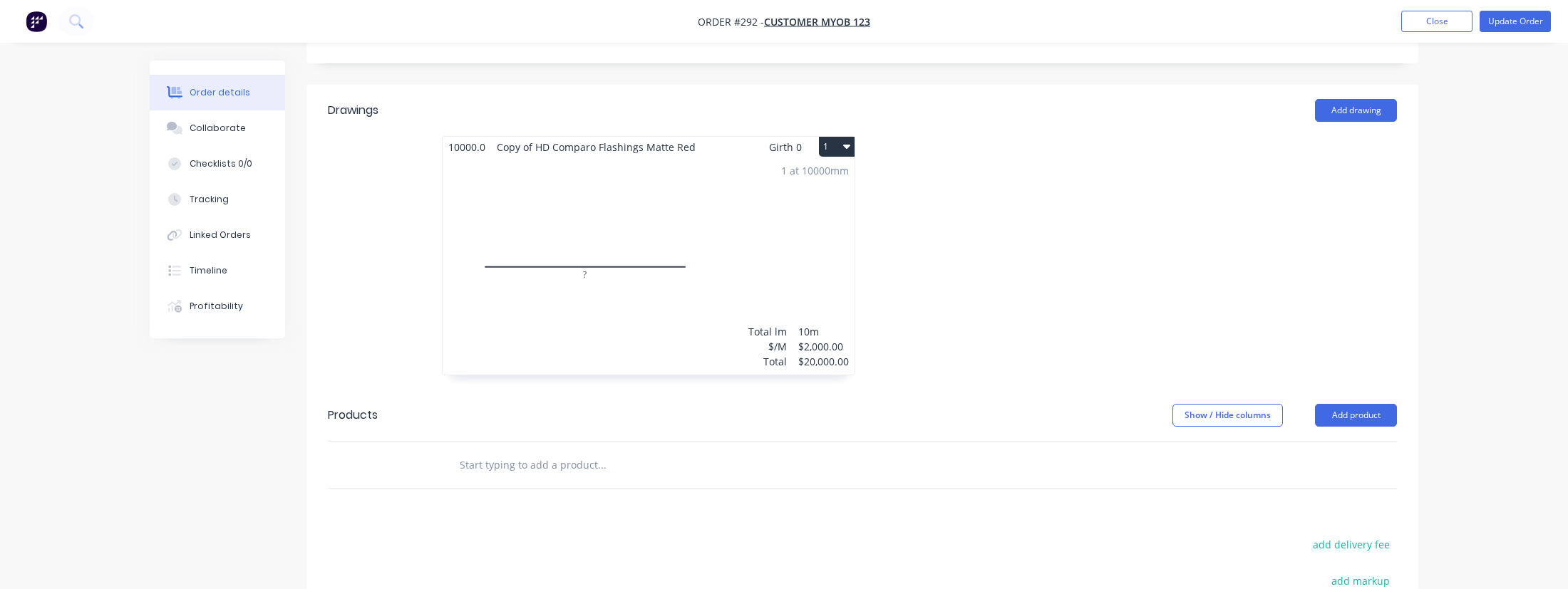
click at [849, 139] on button "1" at bounding box center [836, 147] width 36 height 20
click at [770, 230] on div "Delete" at bounding box center [786, 239] width 110 height 21
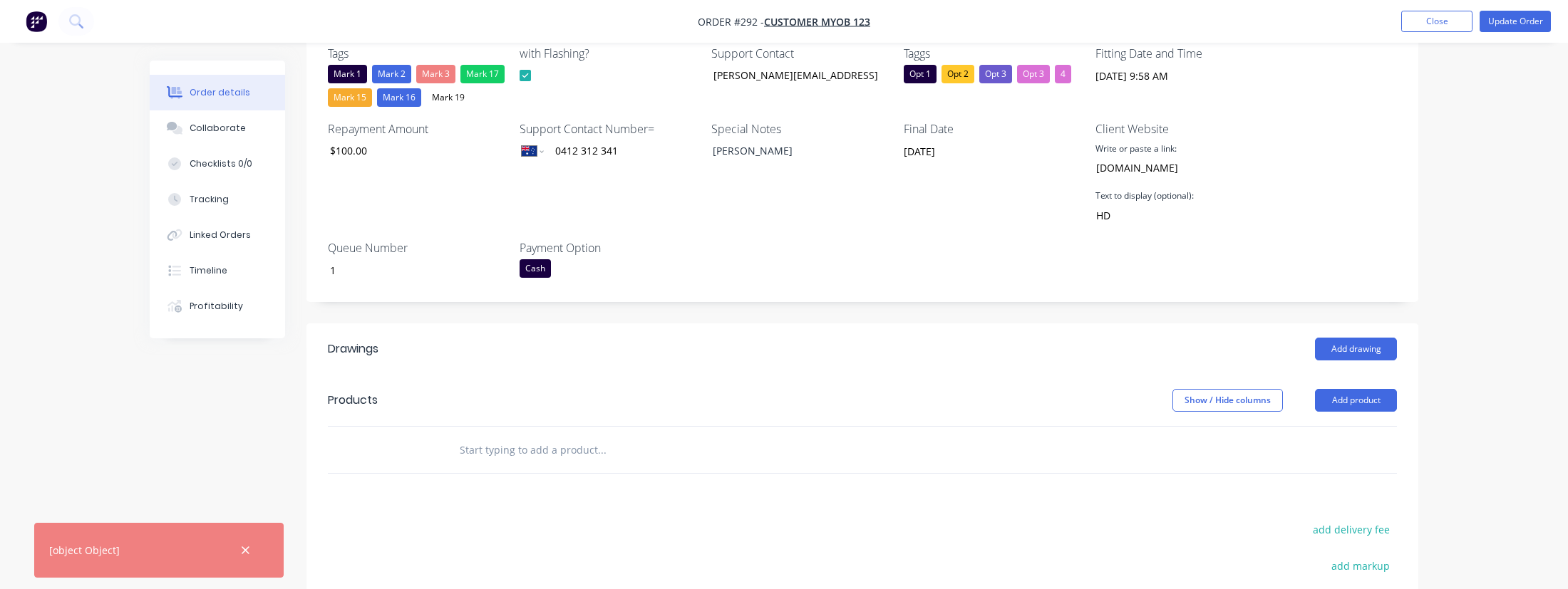
scroll to position [358, 0]
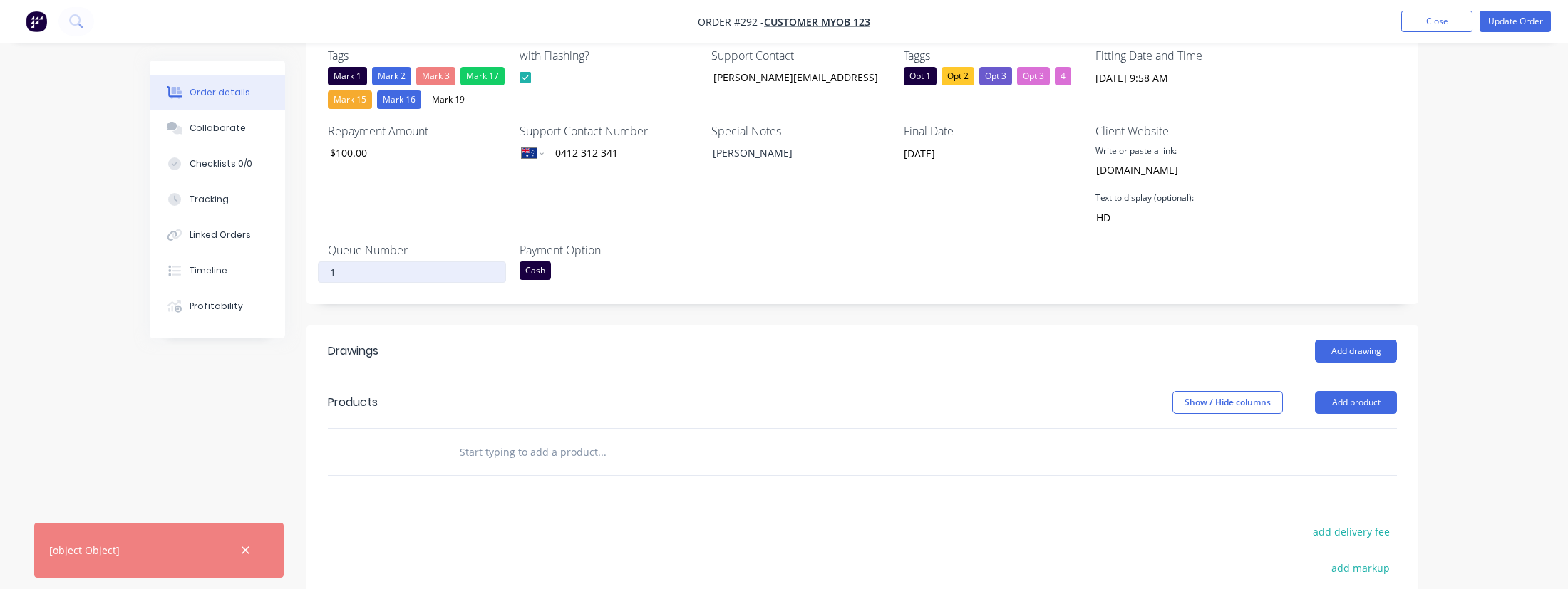
click at [334, 275] on input "1" at bounding box center [412, 272] width 188 height 21
click at [203, 448] on div "Created by [PERSON_NAME] Created [DATE] Required [DATE] Assigned to Add team me…" at bounding box center [784, 271] width 1268 height 1137
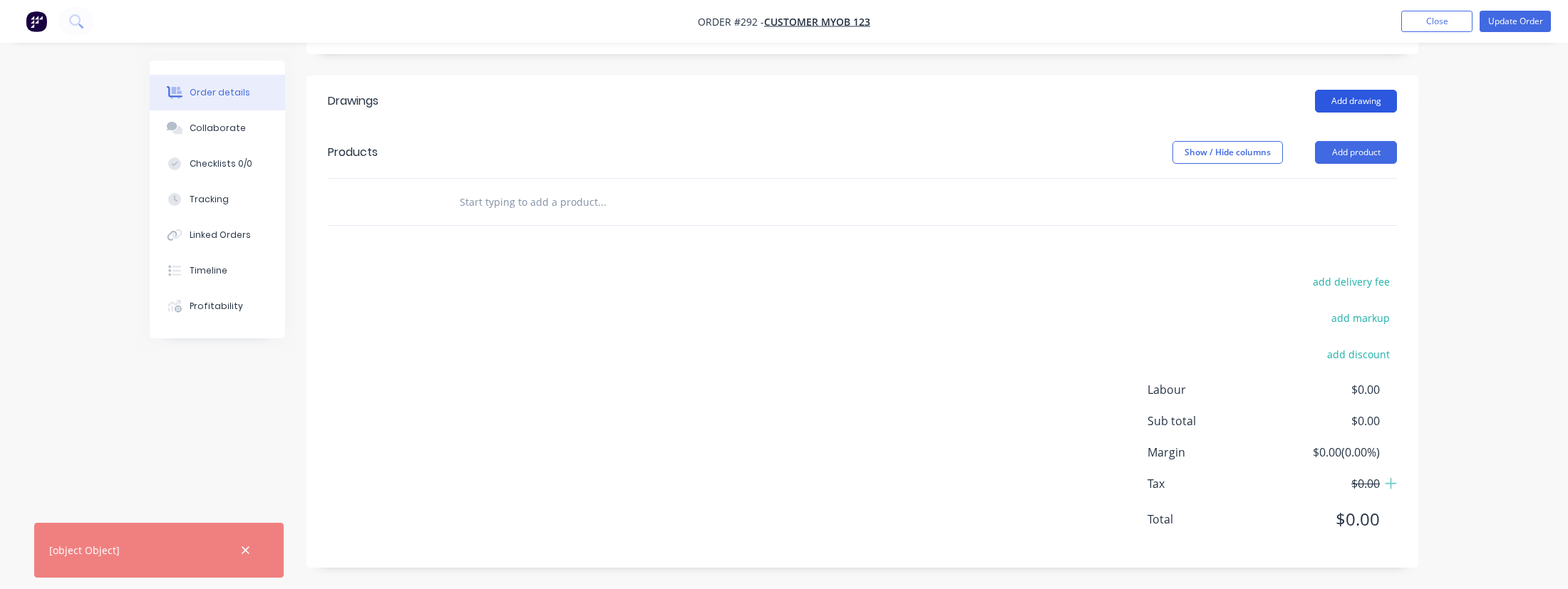
scroll to position [581, 0]
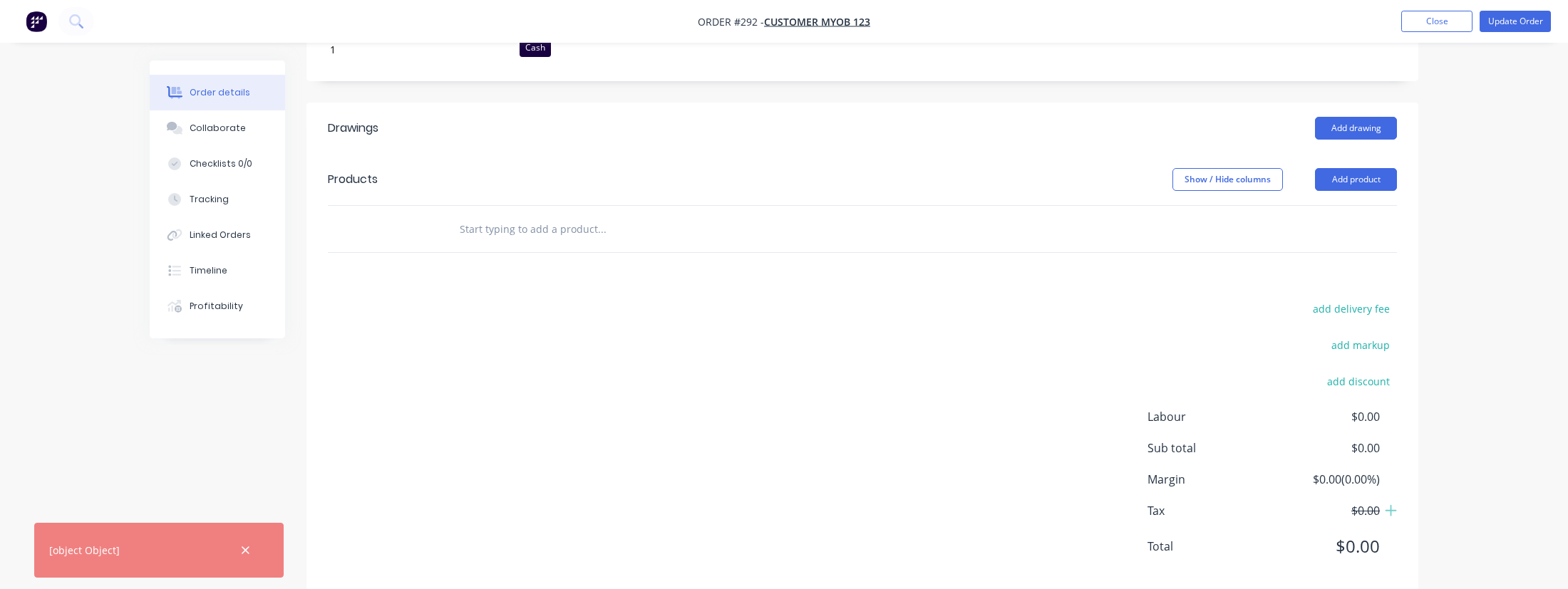
click at [1337, 116] on header "Drawings Add drawing" at bounding box center [862, 128] width 1111 height 51
click at [1335, 134] on button "Add drawing" at bounding box center [1356, 129] width 82 height 23
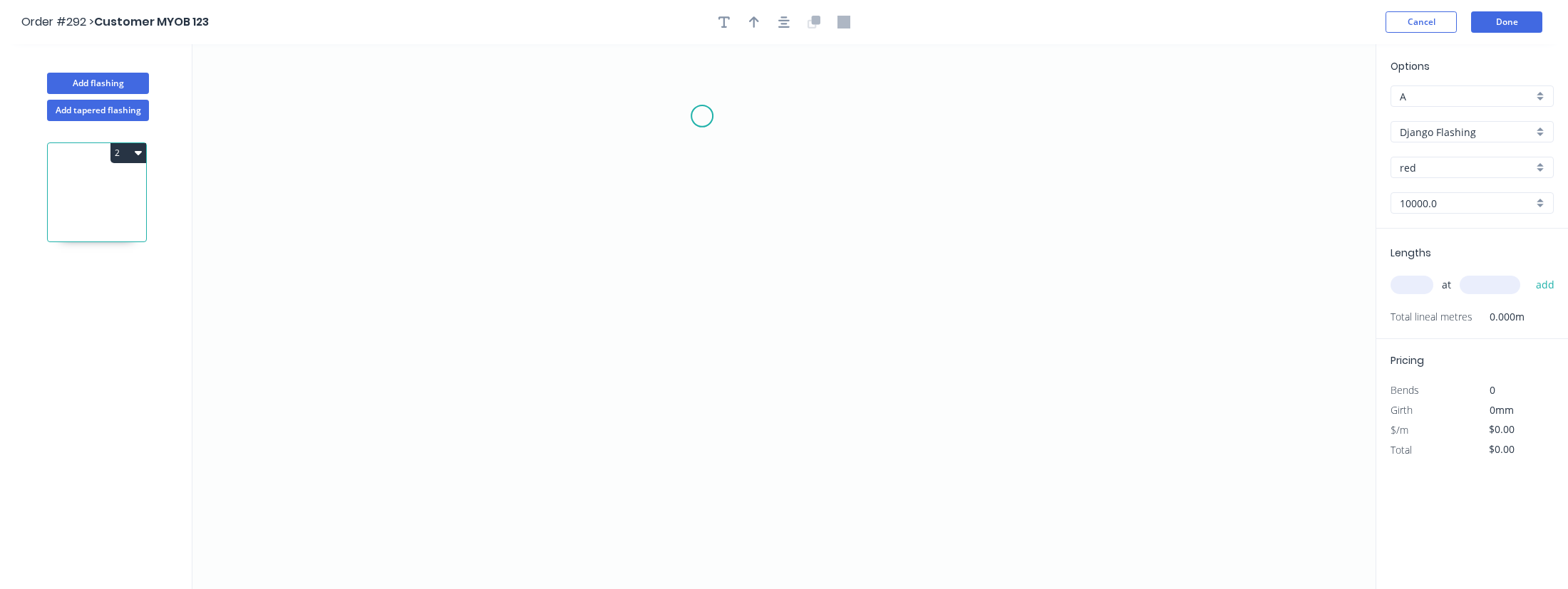
click at [702, 116] on icon "0" at bounding box center [784, 317] width 1183 height 545
click at [689, 374] on icon "0" at bounding box center [784, 317] width 1183 height 545
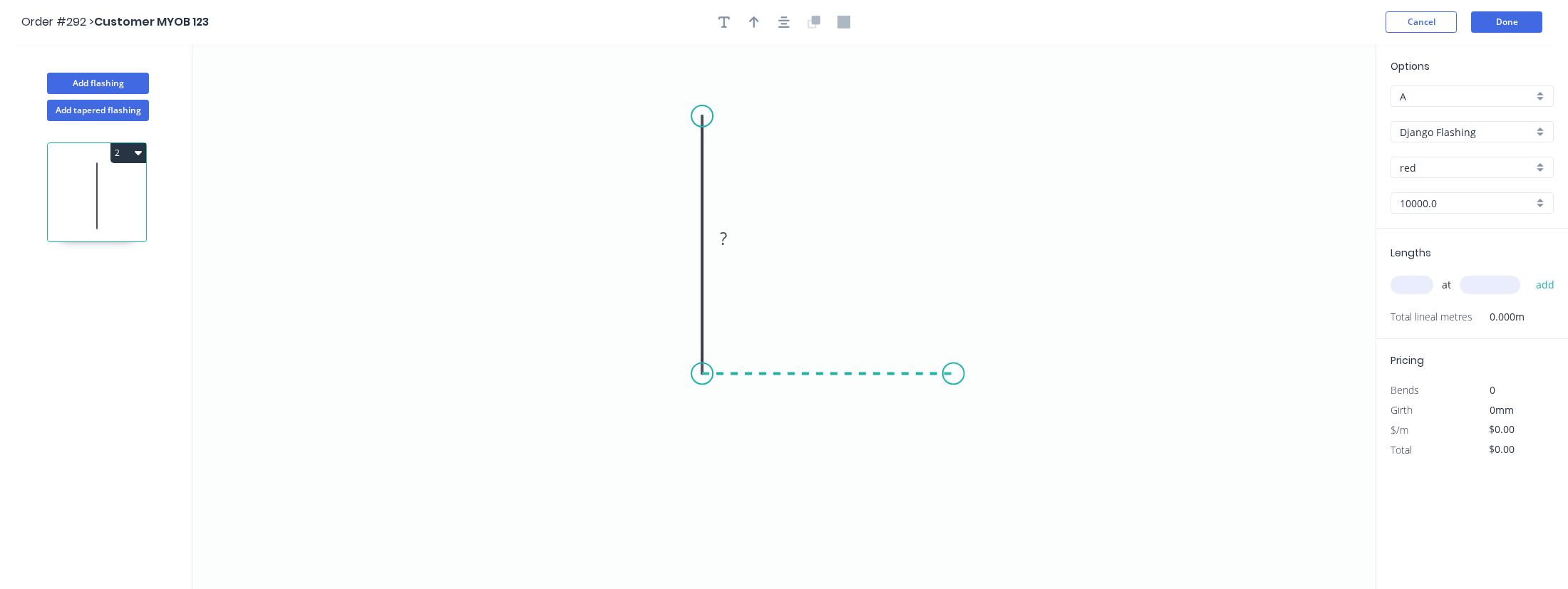
click at [954, 383] on icon "0 ?" at bounding box center [784, 317] width 1183 height 545
click at [689, 246] on rect at bounding box center [680, 240] width 28 height 20
click at [811, 385] on rect at bounding box center [827, 388] width 46 height 29
click at [825, 384] on tspan "?" at bounding box center [827, 388] width 7 height 24
click at [1380, 496] on div "Options A A a Django Flashing Django Flashing red red 10000.0 10000.0 Lengths a…" at bounding box center [1471, 318] width 192 height 547
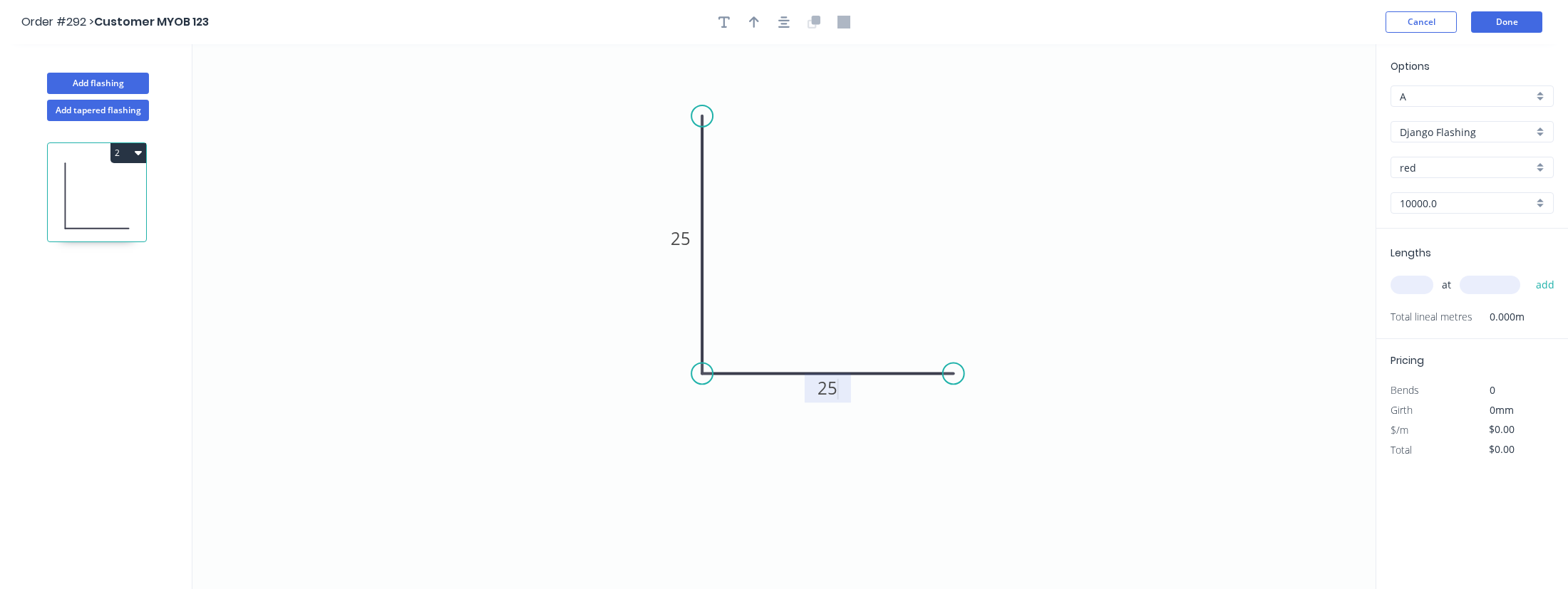
type input "$11.00"
click at [1471, 200] on input "10000.0" at bounding box center [1466, 204] width 133 height 15
click at [1445, 129] on input "Django Flashing" at bounding box center [1466, 133] width 133 height 15
click at [1434, 217] on div "HD Flashings" at bounding box center [1471, 209] width 162 height 25
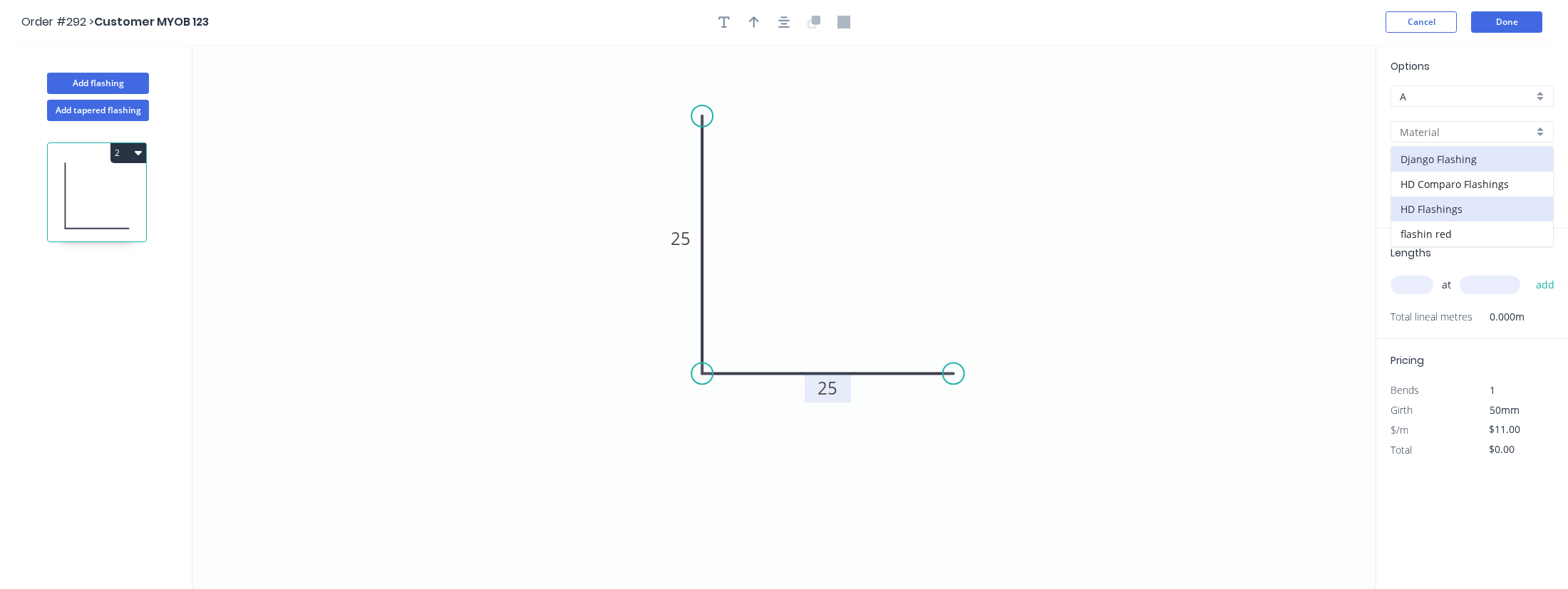
type input "HD Flashings"
type input "Matte Red"
type input "100.0"
click at [1422, 281] on input "text" at bounding box center [1412, 285] width 43 height 18
type input "1"
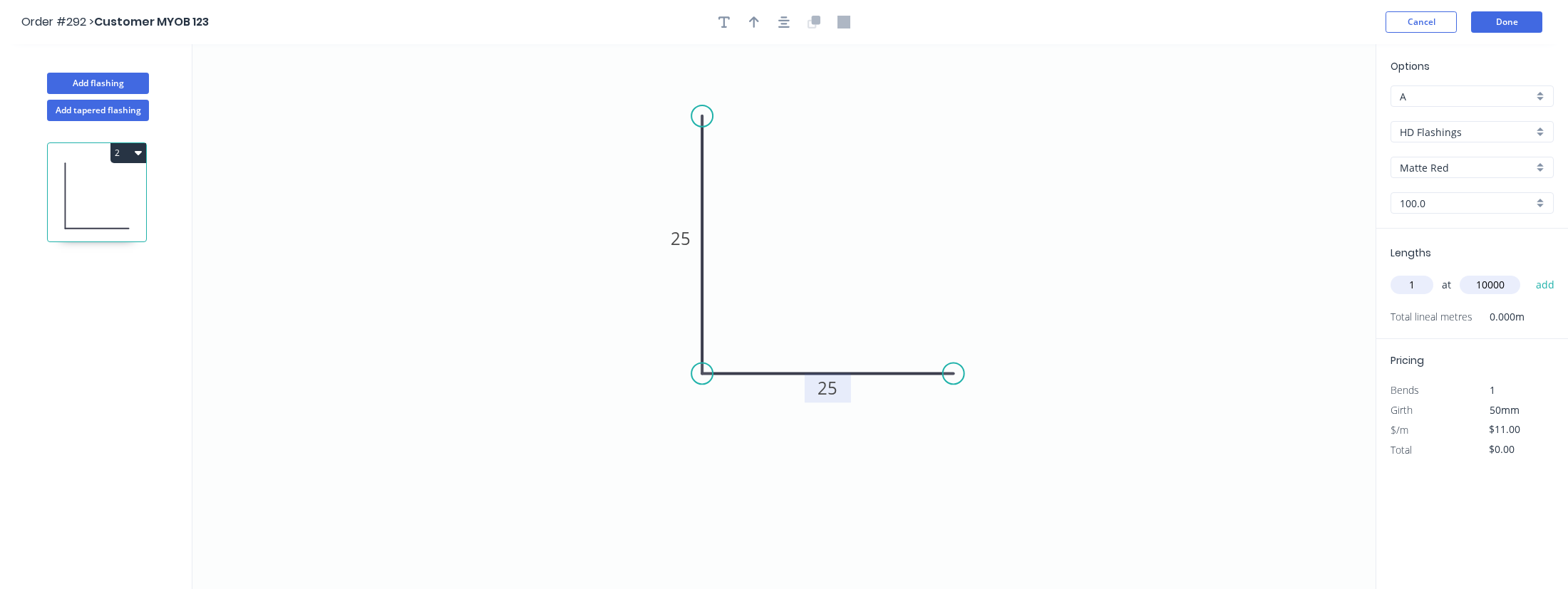
type input "10000"
click at [1529, 273] on button "add" at bounding box center [1546, 285] width 34 height 25
type input "$110.00"
click at [1501, 450] on input "$11.00" at bounding box center [1513, 450] width 48 height 20
type input "$2,000.00"
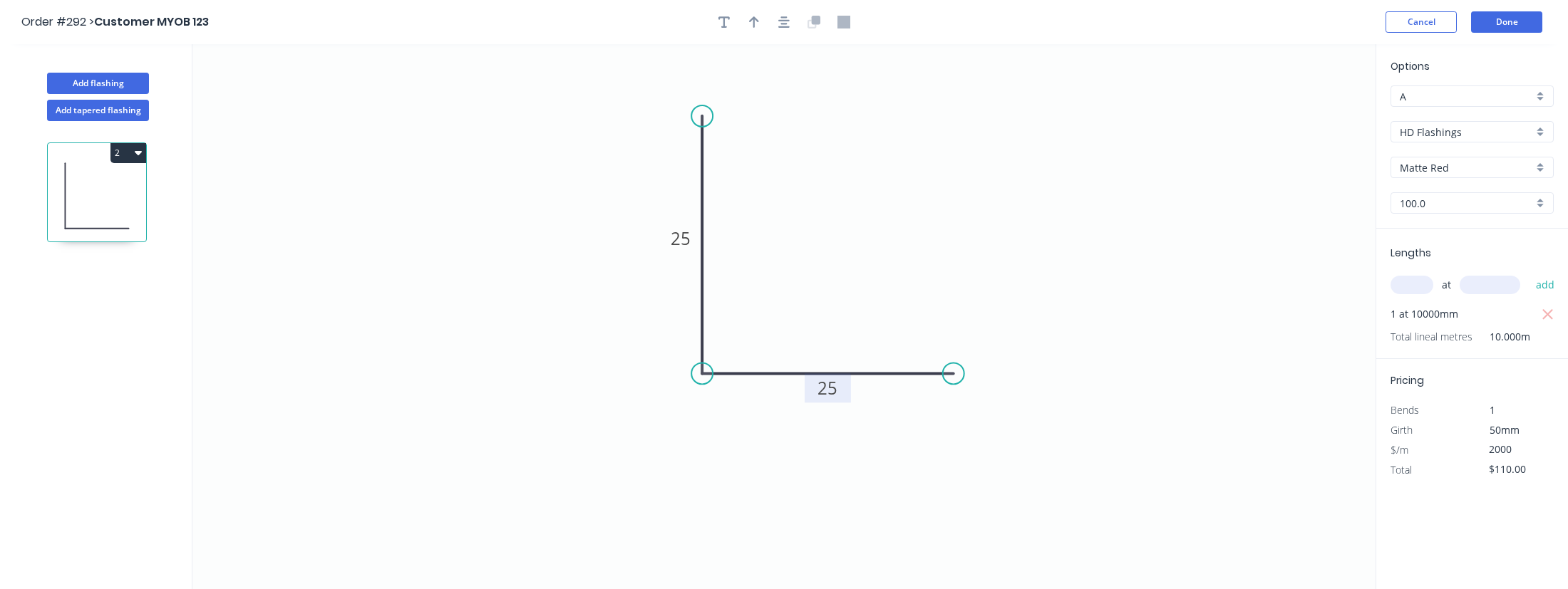
type input "$20,000.00"
click at [1481, 517] on div "Options A A a HD Flashings HD Flashings Matte Red Matte Red 100.0 100.0 Lengths…" at bounding box center [1471, 318] width 192 height 547
click at [1508, 15] on button "Done" at bounding box center [1506, 22] width 71 height 21
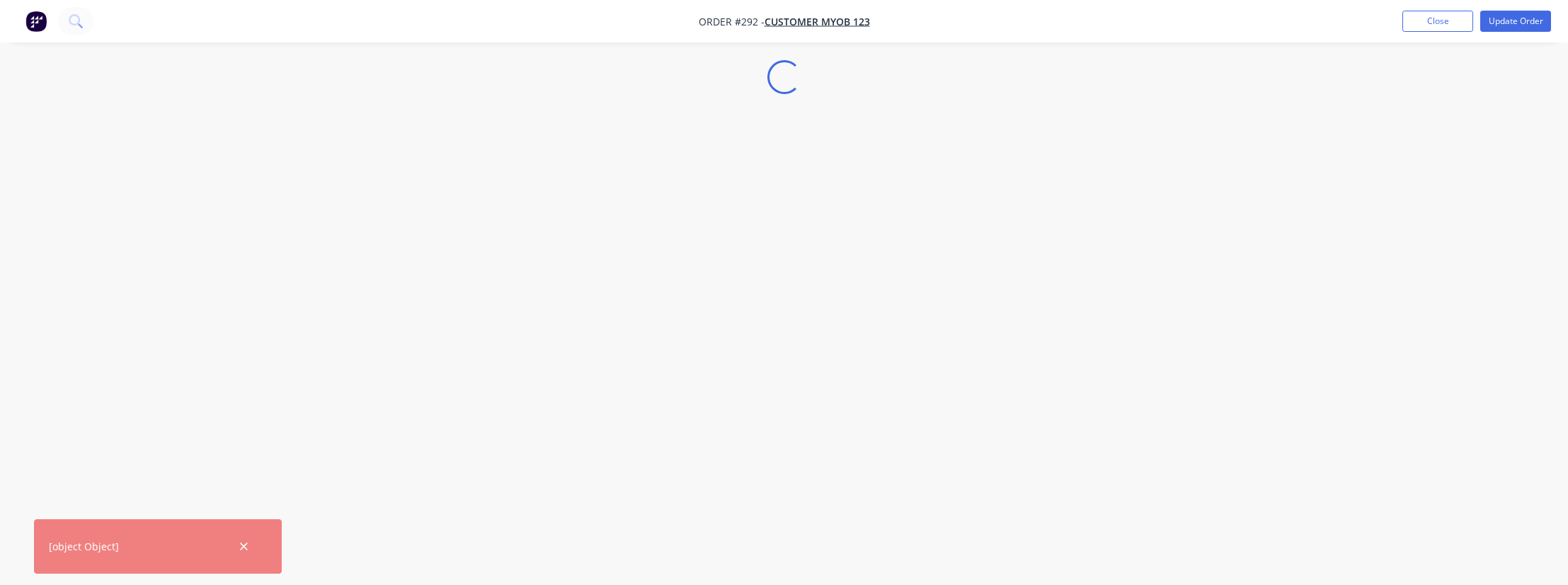
select select "AU"
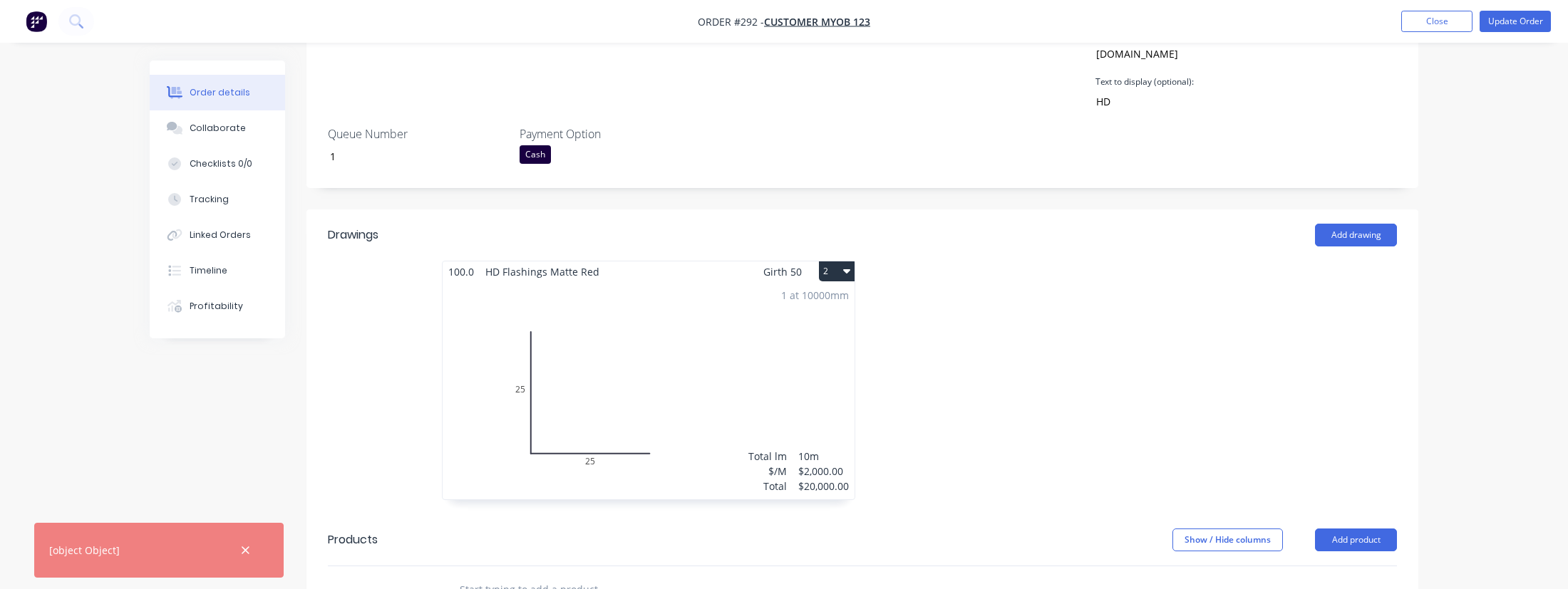
scroll to position [723, 0]
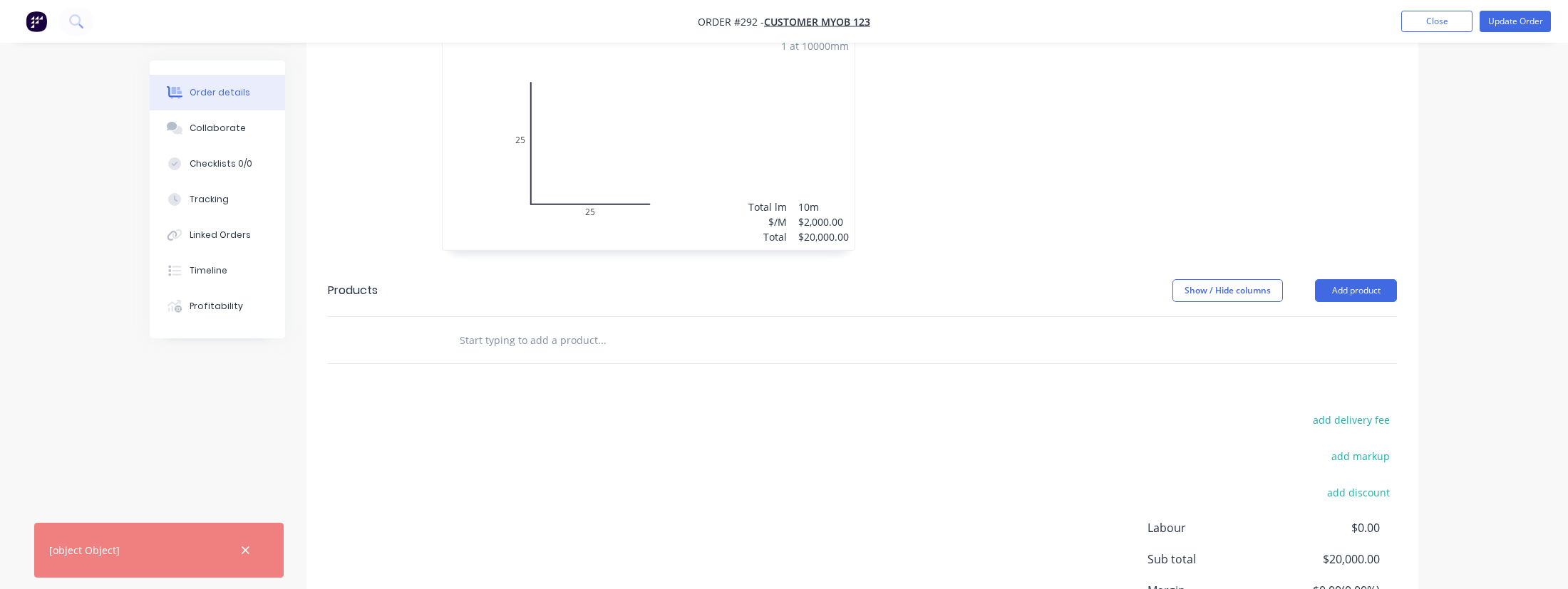
click at [595, 220] on div "1 at 10000mm Total lm $/M Total 10m $2,000.00 $20,000.00" at bounding box center [649, 142] width 412 height 218
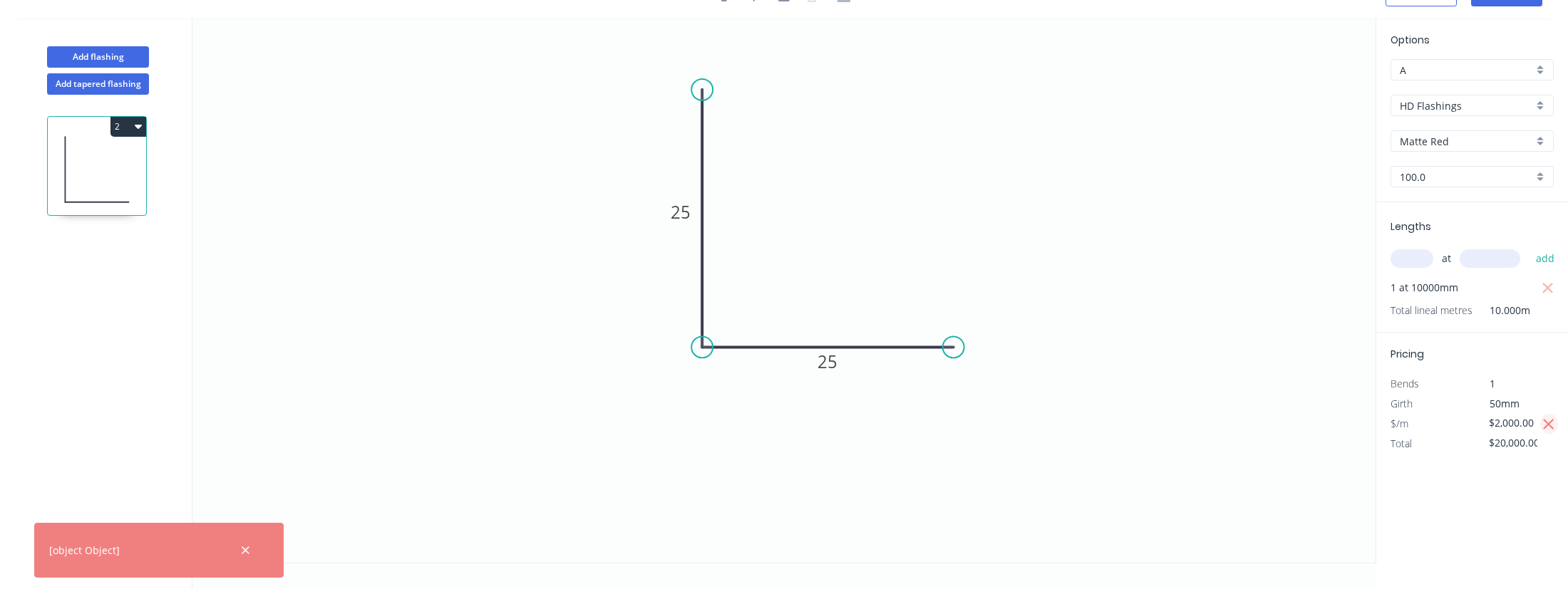
click at [1551, 425] on icon "button" at bounding box center [1548, 424] width 13 height 17
type input "$11.00"
type input "$110.00"
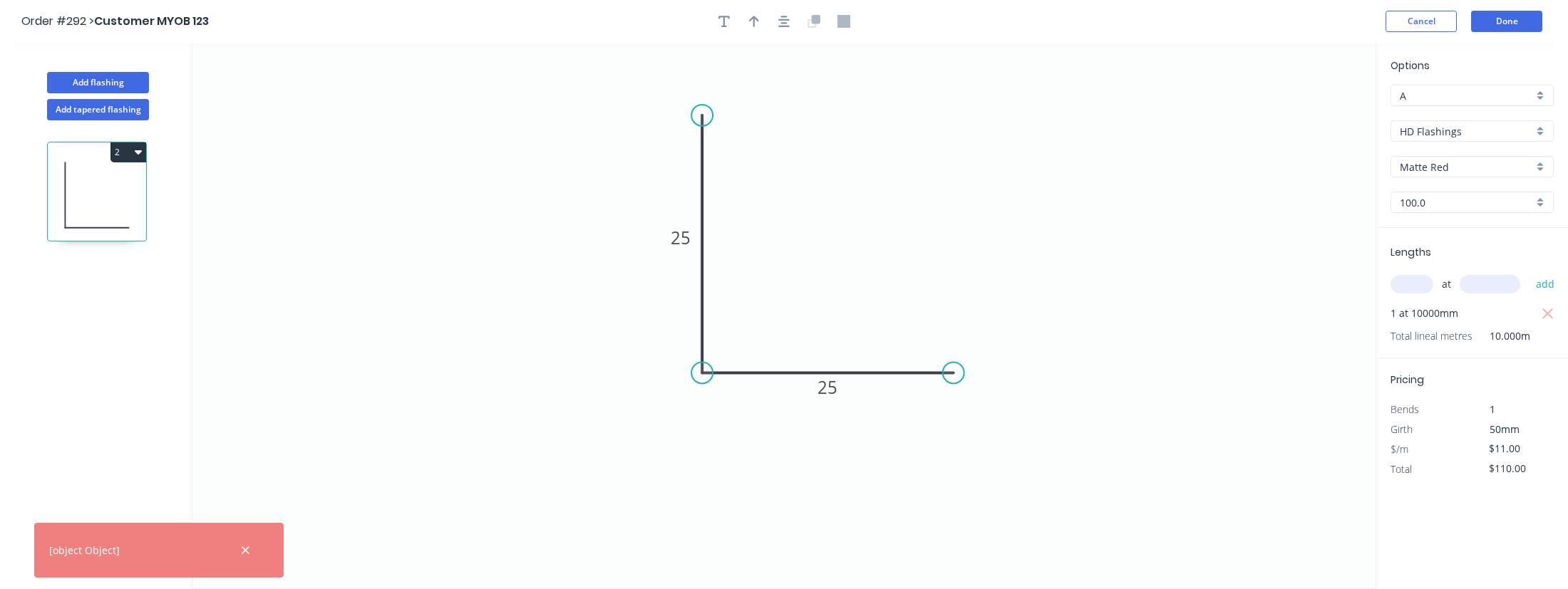
scroll to position [0, 0]
click at [1507, 25] on button "Done" at bounding box center [1506, 22] width 71 height 21
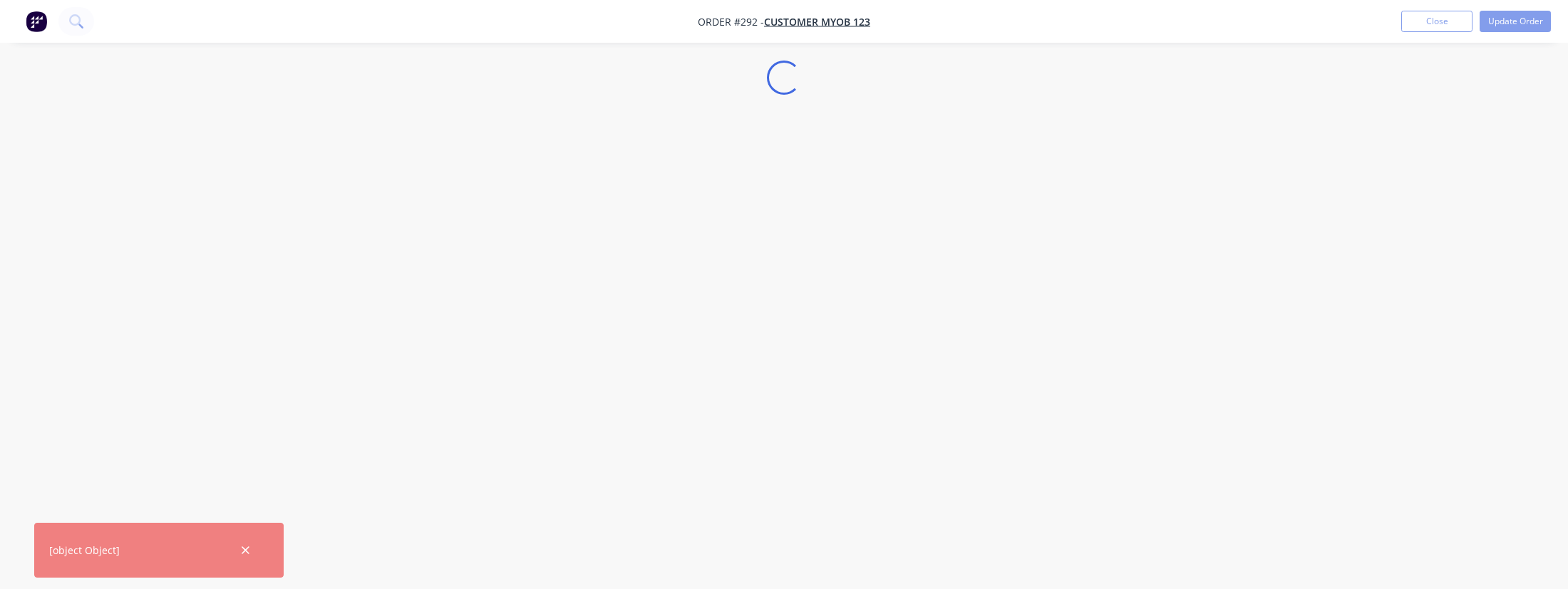
select select "AU"
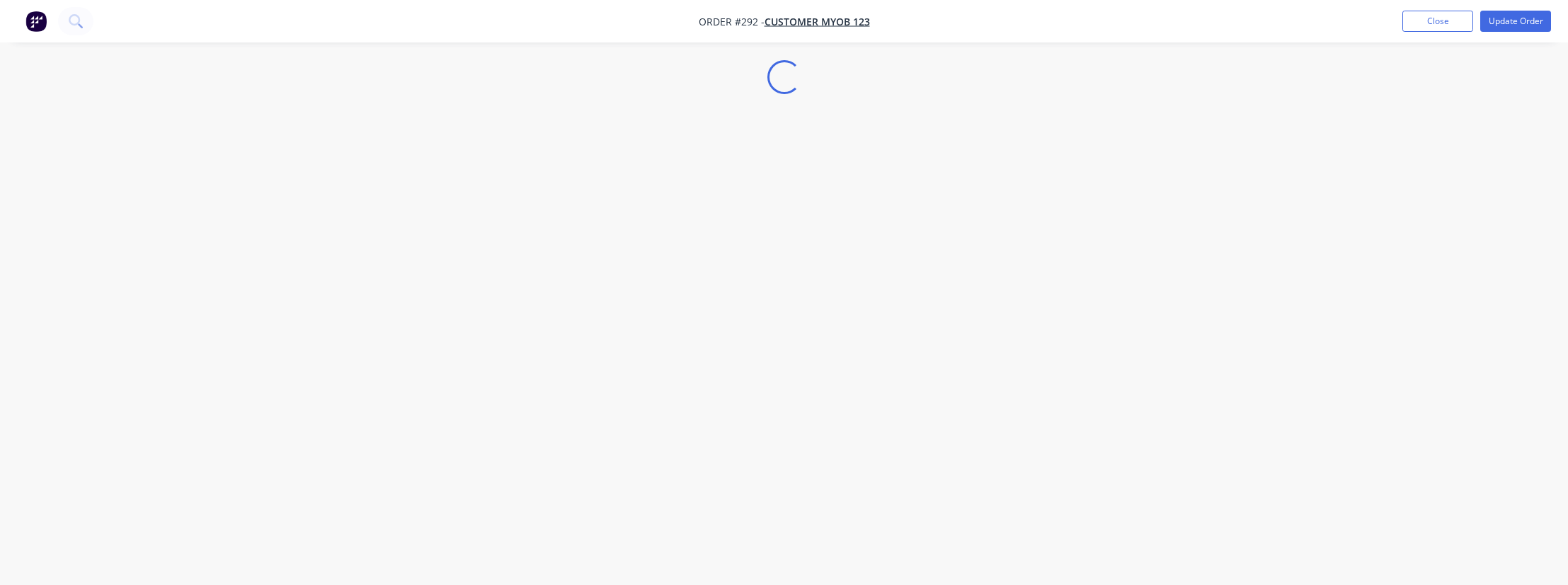
select select "AU"
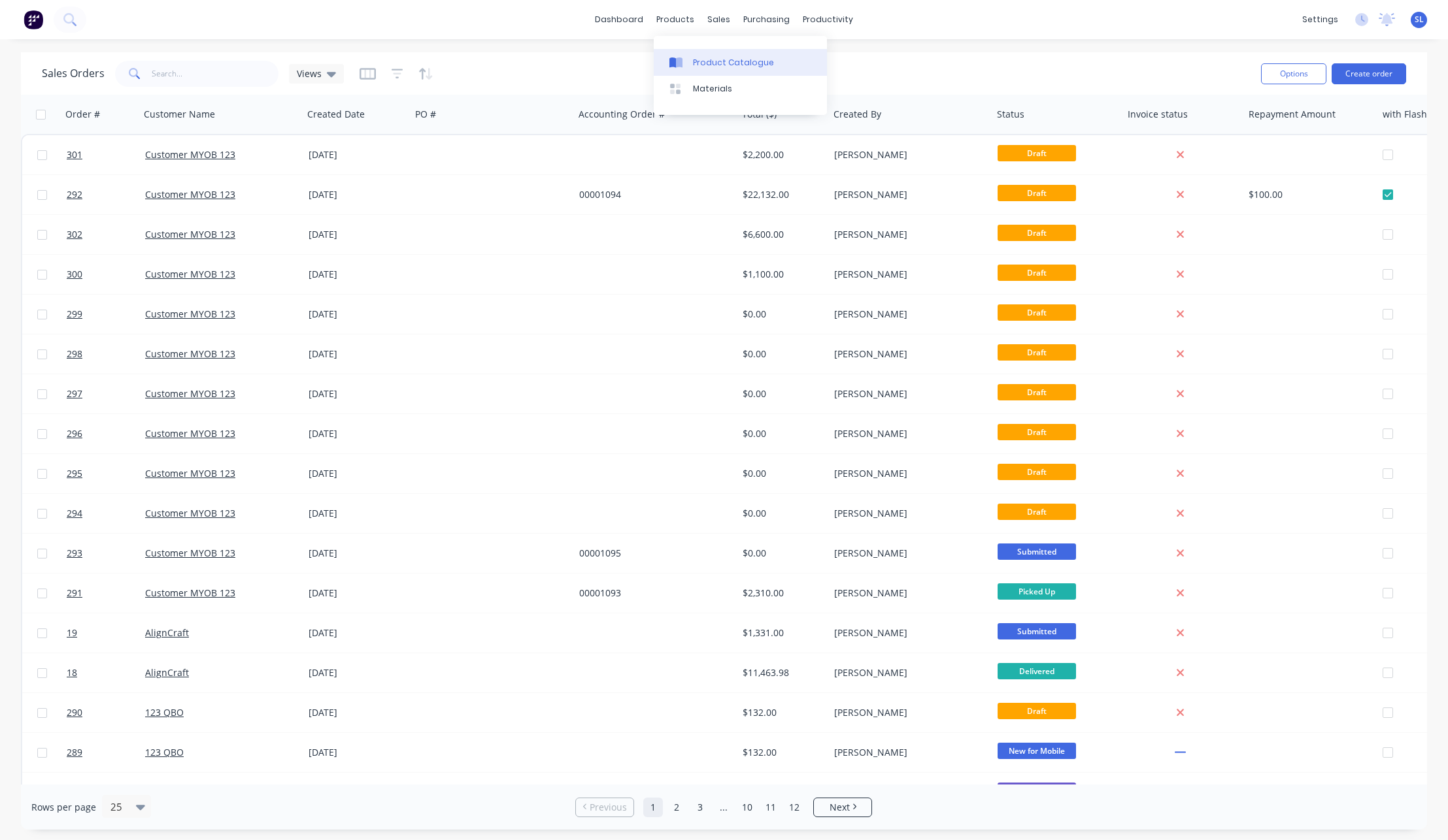
click at [687, 53] on link "Product Catalogue" at bounding box center [740, 62] width 174 height 26
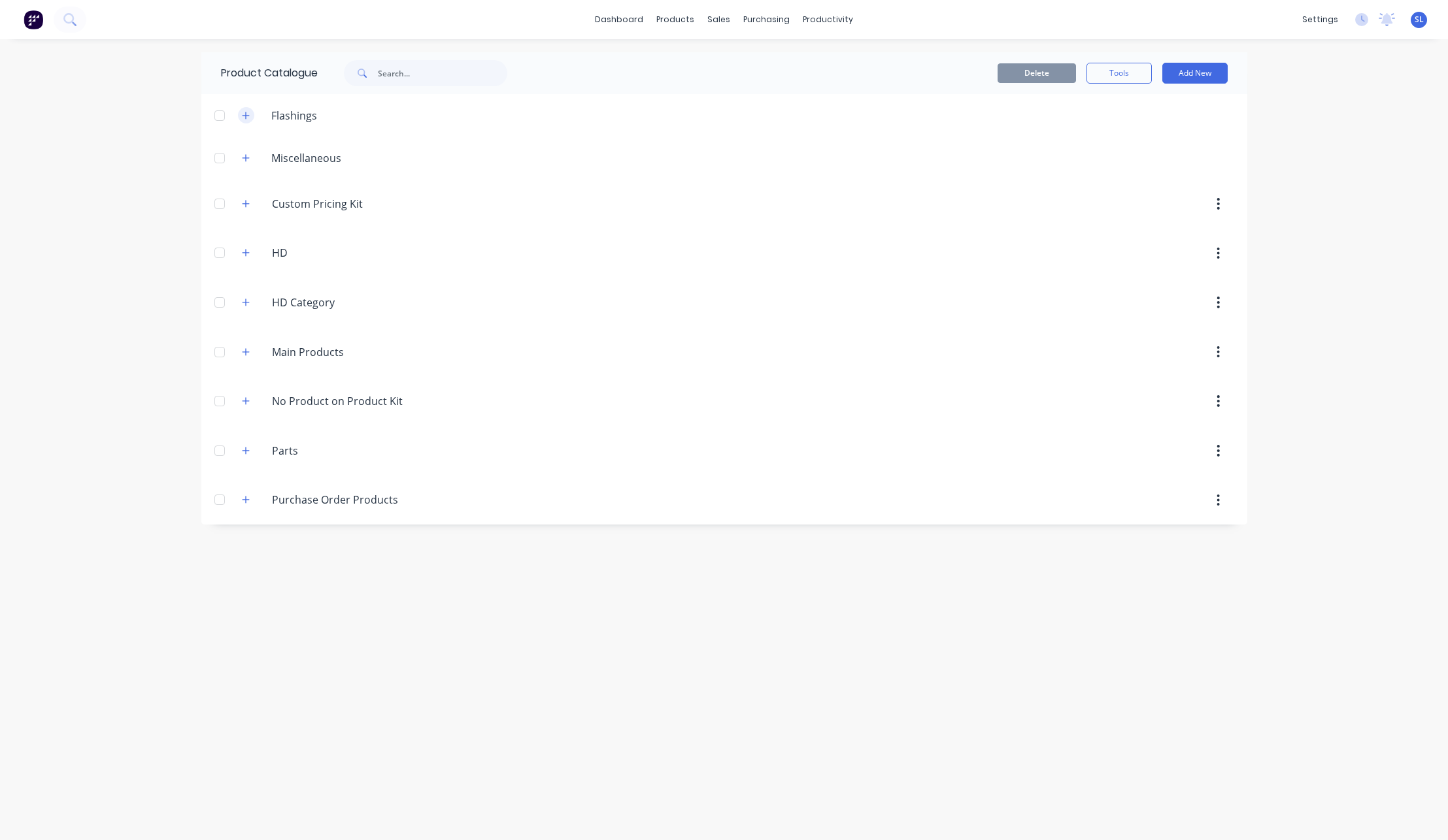
click at [243, 117] on icon "button" at bounding box center [245, 115] width 8 height 9
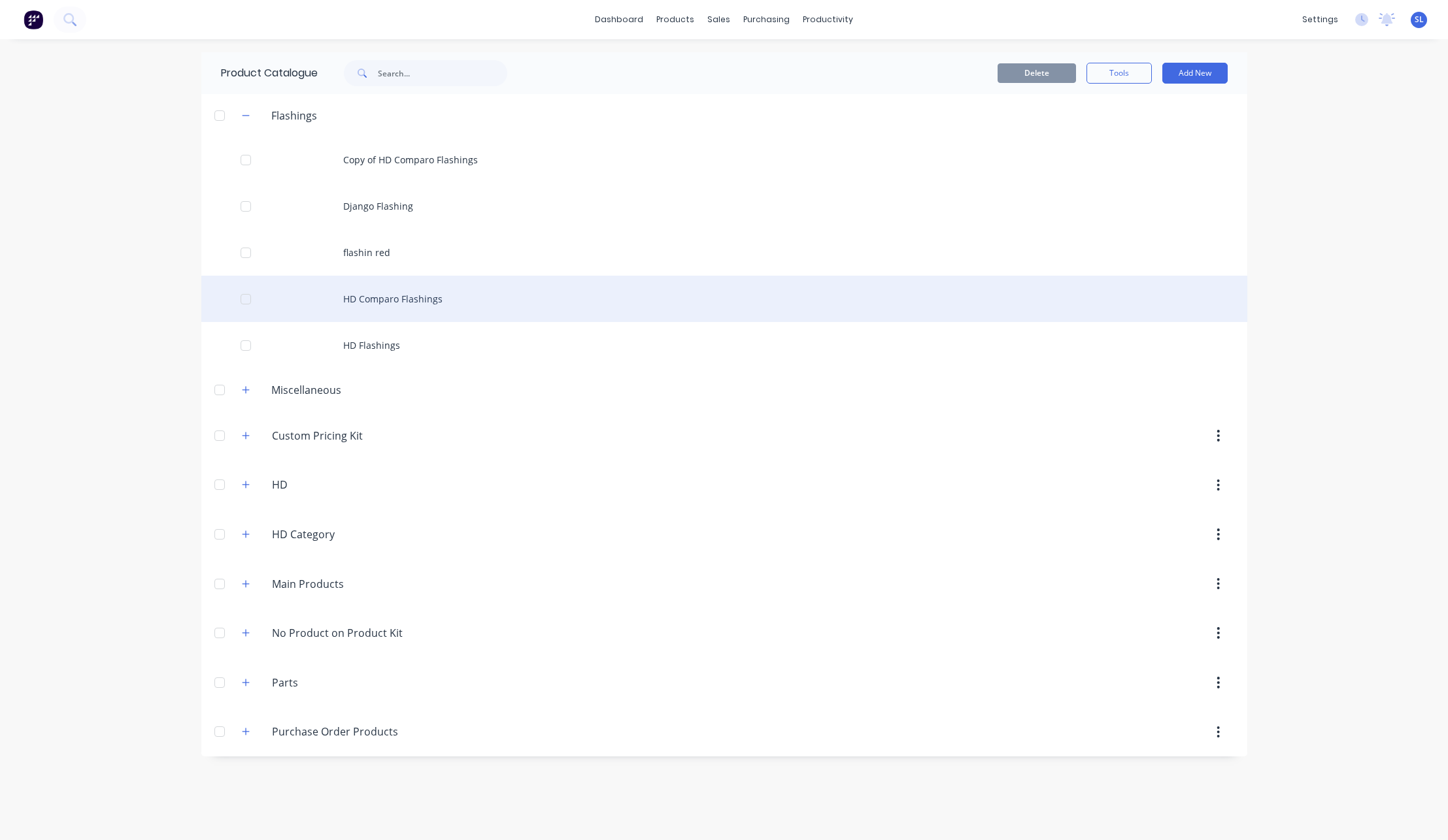
click at [385, 293] on div "HD Comparo Flashings" at bounding box center [724, 299] width 1046 height 46
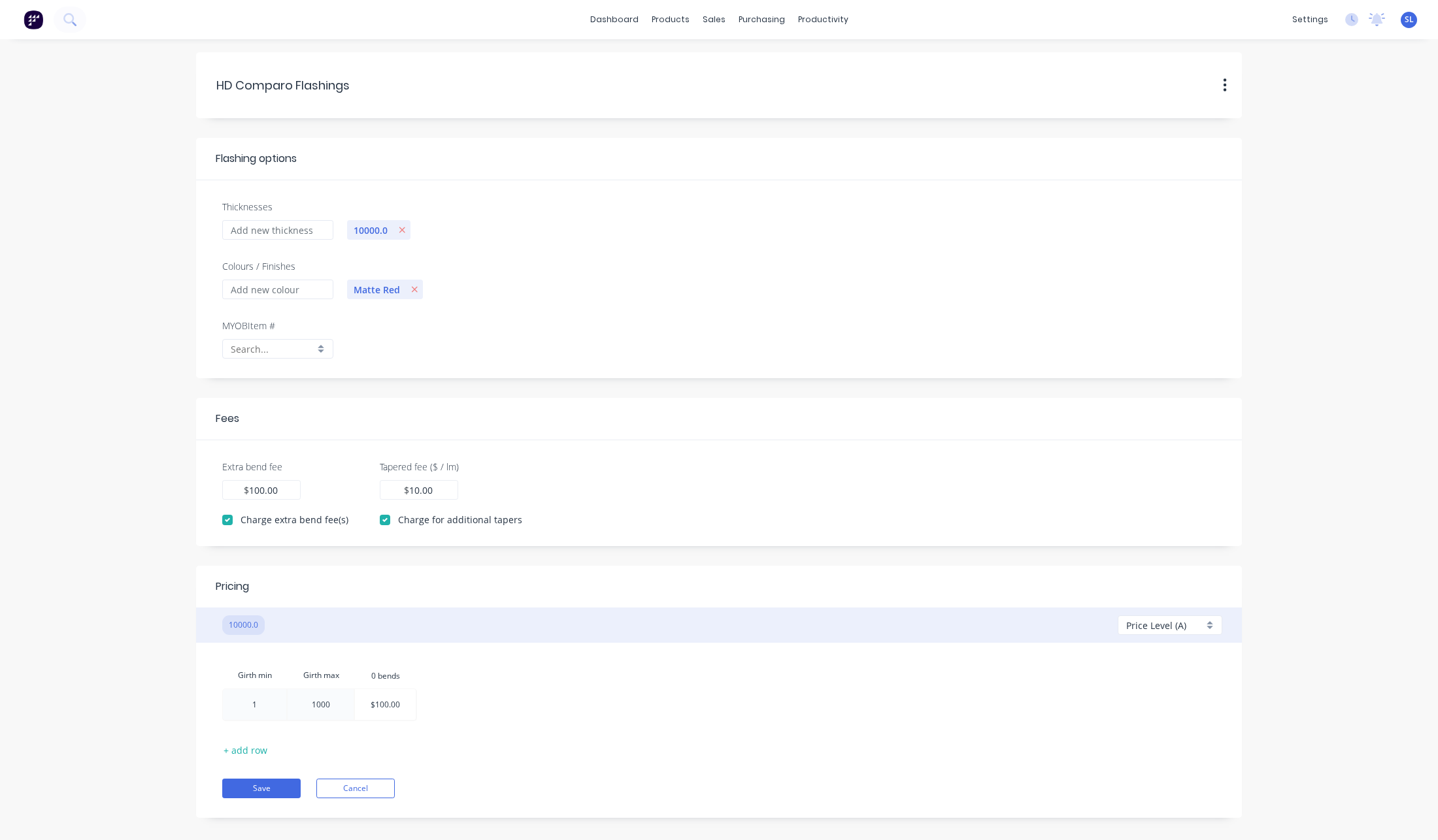
click at [281, 480] on div "Extra bend fee 100.00 $ 100.00" at bounding box center [285, 480] width 126 height 40
click at [280, 486] on div "100.00 $ 100.00" at bounding box center [261, 490] width 79 height 20
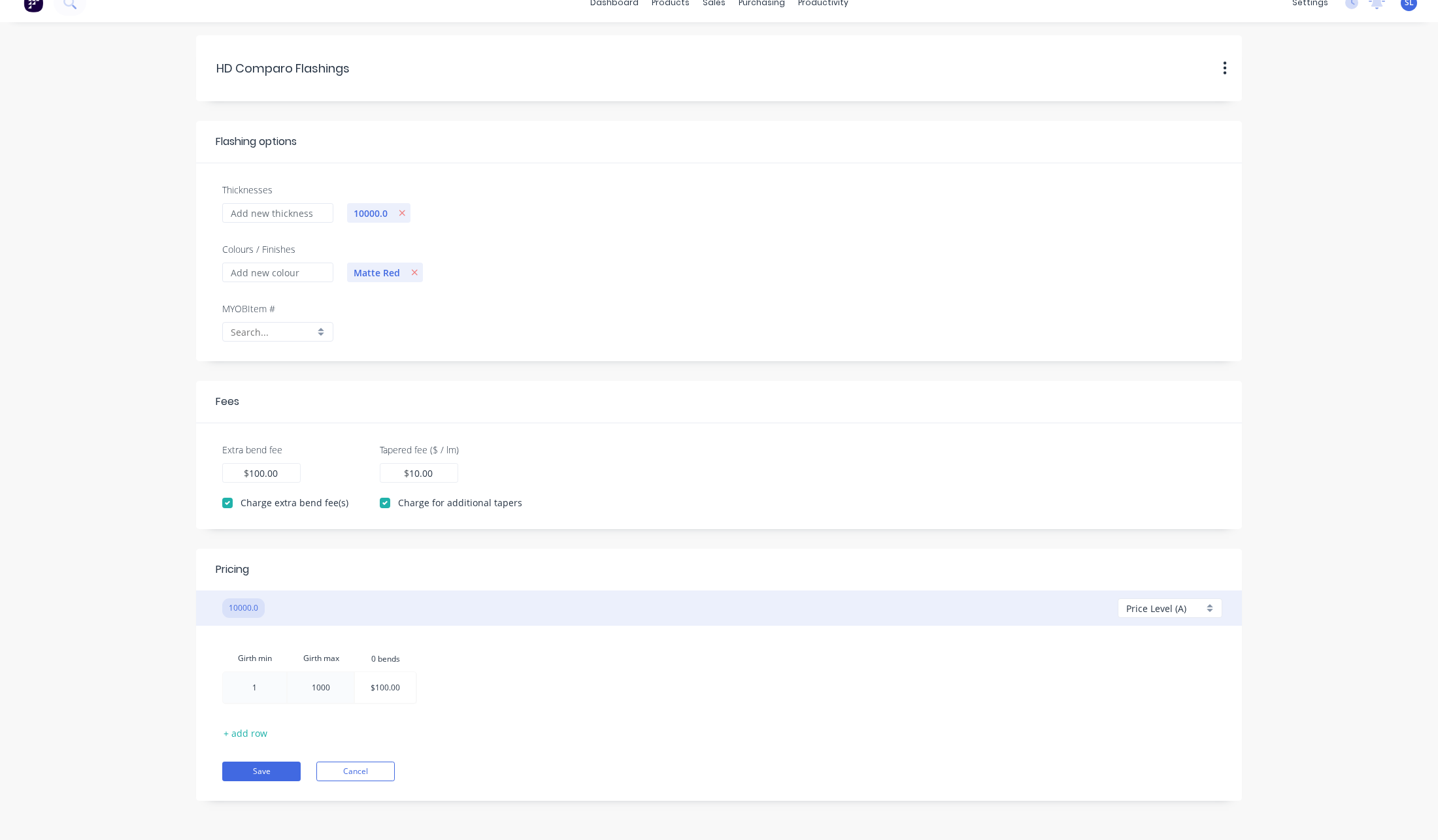
click at [1189, 611] on div "Price Level (A)" at bounding box center [1165, 609] width 77 height 14
click at [1165, 675] on div "B" at bounding box center [1170, 683] width 103 height 25
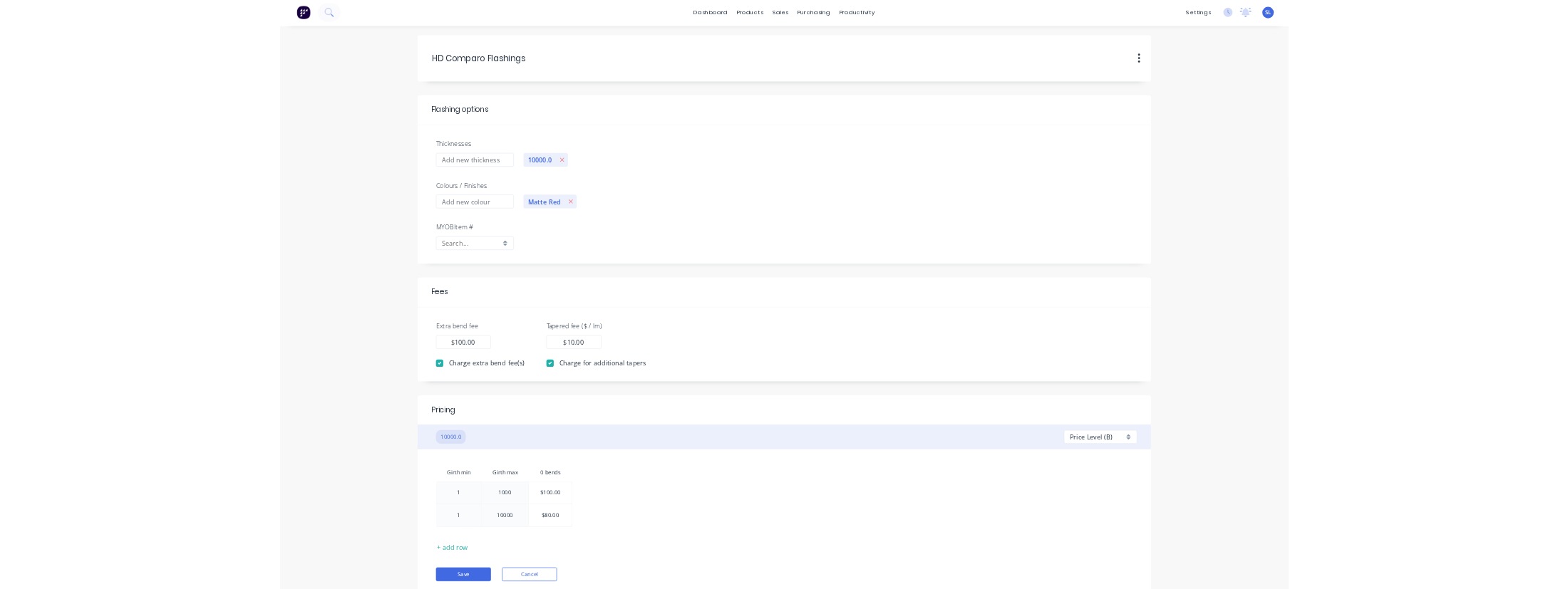
scroll to position [0, 0]
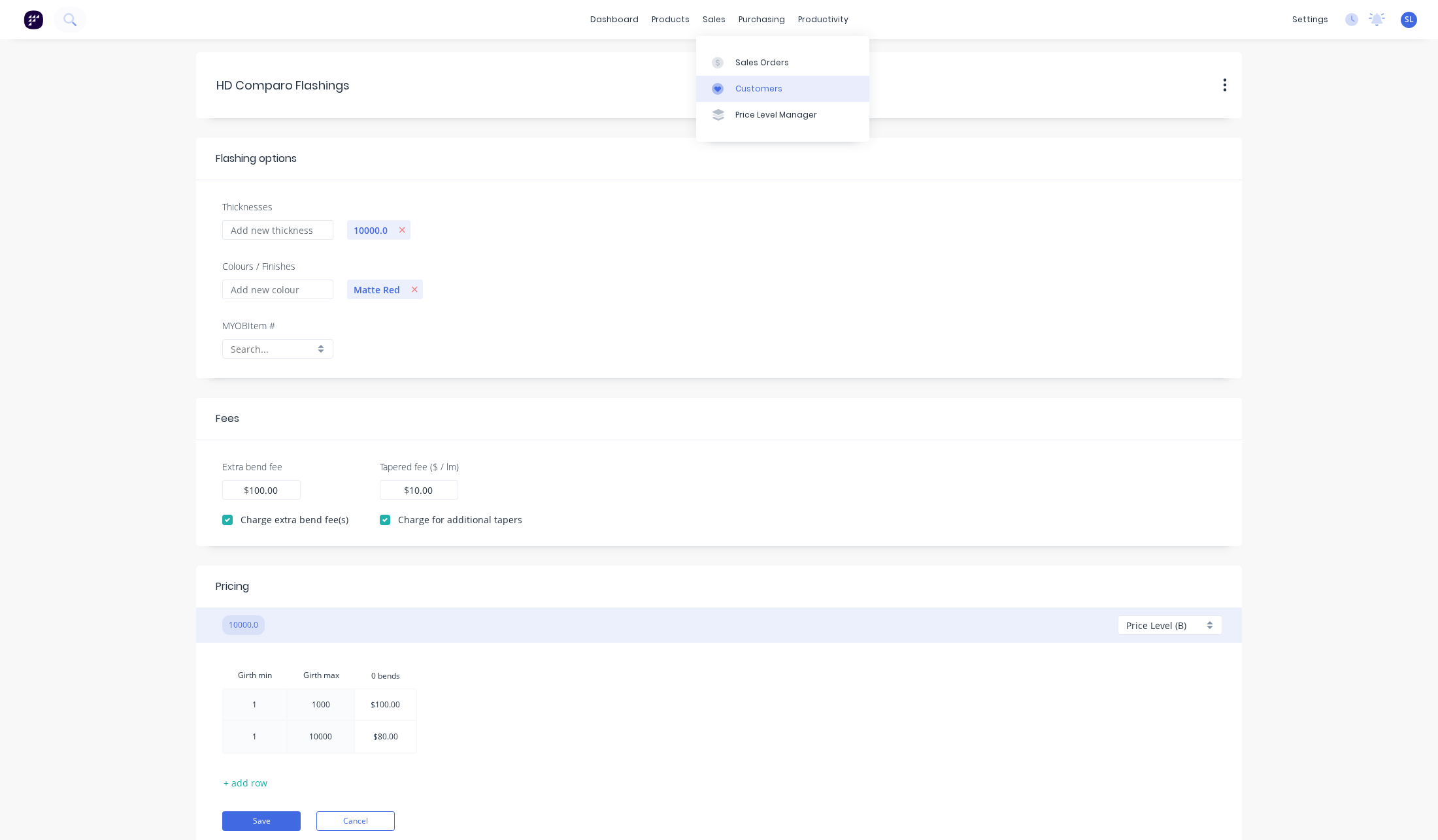
click at [731, 93] on link "Customers" at bounding box center [783, 88] width 174 height 26
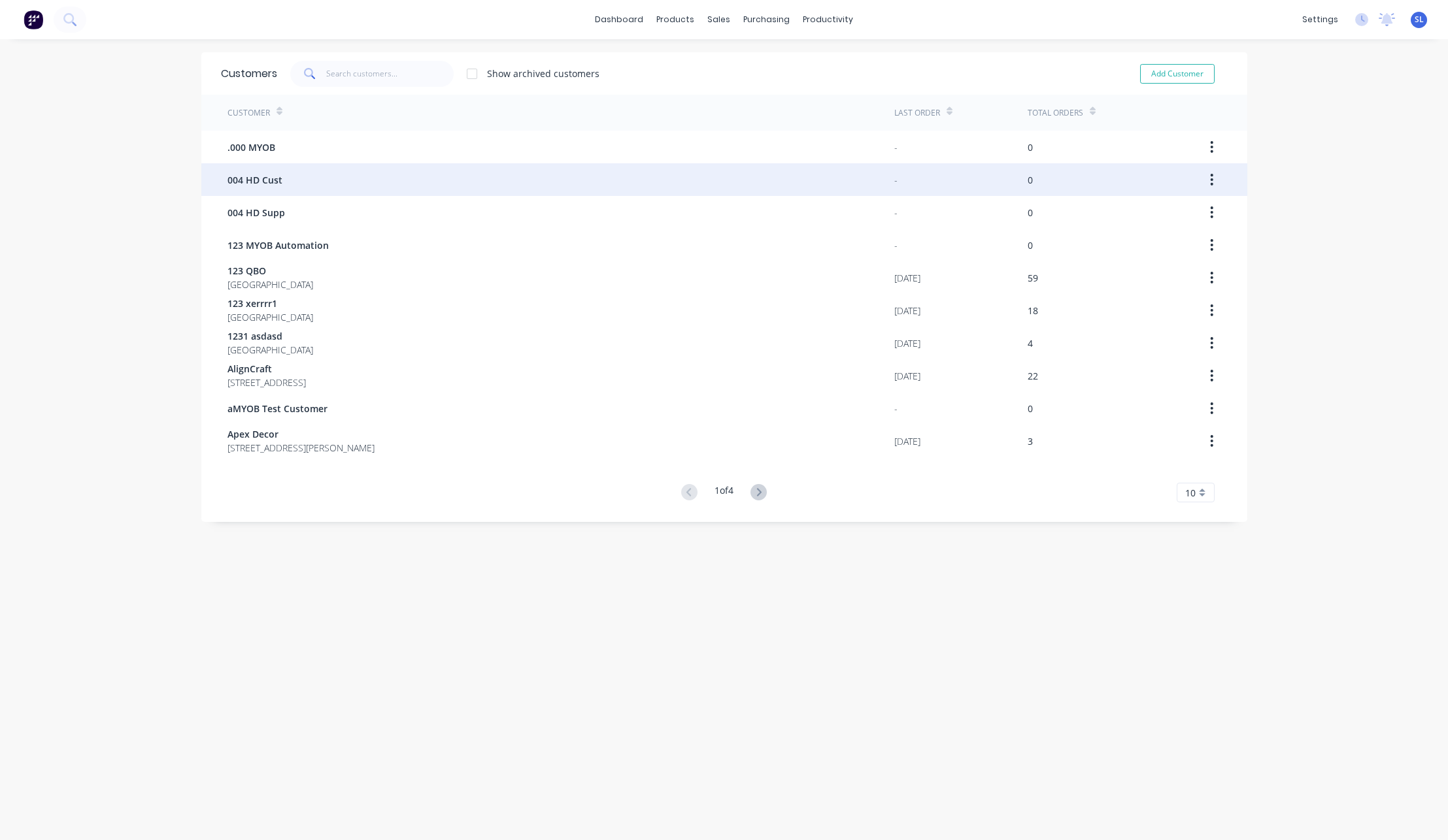
click at [685, 170] on div "004 HD Cust" at bounding box center [561, 180] width 667 height 33
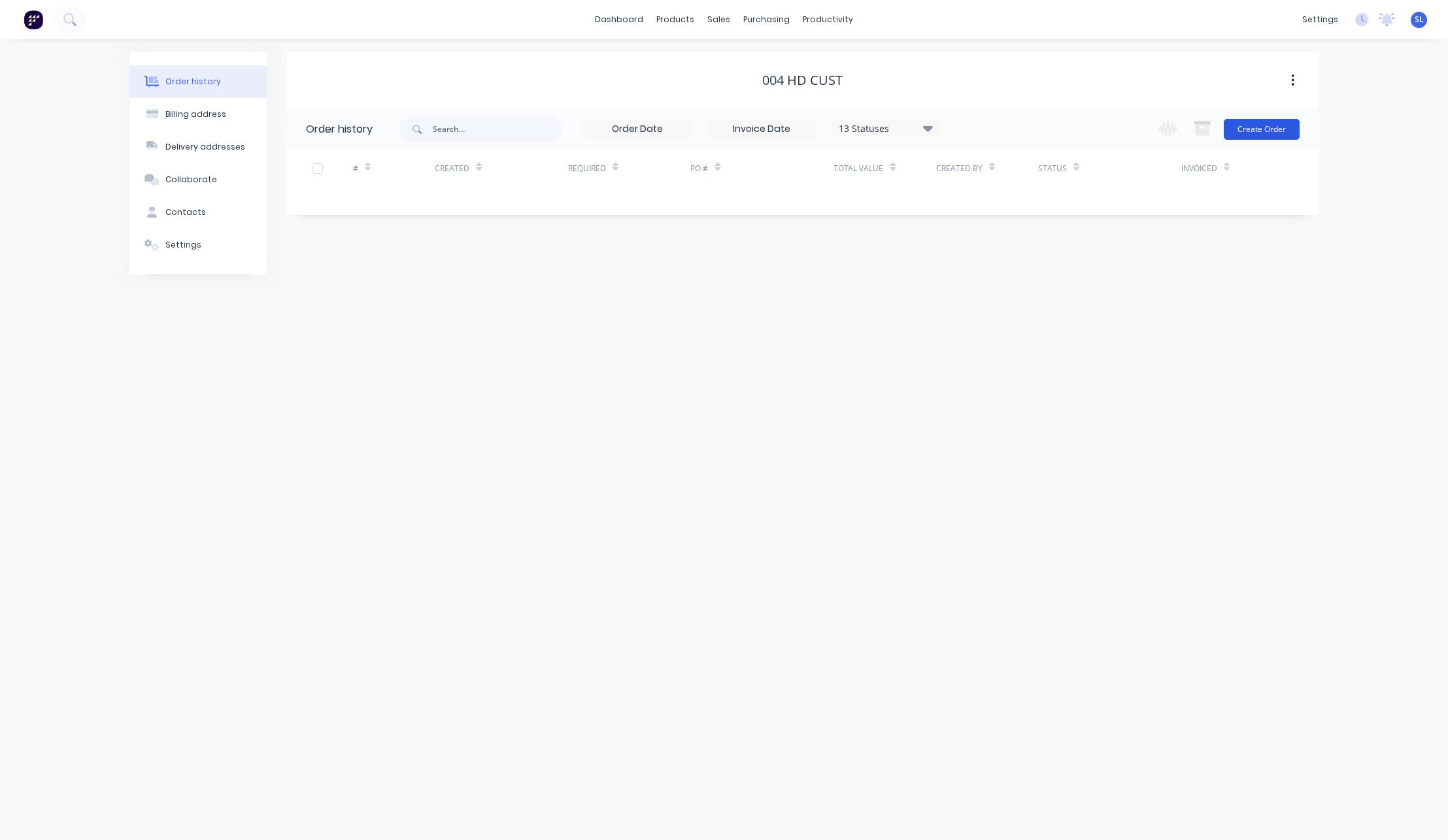
click at [1287, 135] on button "Create Order" at bounding box center [1262, 129] width 76 height 21
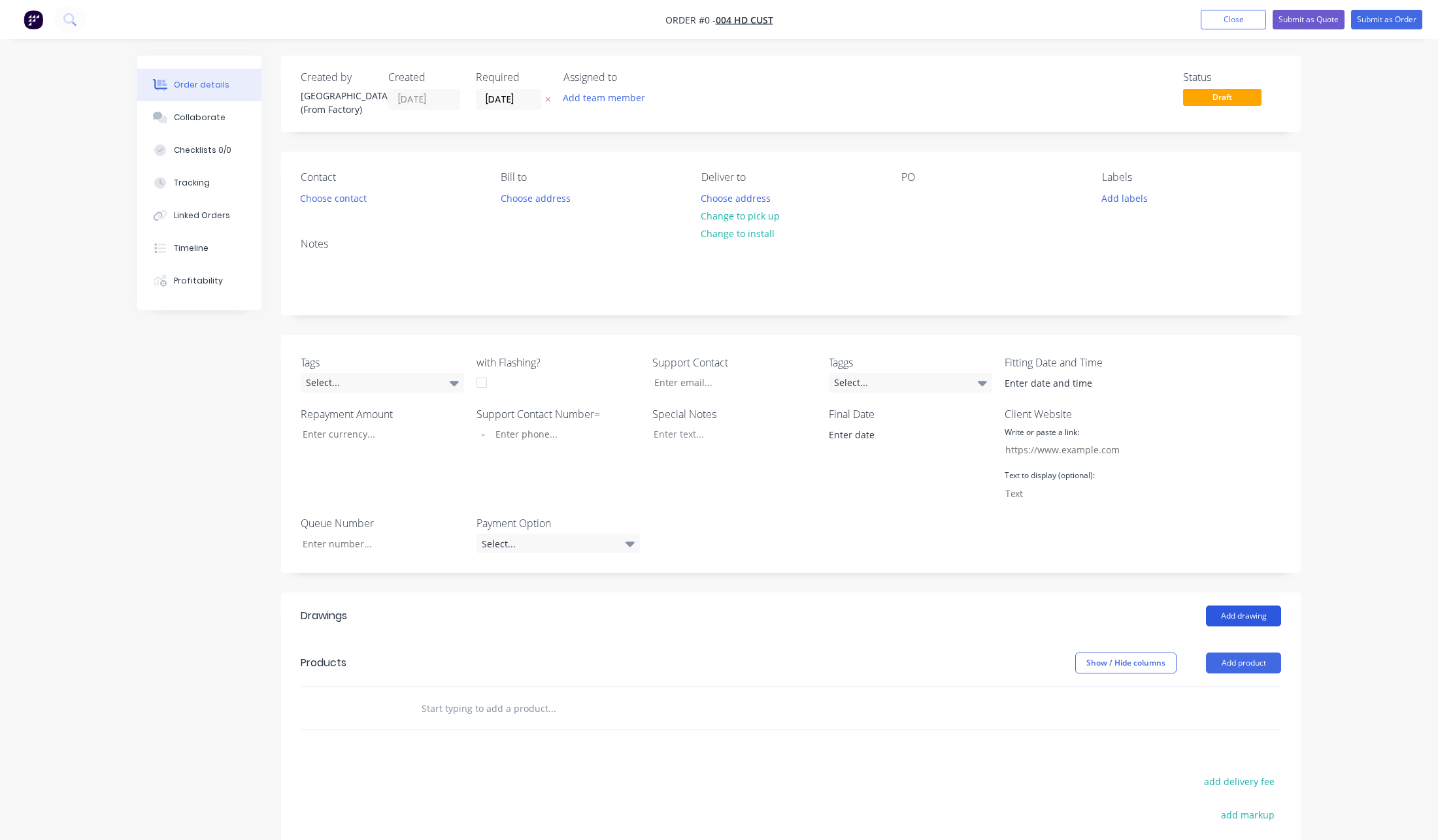
click at [1276, 620] on button "Add drawing" at bounding box center [1243, 616] width 75 height 21
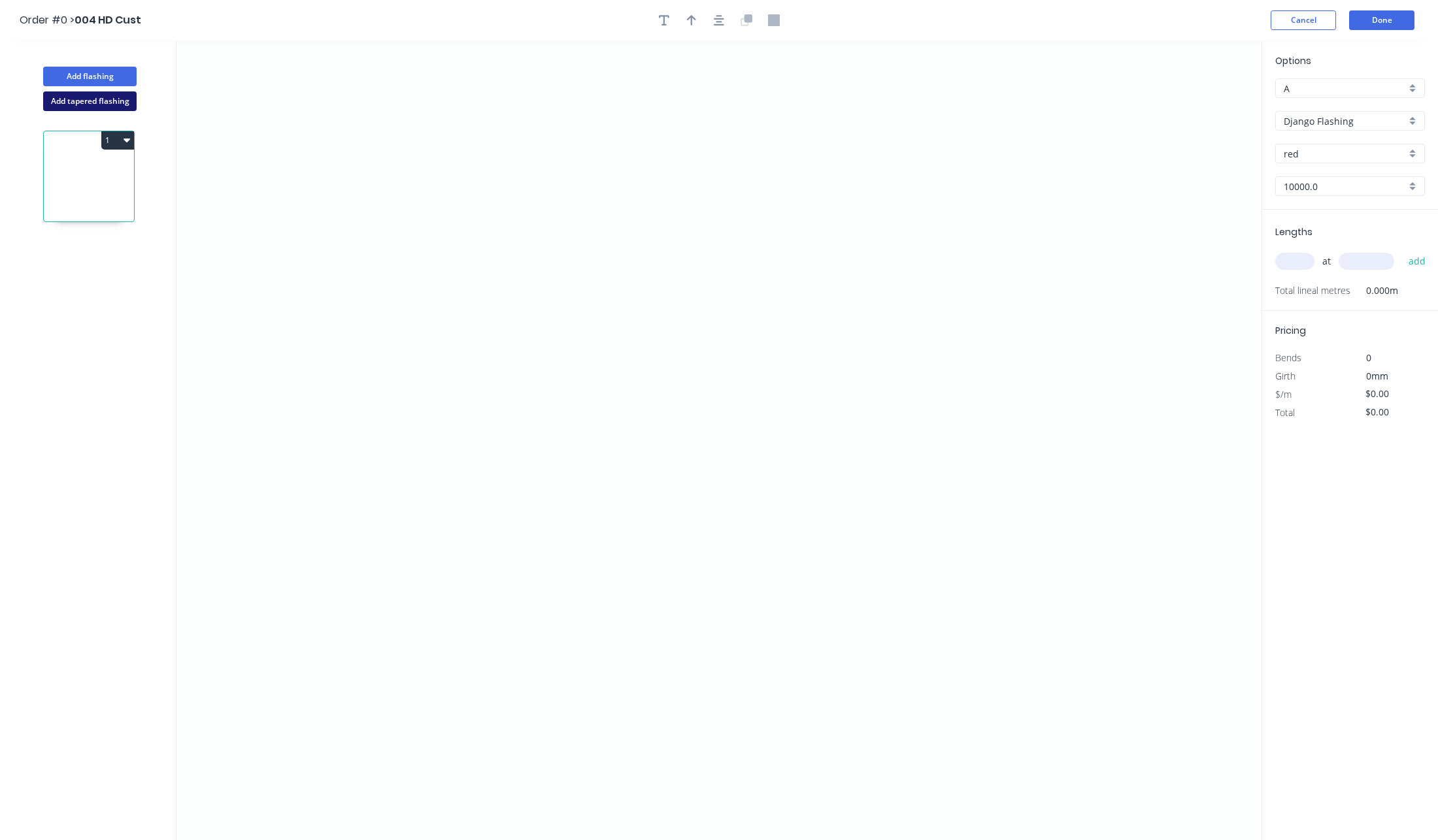
click at [86, 97] on button "Add tapered flashing" at bounding box center [89, 101] width 93 height 20
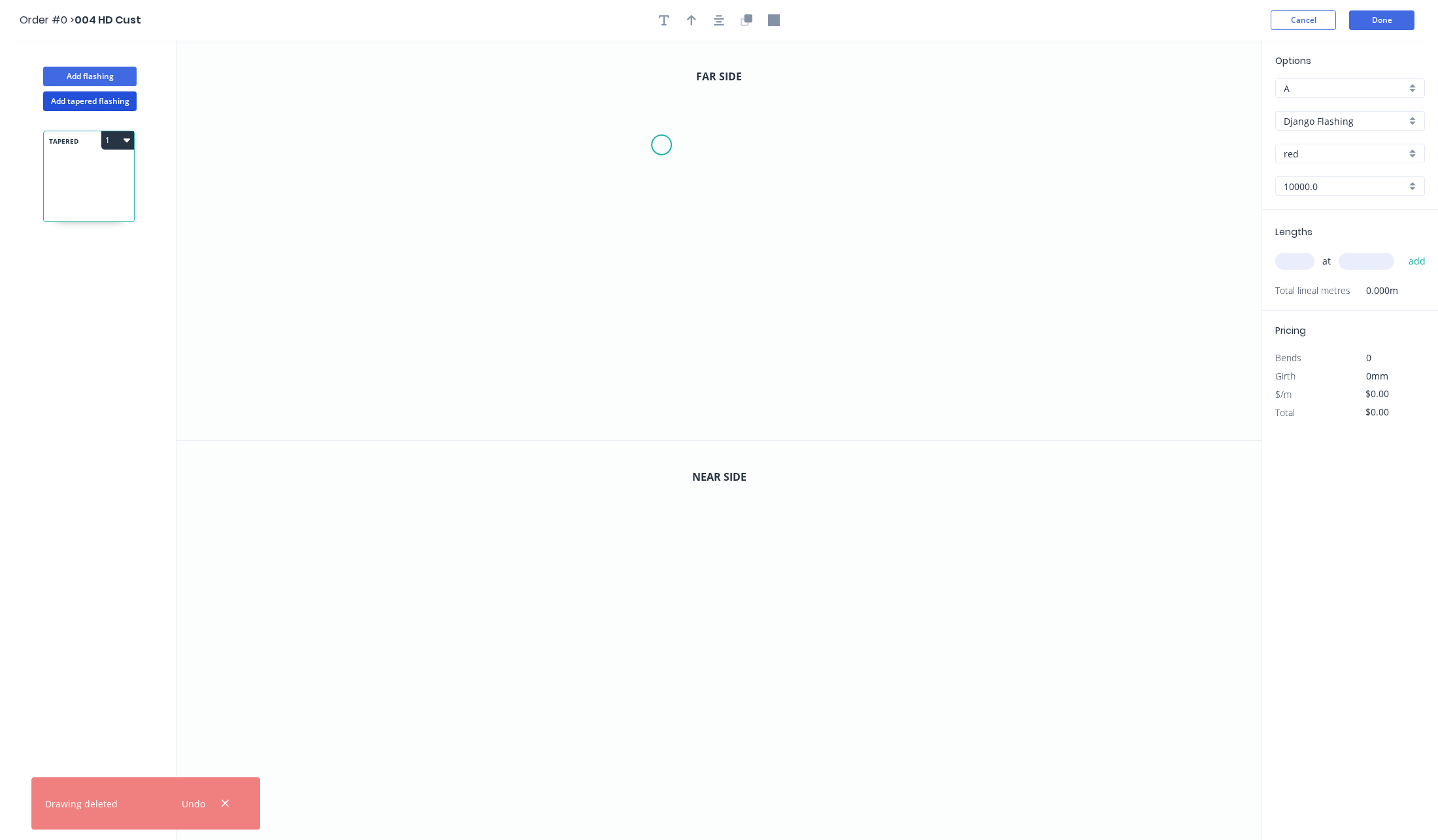
click at [662, 145] on icon "0" at bounding box center [719, 240] width 1085 height 400
click at [986, 149] on icon "0" at bounding box center [719, 240] width 1085 height 400
click at [999, 346] on icon "0 ?" at bounding box center [719, 240] width 1085 height 400
click at [668, 560] on icon "0" at bounding box center [719, 641] width 1085 height 400
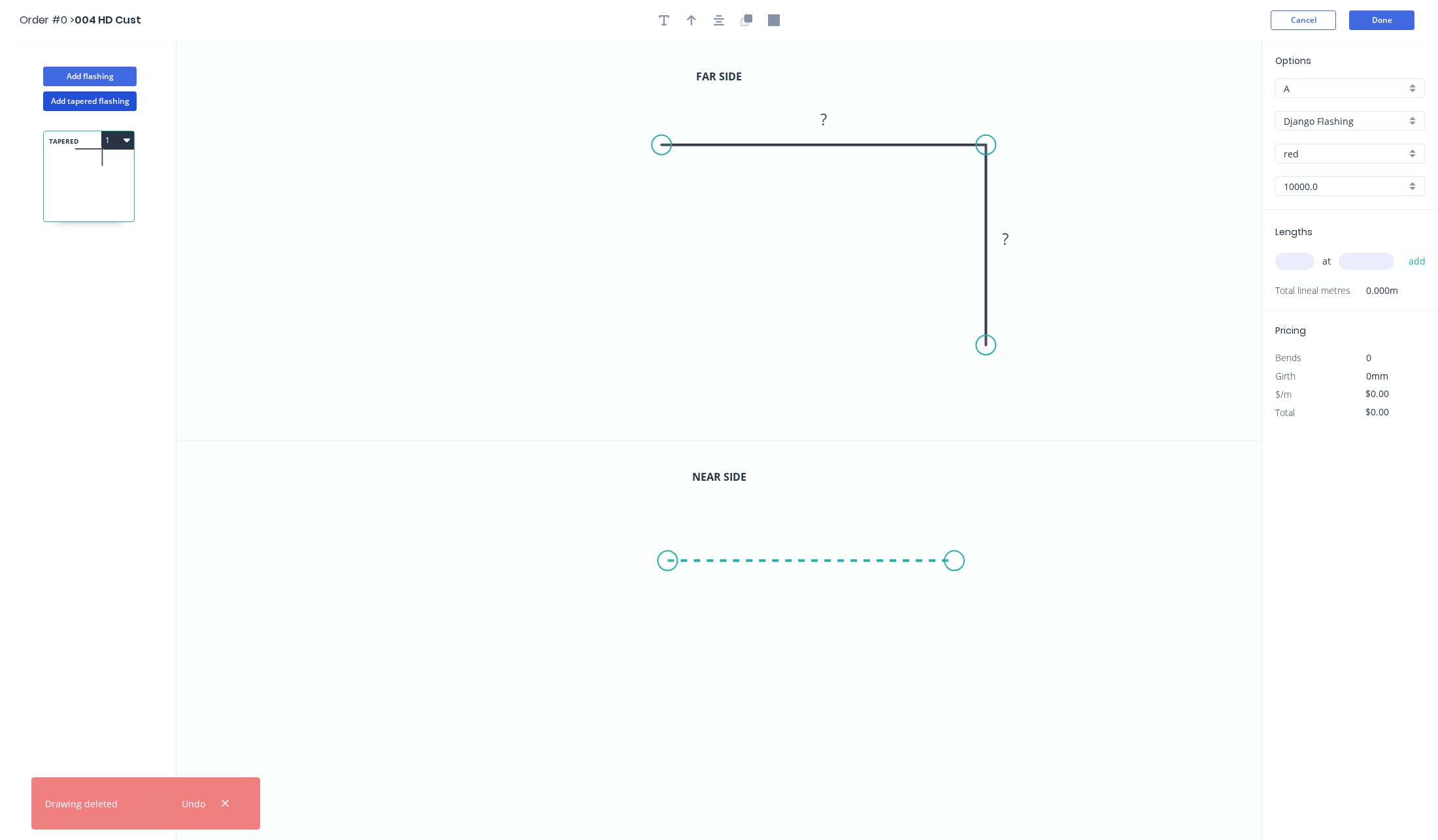
click at [955, 554] on icon "0" at bounding box center [719, 641] width 1085 height 400
click at [811, 579] on tspan "?" at bounding box center [811, 574] width 6 height 22
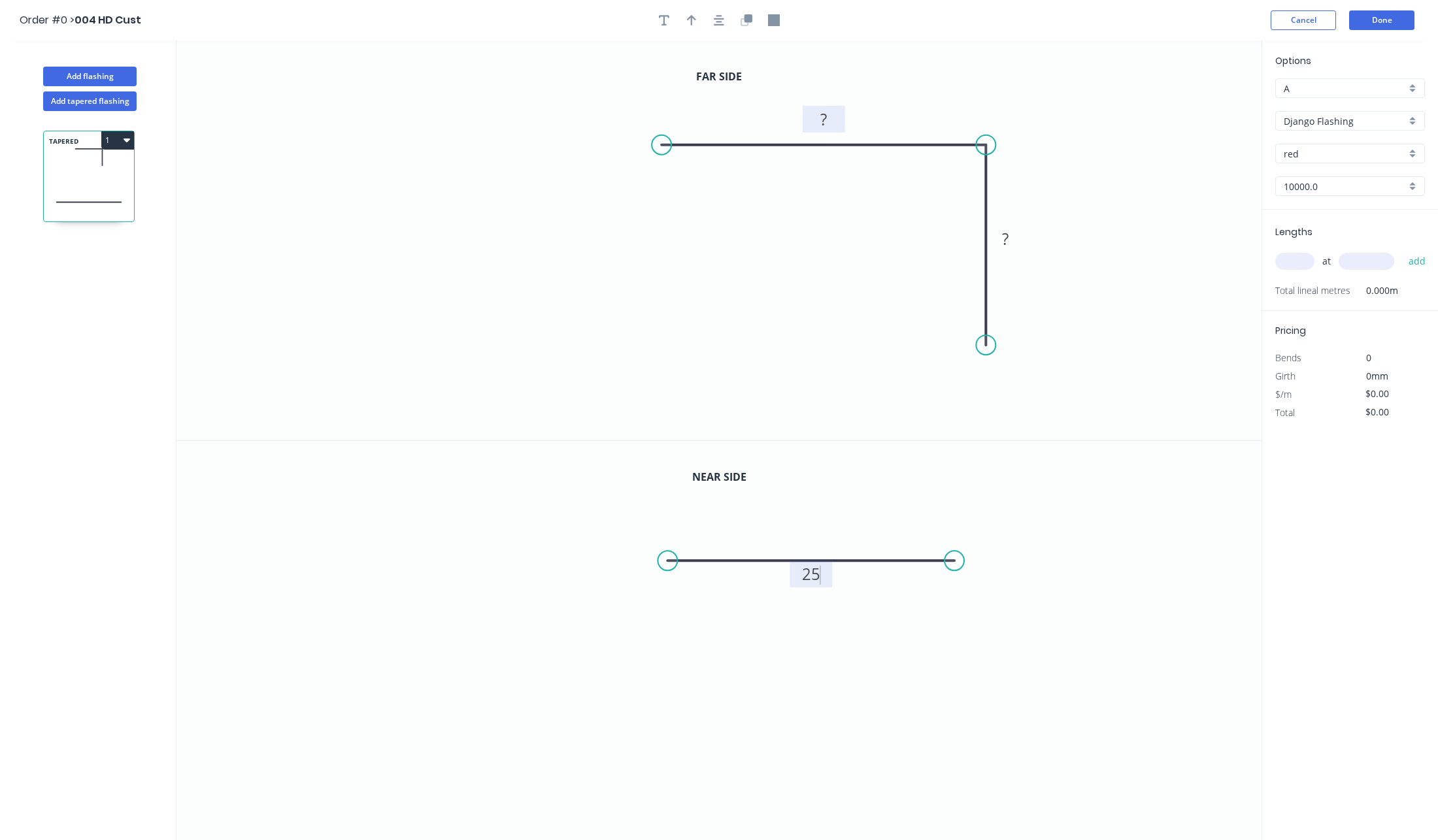
click at [825, 130] on rect at bounding box center [823, 119] width 42 height 27
type input "$10.00"
click at [828, 112] on rect at bounding box center [823, 120] width 26 height 18
click at [1001, 233] on rect at bounding box center [1005, 239] width 26 height 18
click at [1312, 558] on div "Options A A a Django Flashing Django Flashing red red 10000.0 10000.0 Lengths a…" at bounding box center [1349, 441] width 176 height 801
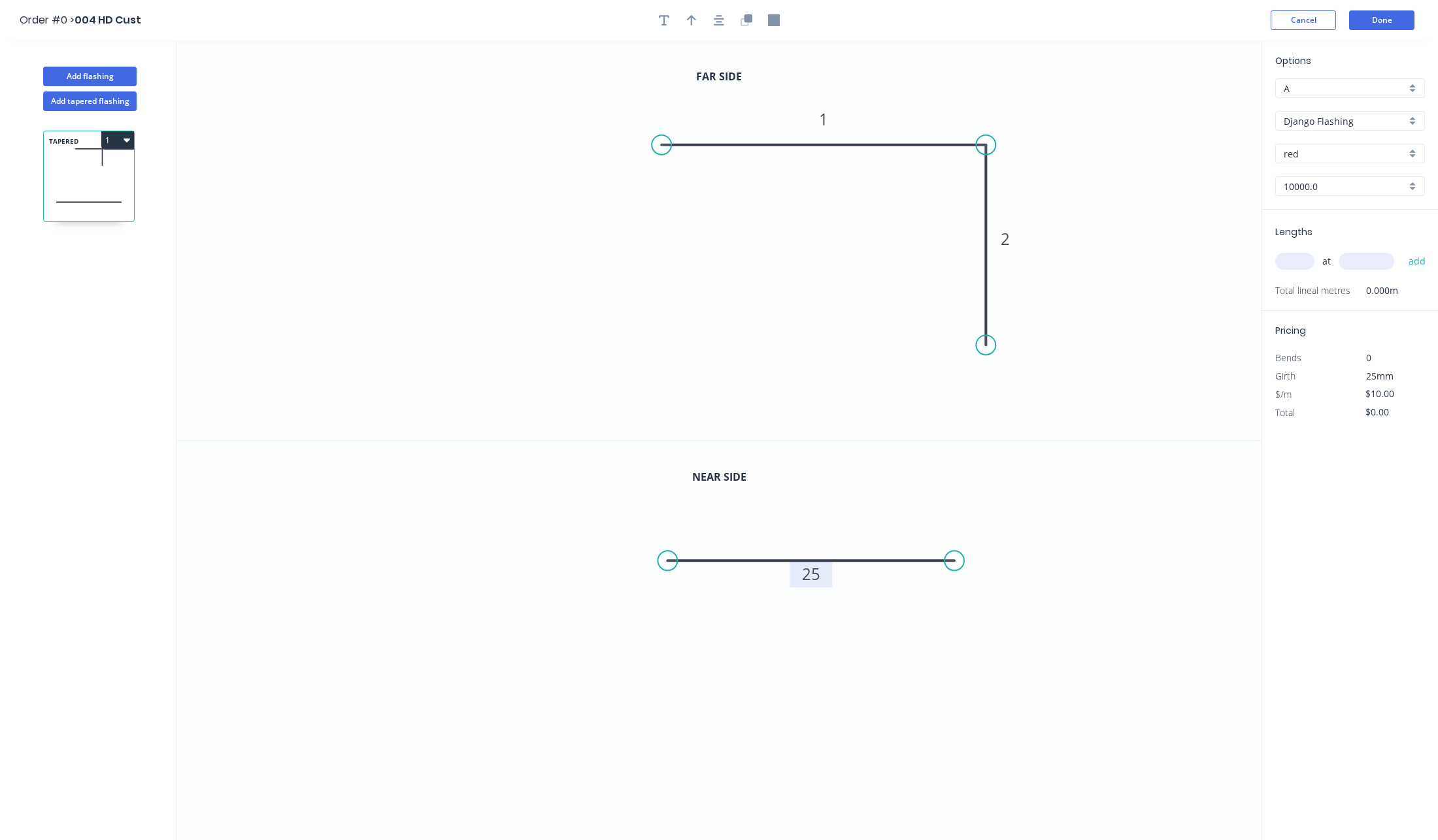
click at [1298, 261] on input "text" at bounding box center [1295, 261] width 39 height 17
type input "1"
type input "10000"
click at [1402, 250] on button "add" at bounding box center [1418, 261] width 31 height 22
type input "$100.00"
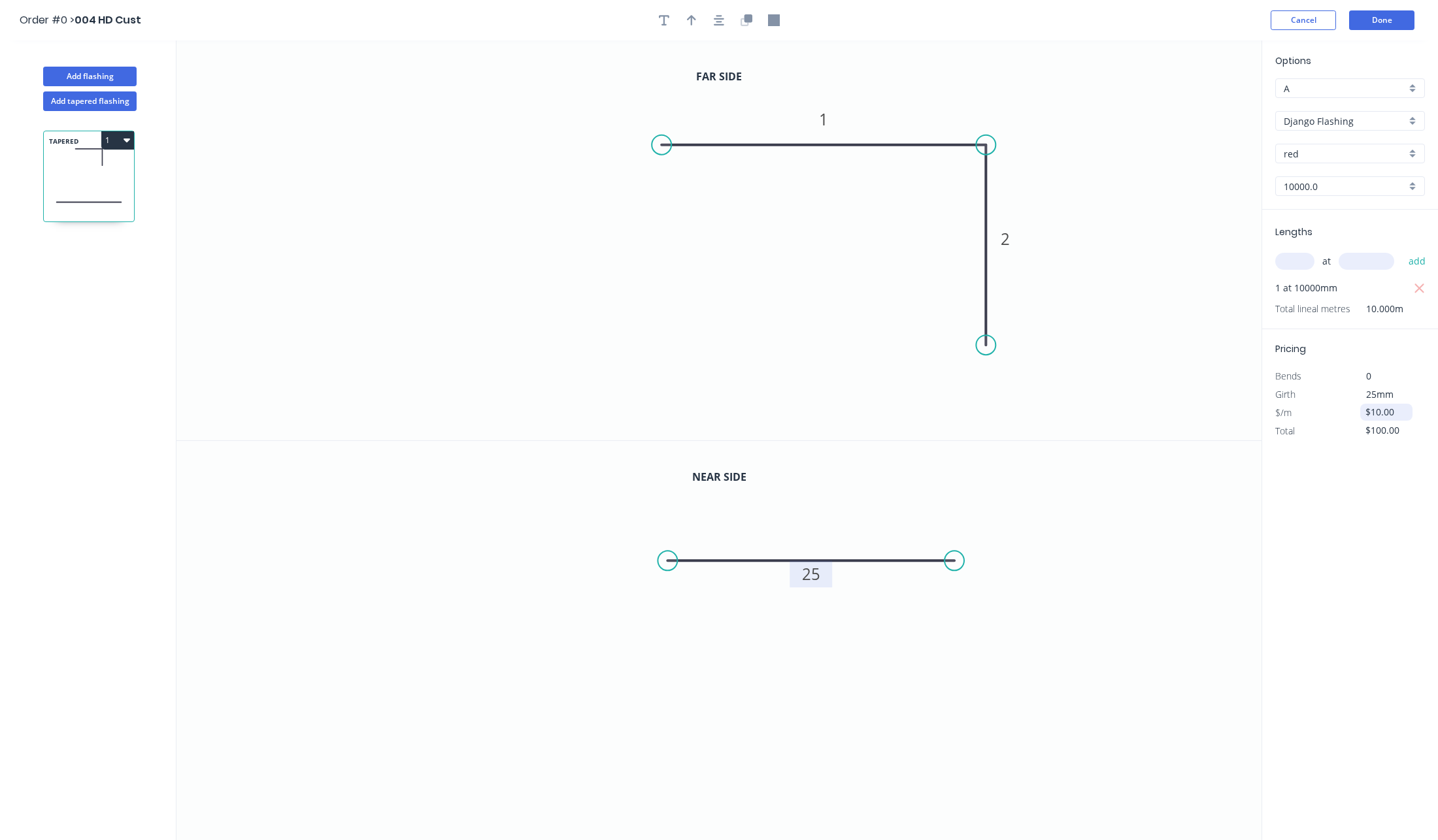
click at [1372, 414] on input "$10.00" at bounding box center [1387, 412] width 44 height 18
type input "$210.00"
type input "$2,100.00"
click at [1348, 513] on div "Options A A a Django Flashing Django Flashing red red 10000.0 10000.0 Lengths a…" at bounding box center [1349, 441] width 176 height 801
click at [1403, 21] on button "Done" at bounding box center [1381, 20] width 65 height 20
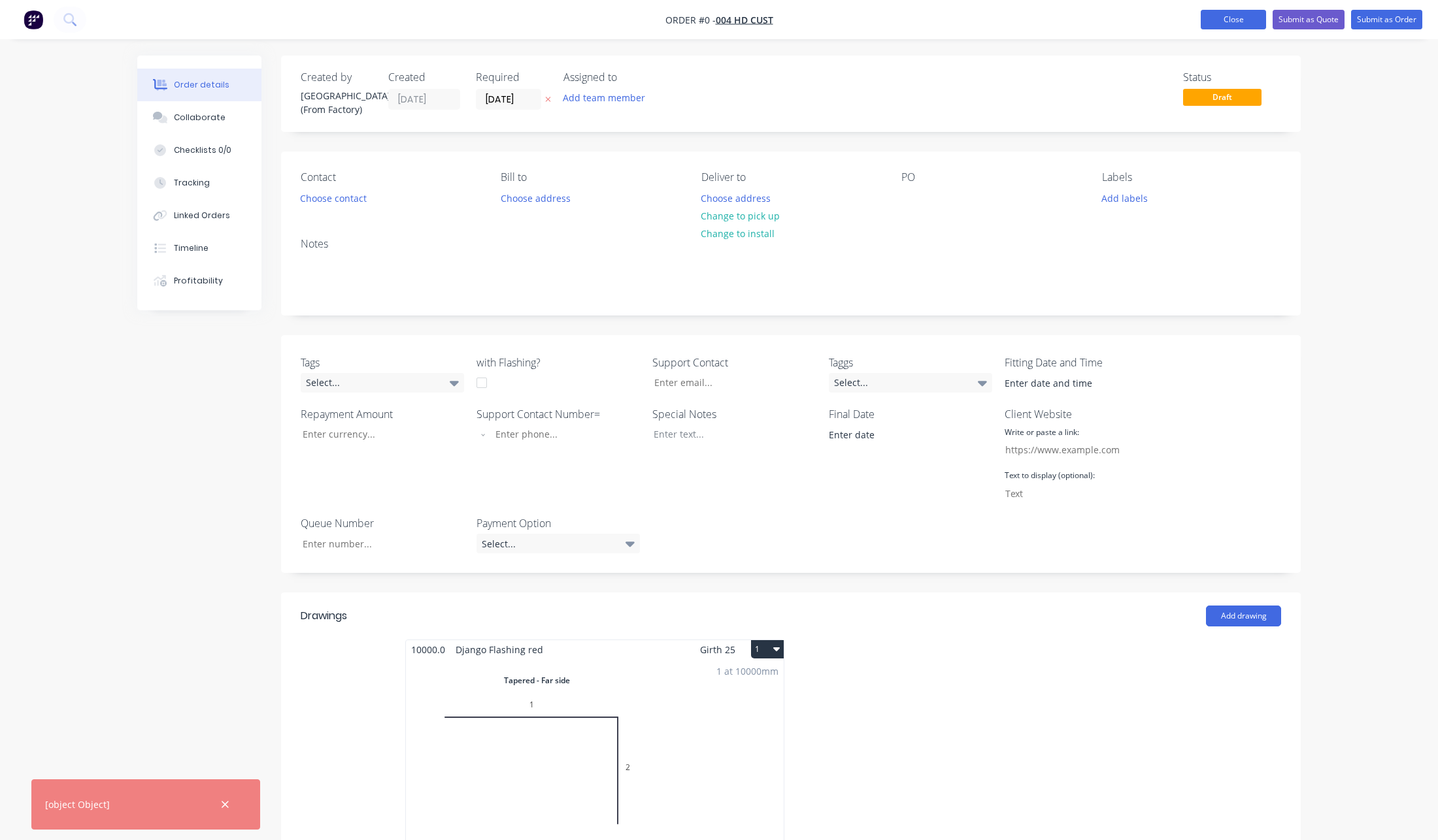
click at [1222, 26] on button "Close" at bounding box center [1233, 20] width 65 height 20
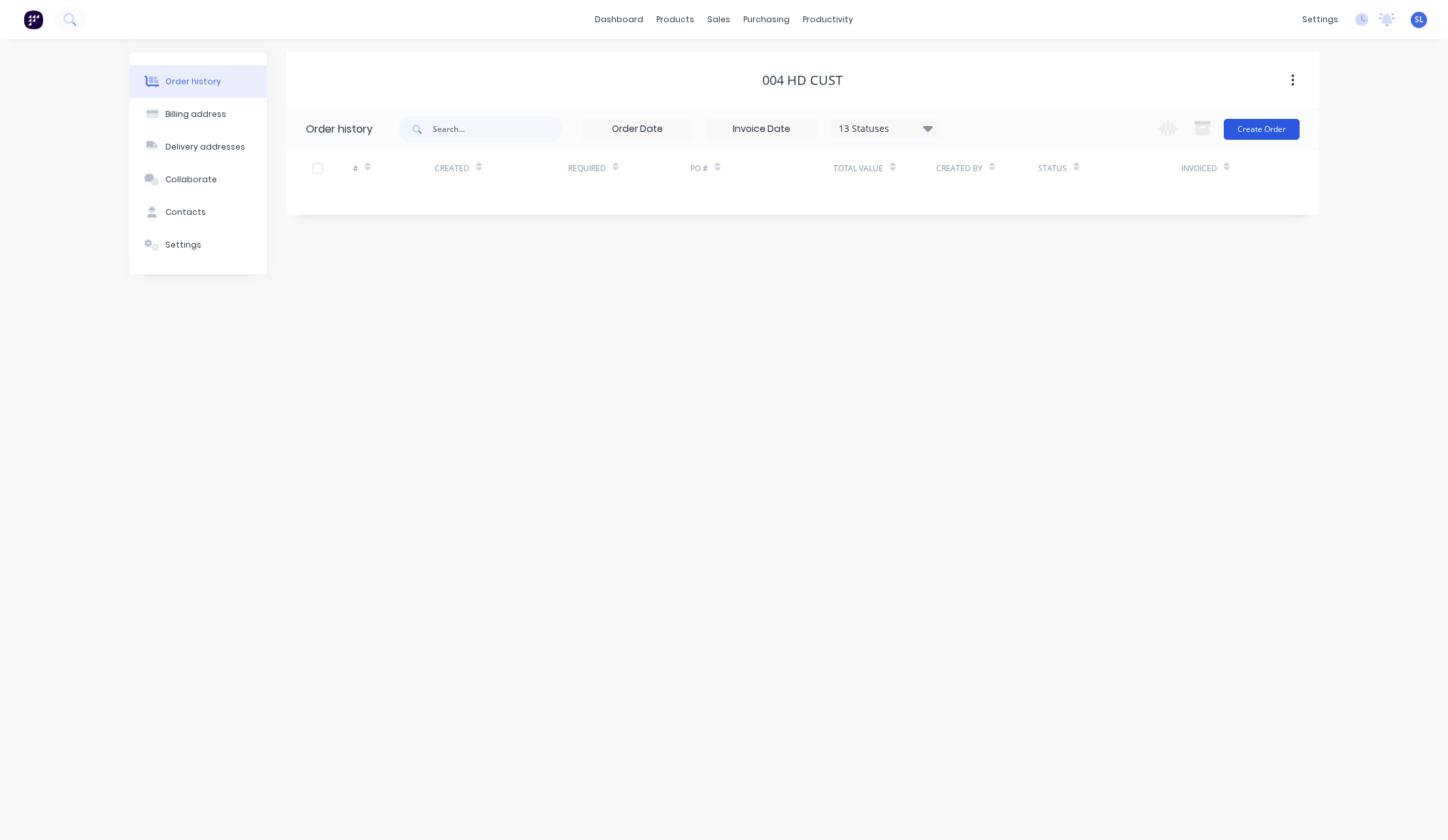
click at [1238, 127] on button "Create Order" at bounding box center [1262, 129] width 76 height 21
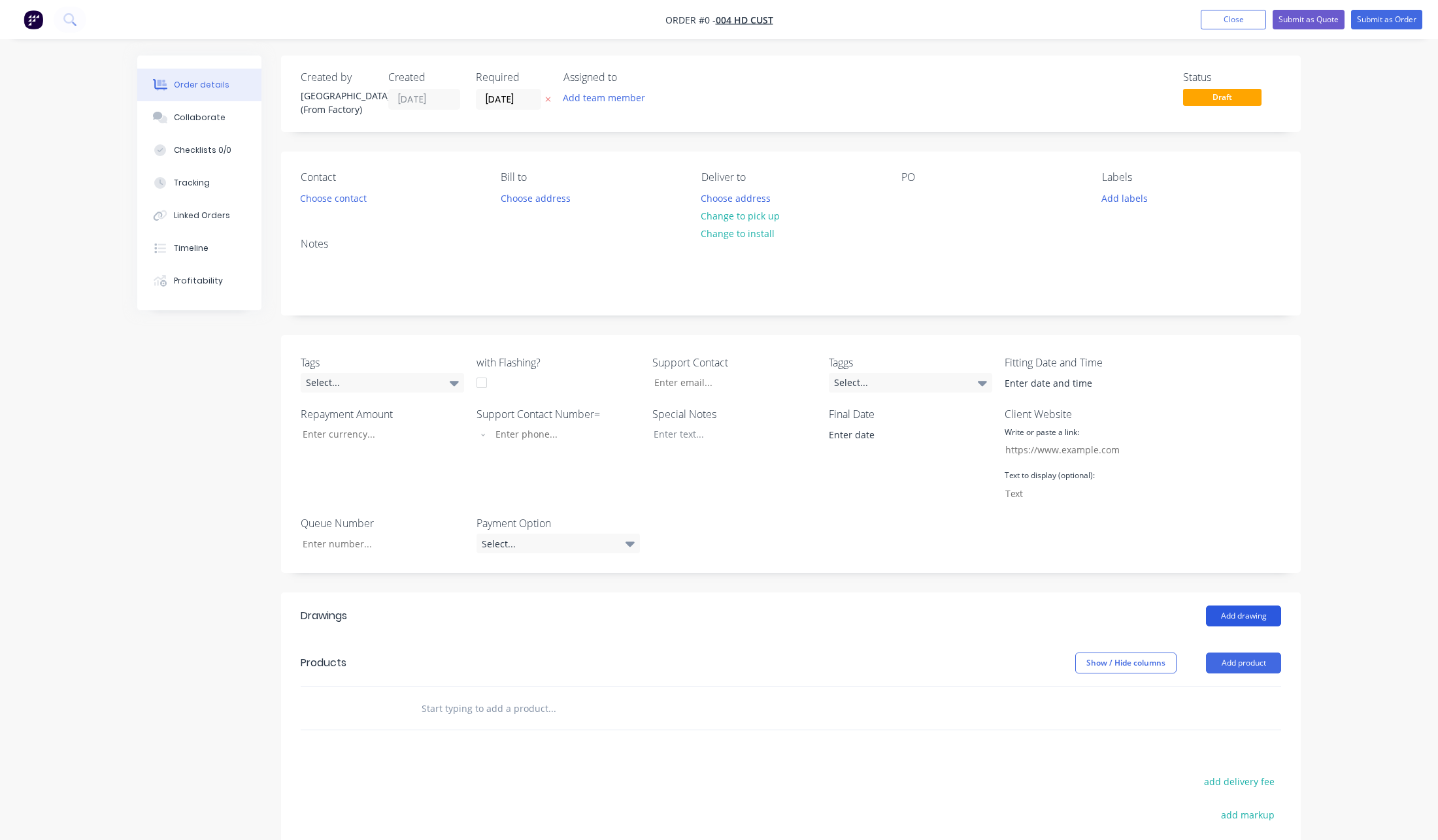
click at [1224, 605] on button "Add drawing" at bounding box center [1243, 616] width 75 height 21
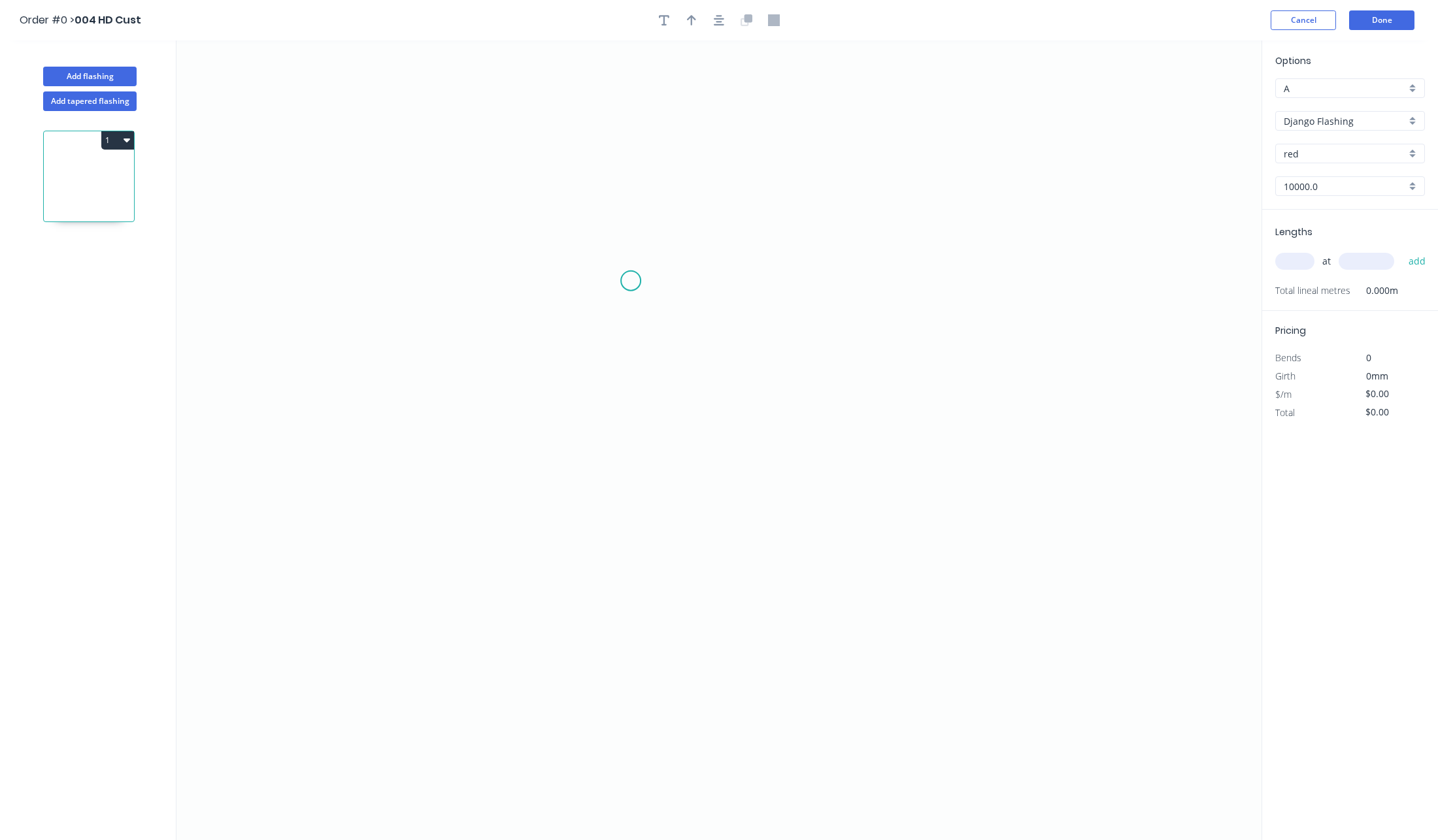
click at [590, 251] on icon "0" at bounding box center [719, 440] width 1085 height 800
click at [817, 259] on icon "0" at bounding box center [719, 440] width 1085 height 800
click at [700, 275] on tspan "?" at bounding box center [703, 264] width 6 height 22
click at [1298, 260] on input "text" at bounding box center [1295, 261] width 39 height 17
type input "$10.00"
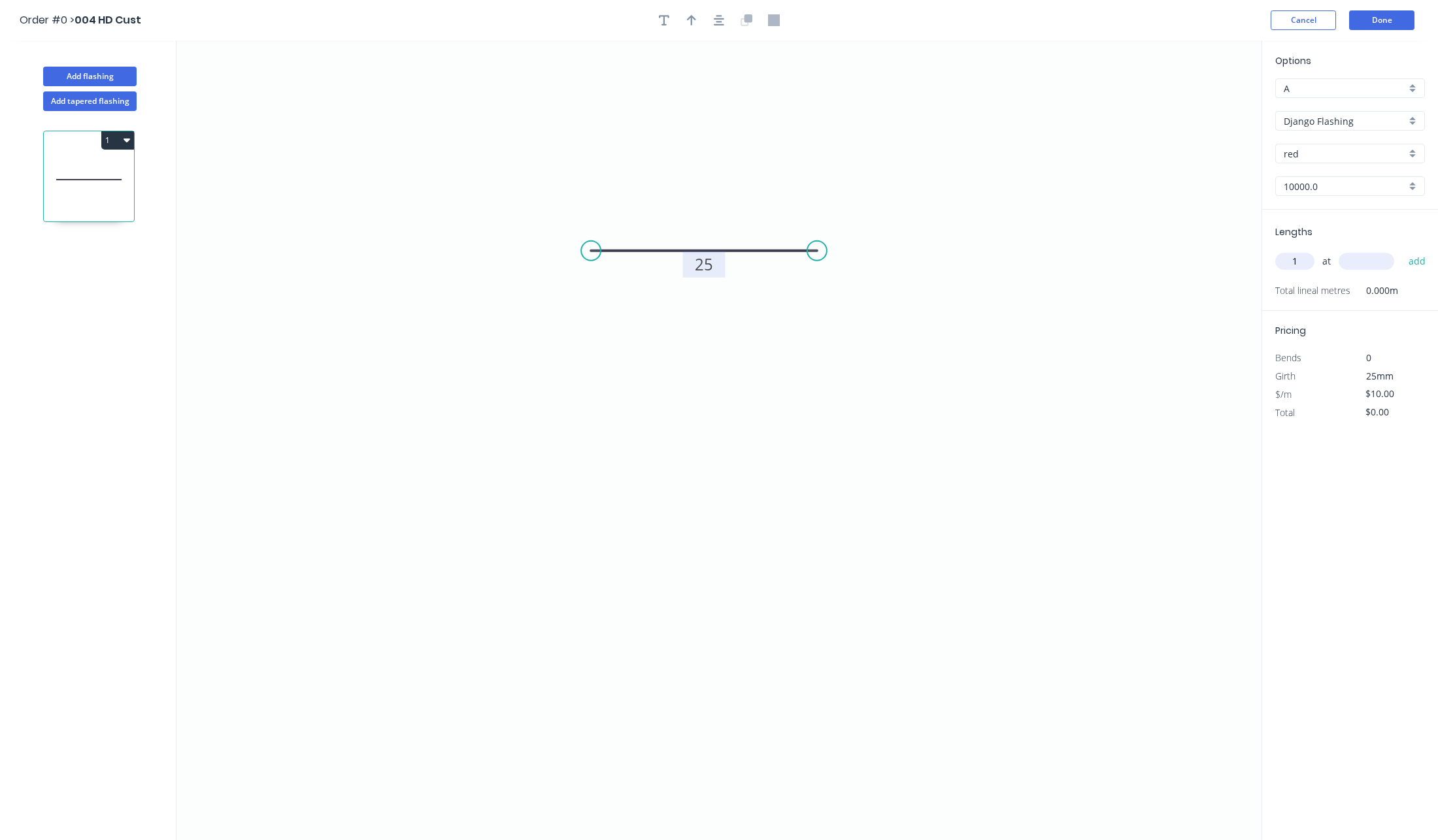
type input "1"
type input "10000"
click at [1402, 250] on button "add" at bounding box center [1418, 261] width 31 height 22
type input "$100.00"
click at [1368, 22] on button "Done" at bounding box center [1381, 20] width 65 height 20
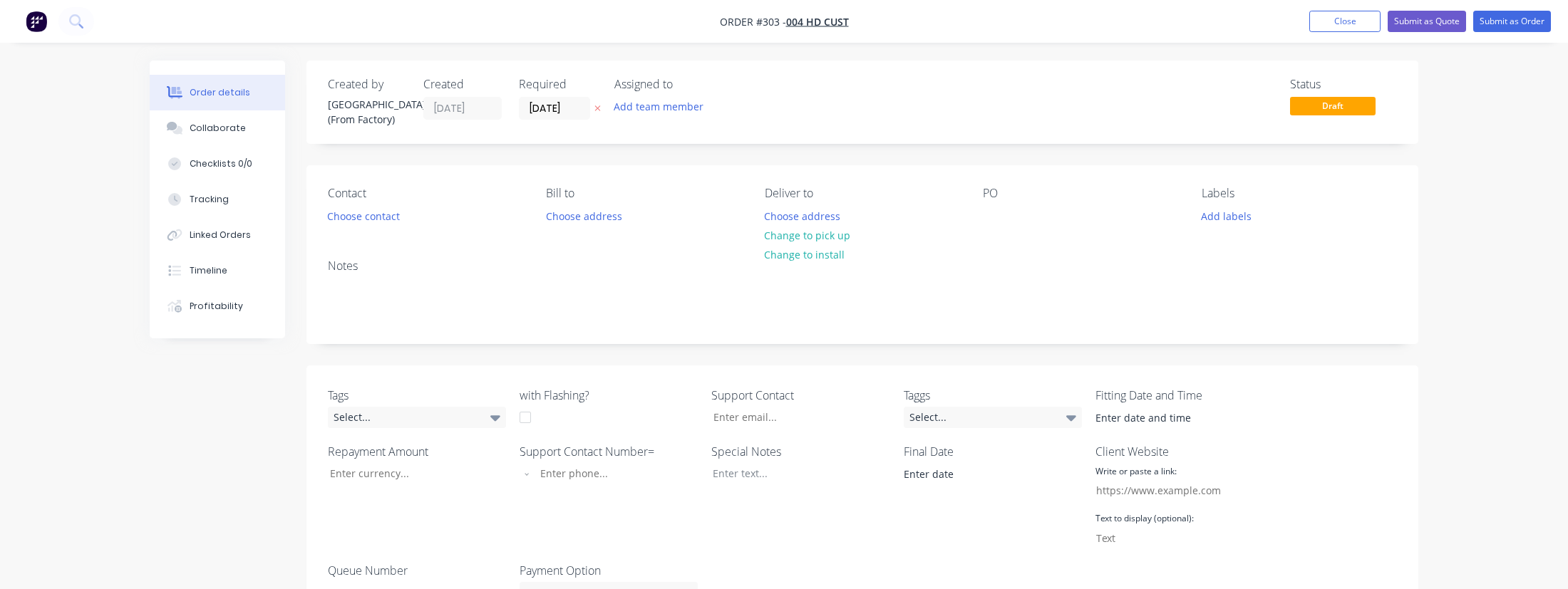
click at [1312, 38] on nav "Order #303 - 004 HD Cust Add product Close Submit as Quote Submit as Order" at bounding box center [784, 21] width 1568 height 43
click at [1318, 30] on button "Close" at bounding box center [1344, 21] width 71 height 21
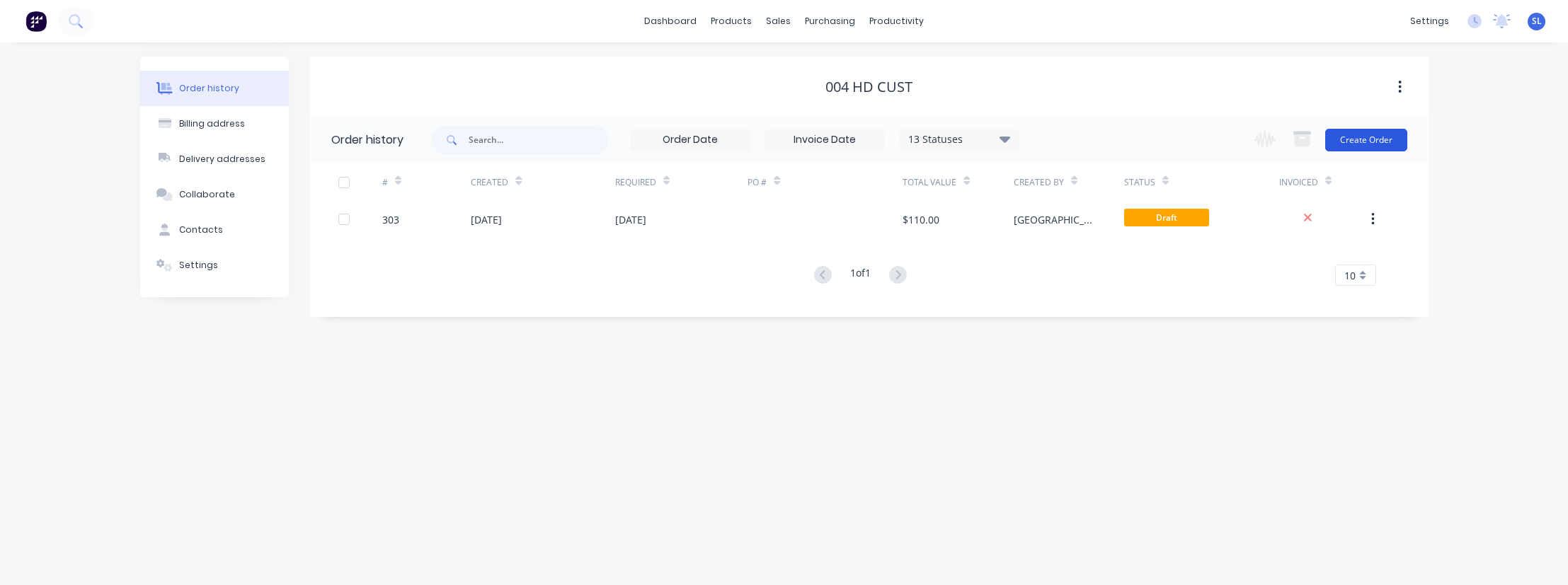
click at [1353, 133] on button "Create Order" at bounding box center [1366, 140] width 82 height 23
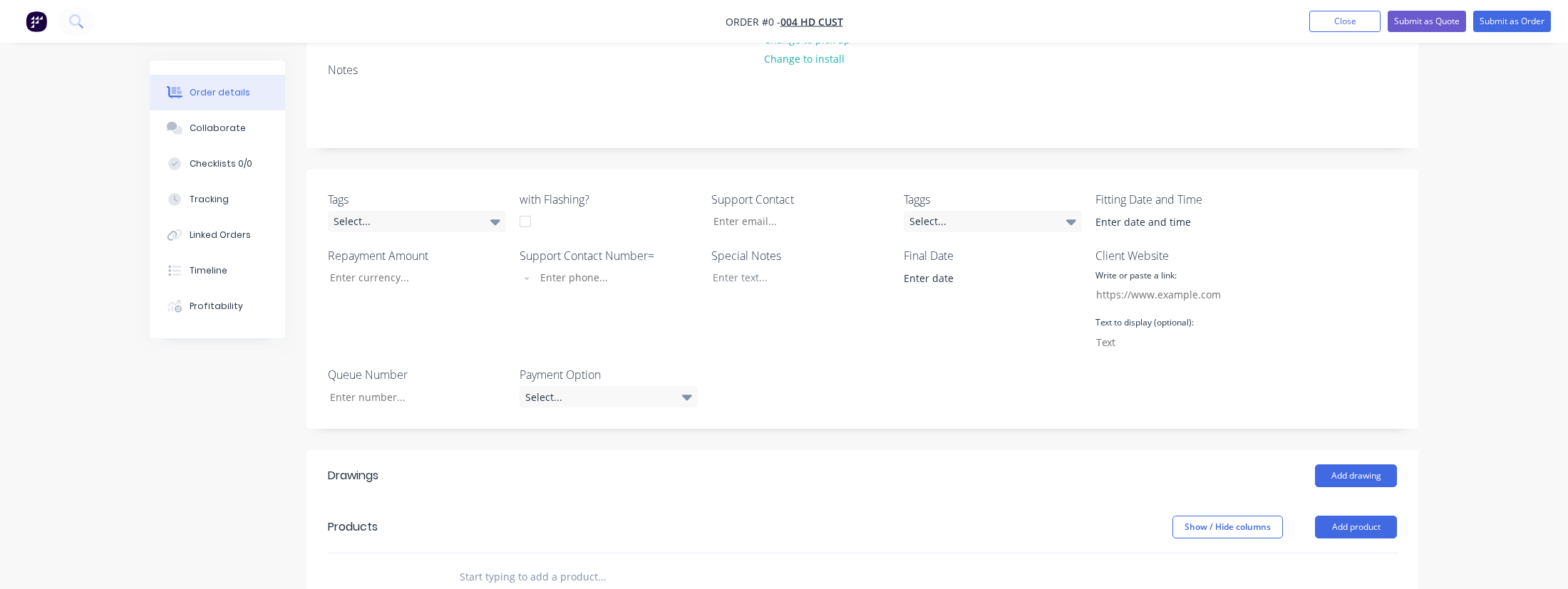
scroll to position [384, 0]
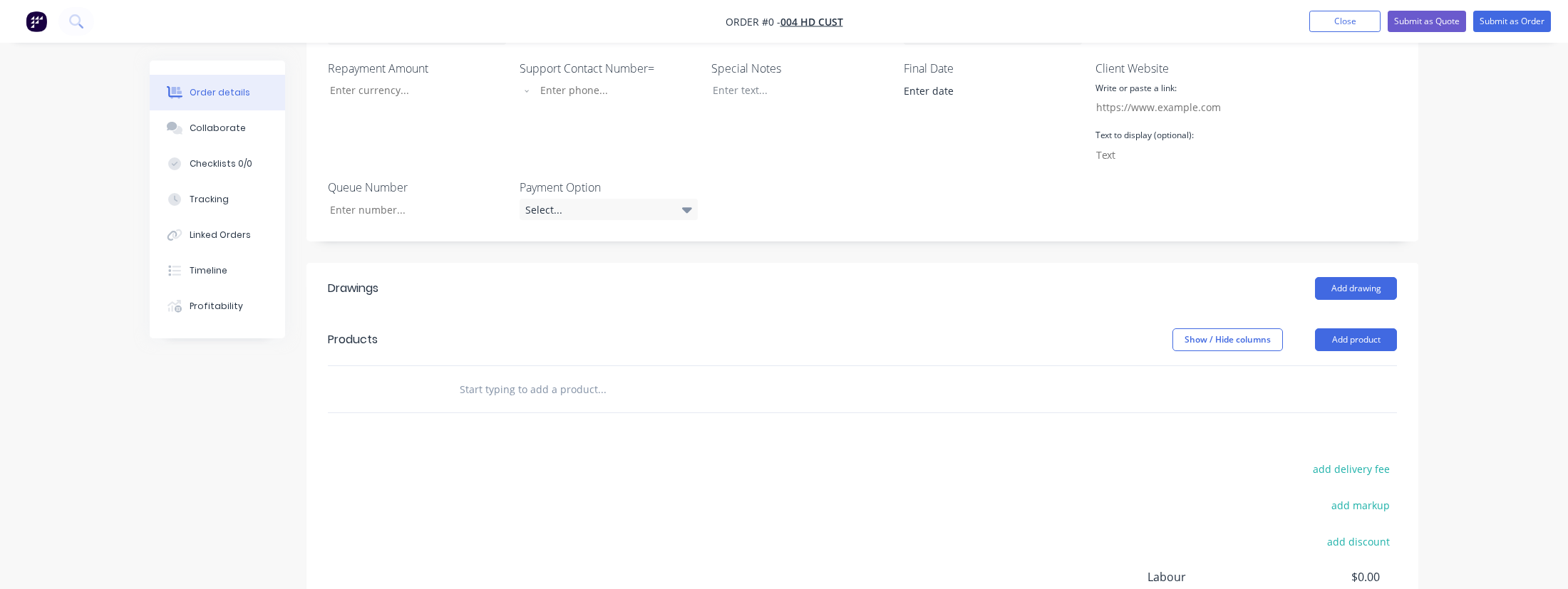
click at [1331, 301] on header "Drawings Add drawing" at bounding box center [862, 288] width 1111 height 51
click at [1342, 288] on button "Add drawing" at bounding box center [1356, 289] width 82 height 23
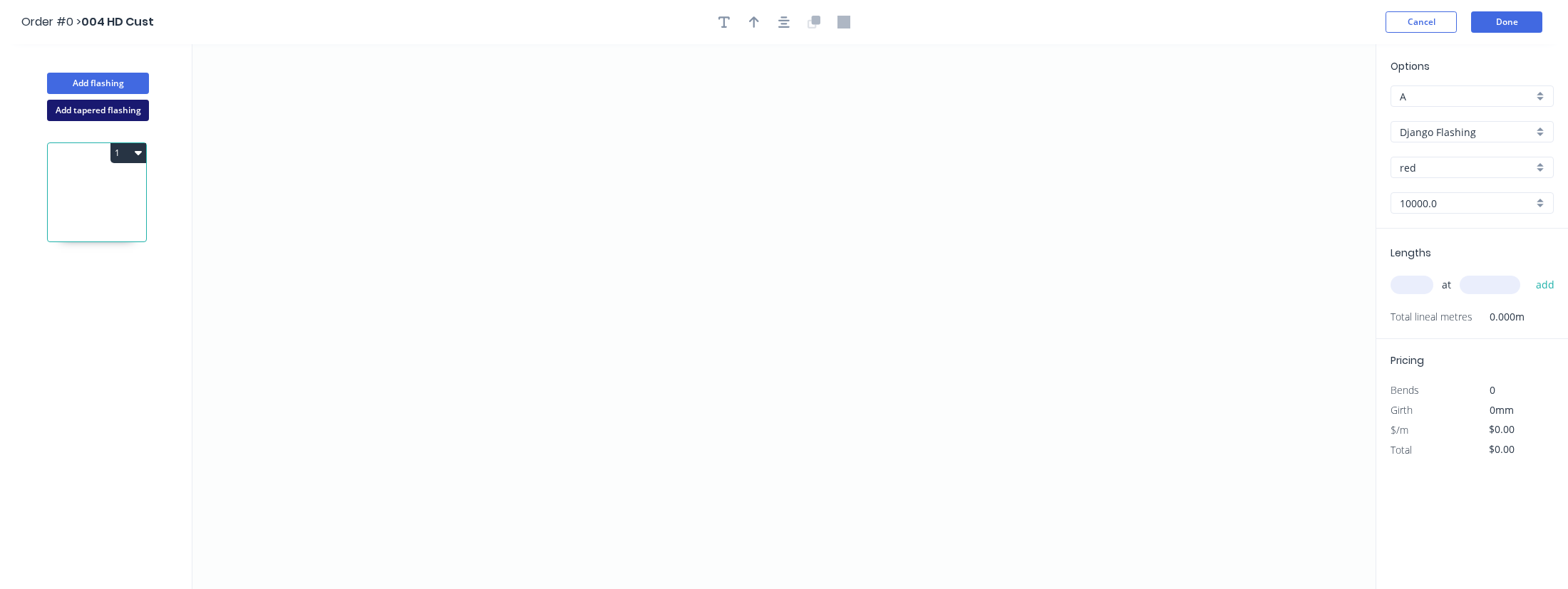
click at [137, 107] on button "Add tapered flashing" at bounding box center [97, 110] width 102 height 21
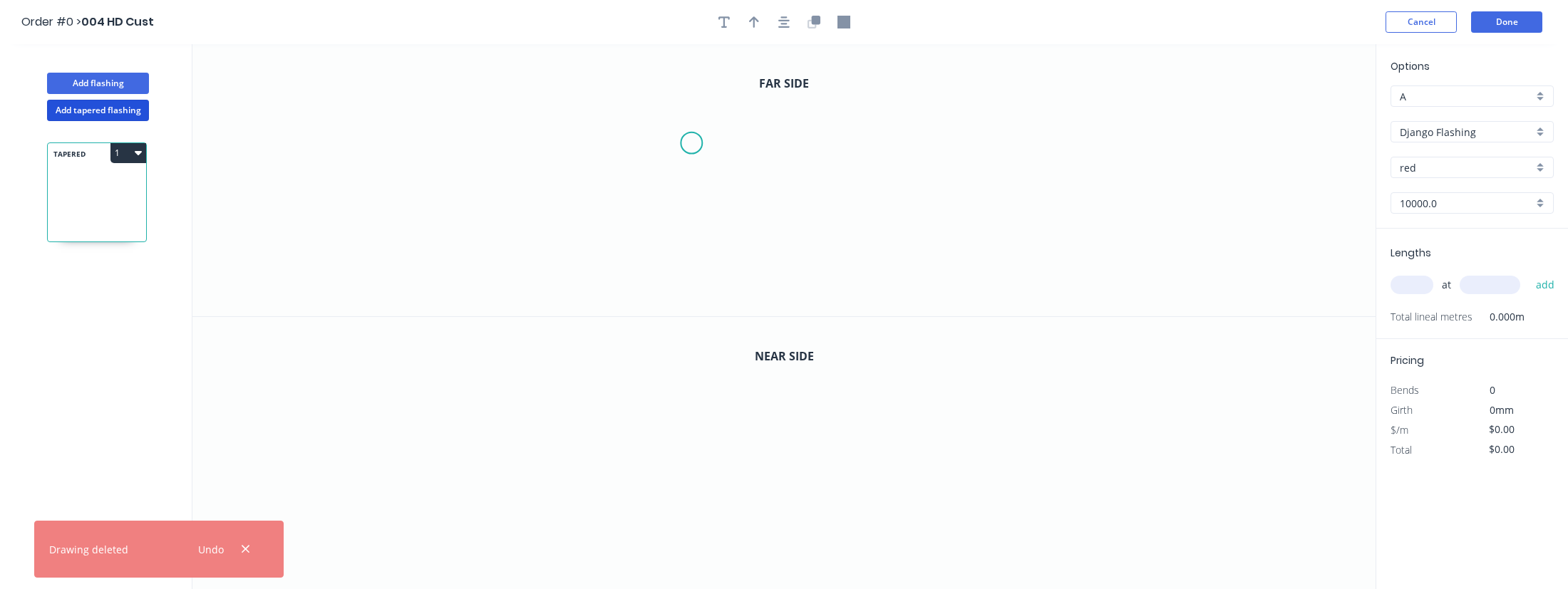
click at [691, 143] on icon "0" at bounding box center [784, 180] width 1183 height 272
click at [909, 148] on icon "0" at bounding box center [784, 180] width 1183 height 272
click at [762, 394] on icon "0" at bounding box center [784, 453] width 1183 height 273
click at [751, 550] on icon "0" at bounding box center [784, 453] width 1183 height 273
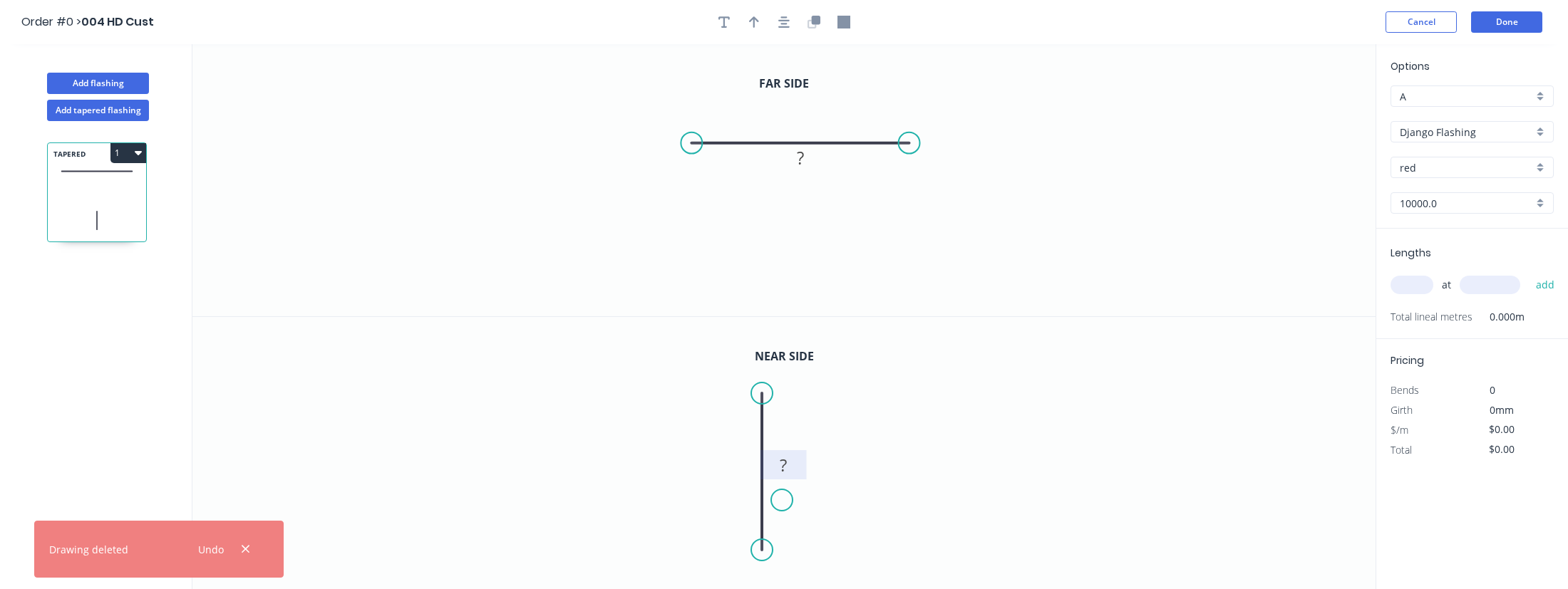
click at [787, 465] on rect at bounding box center [783, 466] width 28 height 20
click at [800, 167] on tspan "?" at bounding box center [800, 158] width 7 height 24
type input "$11.00"
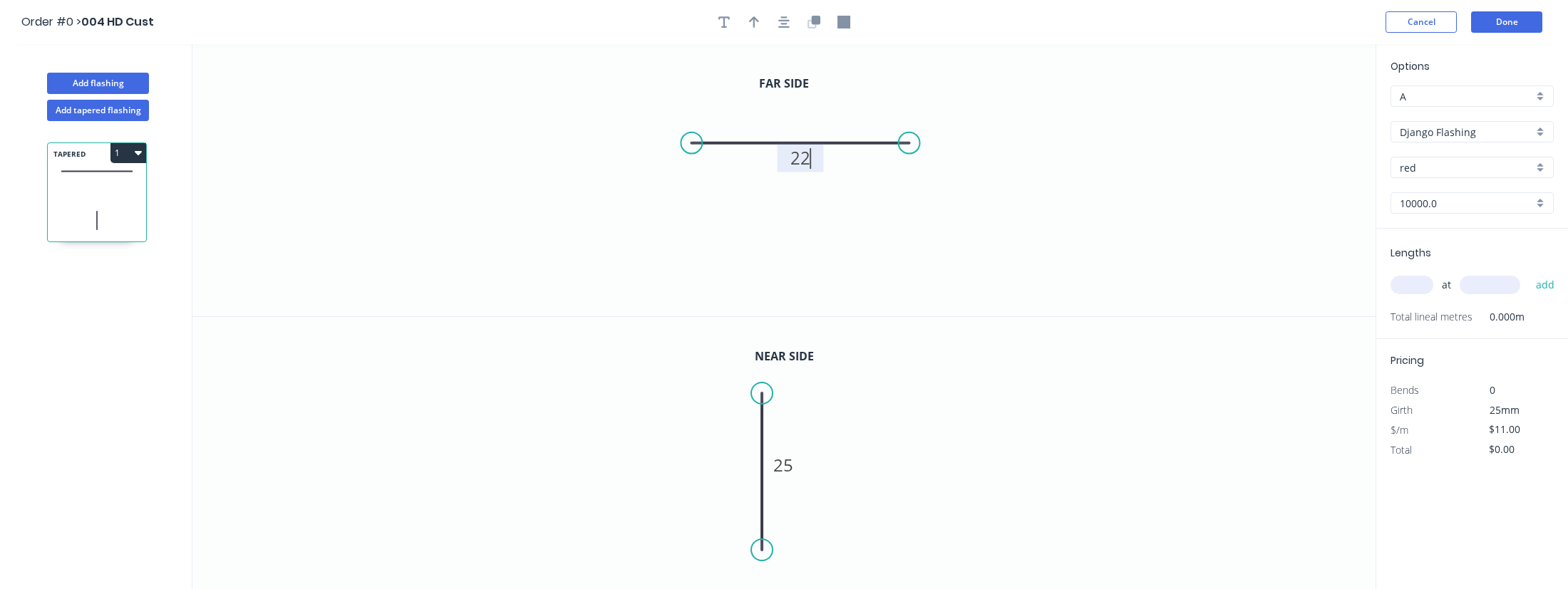
click at [1411, 283] on input "text" at bounding box center [1412, 285] width 43 height 18
type input "1"
type input "10000"
click at [1529, 273] on button "add" at bounding box center [1546, 285] width 34 height 25
type input "$110.00"
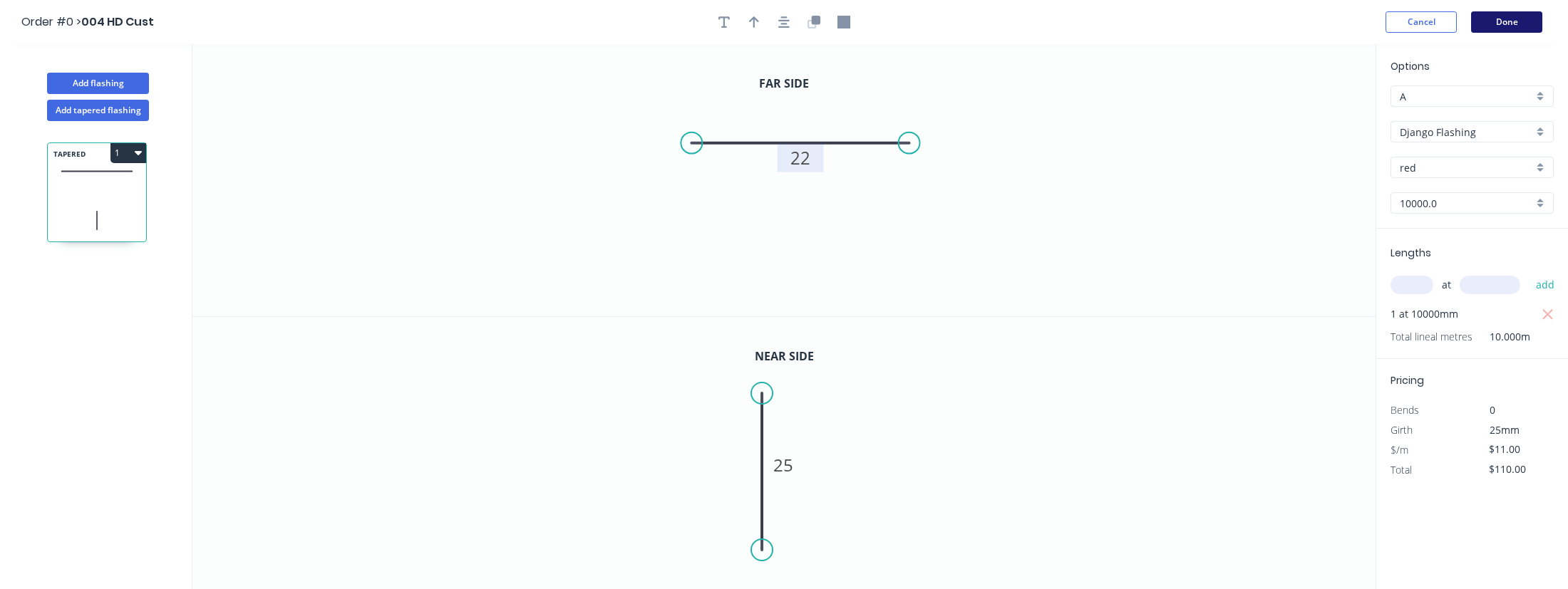
click at [1507, 24] on button "Done" at bounding box center [1506, 22] width 71 height 21
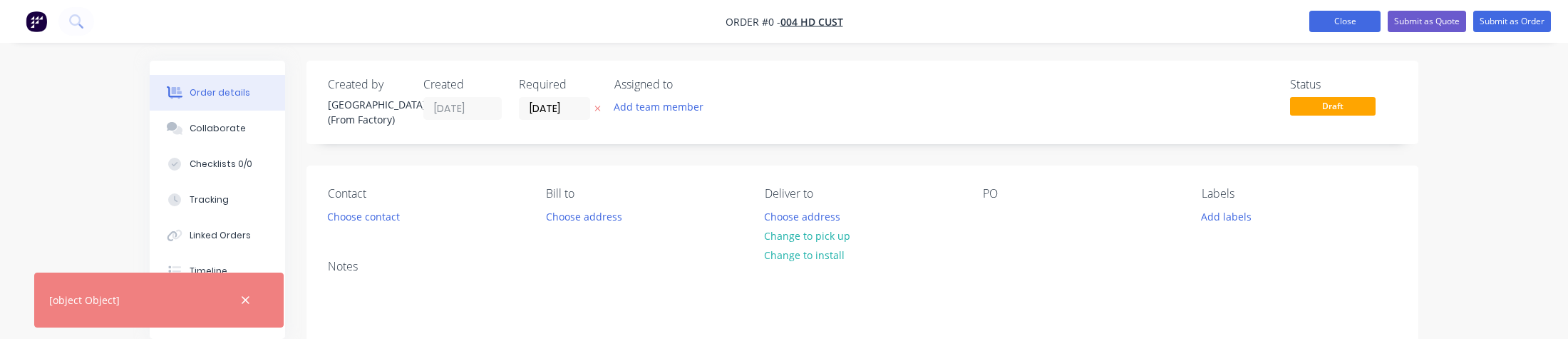
click at [1337, 28] on button "Close" at bounding box center [1344, 21] width 71 height 21
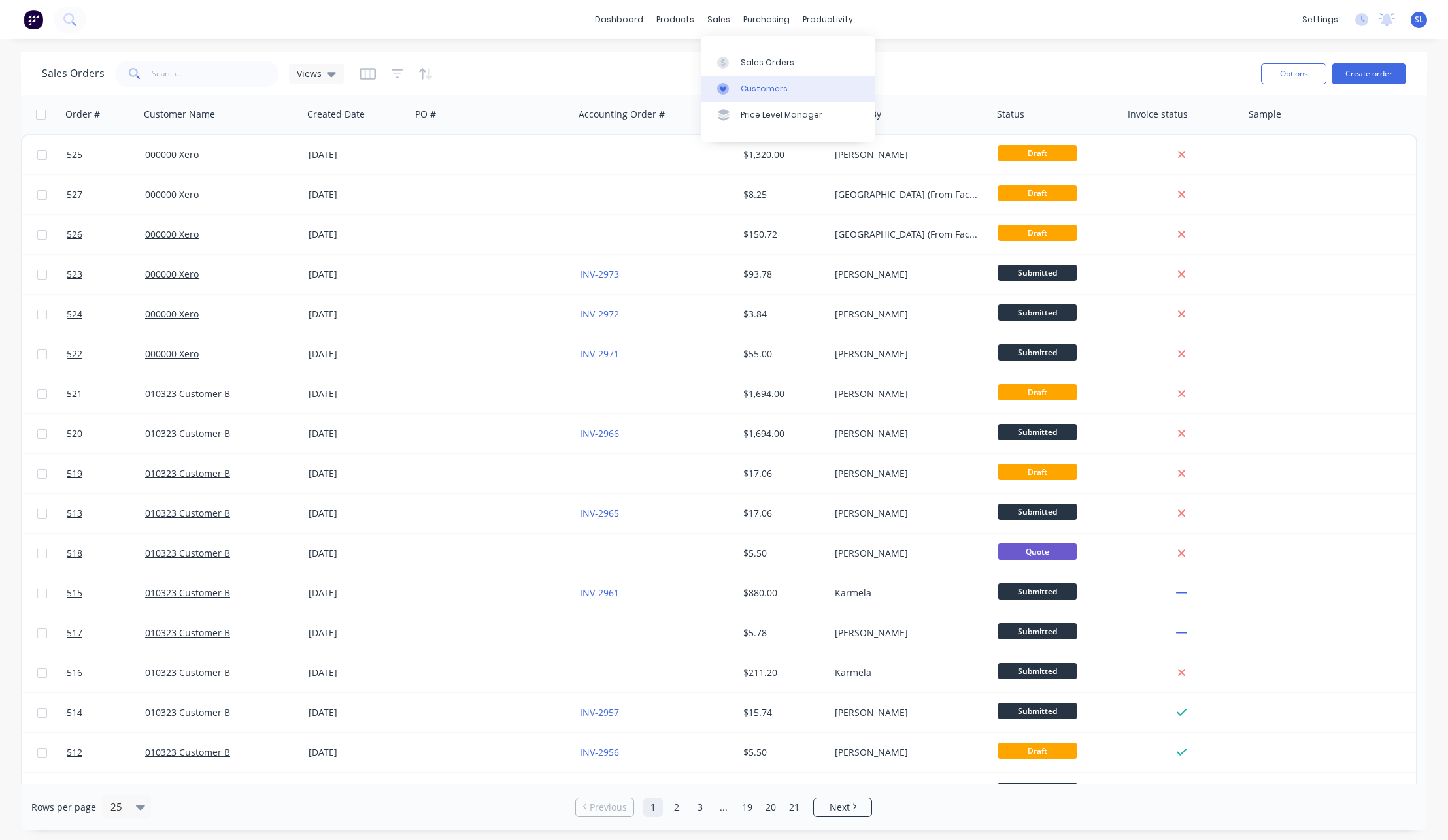
click at [722, 92] on icon at bounding box center [723, 88] width 12 height 12
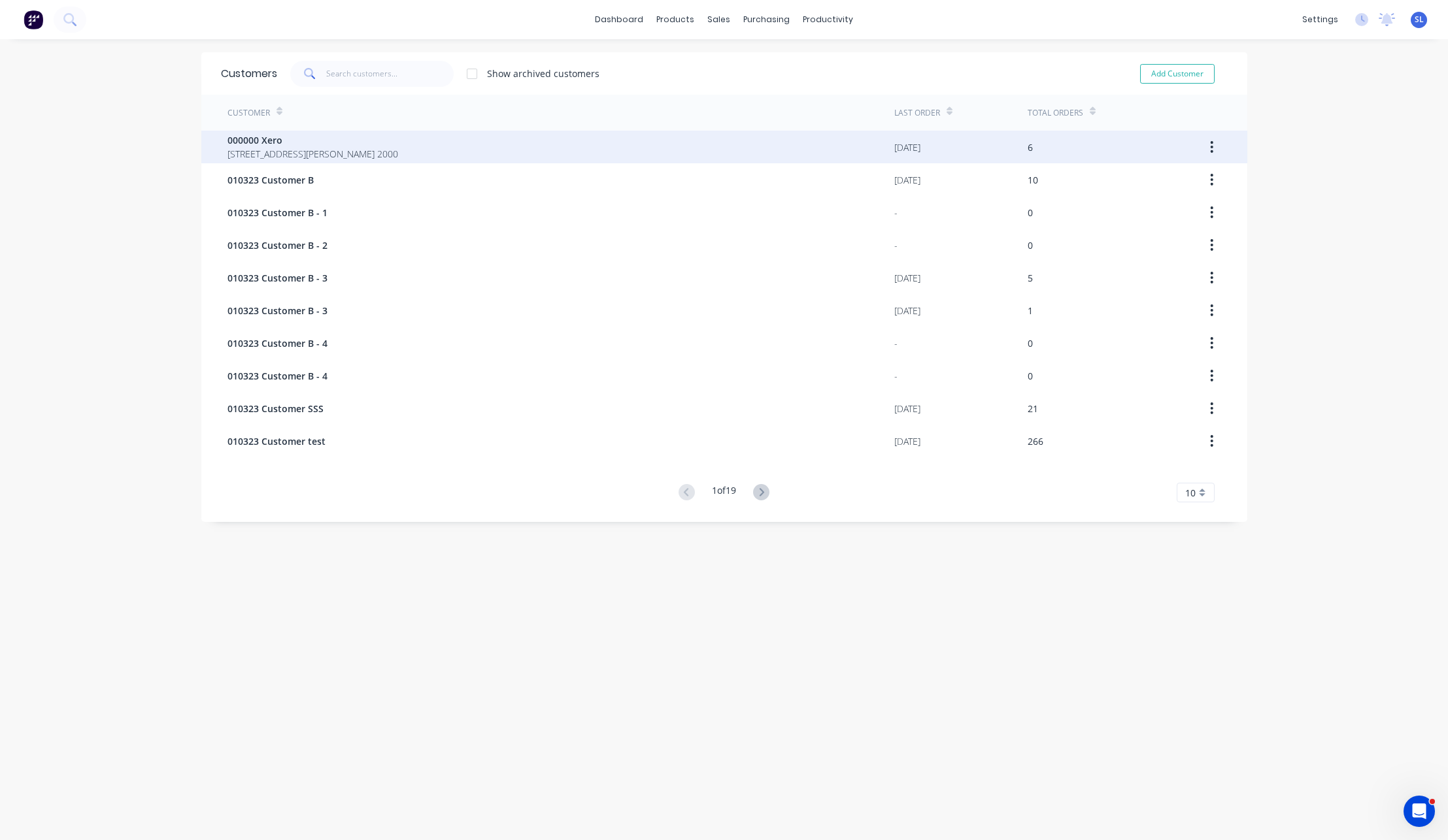
click at [493, 153] on div "000000 Xero [GEOGRAPHIC_DATA][PERSON_NAME] 2000" at bounding box center [561, 147] width 667 height 33
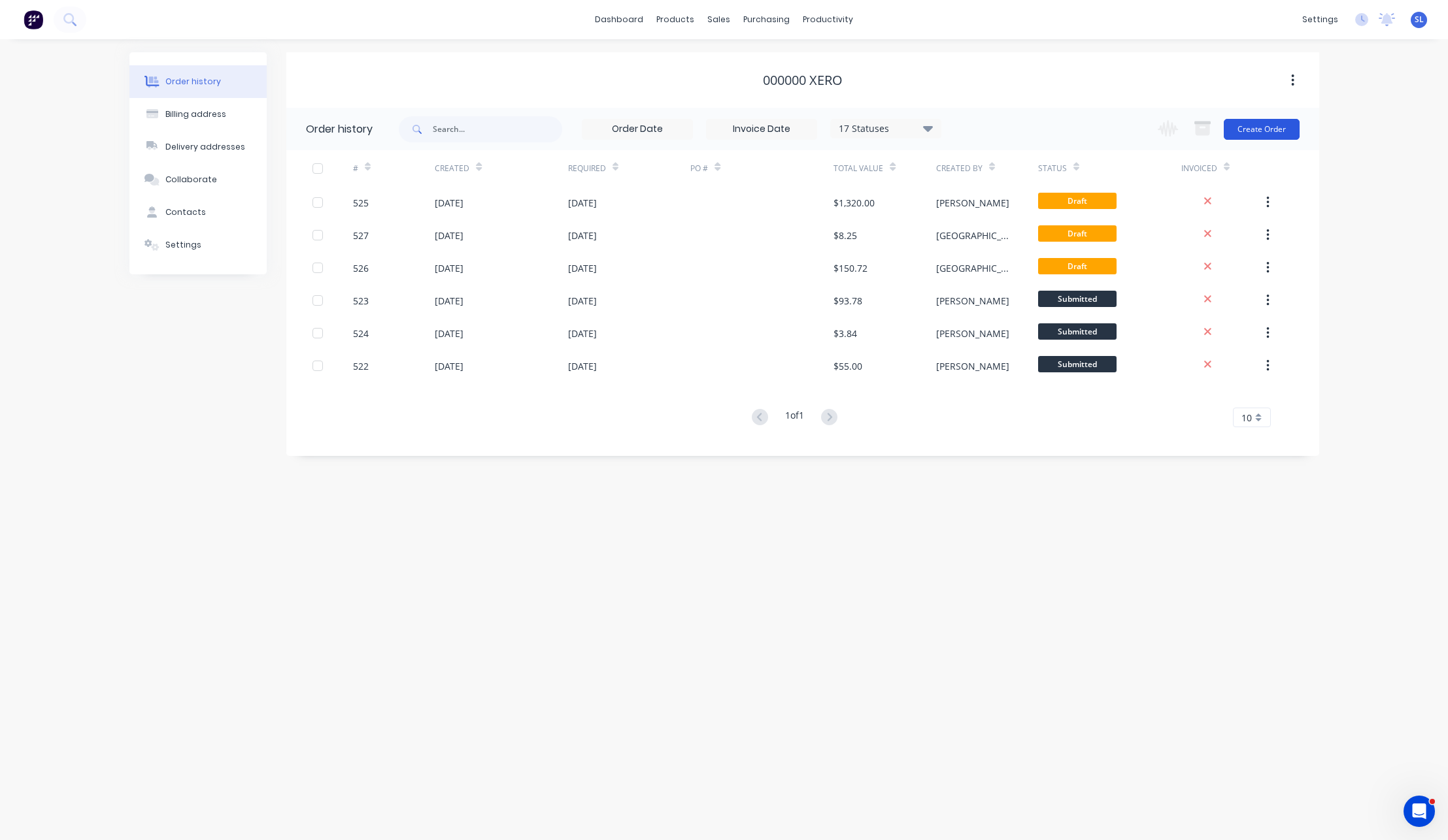
click at [1261, 131] on button "Create Order" at bounding box center [1262, 129] width 76 height 21
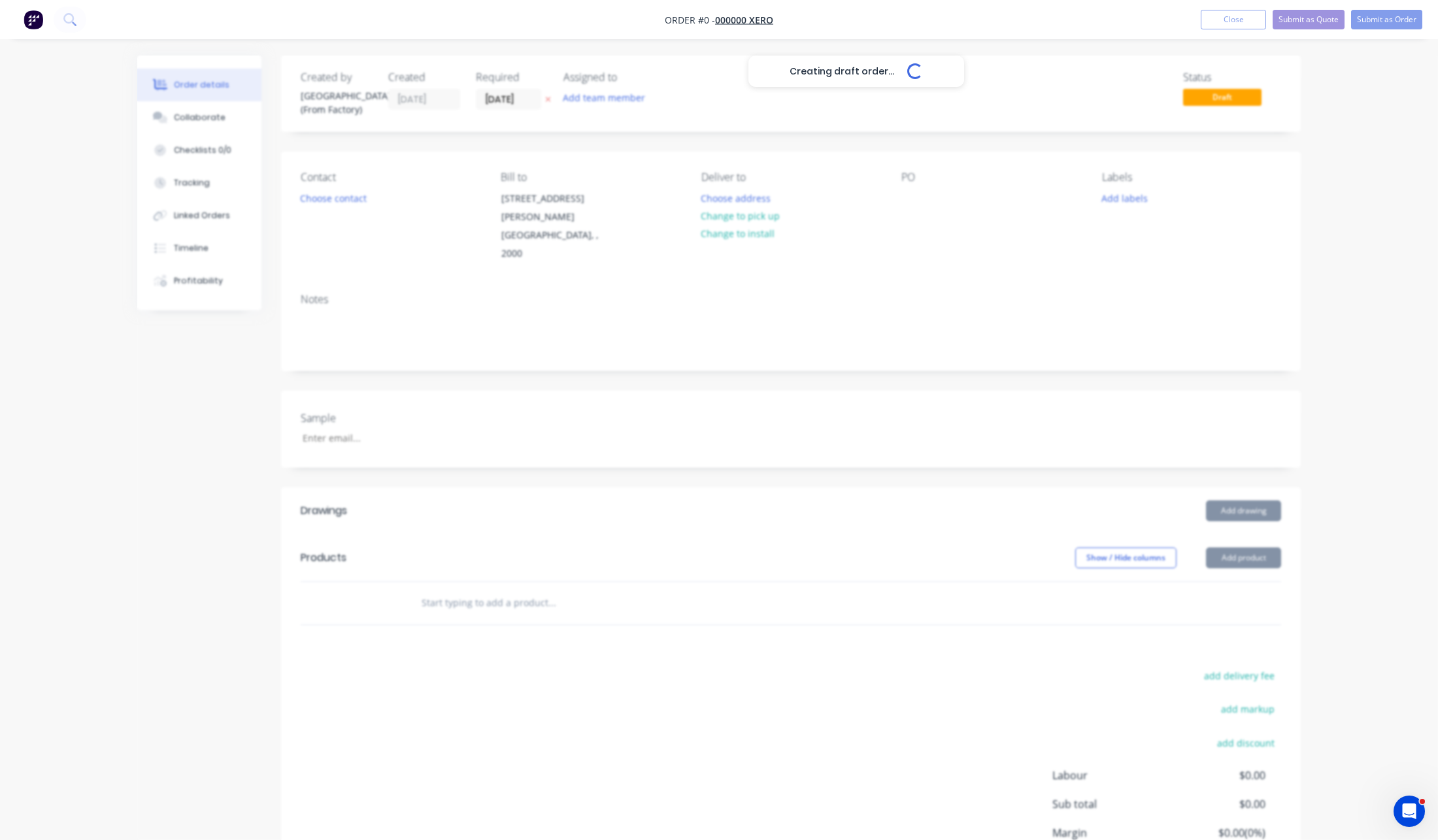
drag, startPoint x: 930, startPoint y: 282, endPoint x: 932, endPoint y: 448, distance: 166.0
click at [1375, 328] on div "Creating draft order... Loading..." at bounding box center [856, 475] width 1438 height 840
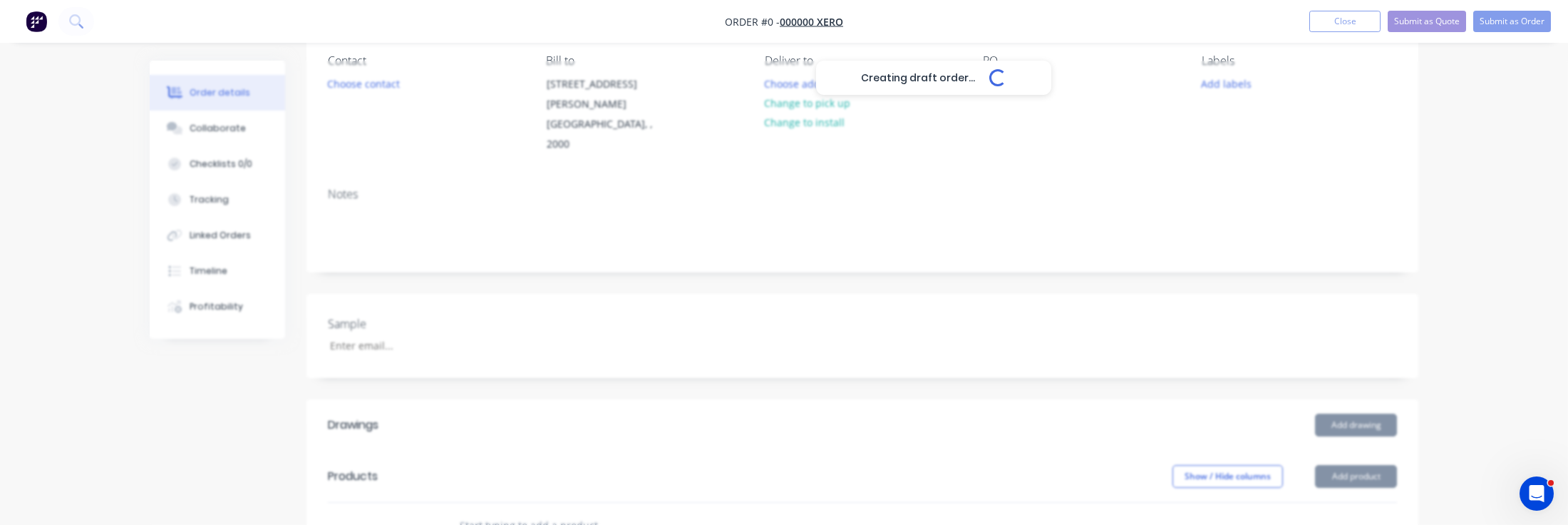
scroll to position [281, 0]
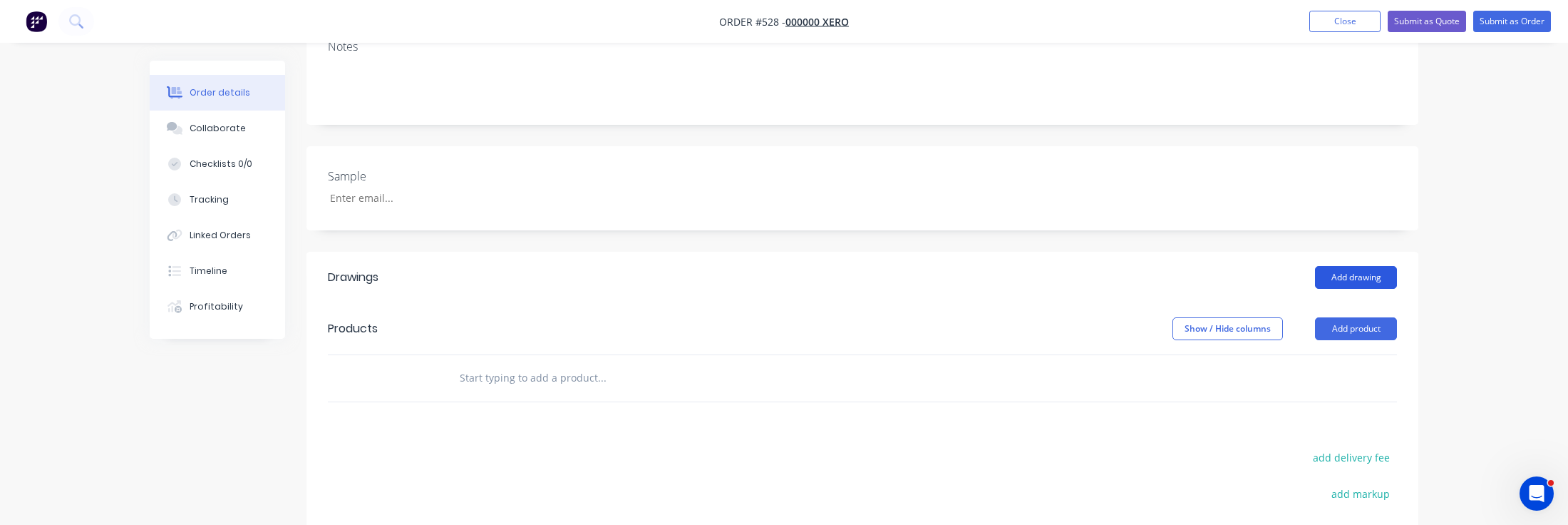
click at [1358, 266] on button "Add drawing" at bounding box center [1356, 277] width 82 height 23
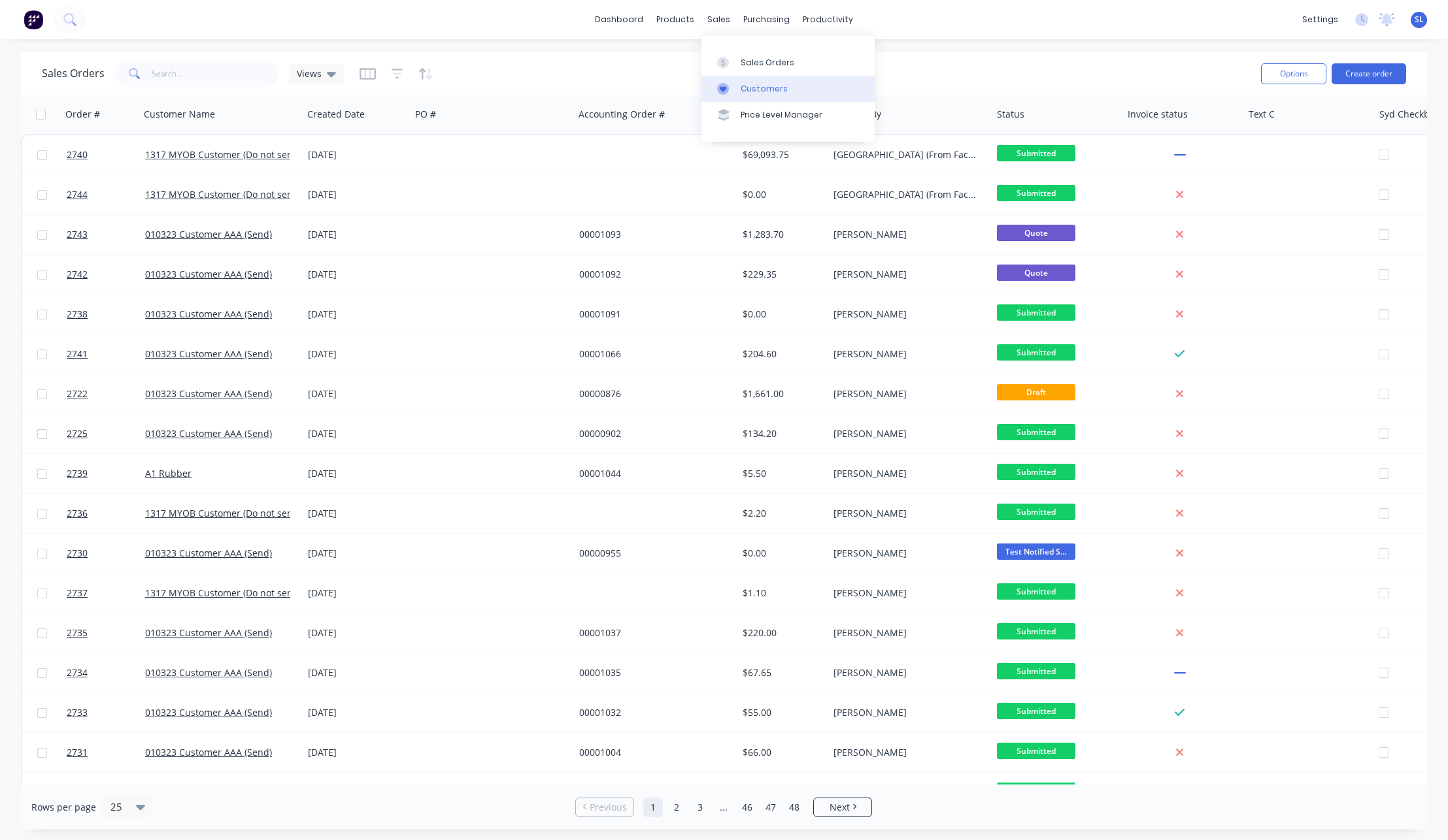
click at [719, 76] on link "Customers" at bounding box center [788, 88] width 174 height 26
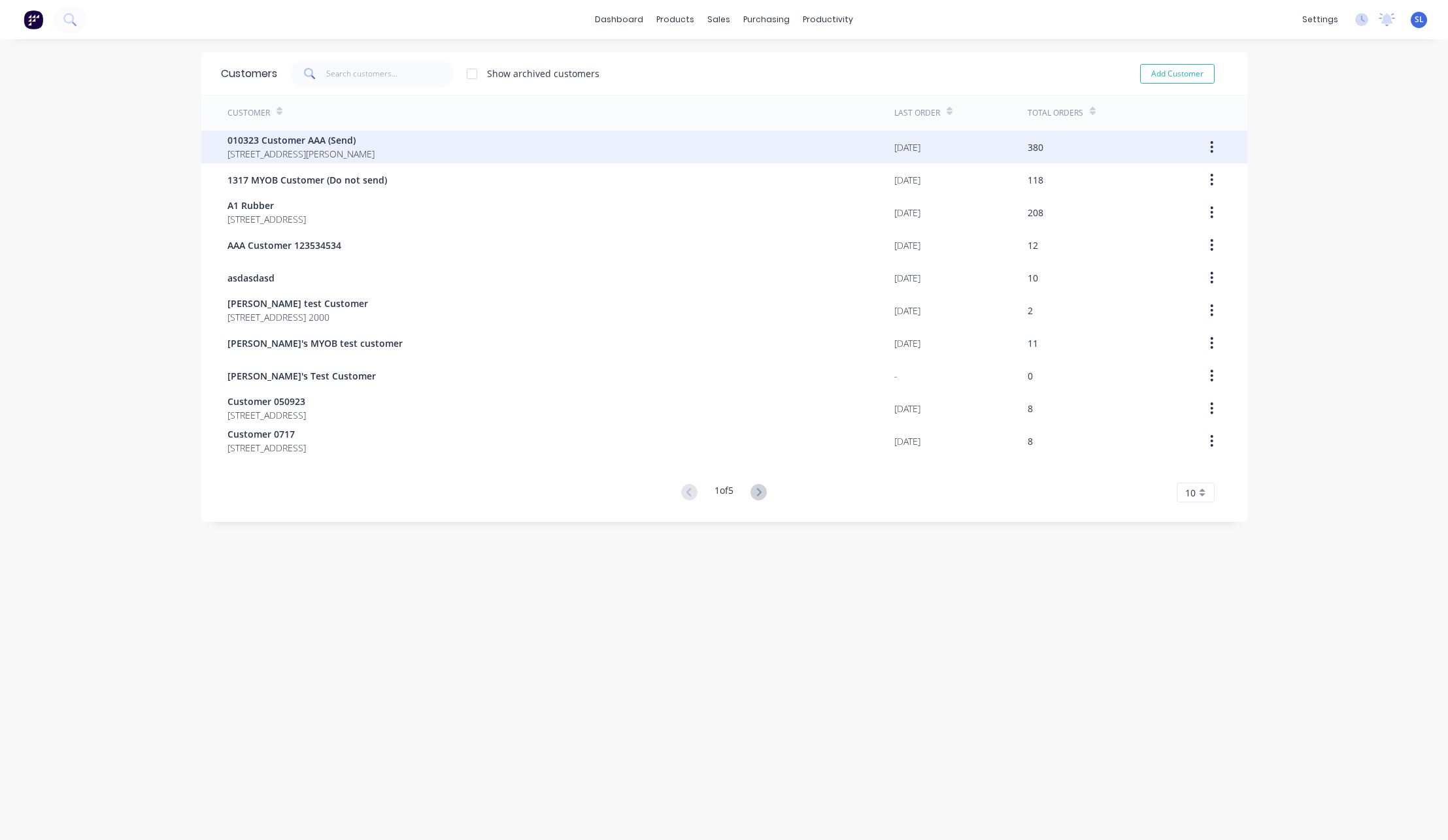
click at [535, 159] on div "010323 Customer AAA (Send) [STREET_ADDRESS][PERSON_NAME]" at bounding box center [561, 147] width 667 height 33
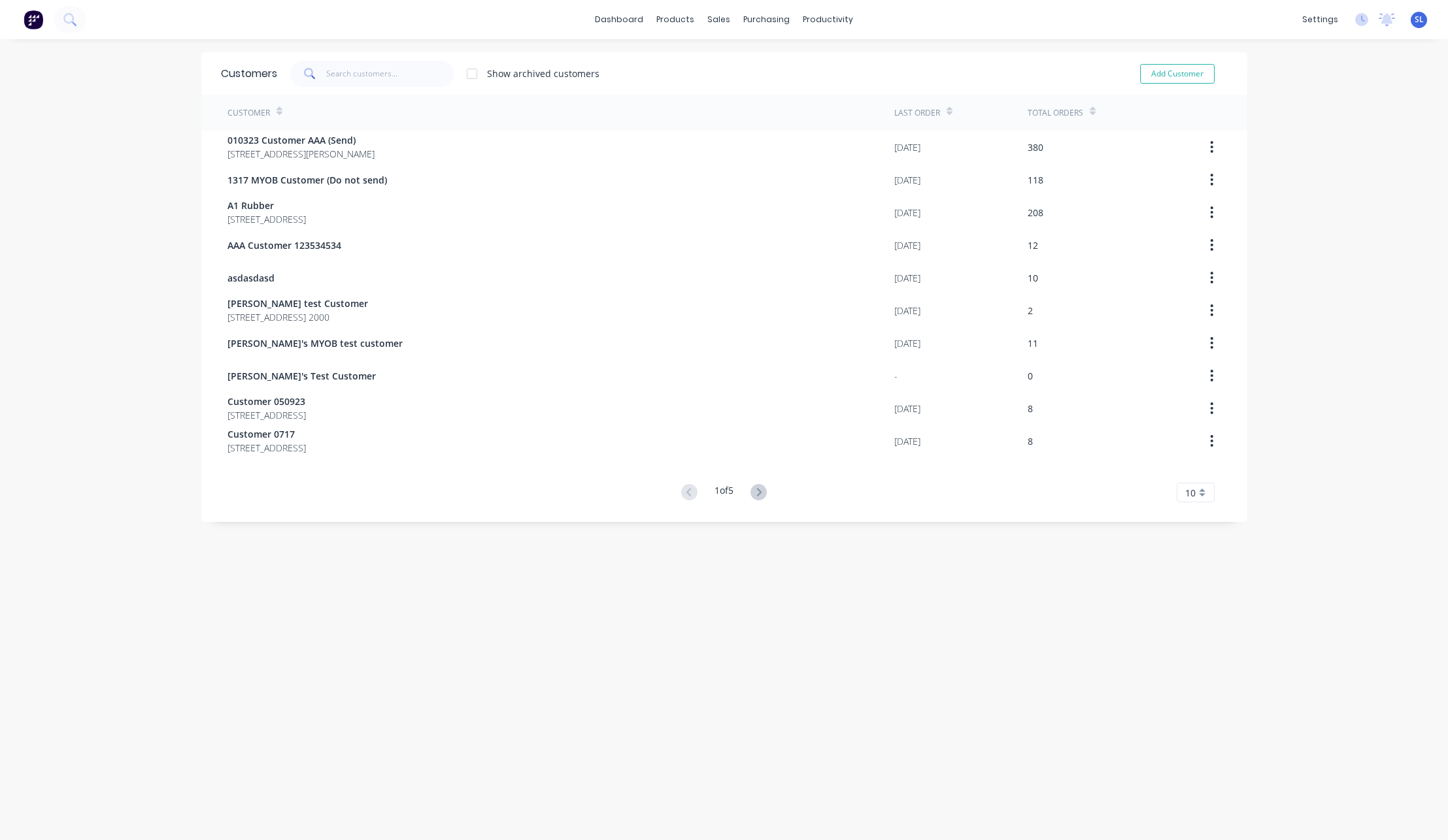
click at [372, 176] on span "1317 MYOB Customer (Do not send)" at bounding box center [307, 181] width 159 height 14
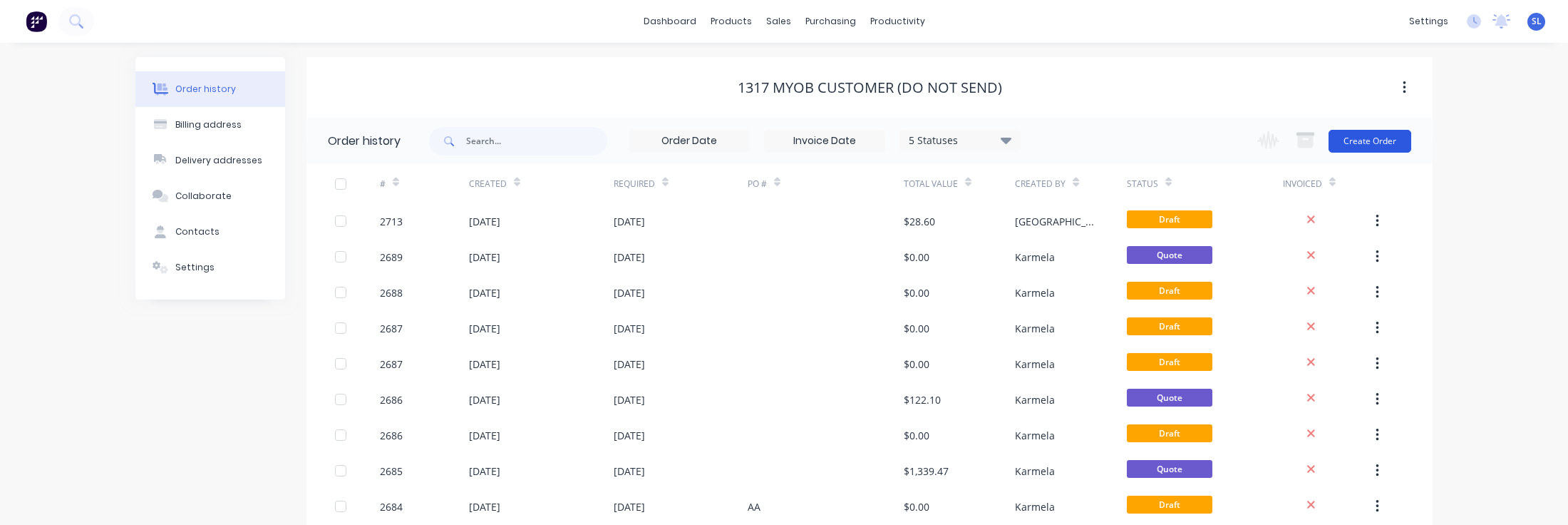
click at [1377, 145] on button "Create Order" at bounding box center [1370, 141] width 83 height 23
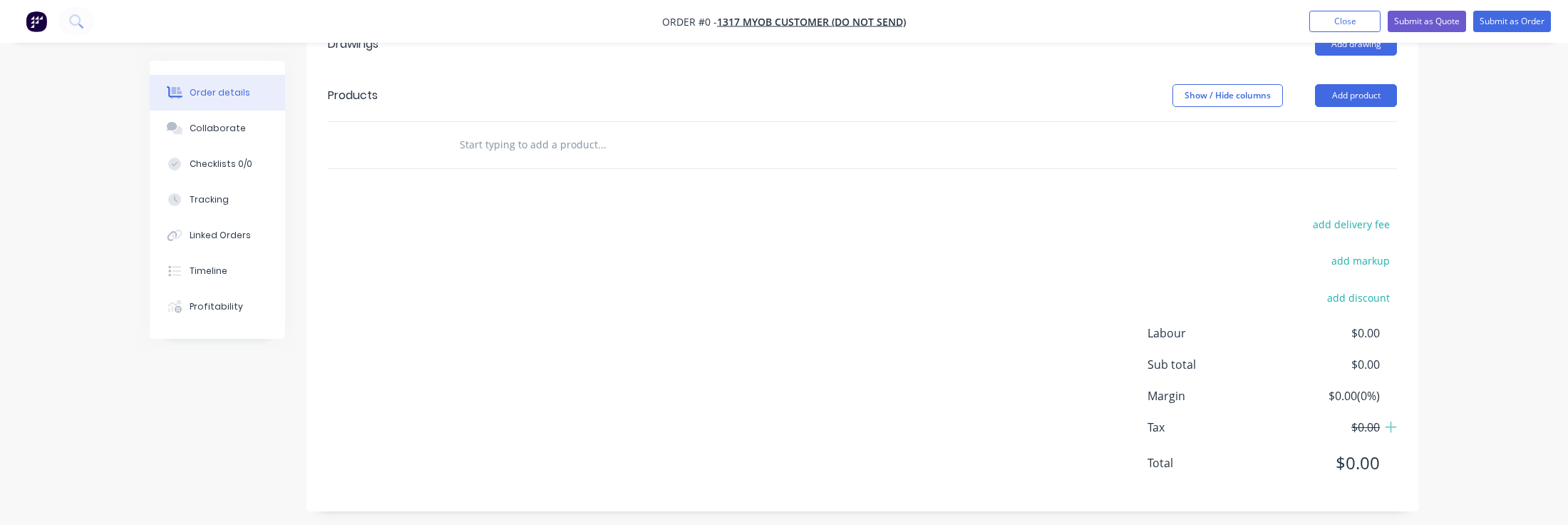
scroll to position [435, 0]
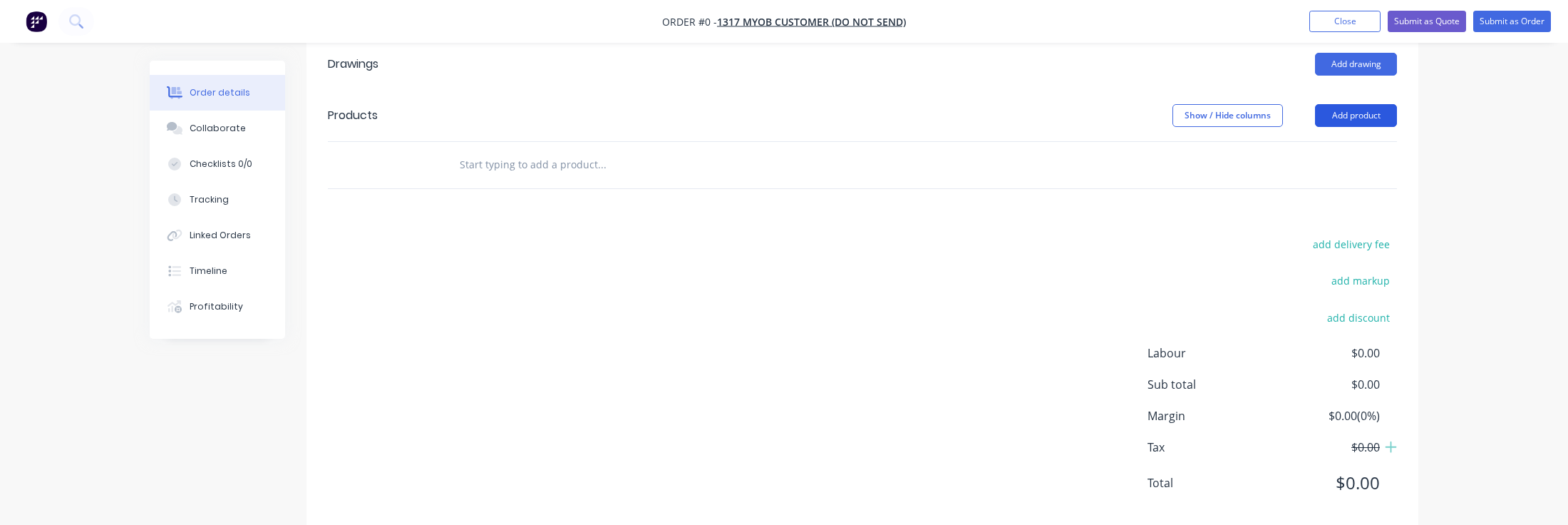
click at [1356, 114] on button "Add product" at bounding box center [1356, 116] width 82 height 23
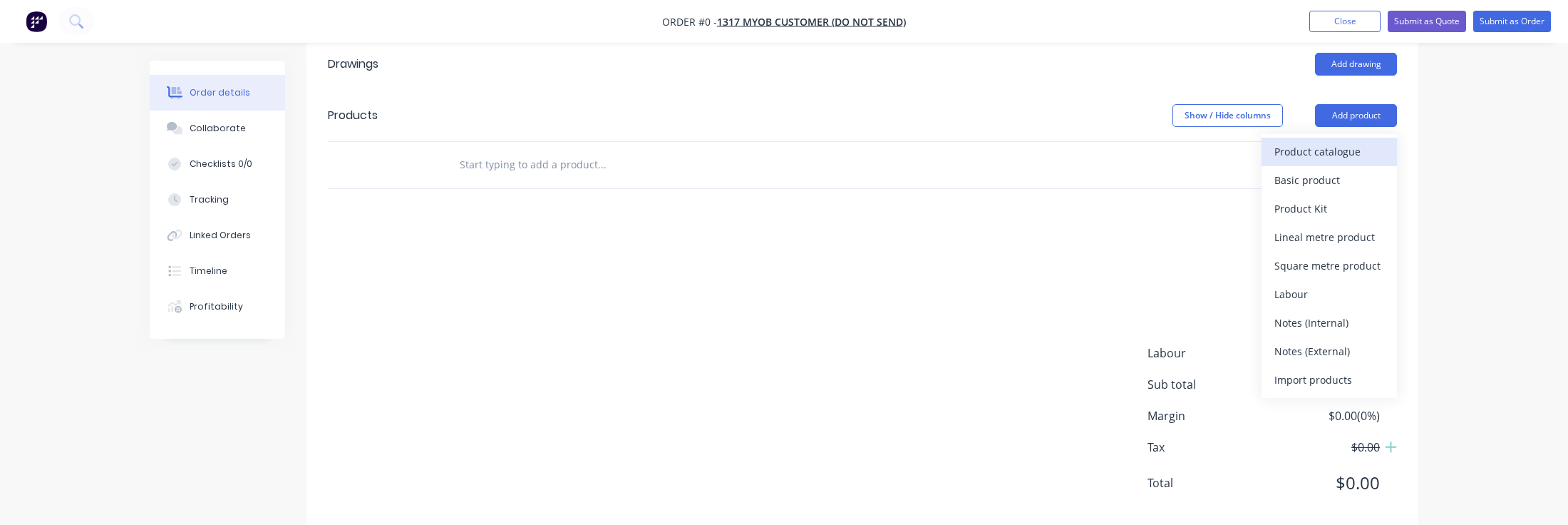
click at [1350, 143] on div "Product catalogue" at bounding box center [1328, 151] width 110 height 21
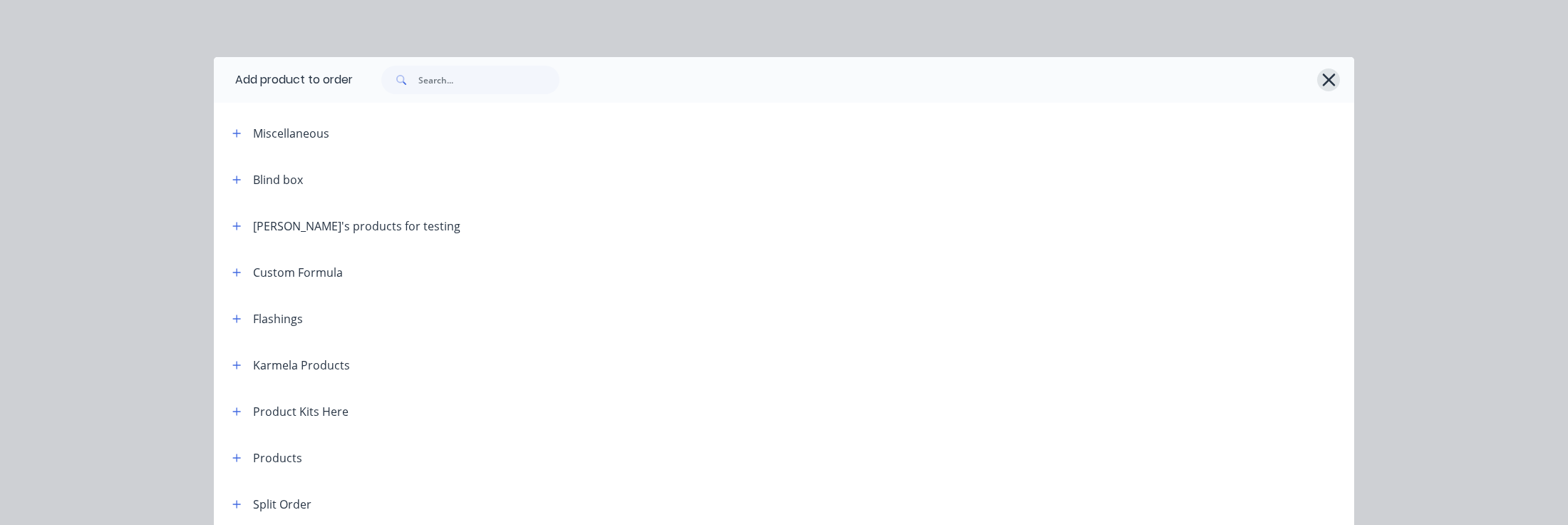
click at [1322, 75] on icon "button" at bounding box center [1328, 80] width 13 height 13
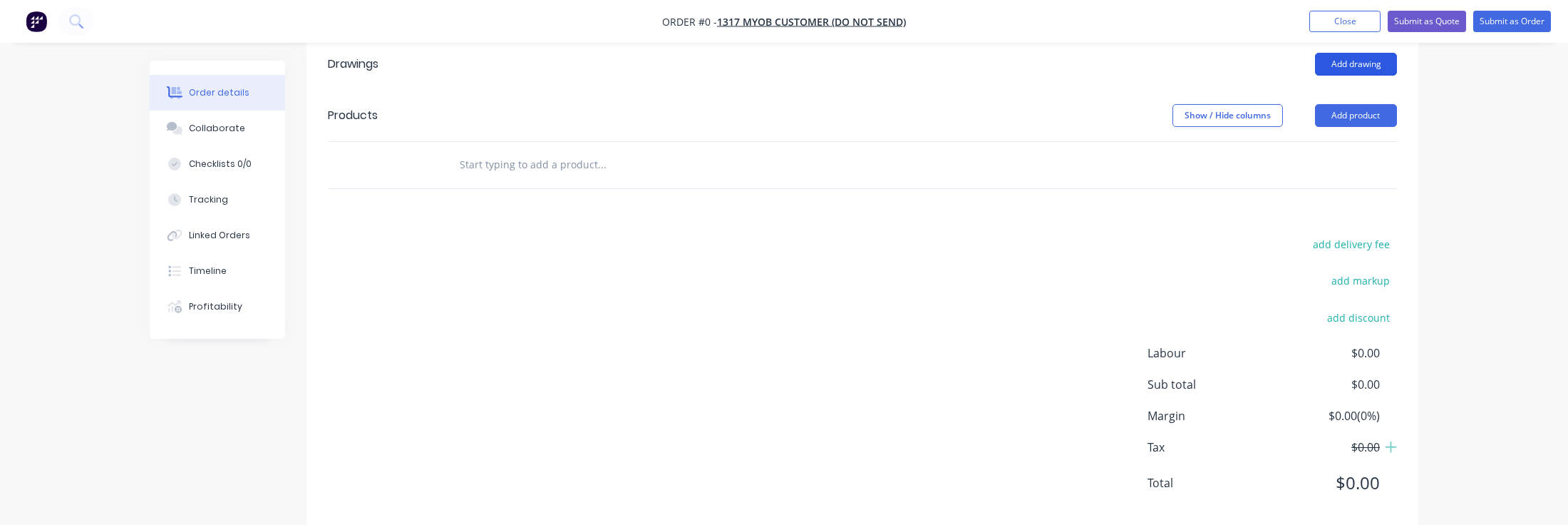
click at [1337, 58] on button "Add drawing" at bounding box center [1356, 64] width 82 height 23
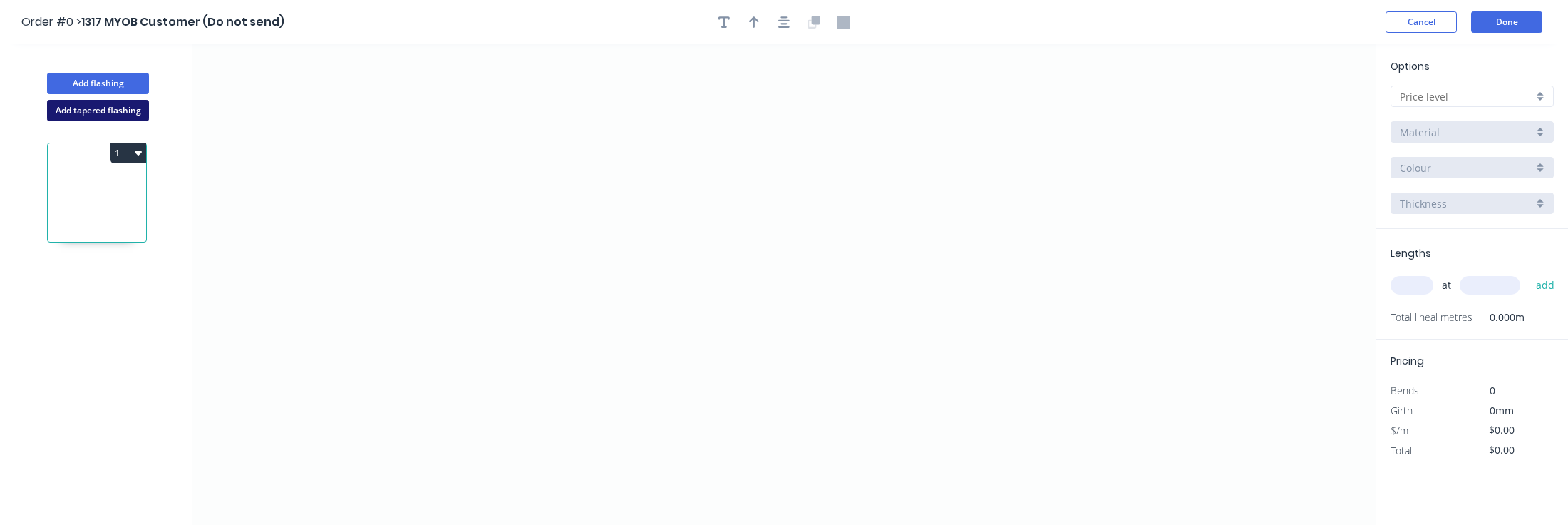
click at [86, 113] on button "Add tapered flashing" at bounding box center [97, 110] width 102 height 21
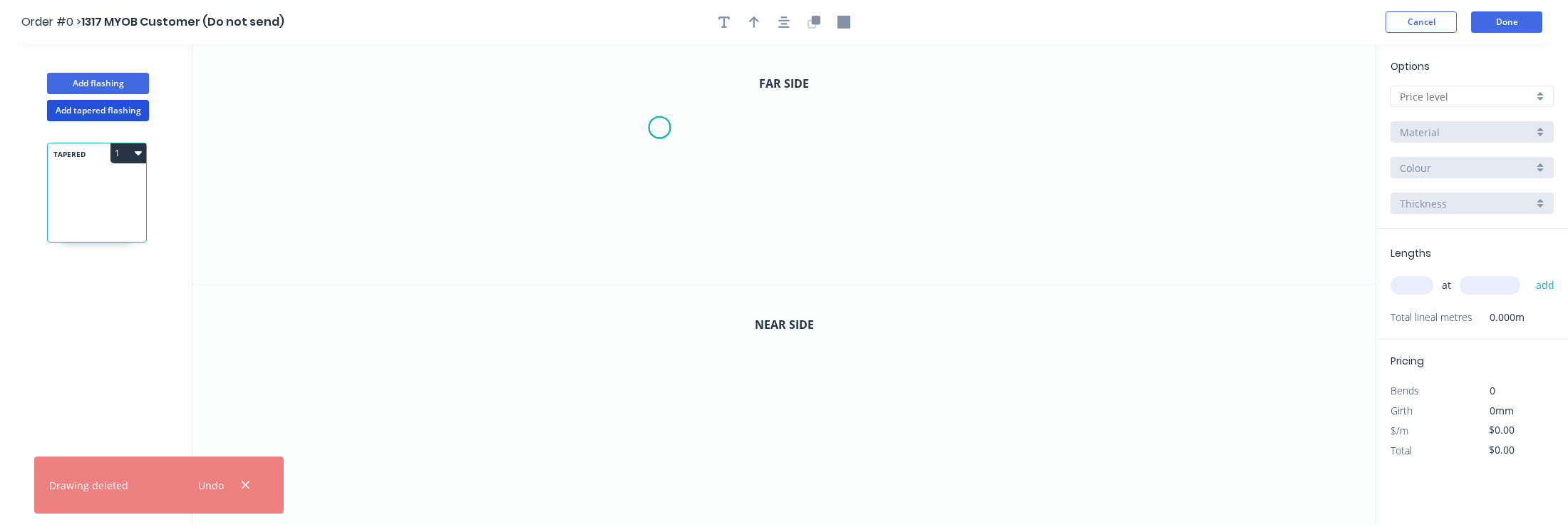
click at [660, 128] on icon "0" at bounding box center [784, 165] width 1183 height 241
click at [926, 116] on icon "0" at bounding box center [784, 165] width 1183 height 241
click at [560, 443] on icon "0" at bounding box center [784, 405] width 1183 height 241
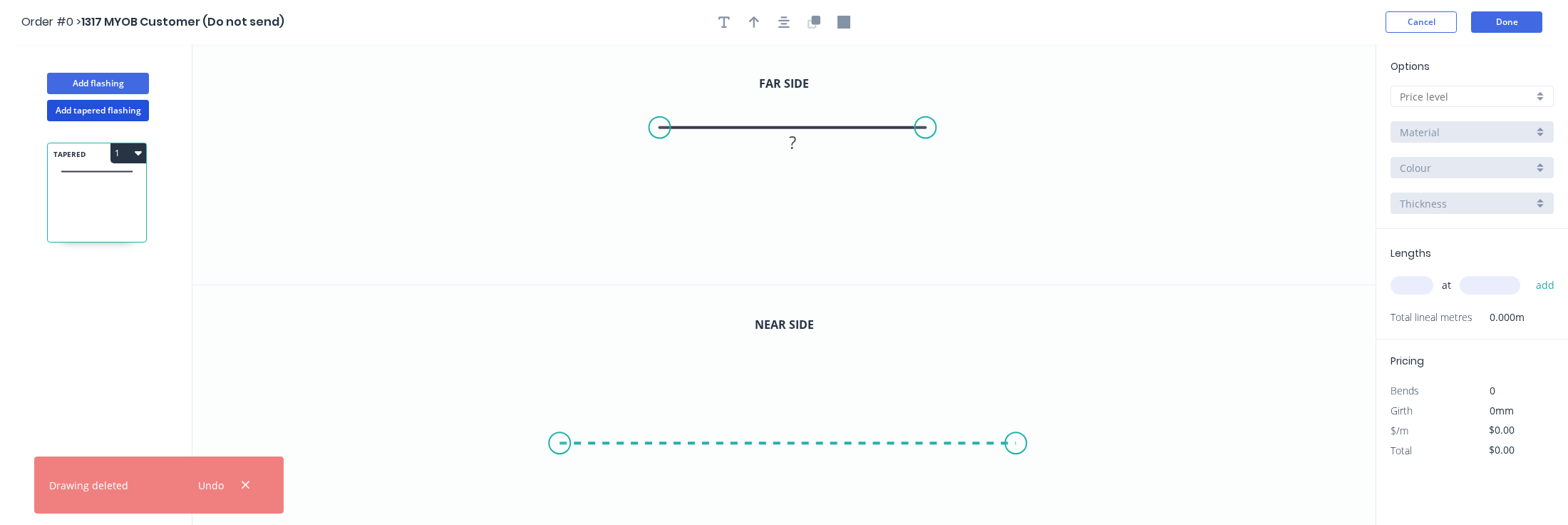
click at [1017, 419] on icon "0" at bounding box center [784, 405] width 1183 height 241
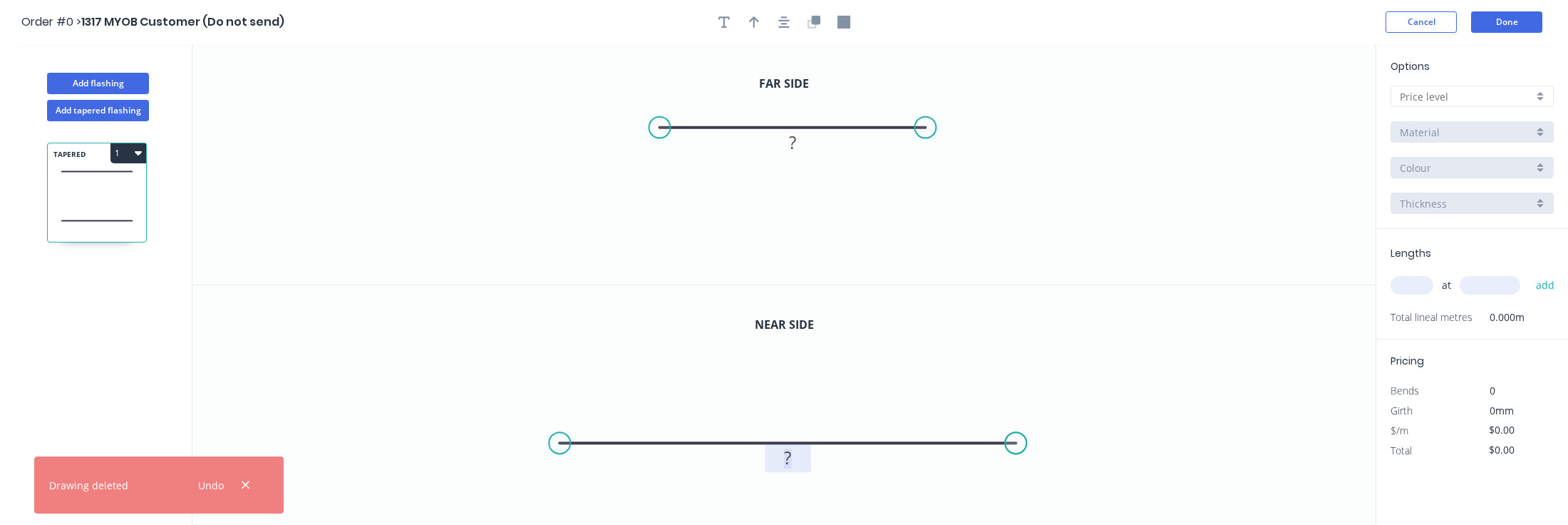
click at [785, 466] on tspan "?" at bounding box center [788, 457] width 7 height 24
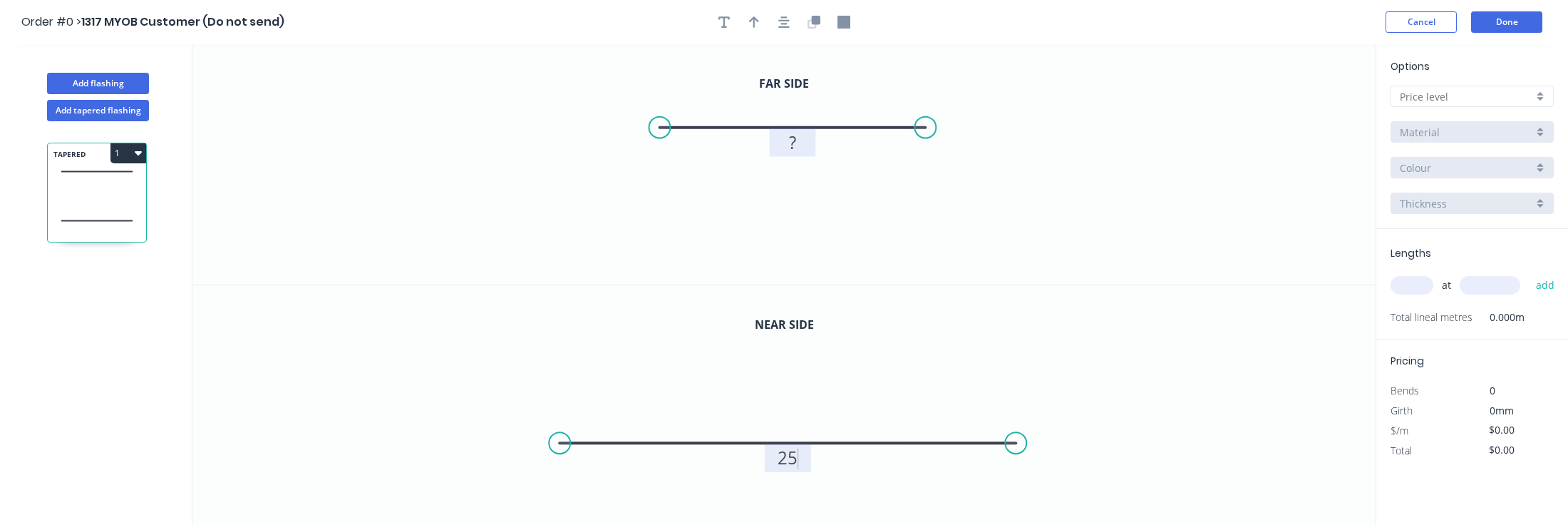
click at [774, 150] on rect at bounding box center [793, 143] width 46 height 29
click at [793, 145] on tspan "?" at bounding box center [792, 142] width 7 height 24
click at [1138, 13] on div "Order #0 > 1317 MYOB Customer (Do not send) Cancel Done" at bounding box center [784, 22] width 1525 height 21
click at [1468, 91] on input "text" at bounding box center [1466, 97] width 133 height 15
click at [1449, 123] on div "A" at bounding box center [1471, 123] width 162 height 25
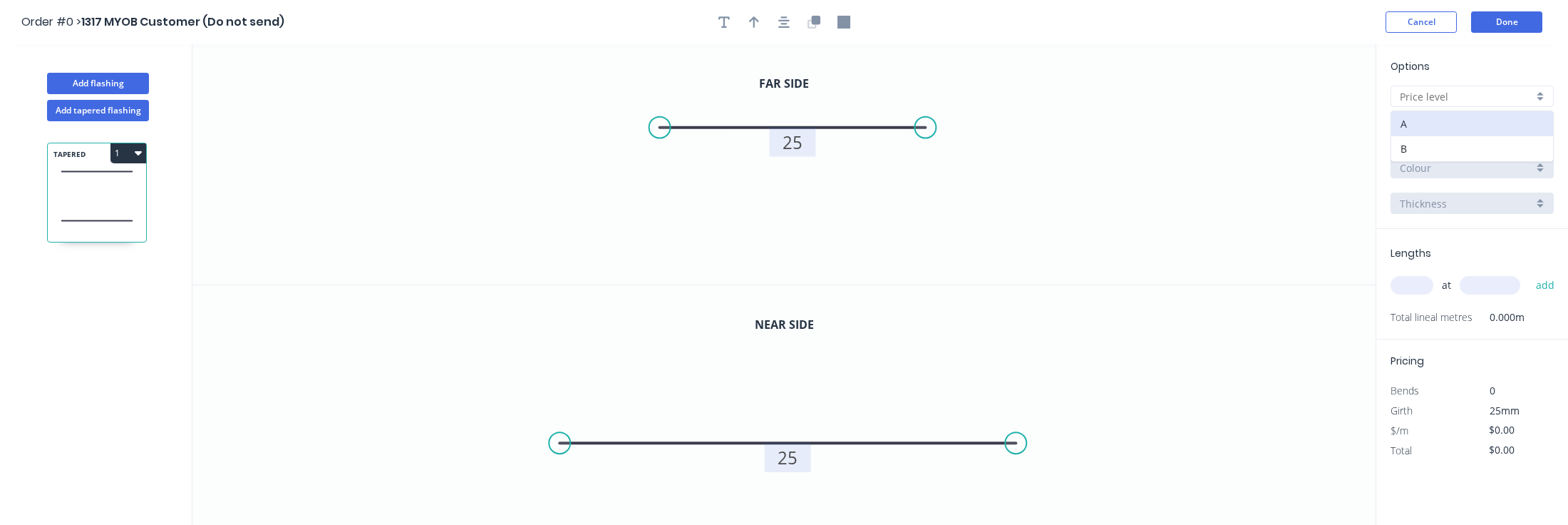
type input "A"
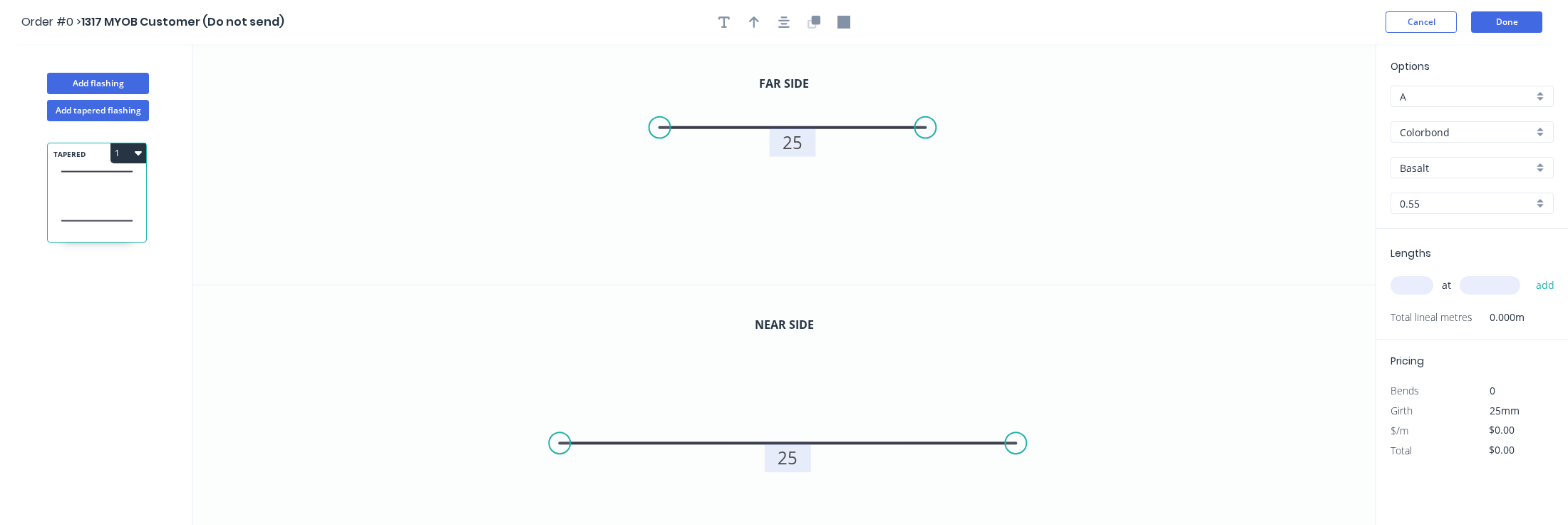
click at [1413, 275] on div "at add" at bounding box center [1473, 285] width 166 height 25
type input "$1.00"
click at [1415, 284] on input "text" at bounding box center [1412, 285] width 43 height 18
type input "1"
type input "10000"
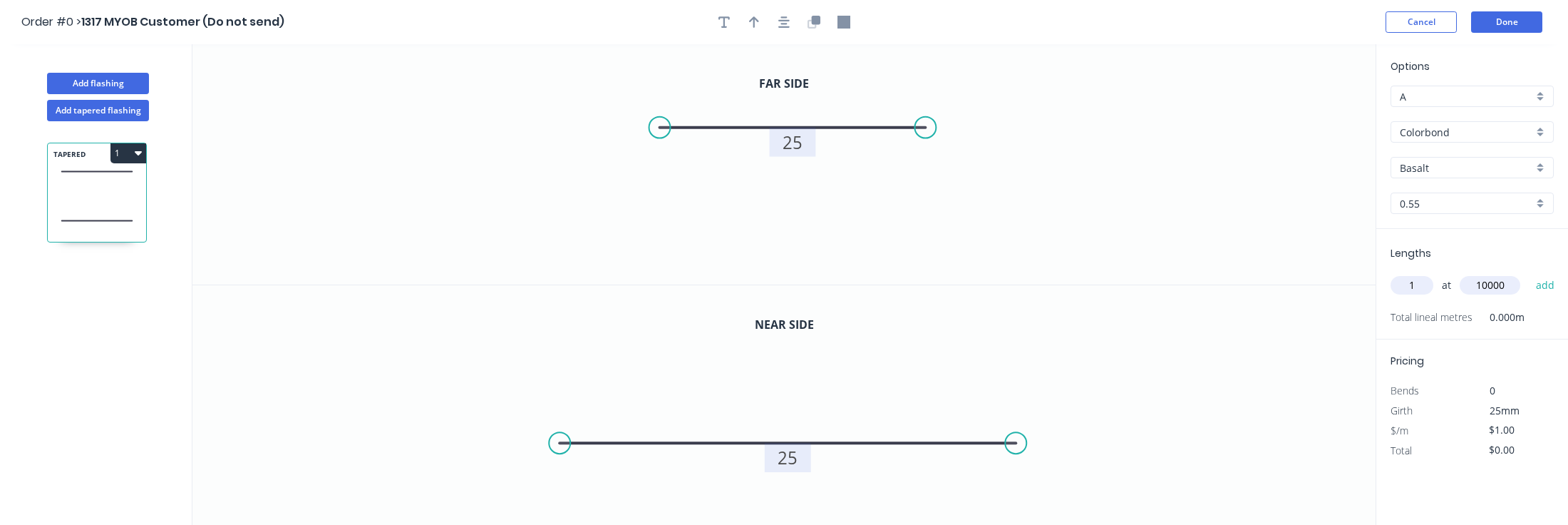
click at [1529, 273] on button "add" at bounding box center [1546, 285] width 34 height 25
type input "$10.00"
click at [1490, 25] on button "Done" at bounding box center [1506, 22] width 71 height 21
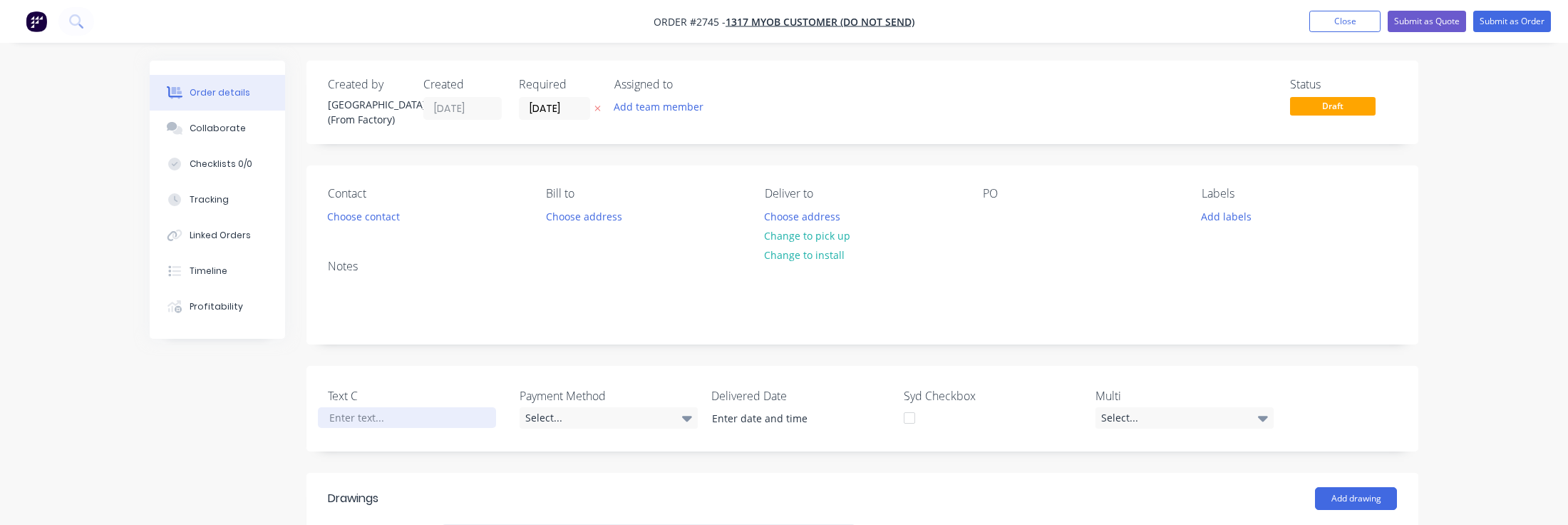
scroll to position [293, 0]
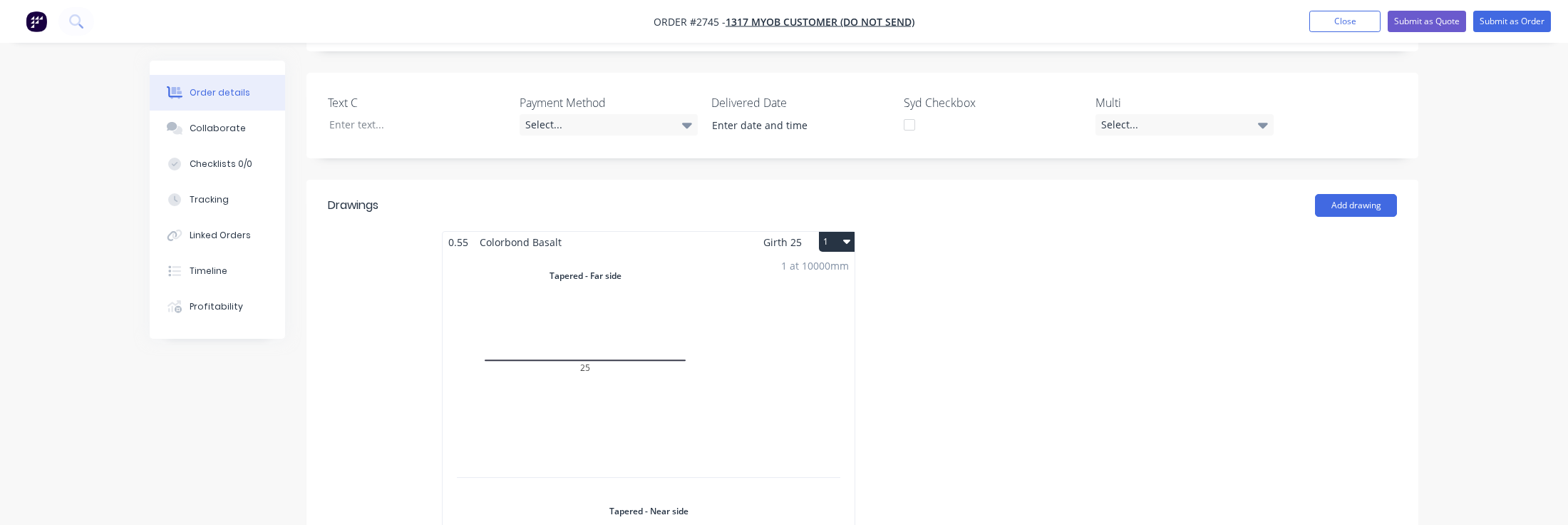
click at [686, 365] on div "1 at 10000mm Total lm $/M Total 10m $1.00 $10.00" at bounding box center [649, 487] width 412 height 470
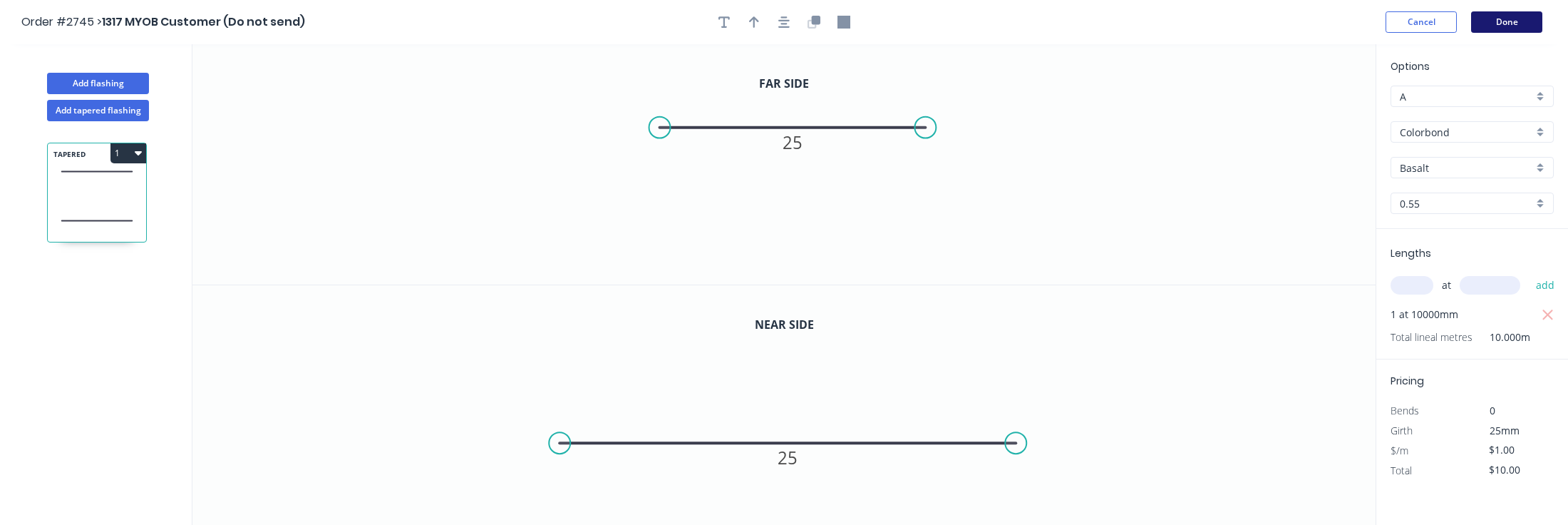
click at [1512, 26] on button "Done" at bounding box center [1506, 22] width 71 height 21
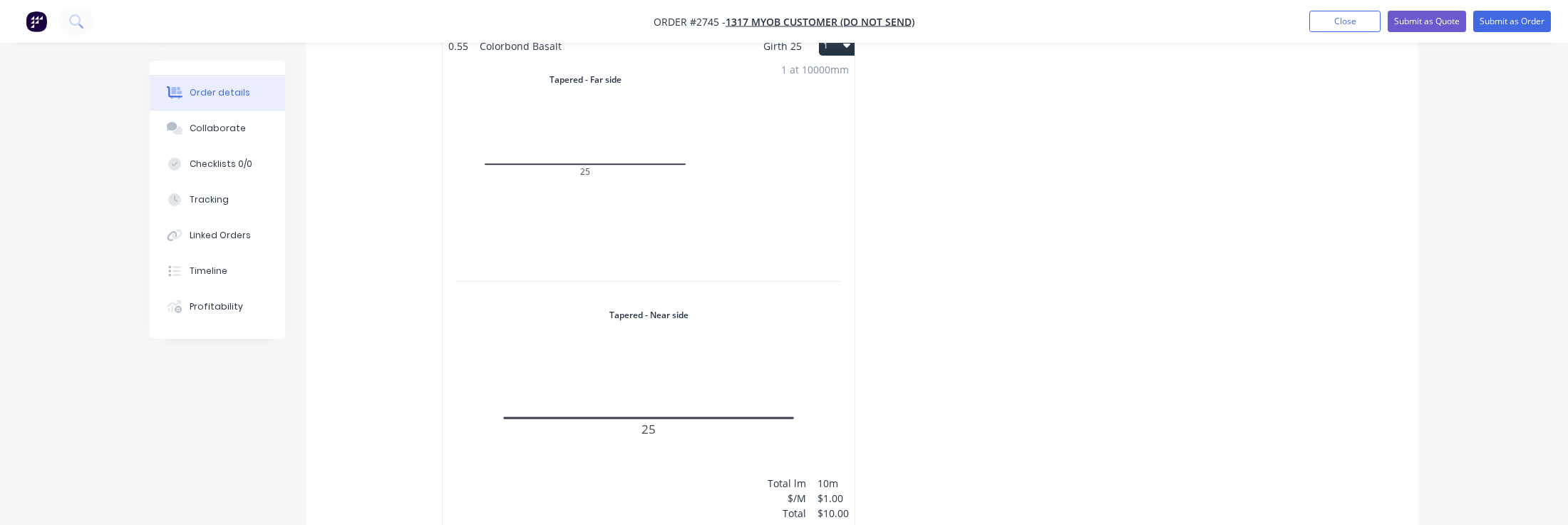
click at [640, 251] on div "1 at 10000mm Total lm $/M Total 10m $1.00 $10.00" at bounding box center [649, 290] width 412 height 470
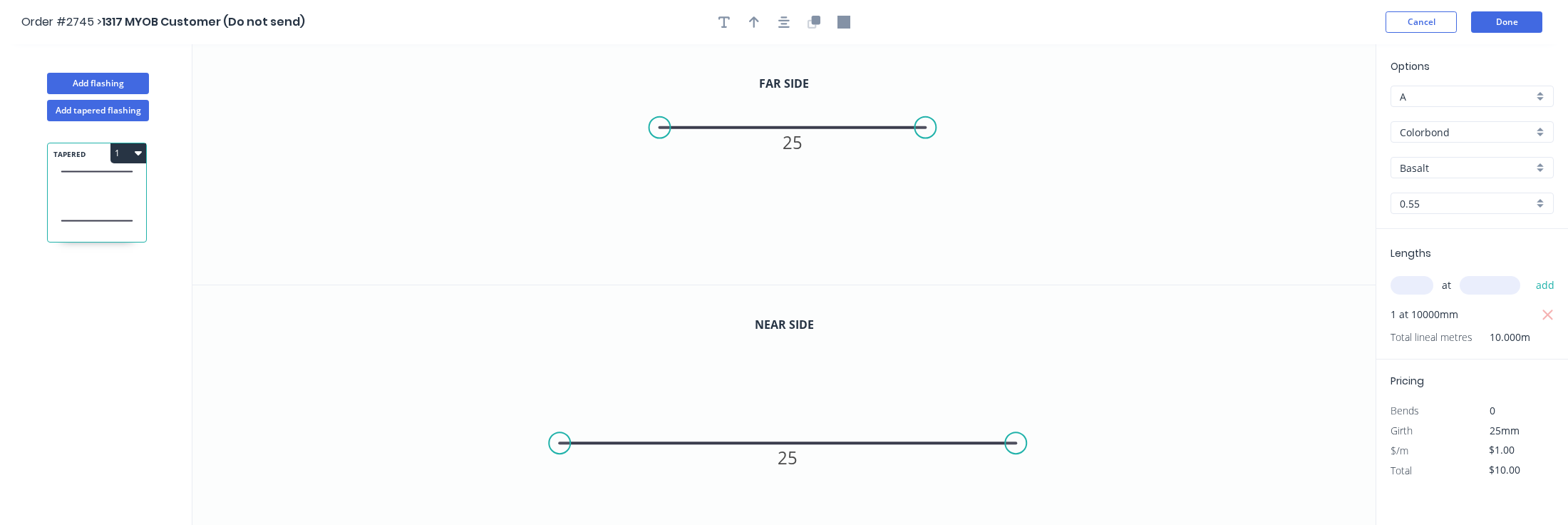
click at [1514, 10] on header "Order #2745 > 1317 MYOB Customer (Do not send) Cancel Done" at bounding box center [784, 22] width 1568 height 44
click at [1513, 22] on button "Done" at bounding box center [1506, 22] width 71 height 21
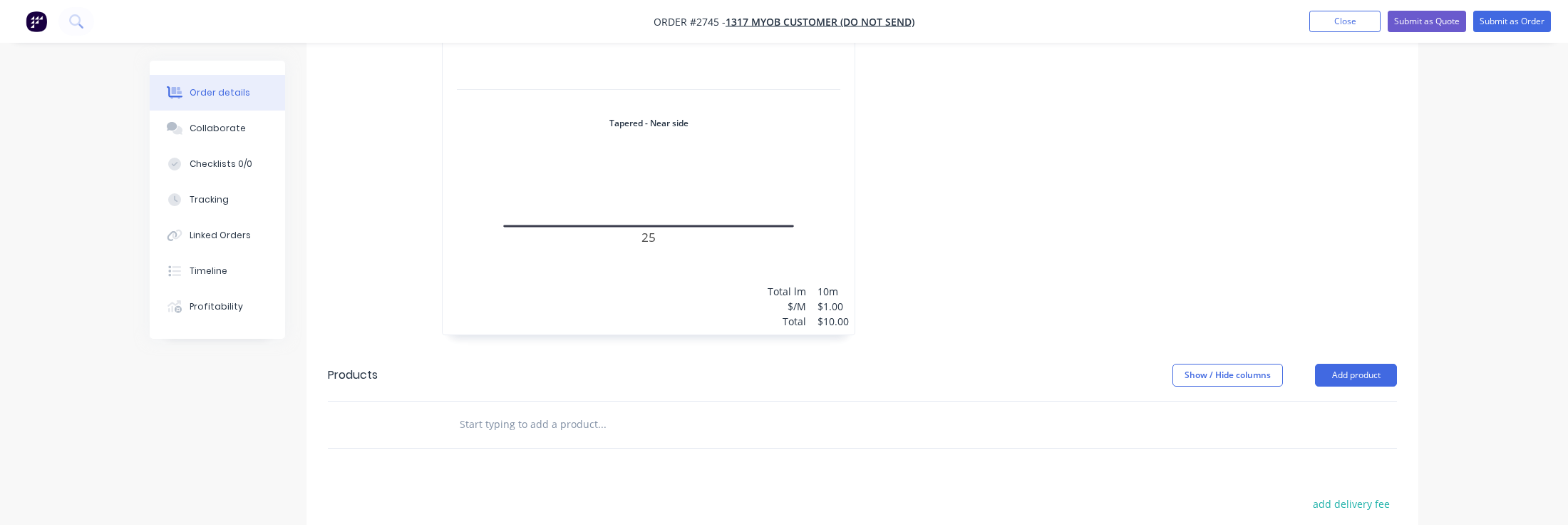
scroll to position [682, 0]
